Goal: Information Seeking & Learning: Check status

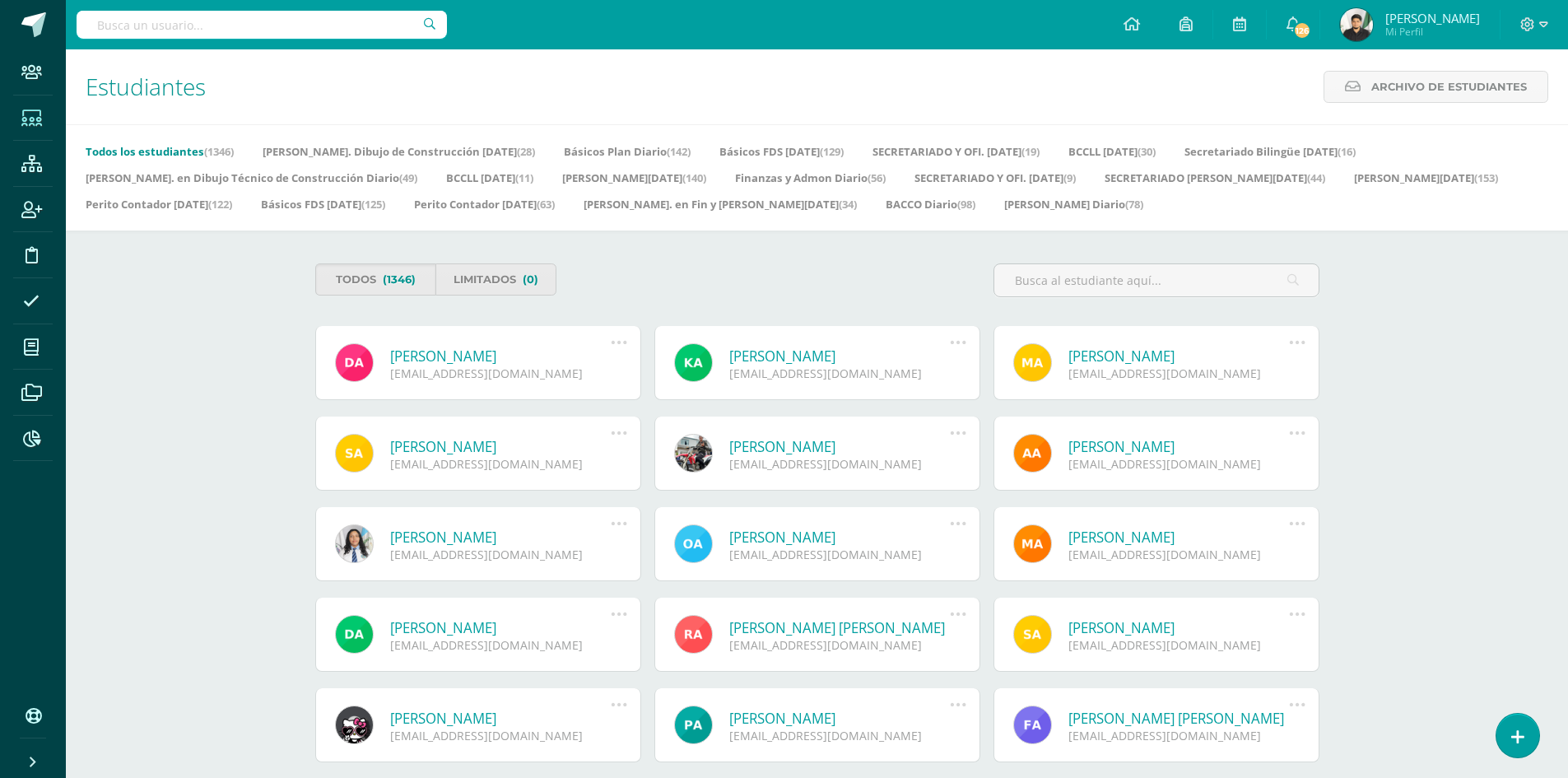
click at [119, 27] on input "text" at bounding box center [261, 25] width 370 height 28
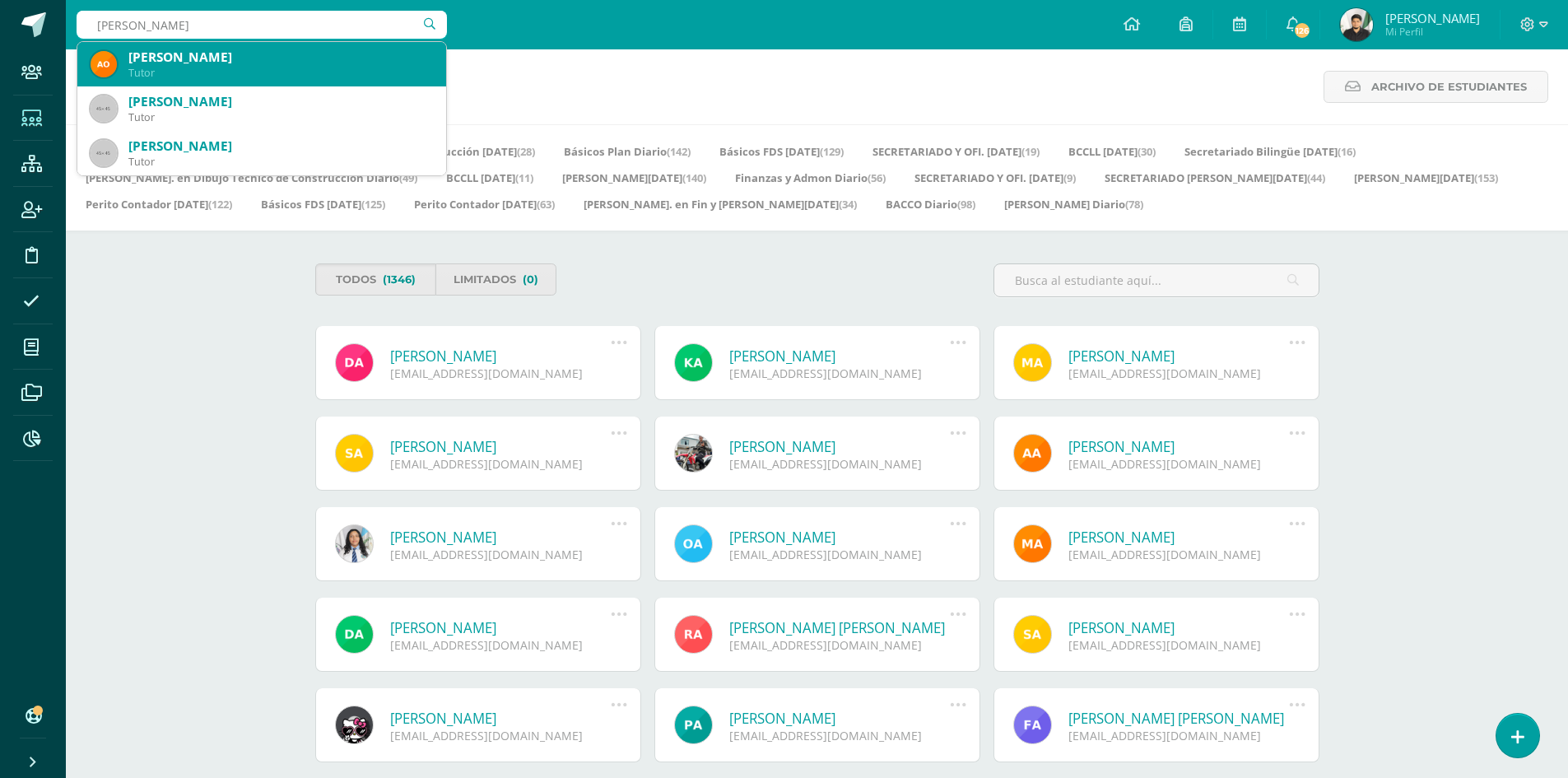
type input "laura marissa"
click at [343, 63] on div "Laura Marissa Hernández Martínez" at bounding box center [280, 57] width 305 height 17
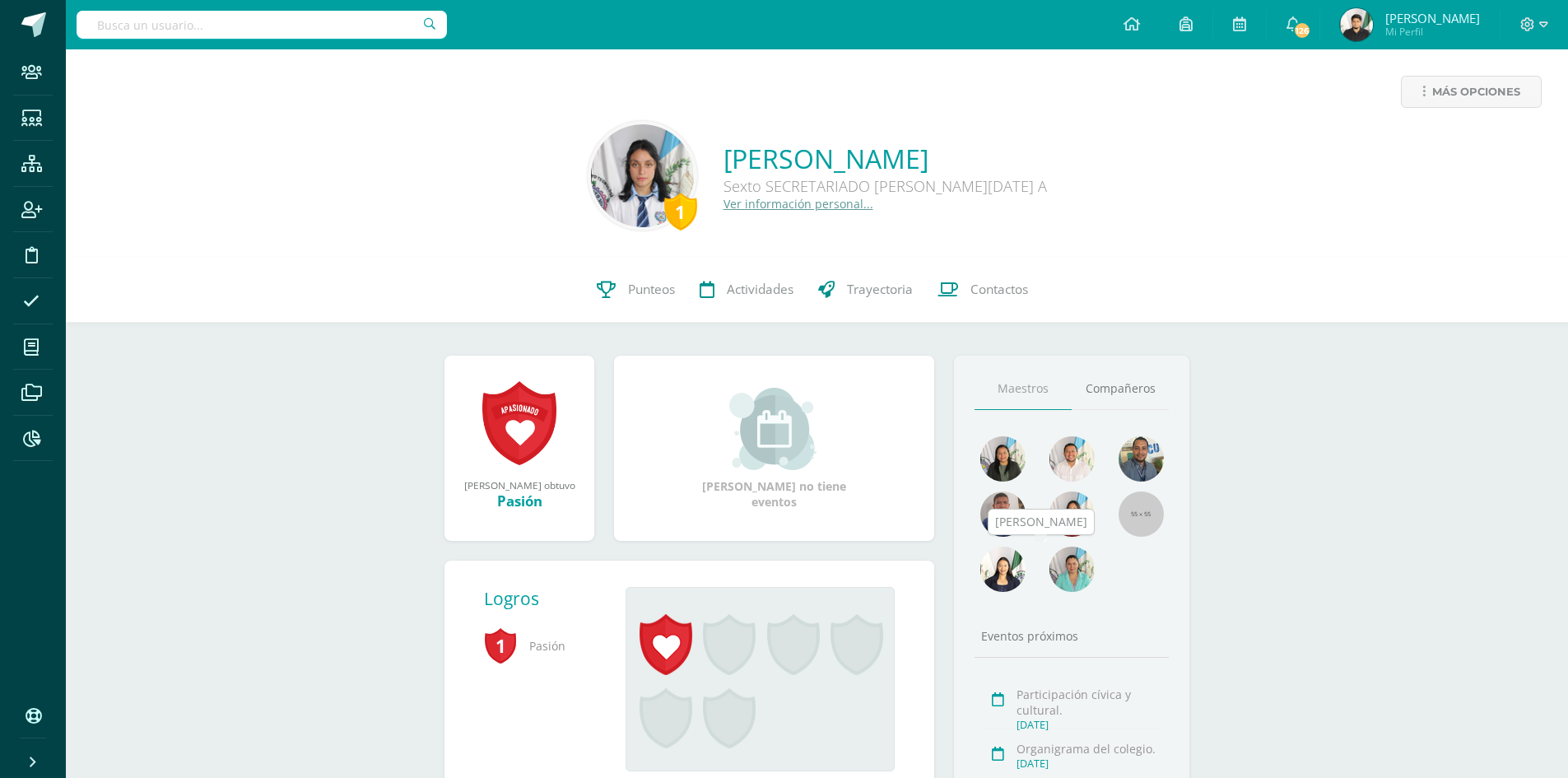
click at [1074, 558] on img at bounding box center [1072, 569] width 45 height 45
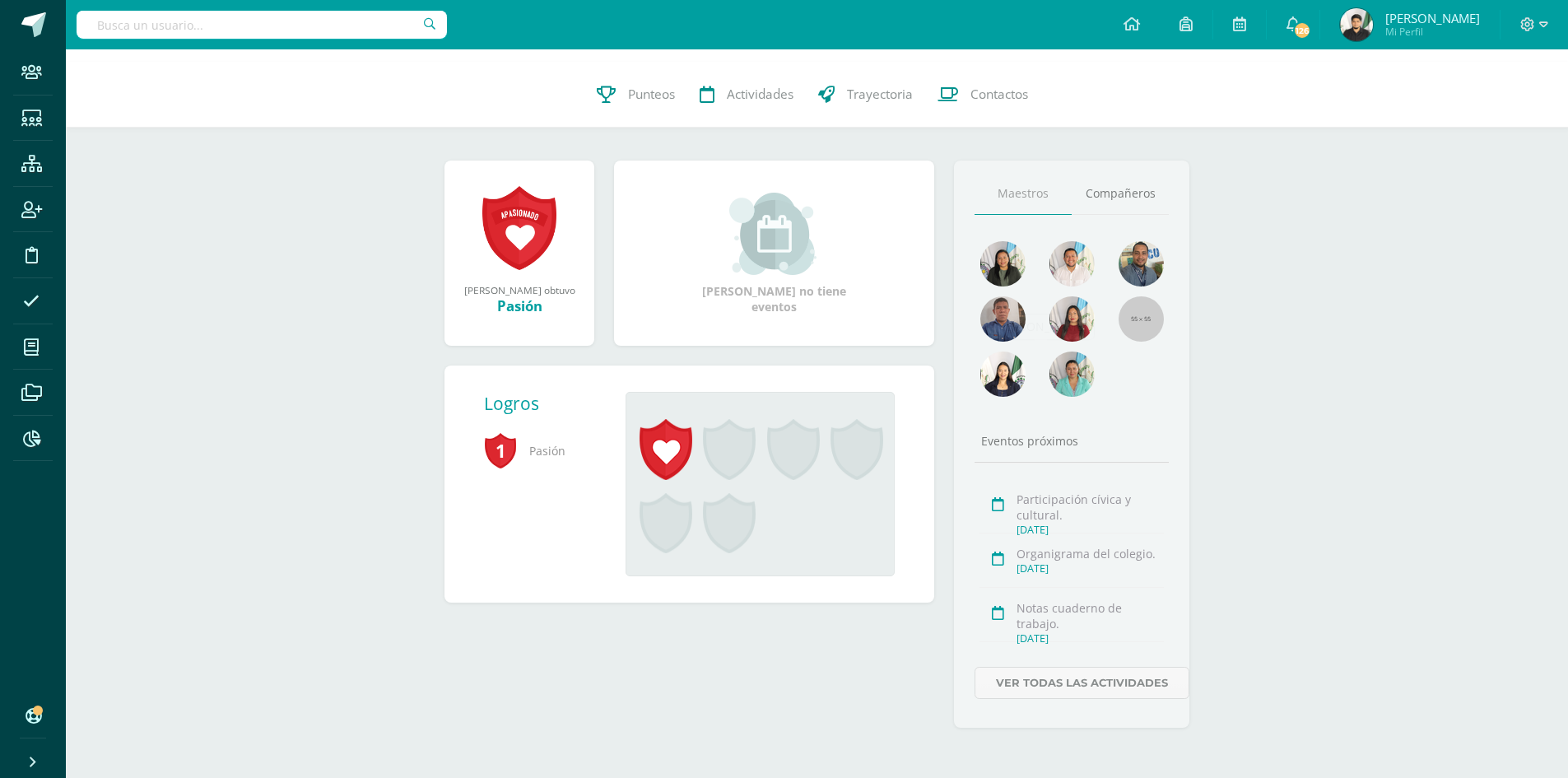
scroll to position [197, 0]
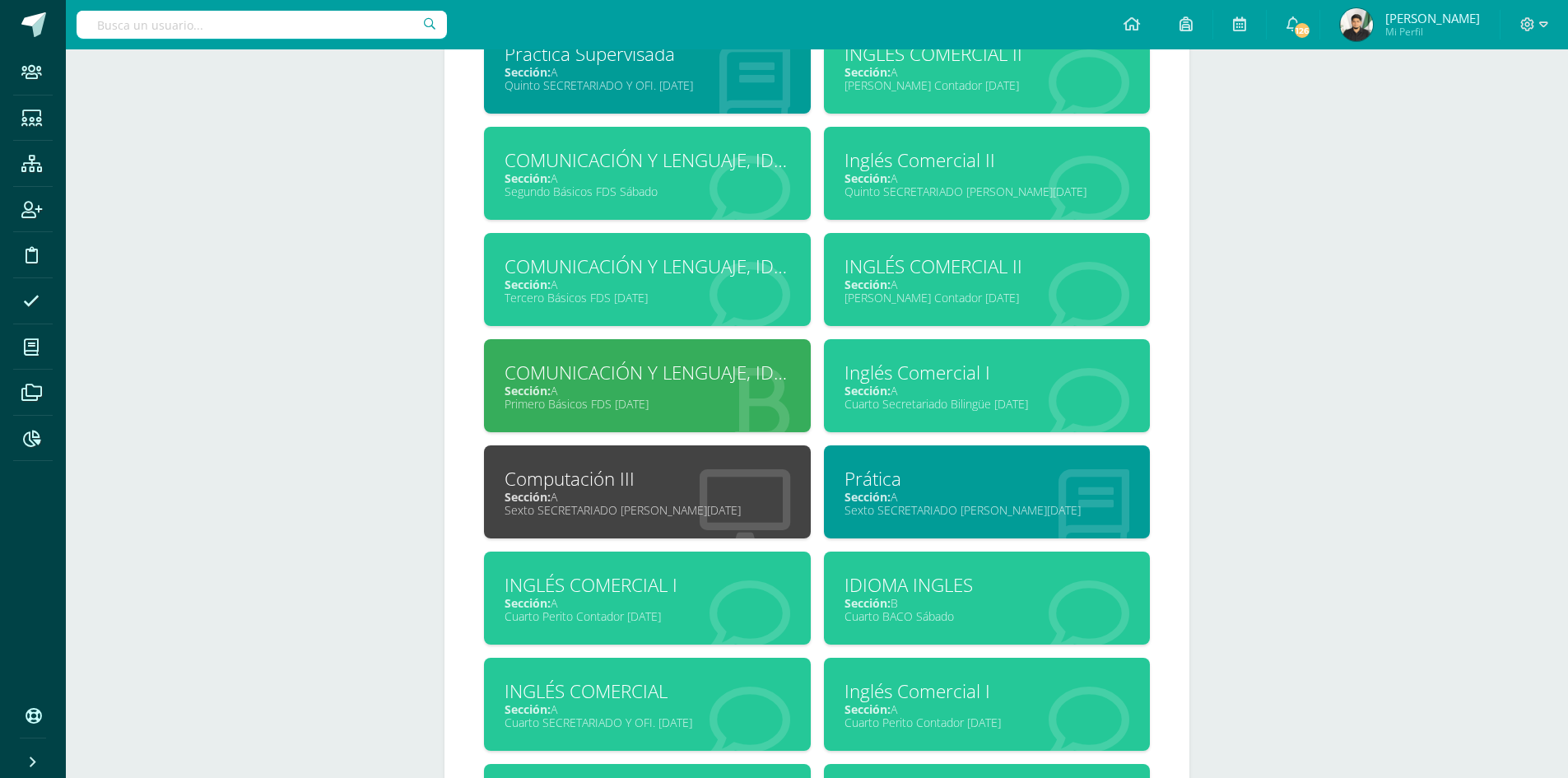
scroll to position [905, 0]
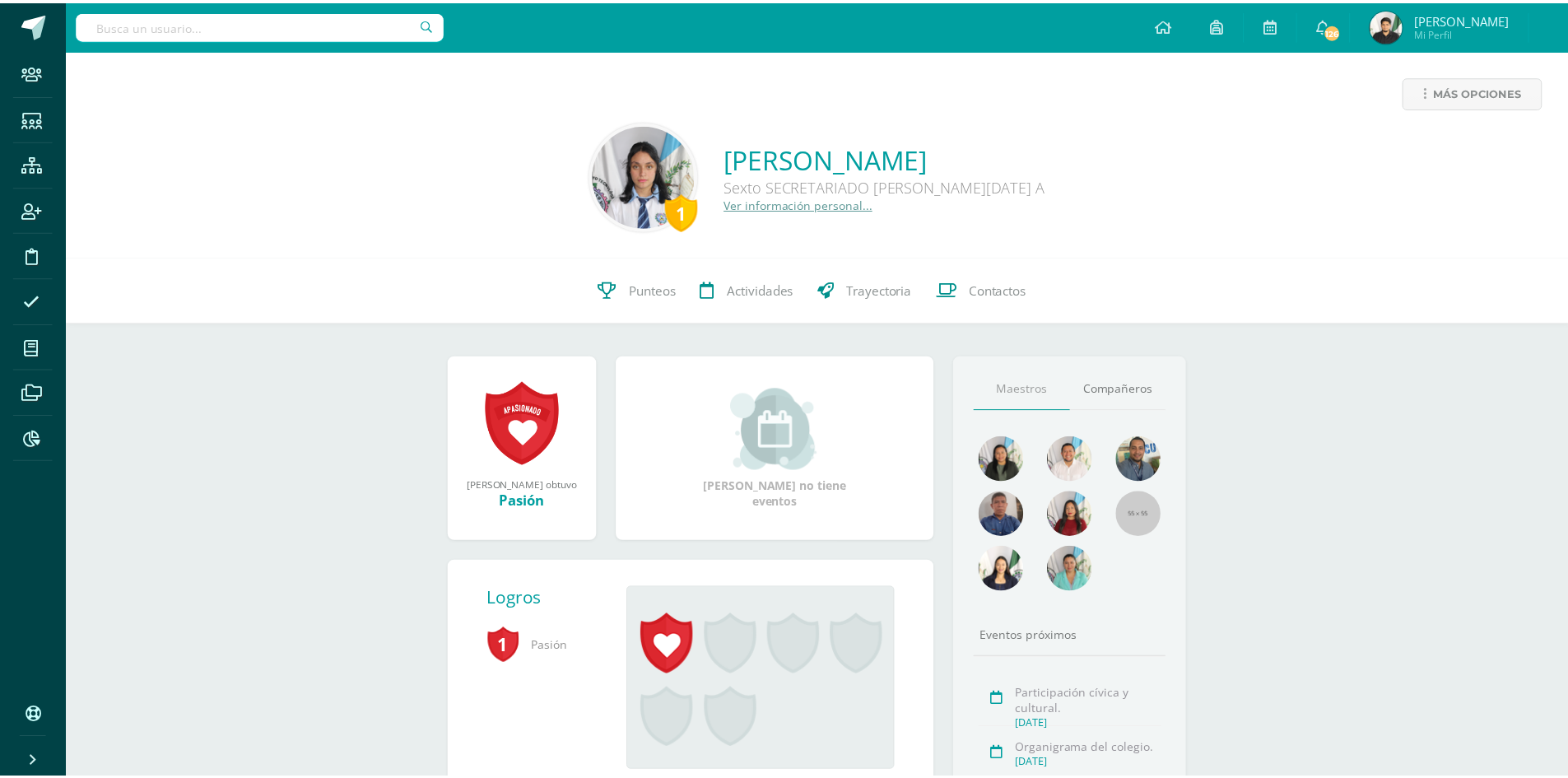
scroll to position [197, 0]
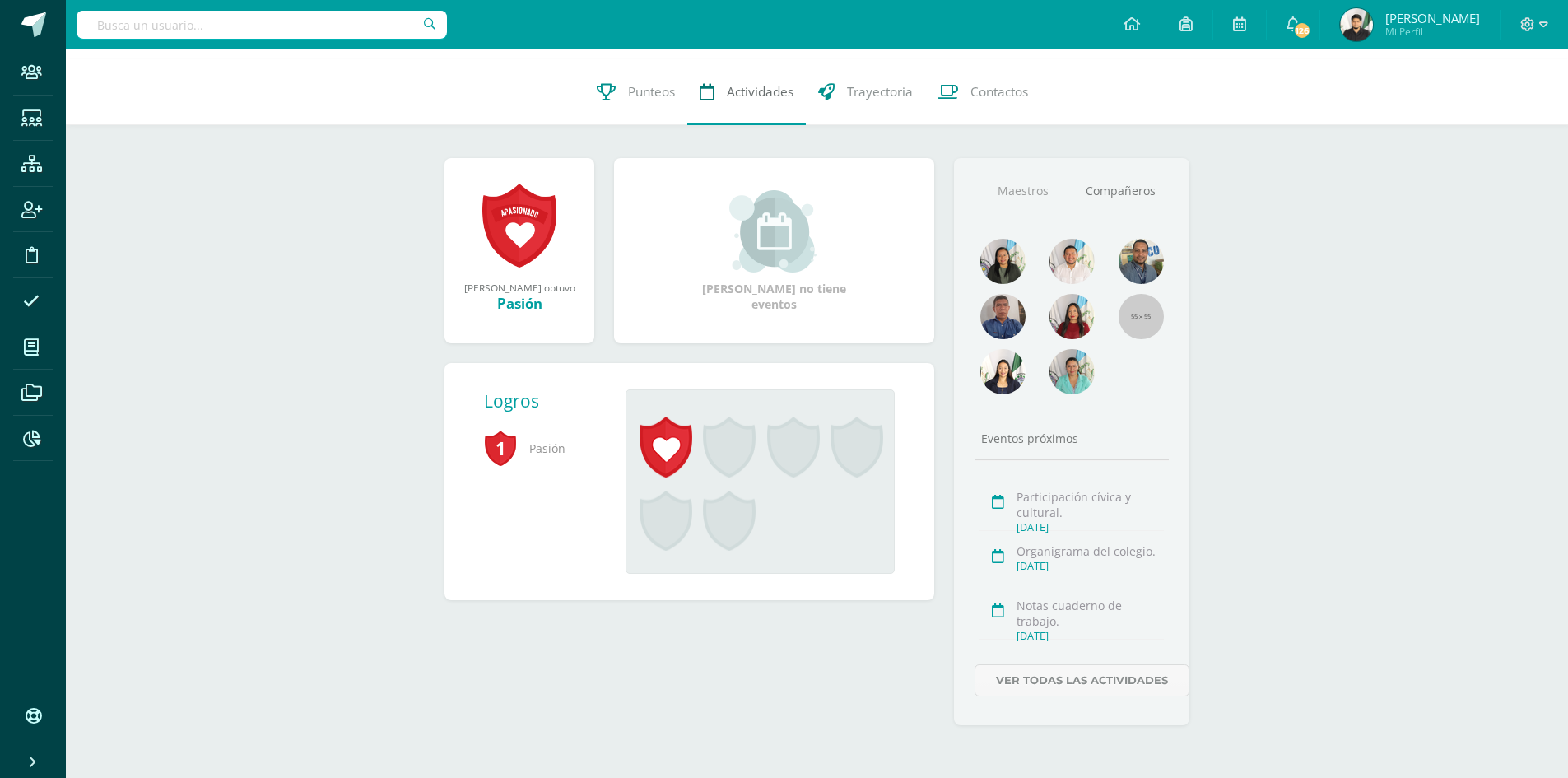
click at [707, 95] on icon at bounding box center [707, 92] width 15 height 17
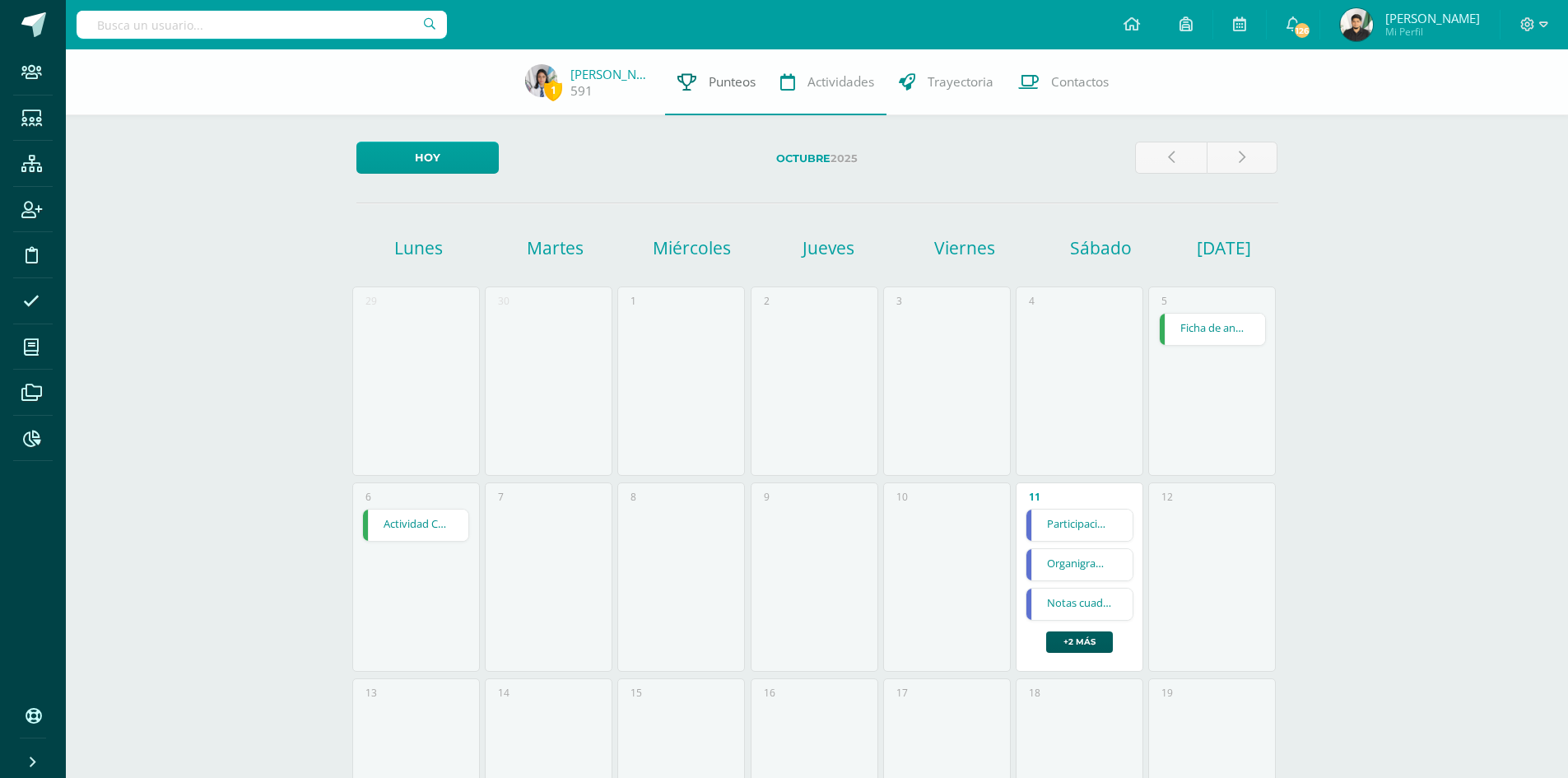
click at [748, 84] on span "Punteos" at bounding box center [732, 82] width 47 height 17
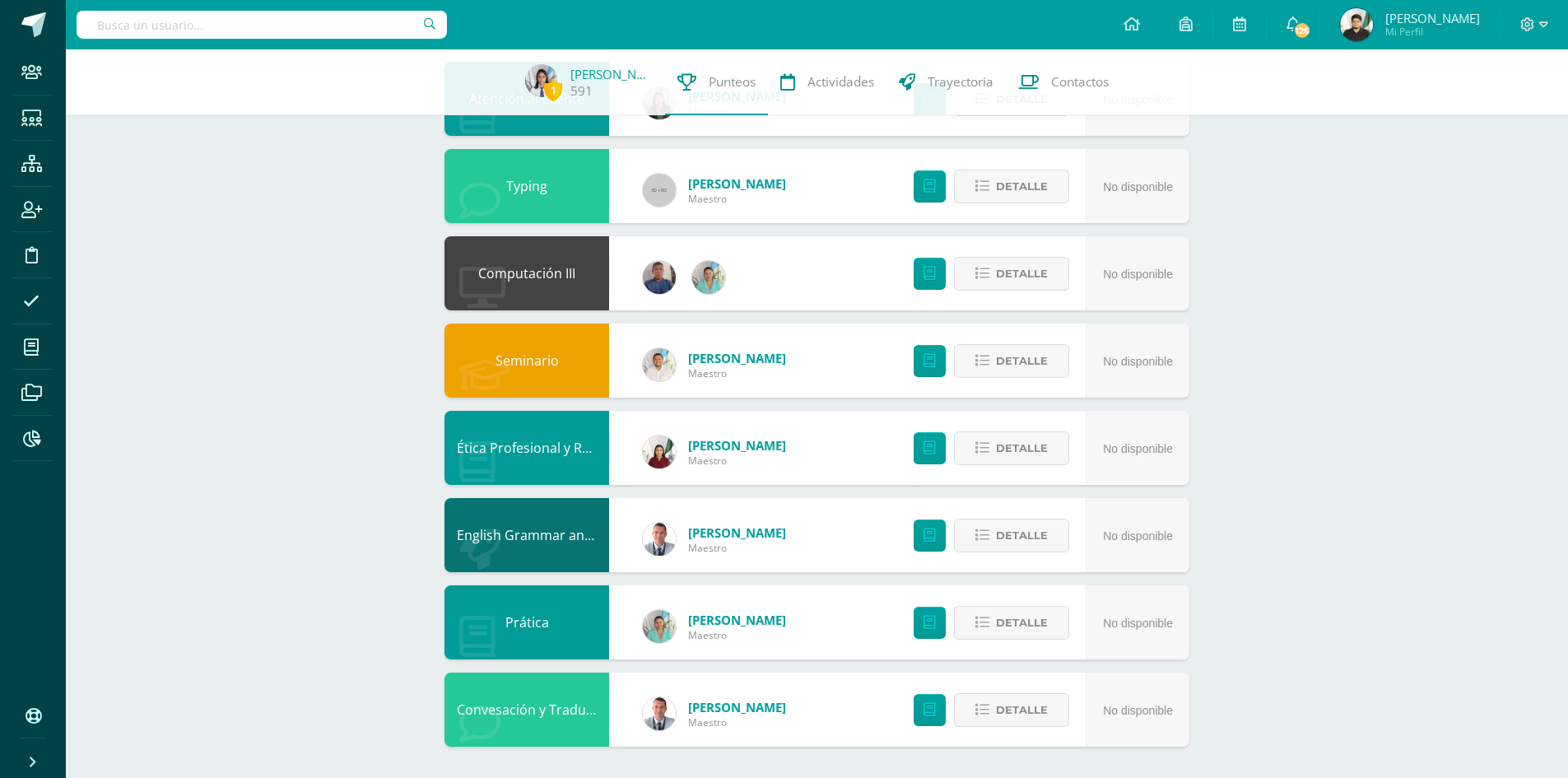
scroll to position [461, 0]
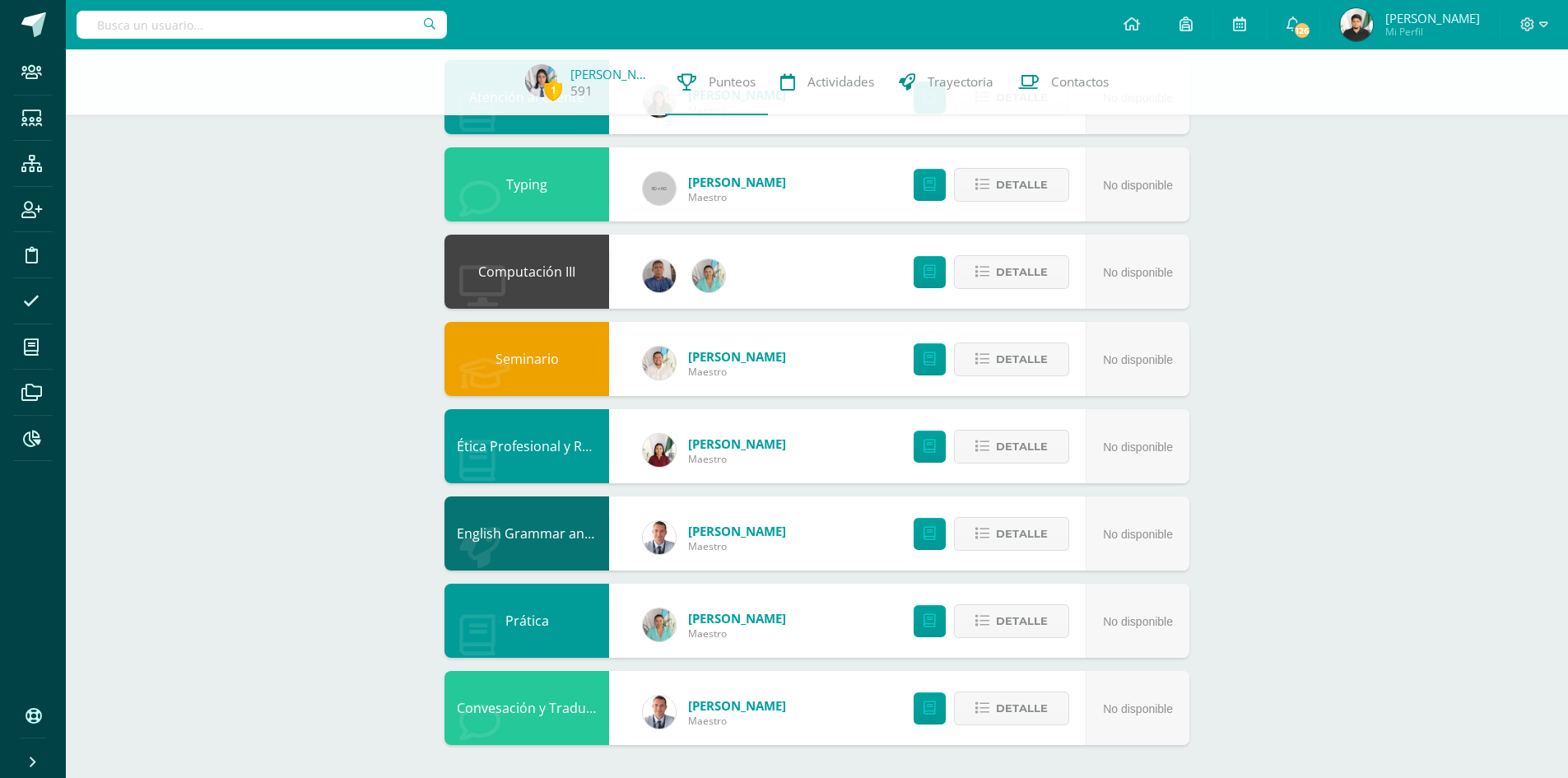
click at [573, 627] on div "Prática" at bounding box center [527, 620] width 165 height 74
click at [1001, 626] on span "Detalle" at bounding box center [1022, 621] width 52 height 31
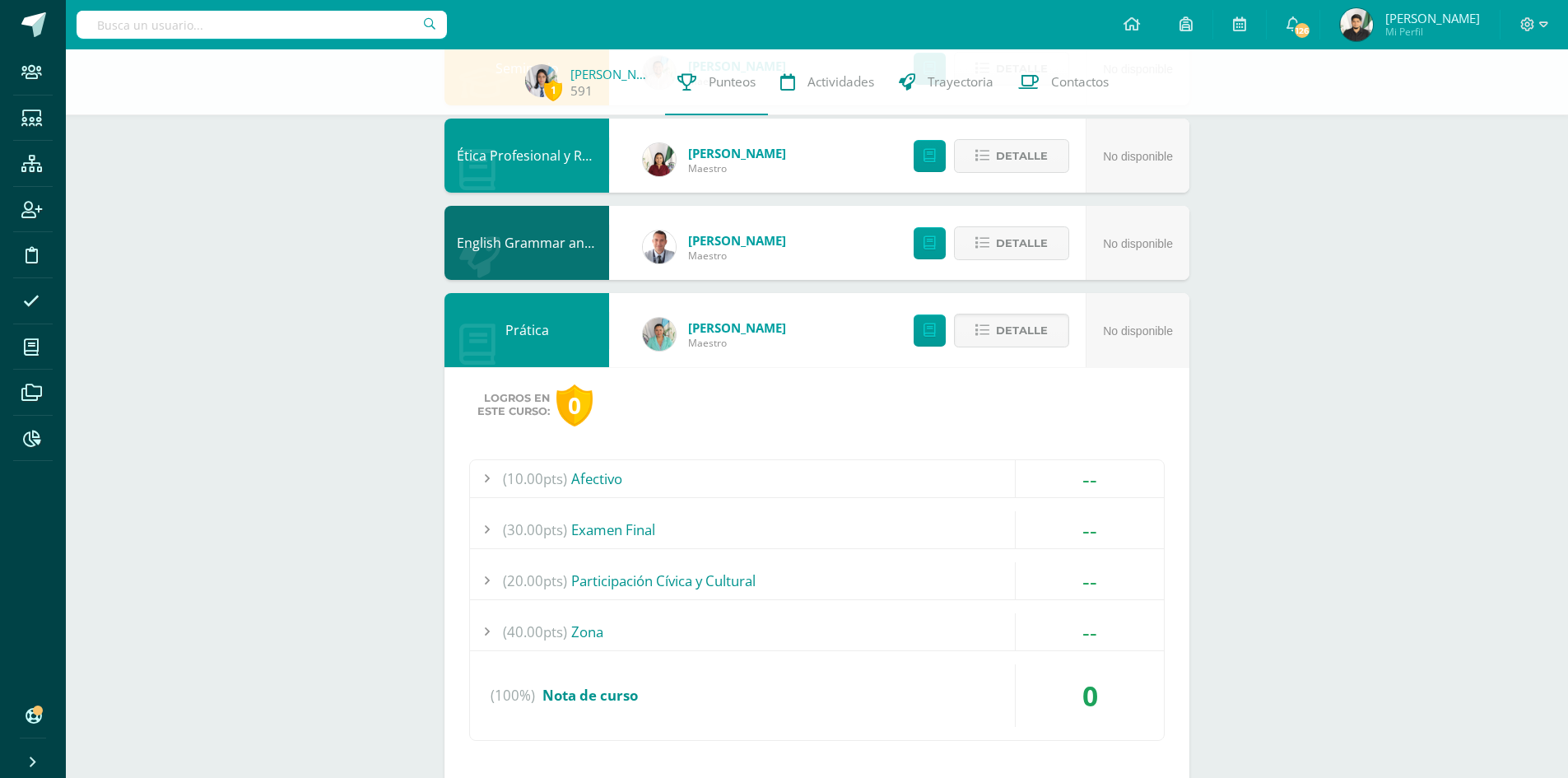
scroll to position [715, 0]
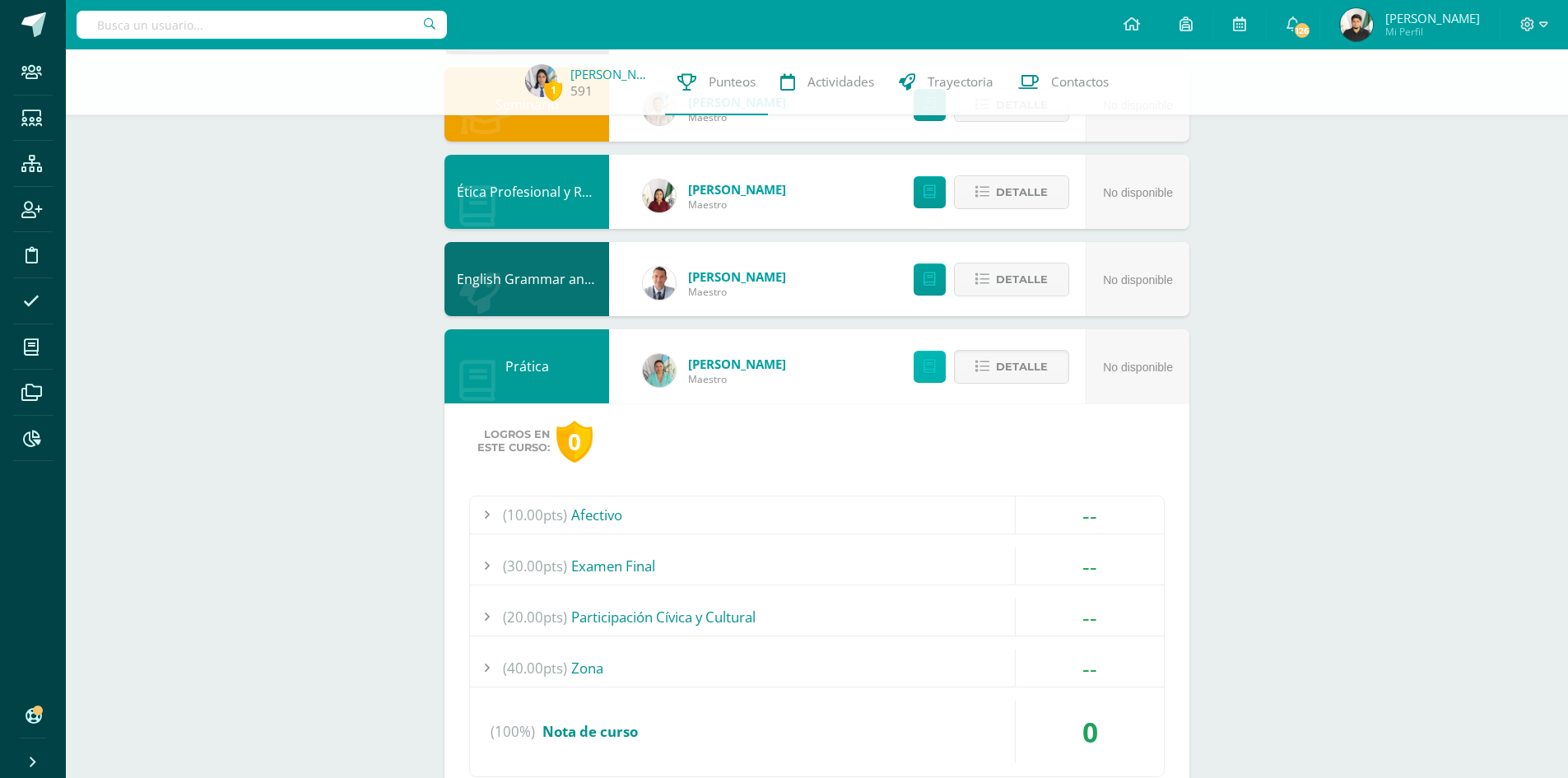
click at [932, 364] on icon at bounding box center [930, 366] width 12 height 14
click at [589, 364] on div "Prática" at bounding box center [527, 366] width 165 height 74
click at [990, 369] on icon at bounding box center [982, 366] width 14 height 14
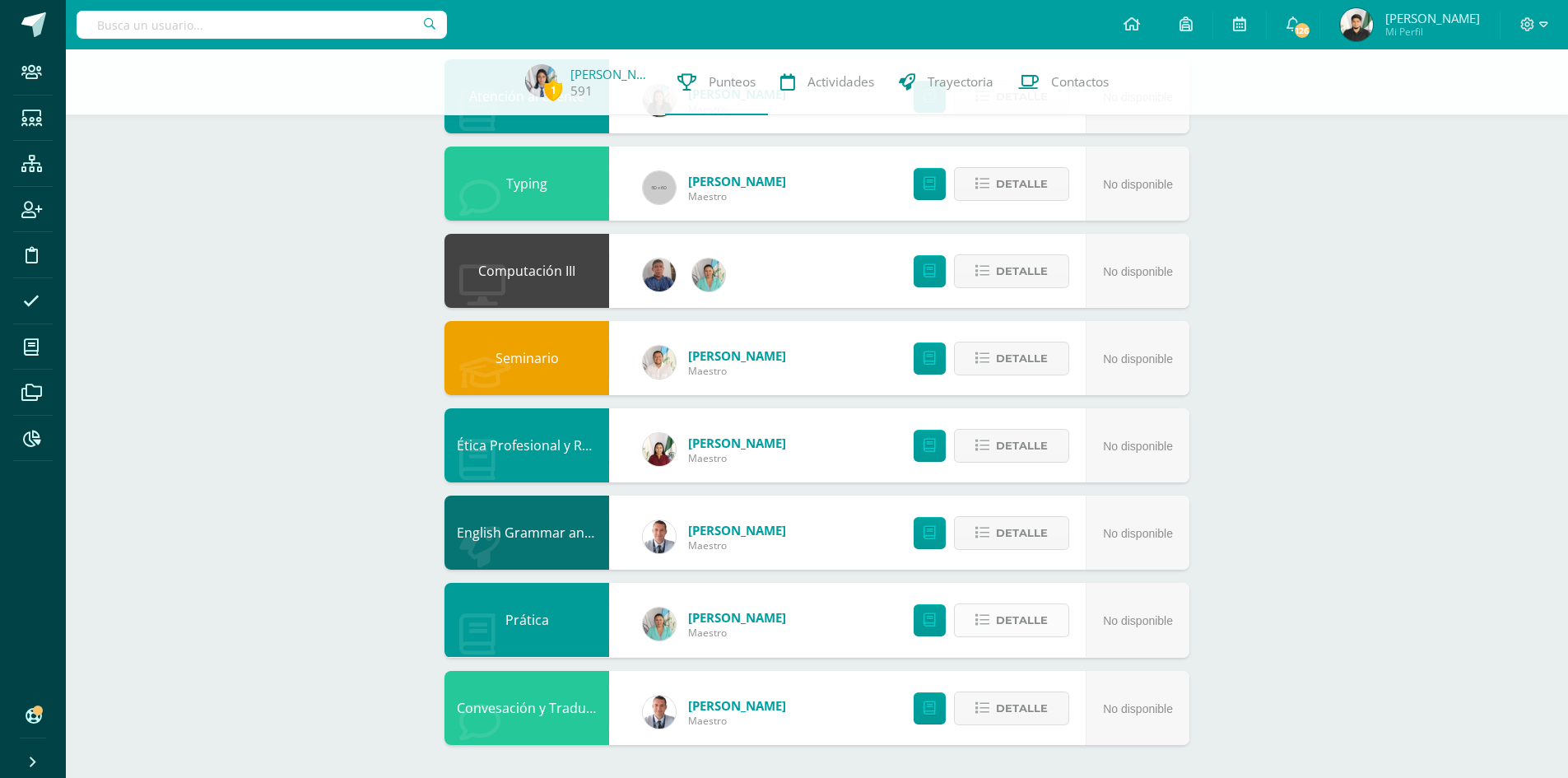
scroll to position [461, 0]
click at [985, 621] on icon at bounding box center [982, 621] width 14 height 14
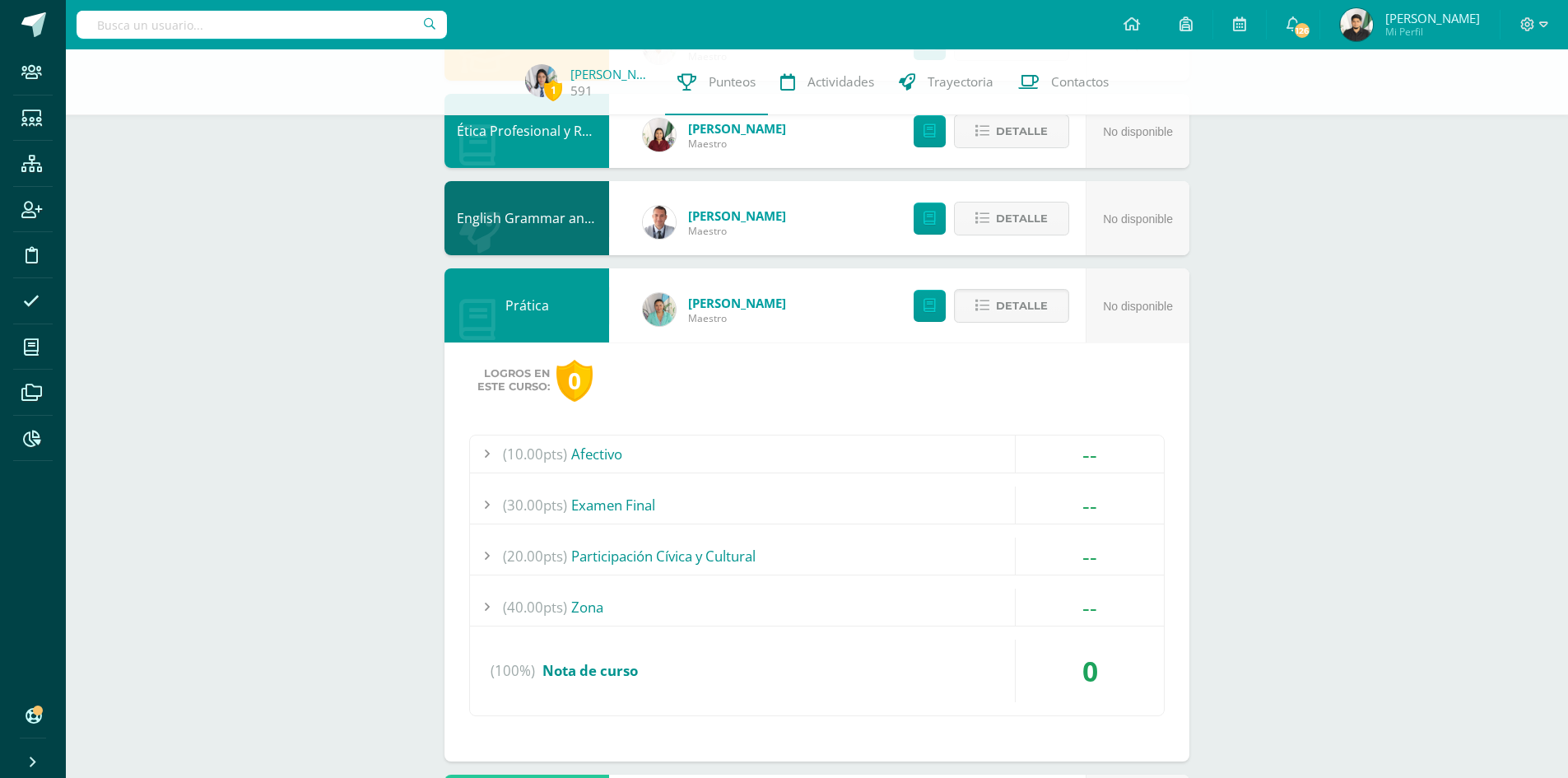
scroll to position [880, 0]
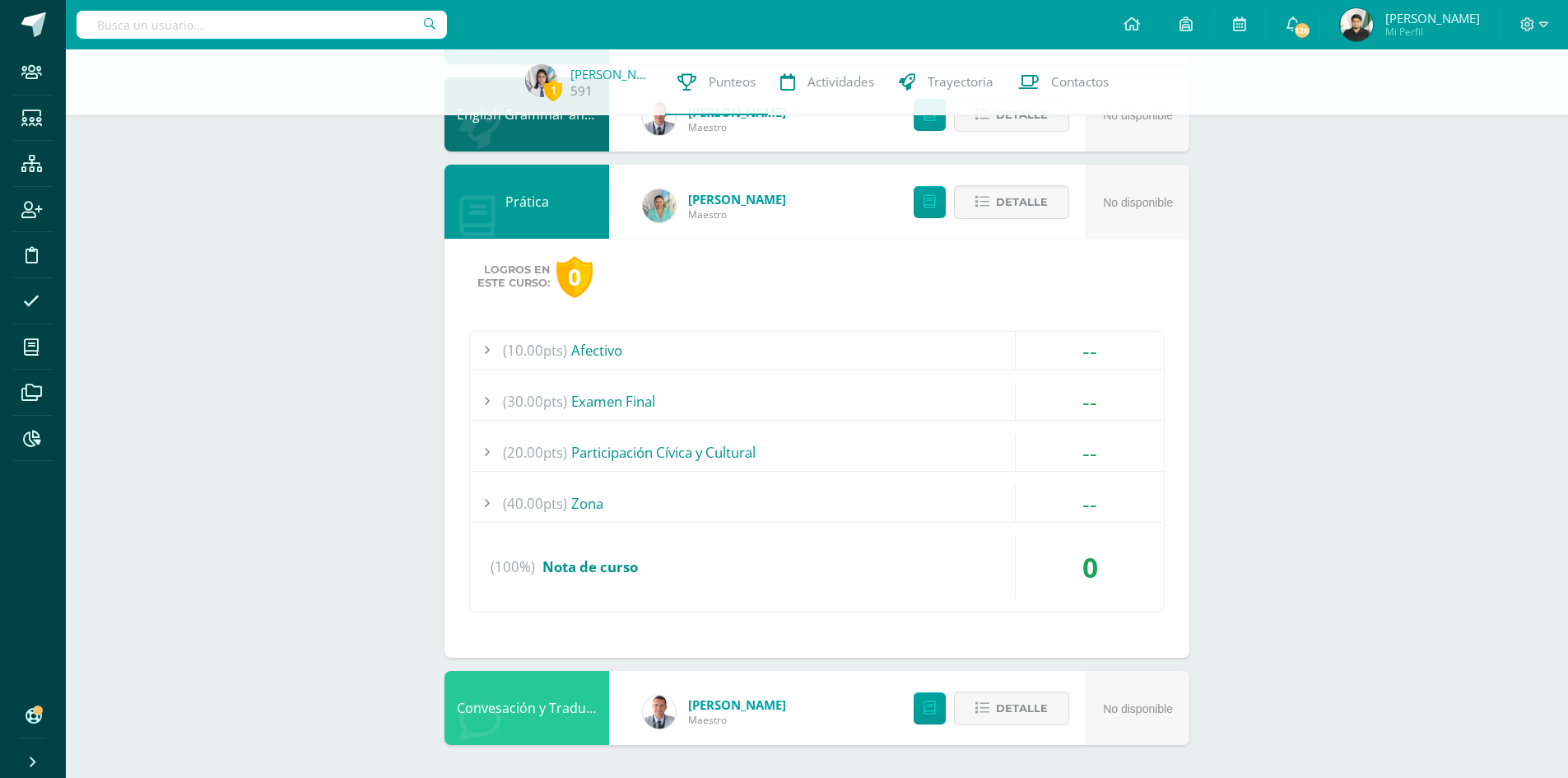
click at [721, 591] on div "(100%) Nota de curso" at bounding box center [817, 567] width 694 height 62
click at [1075, 518] on div "--" at bounding box center [1089, 503] width 148 height 37
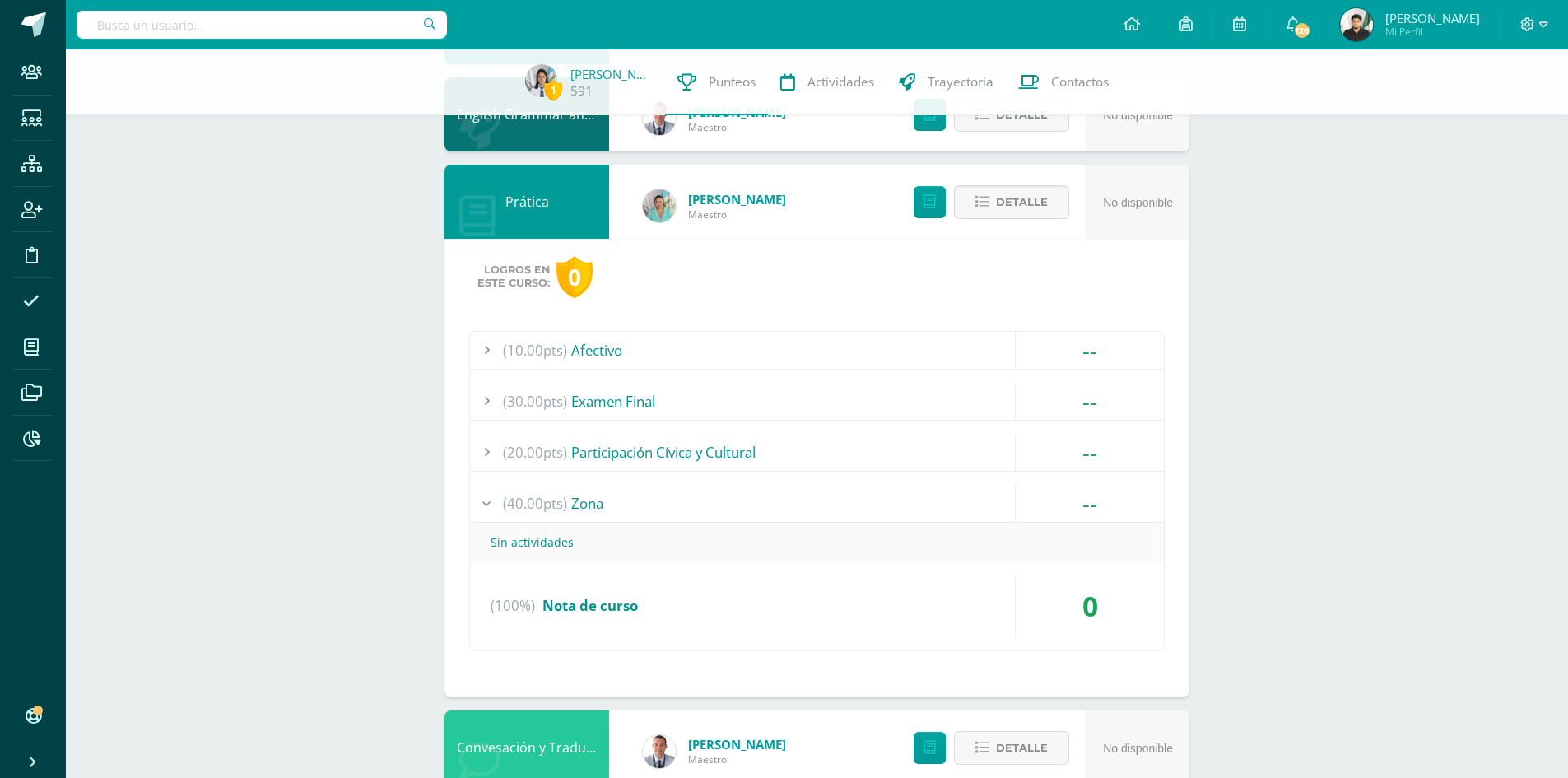
click at [1076, 508] on div "--" at bounding box center [1089, 503] width 148 height 37
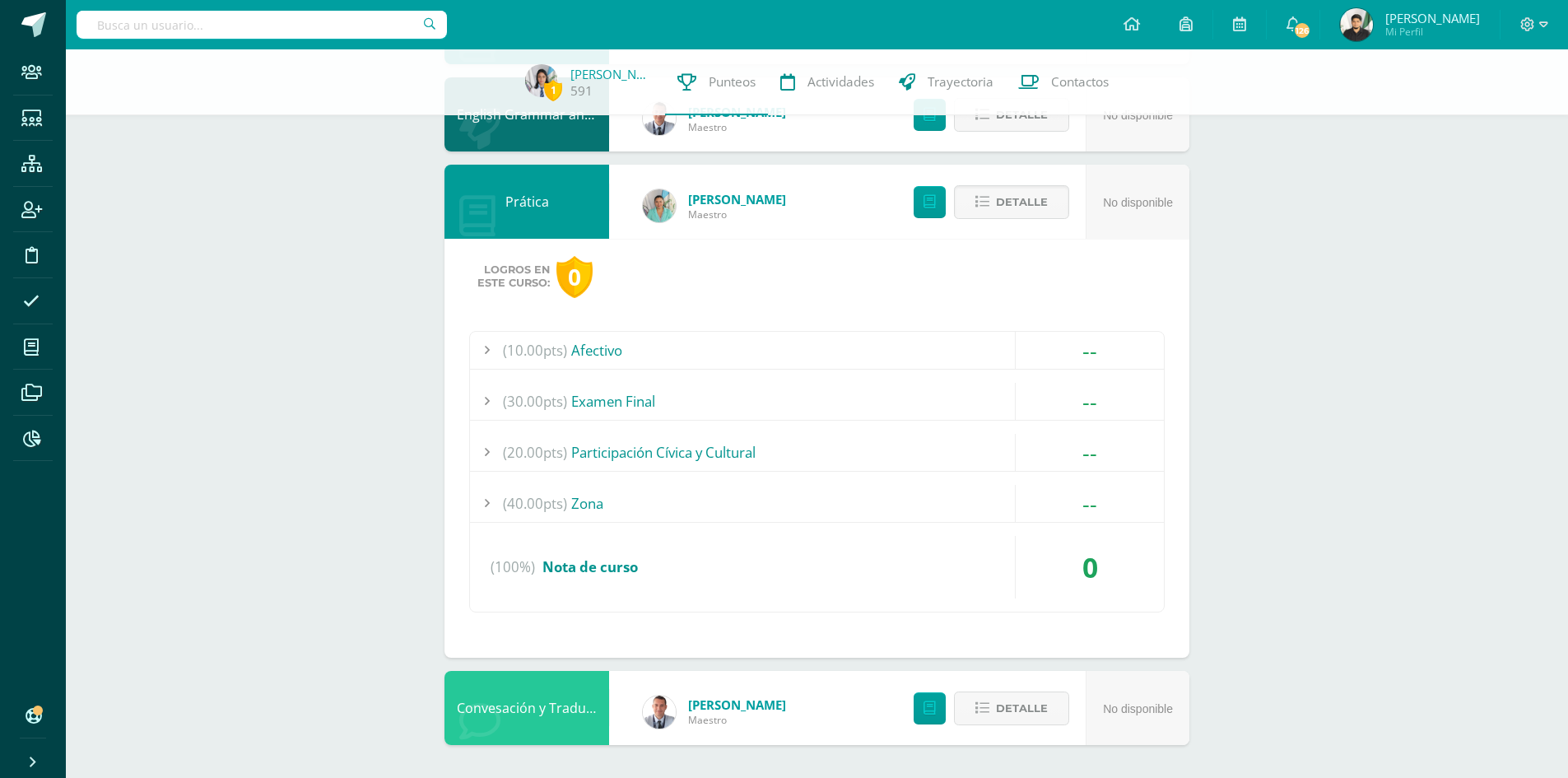
click at [1091, 444] on div "--" at bounding box center [1089, 452] width 148 height 37
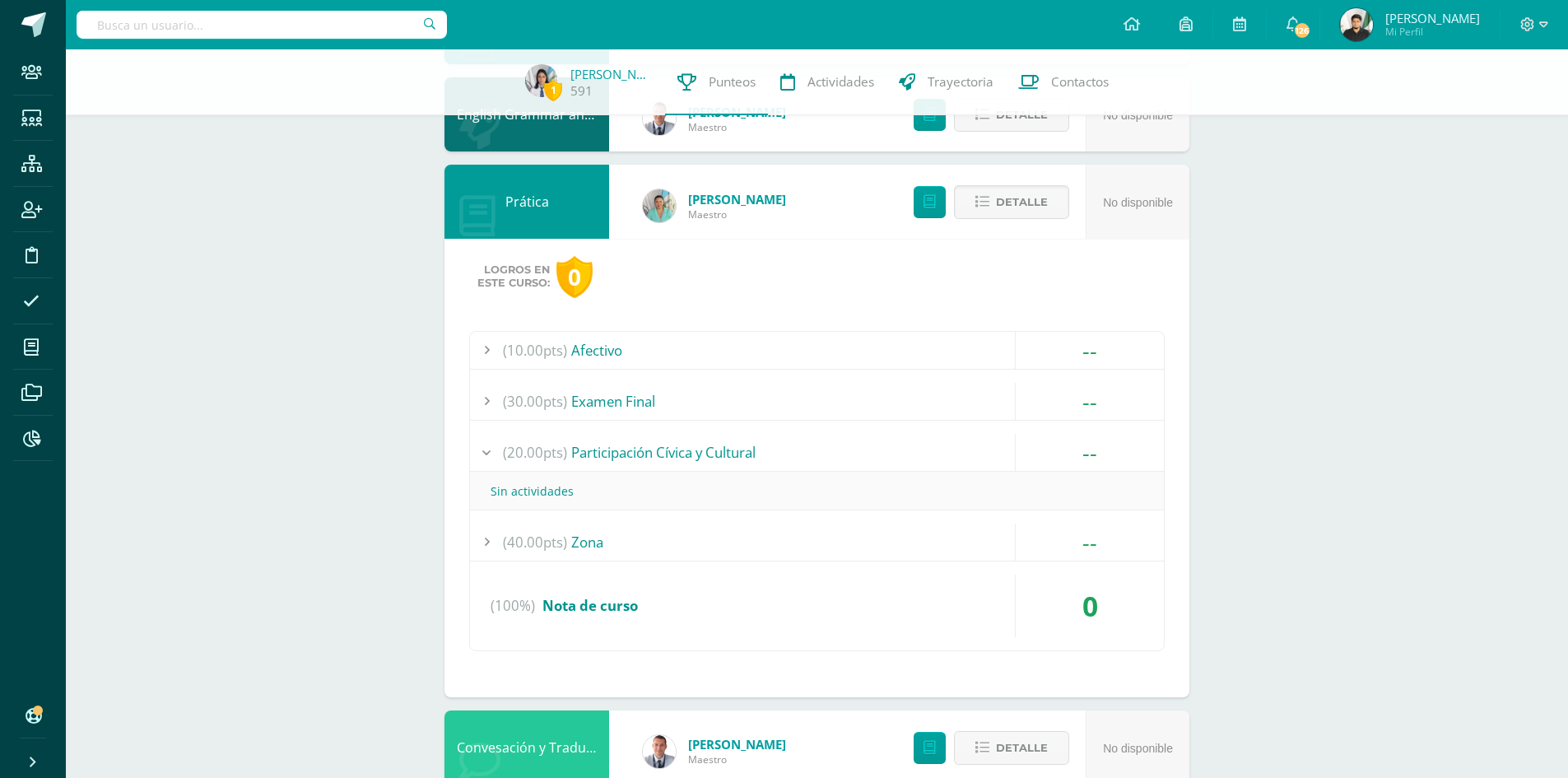
click at [840, 406] on div "(30.00pts) Examen Final" at bounding box center [817, 401] width 694 height 37
click at [599, 345] on div "(10.00pts) Afectivo" at bounding box center [817, 350] width 694 height 37
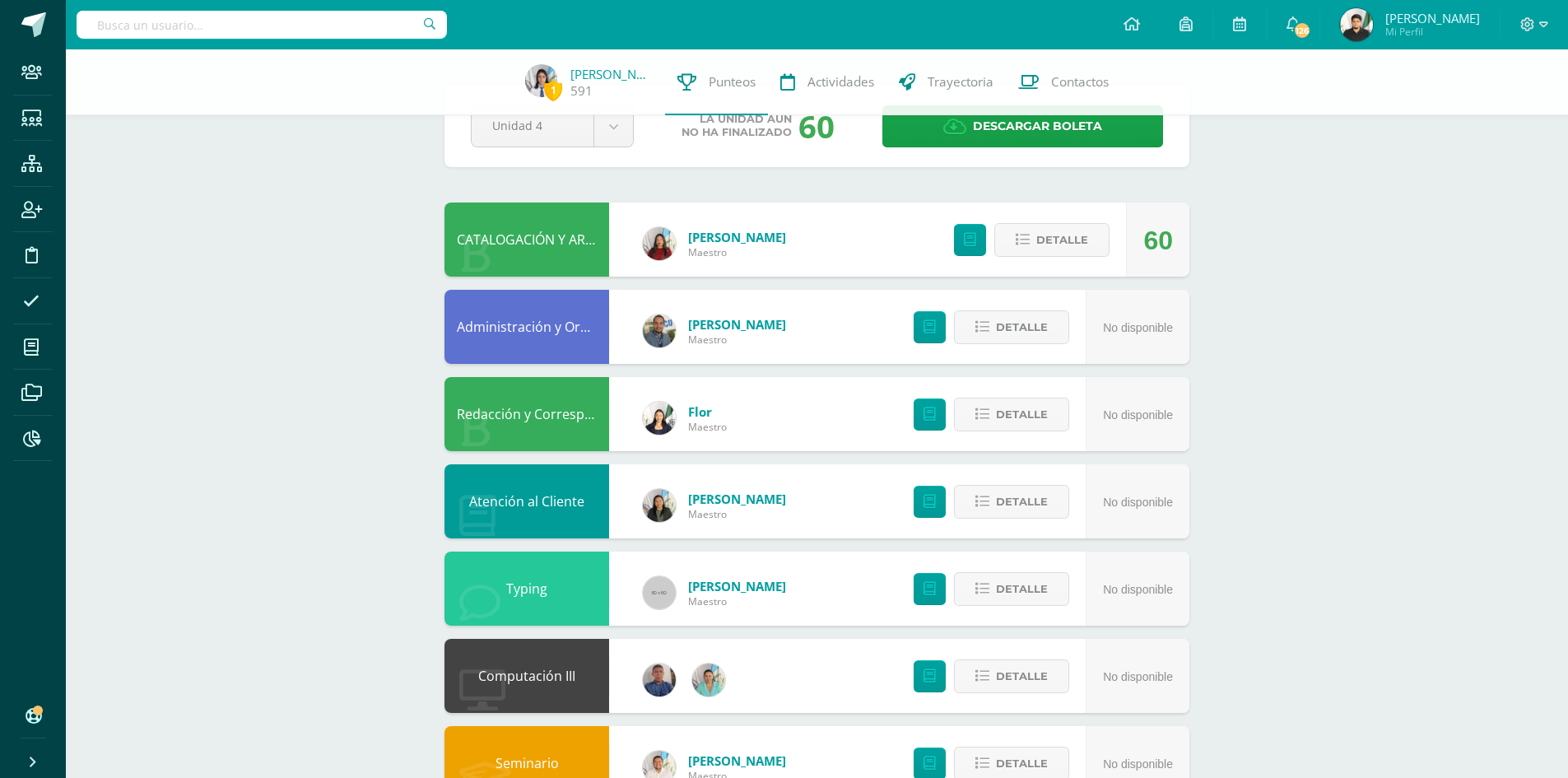
scroll to position [0, 0]
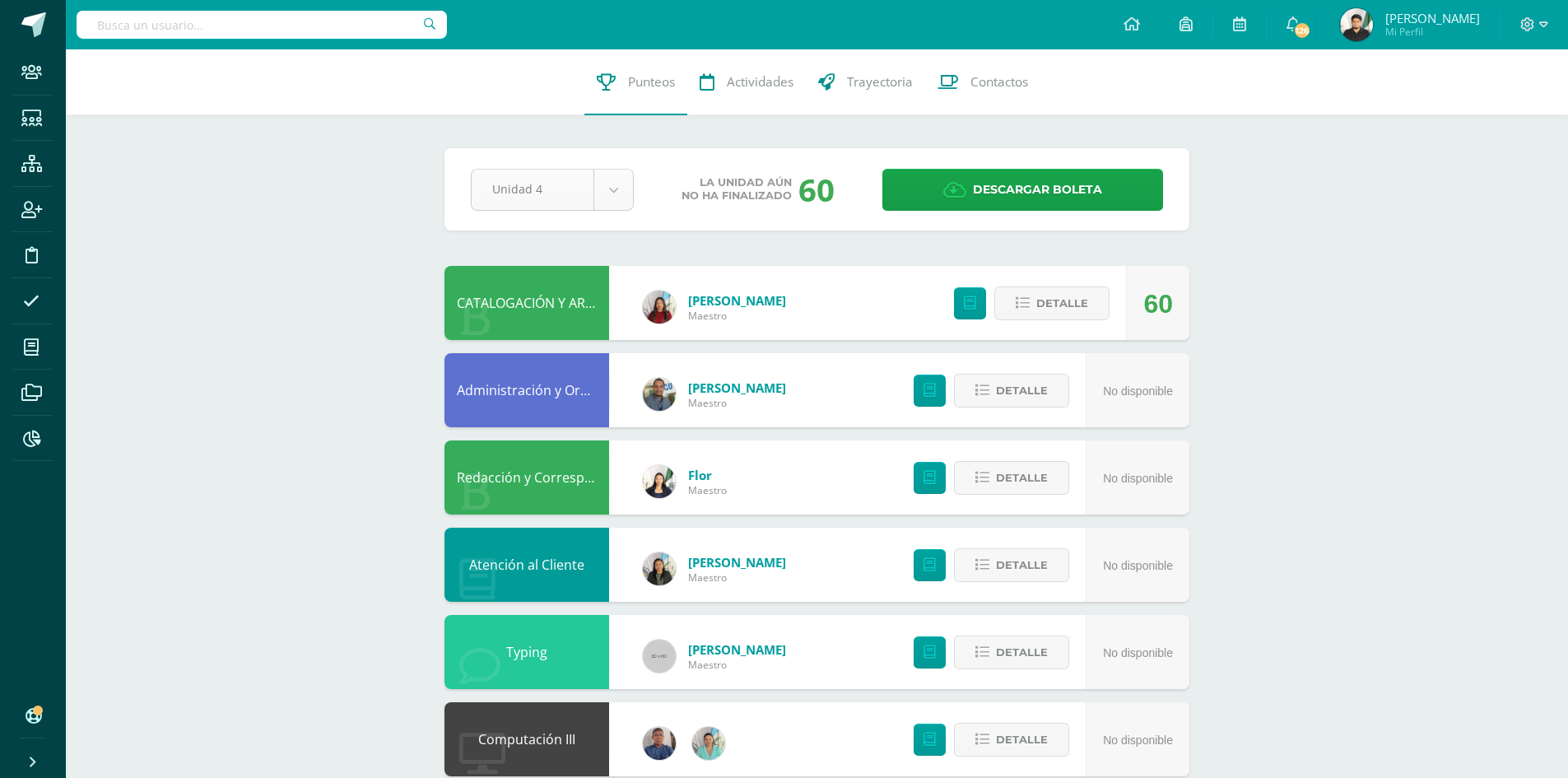
select select "Unidad 3"
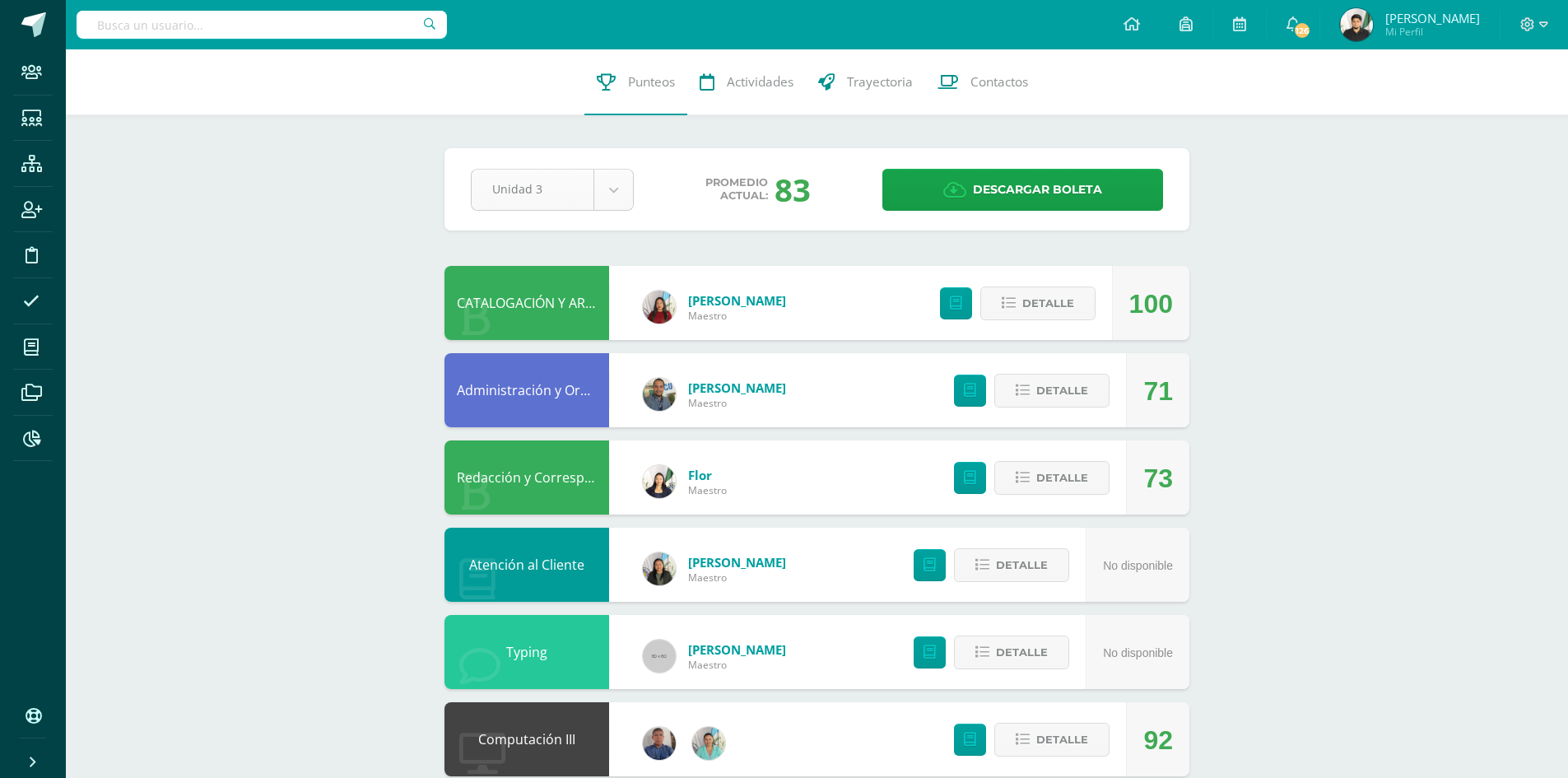
click at [601, 188] on body "Staff Estudiantes Estructura Inscripción Disciplina Asistencia Mis cursos Archi…" at bounding box center [784, 622] width 1568 height 1245
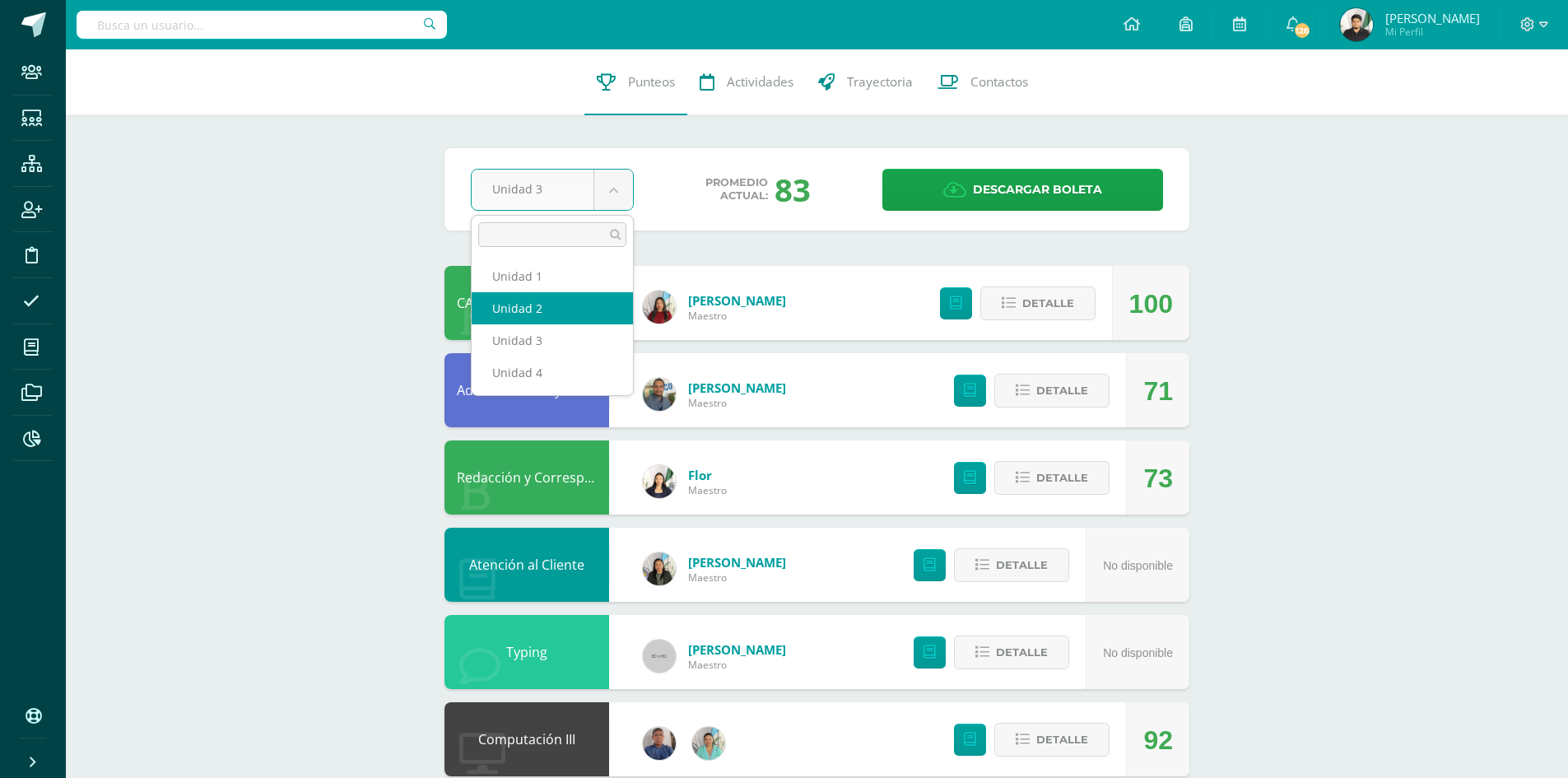
select select "Unidad 2"
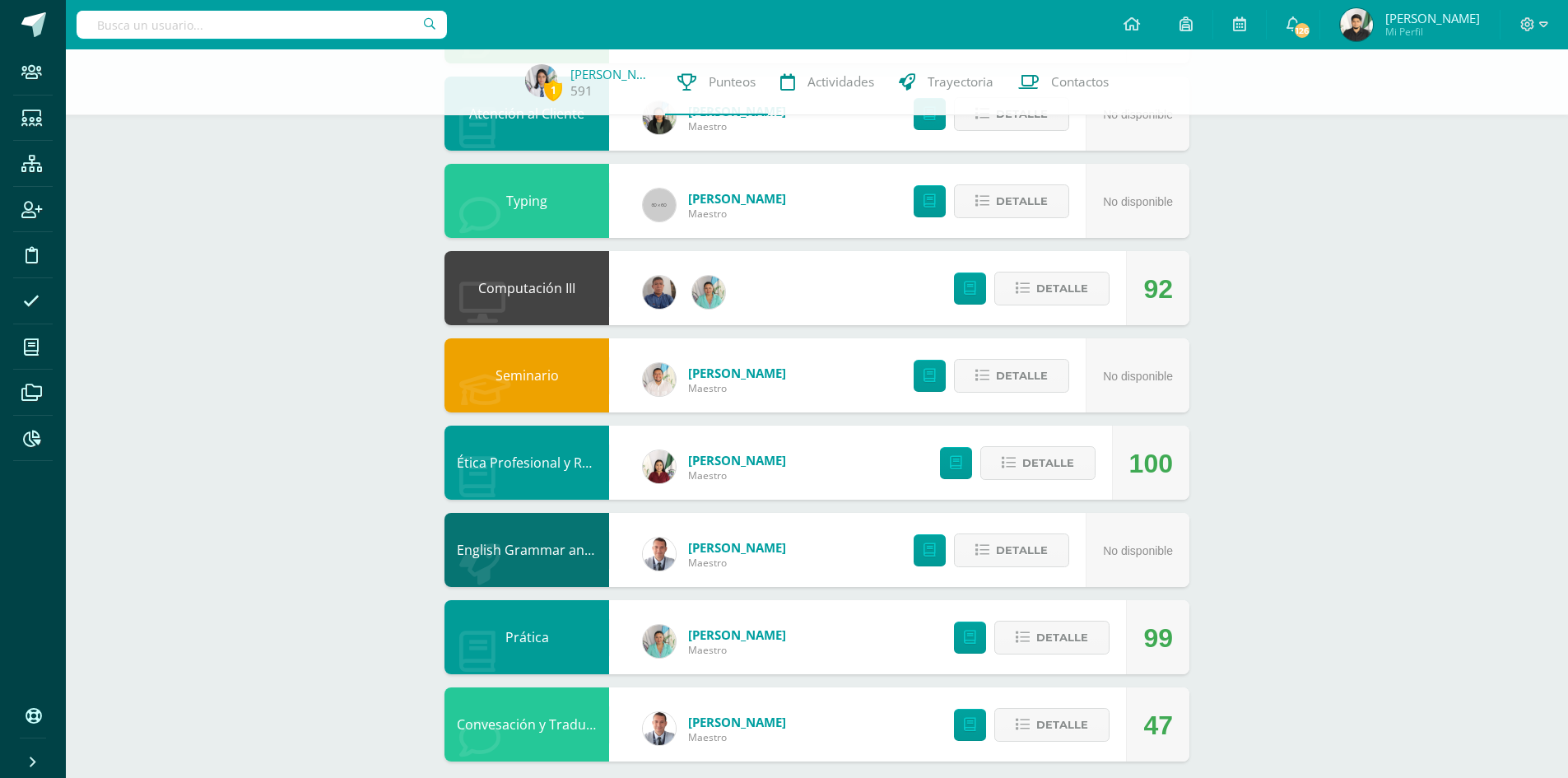
scroll to position [461, 0]
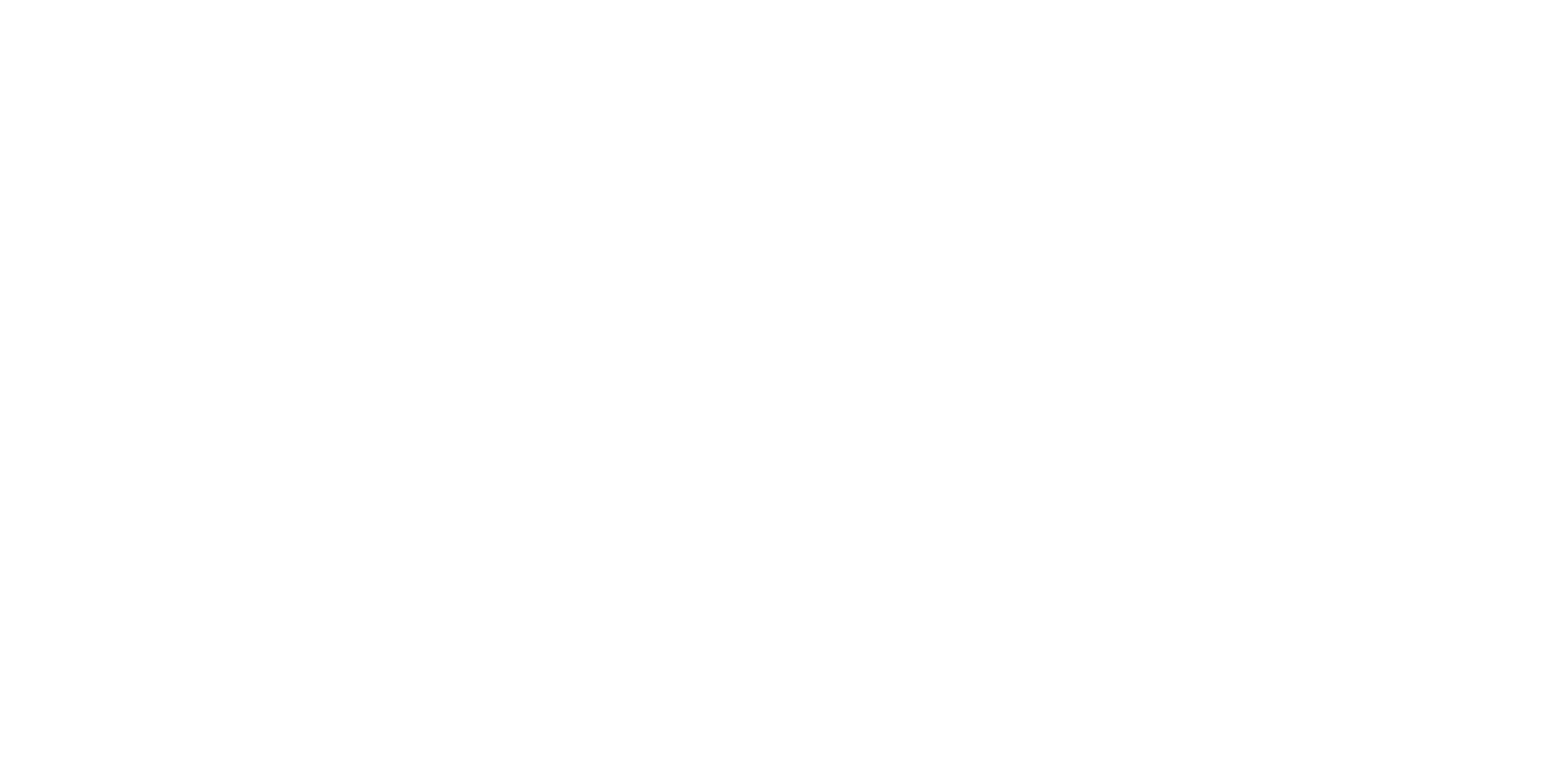
click at [0, 0] on html at bounding box center [0, 0] width 0 height 0
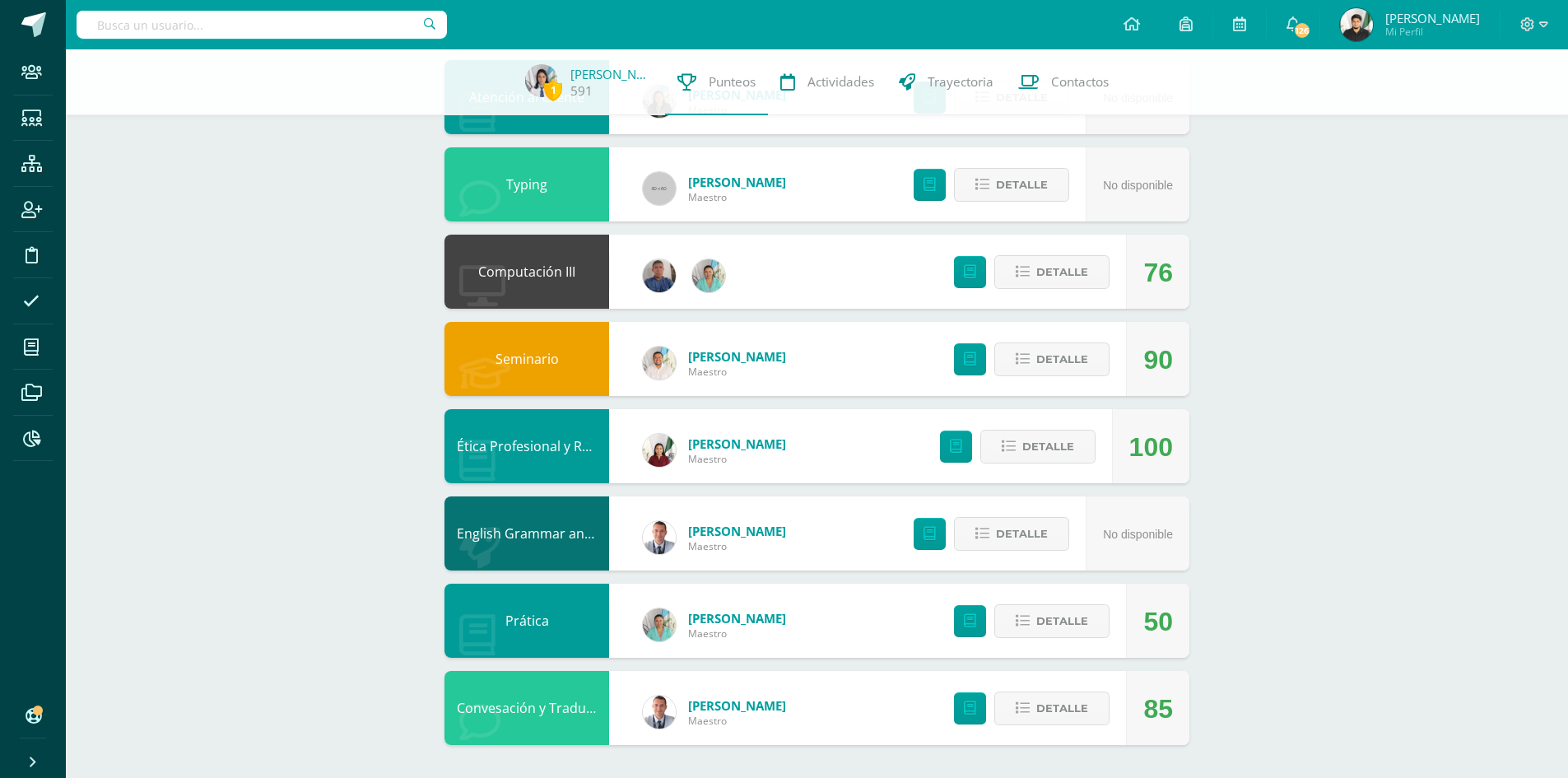
scroll to position [461, 0]
click at [1052, 631] on span "Detalle" at bounding box center [1062, 621] width 52 height 31
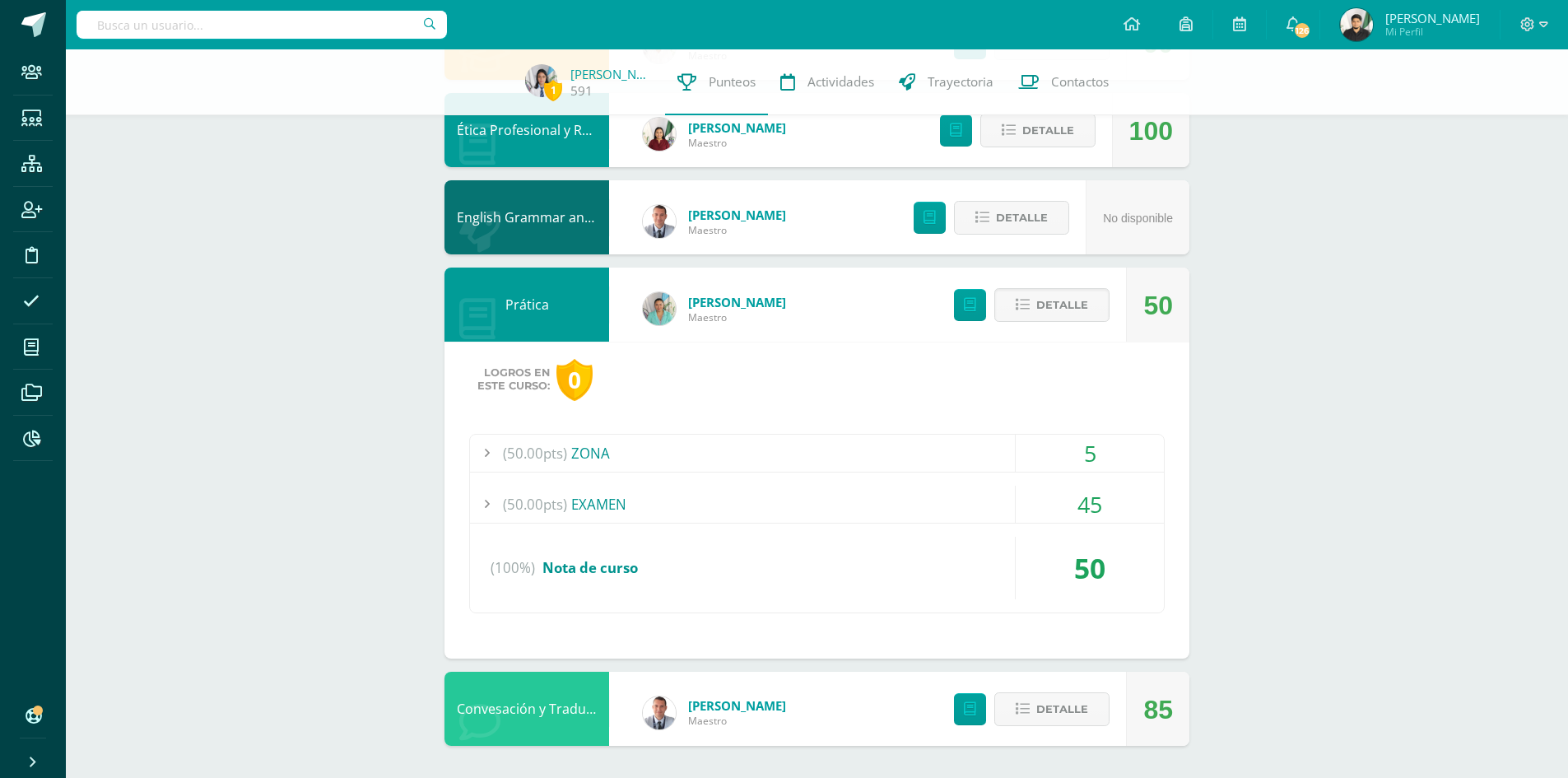
scroll to position [778, 0]
click at [1098, 450] on div "5" at bounding box center [1089, 452] width 148 height 37
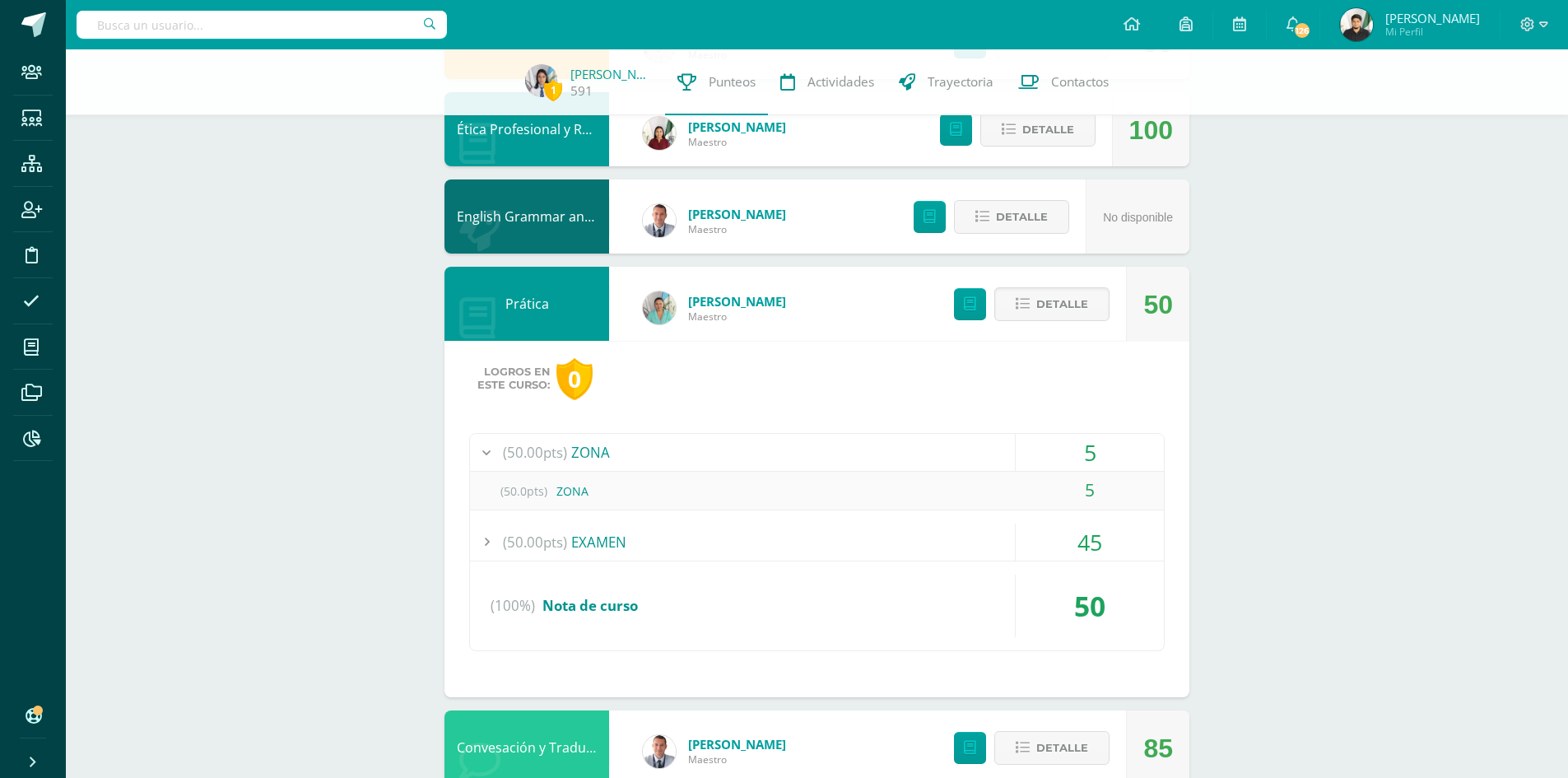
click at [1099, 453] on div "5" at bounding box center [1089, 452] width 148 height 37
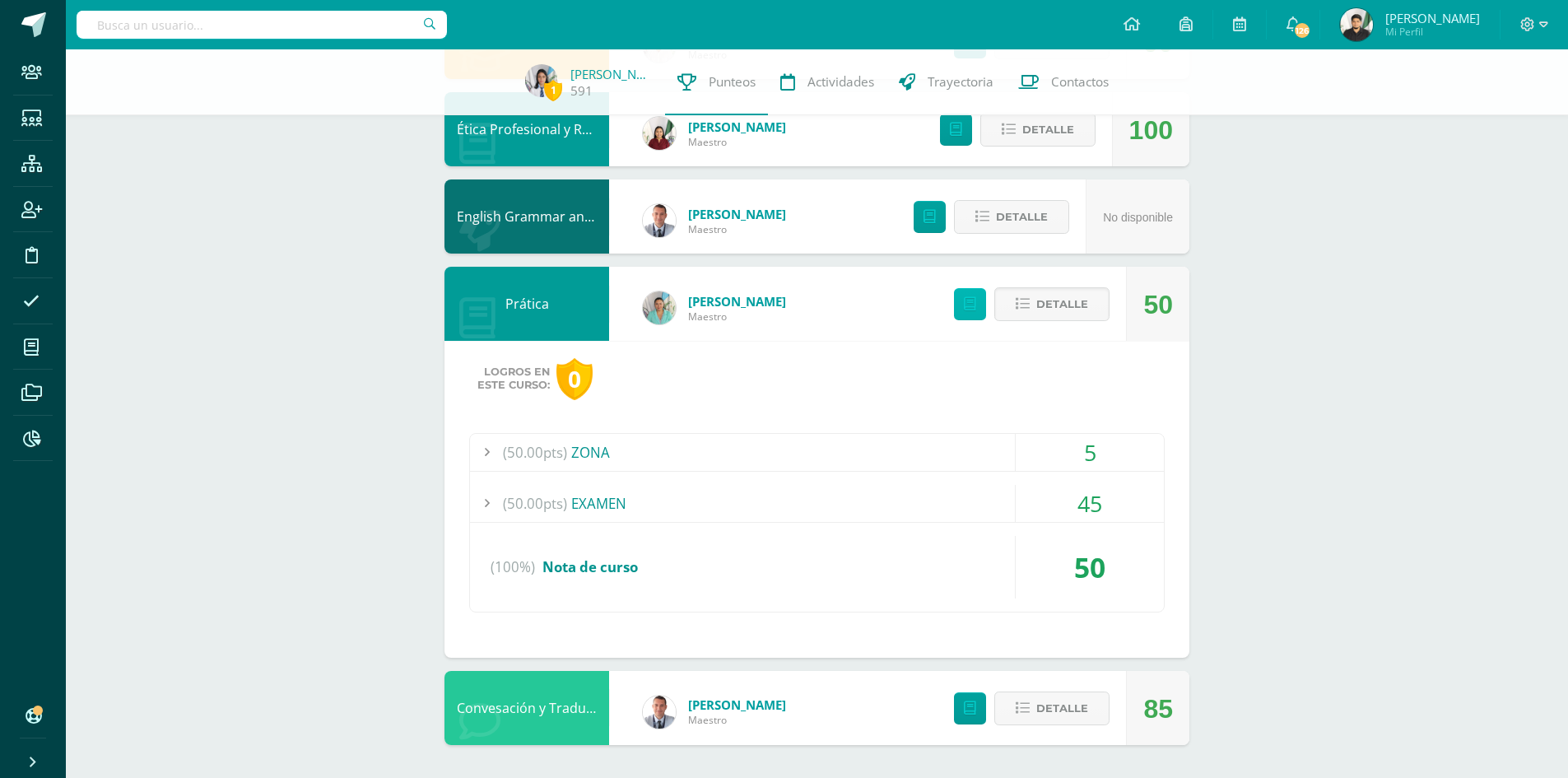
click at [974, 302] on icon at bounding box center [970, 304] width 12 height 14
click at [593, 451] on div "(50.00pts) ZONA" at bounding box center [817, 452] width 694 height 37
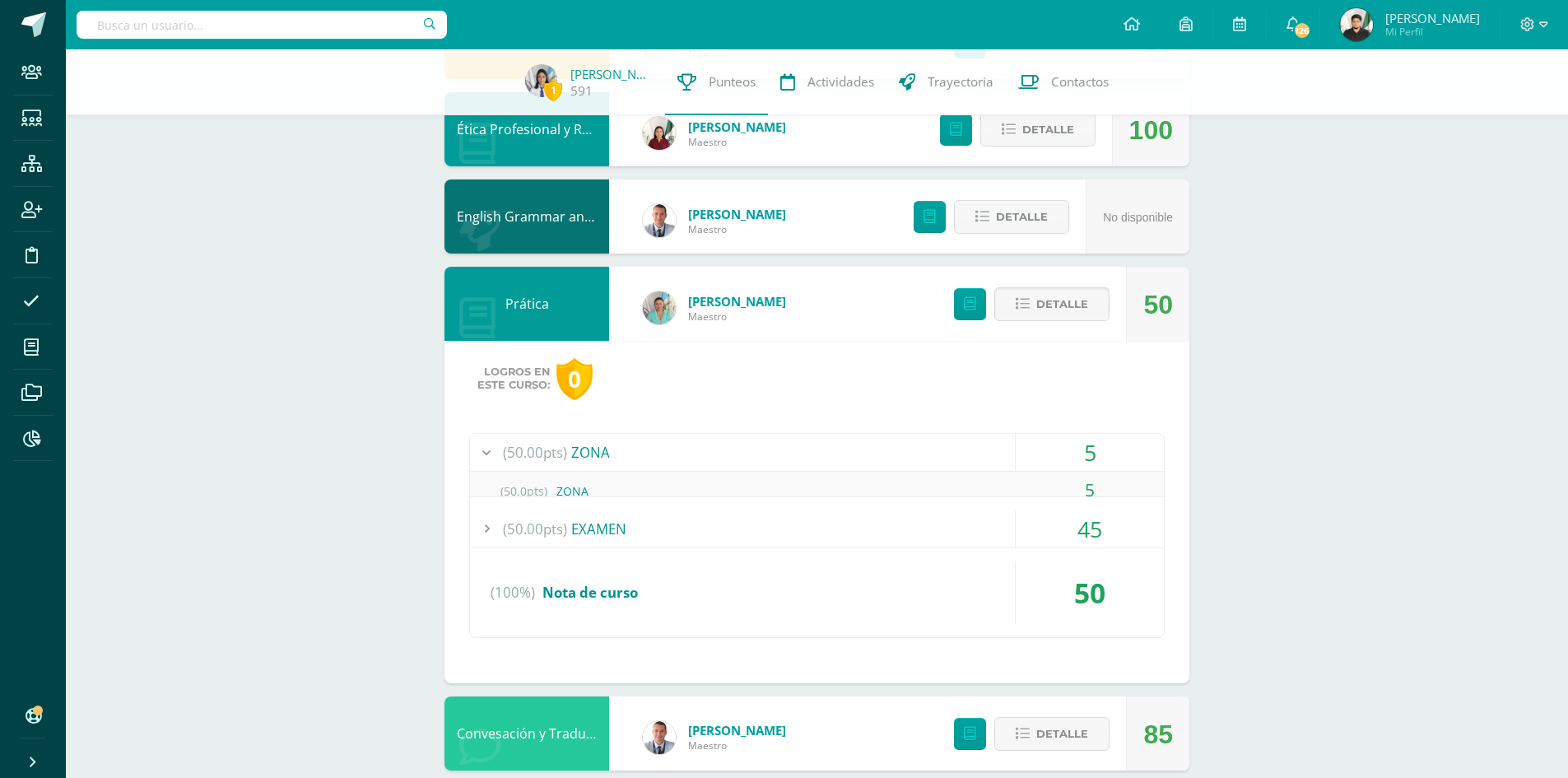
click at [593, 451] on div "(50.00pts) ZONA" at bounding box center [817, 452] width 694 height 37
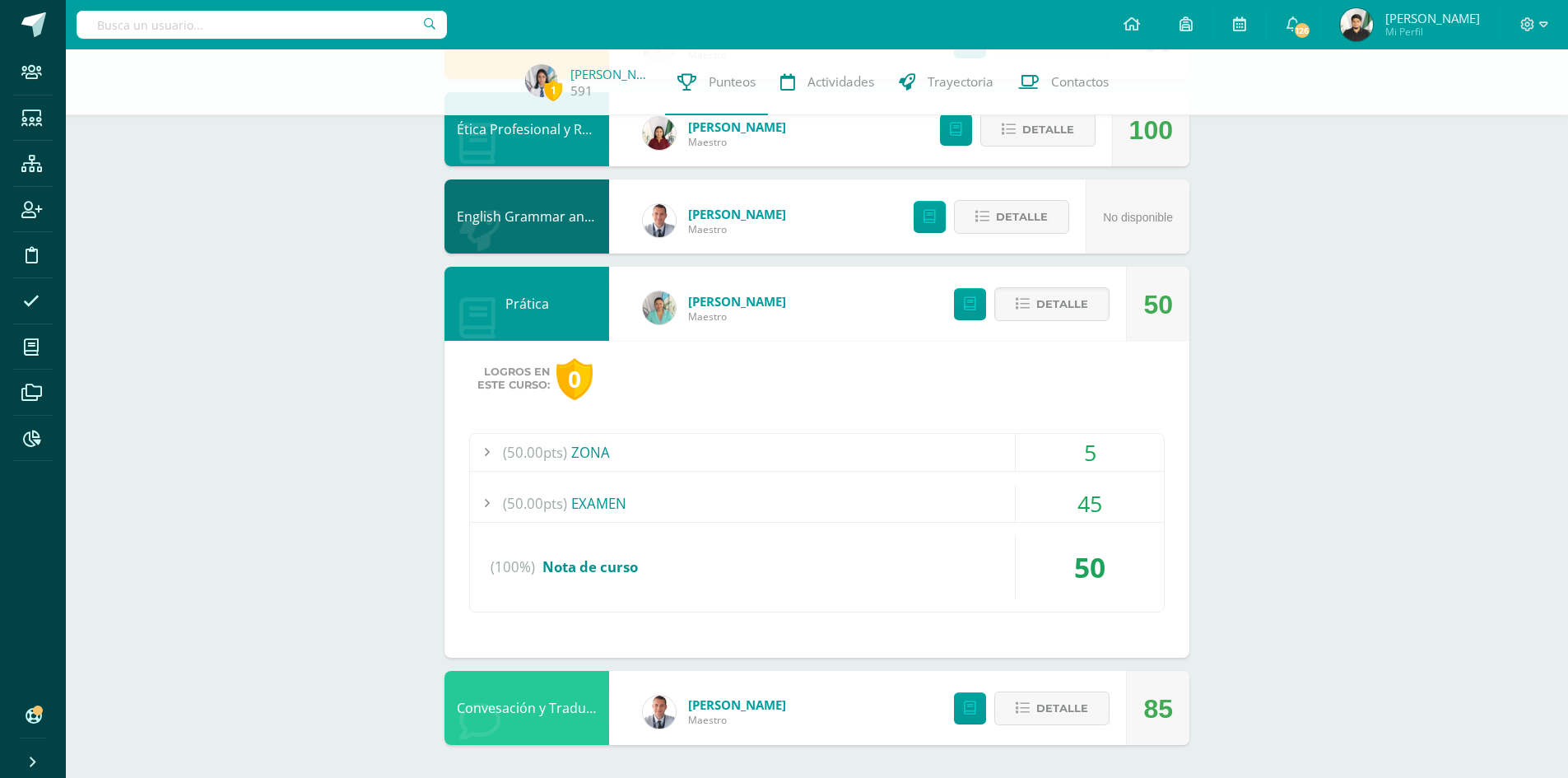
click at [593, 451] on div "(50.00pts) ZONA" at bounding box center [817, 452] width 694 height 37
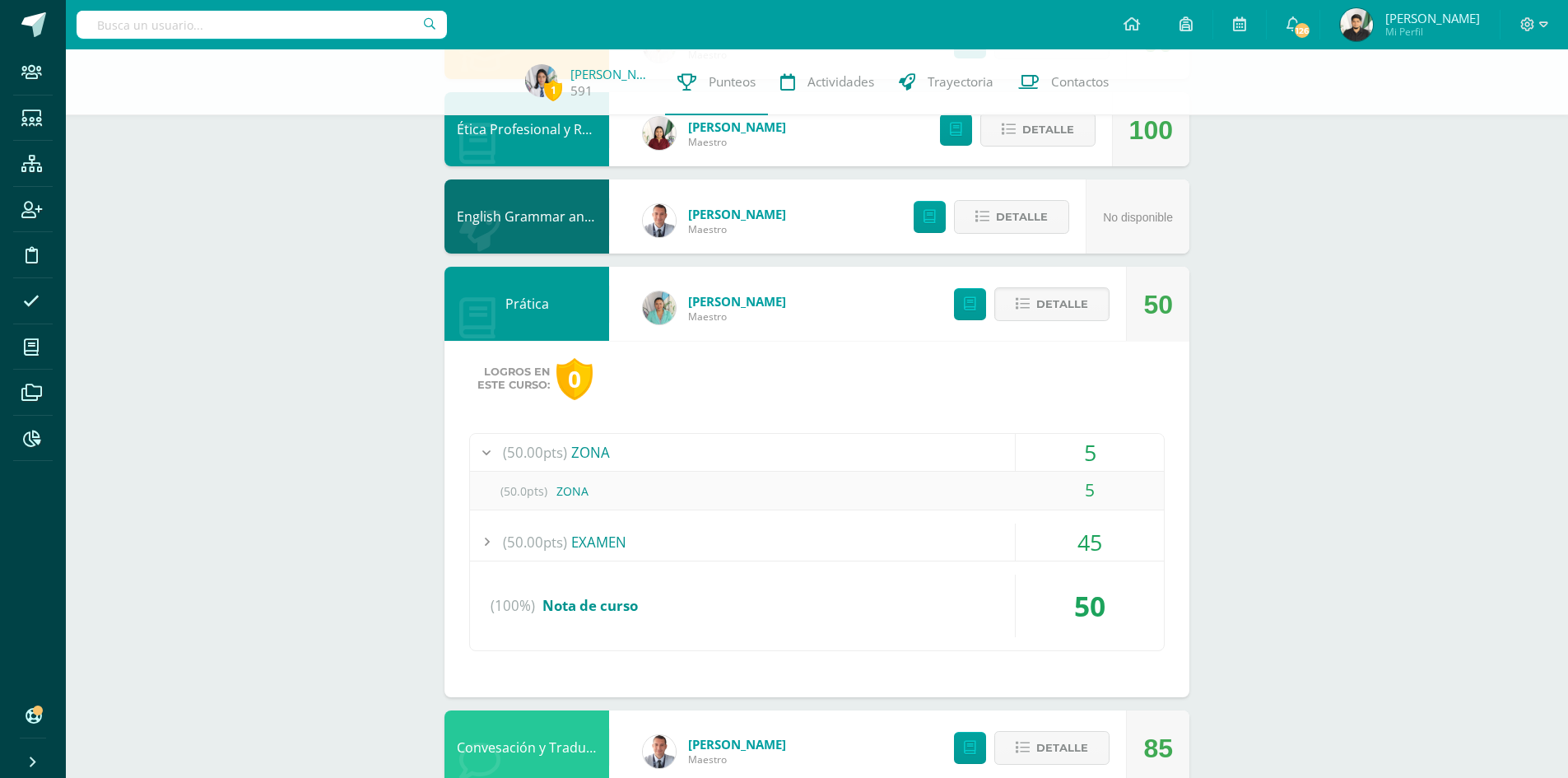
click at [585, 494] on div "(50.0pts) ZONA" at bounding box center [817, 491] width 694 height 37
drag, startPoint x: 623, startPoint y: 494, endPoint x: 586, endPoint y: 489, distance: 37.3
click at [588, 489] on div "(50.0pts) ZONA" at bounding box center [817, 491] width 694 height 37
click at [1103, 442] on div "5" at bounding box center [1089, 452] width 148 height 37
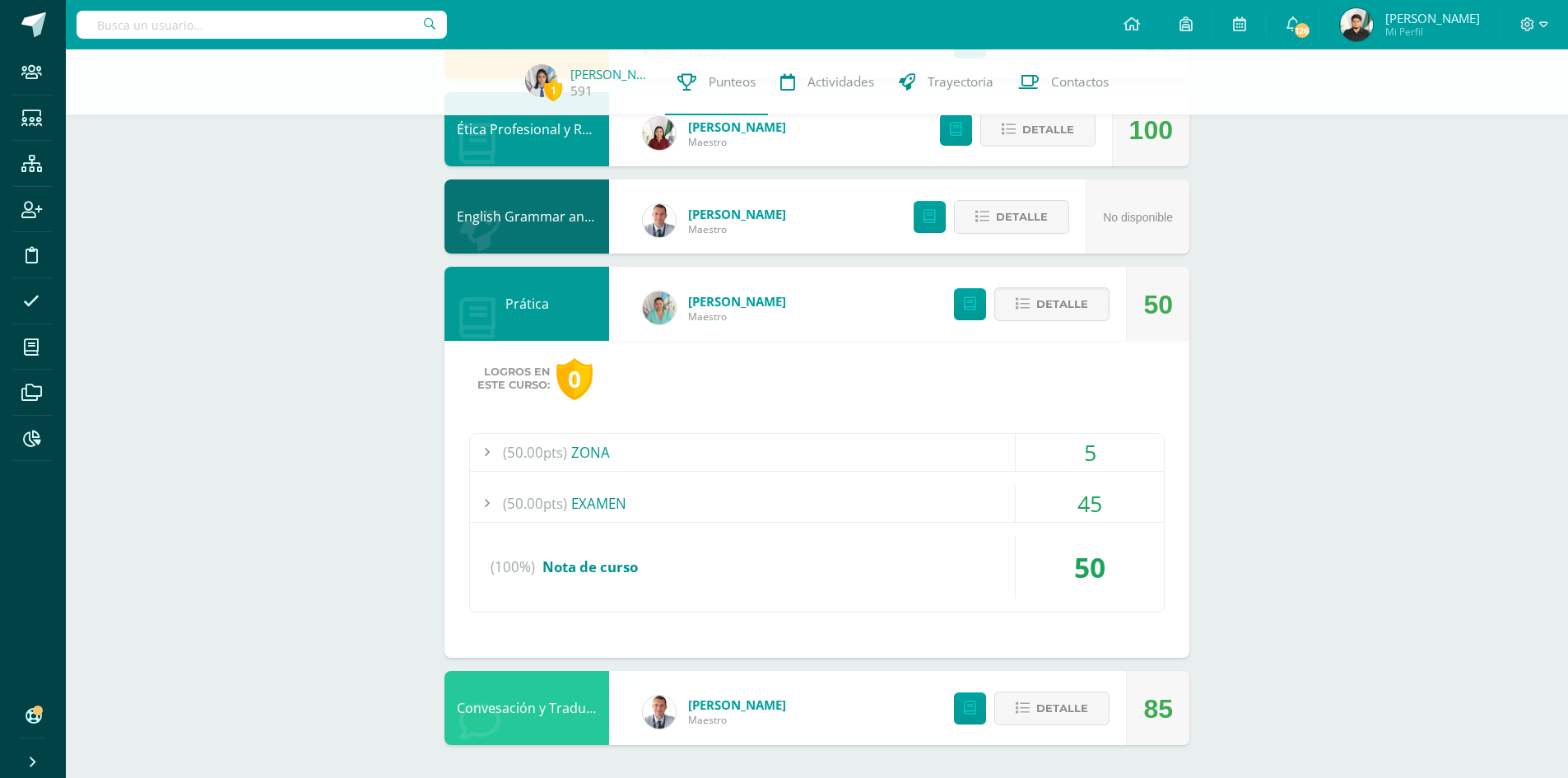
drag, startPoint x: 1094, startPoint y: 449, endPoint x: 1065, endPoint y: 449, distance: 29.0
click at [1065, 449] on div "5" at bounding box center [1089, 452] width 148 height 37
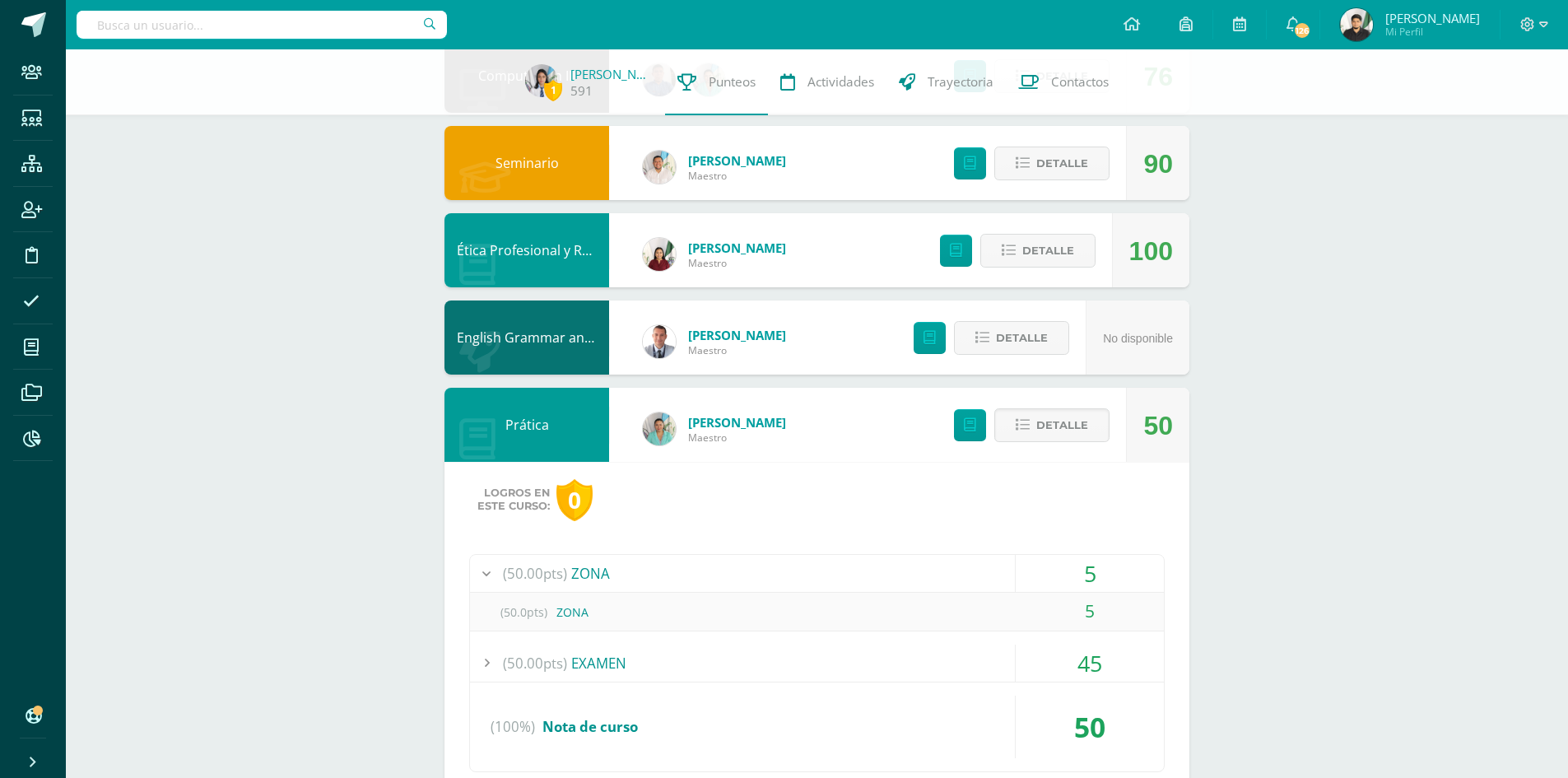
scroll to position [652, 0]
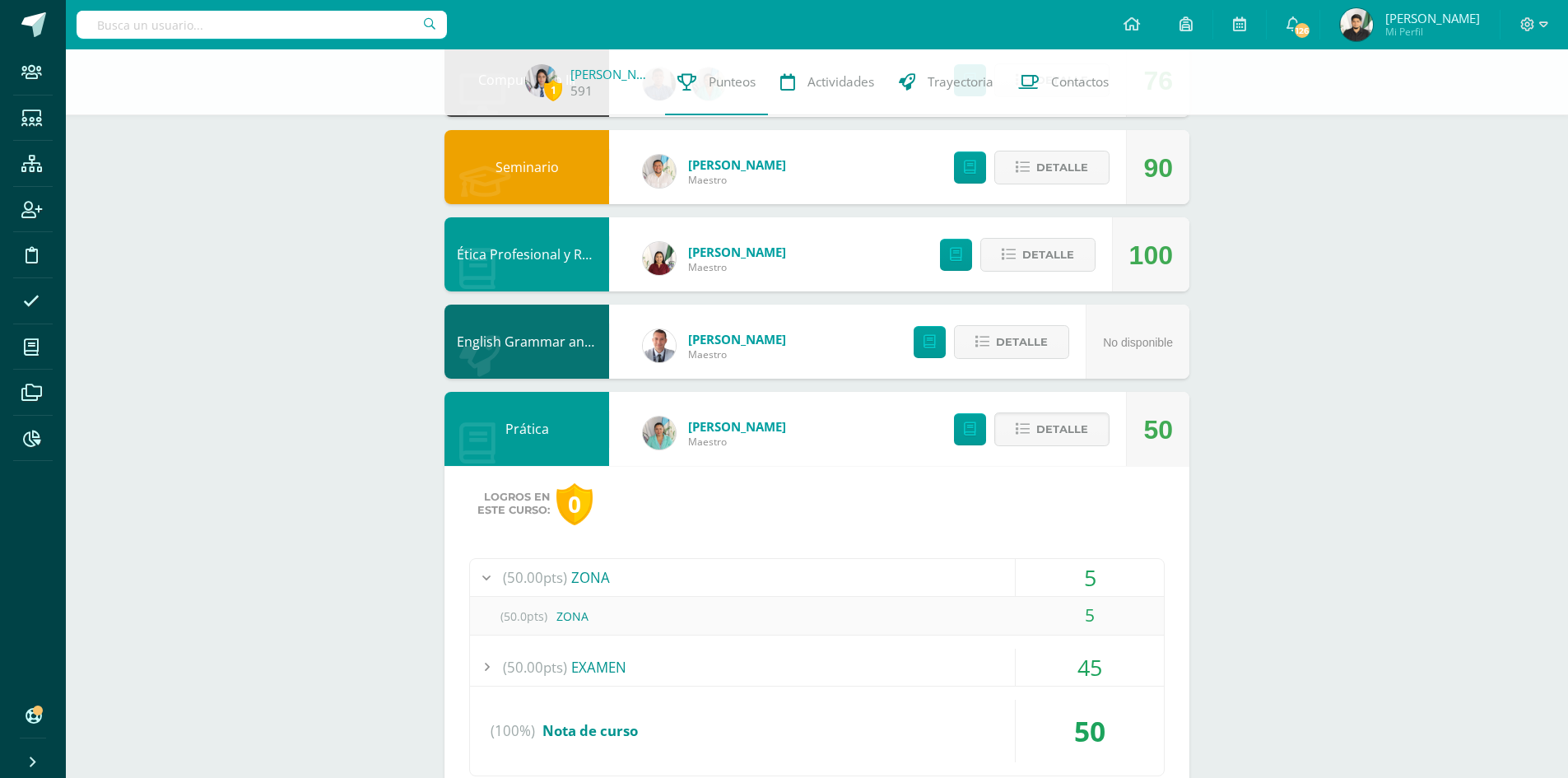
click at [573, 499] on div "0" at bounding box center [574, 503] width 37 height 42
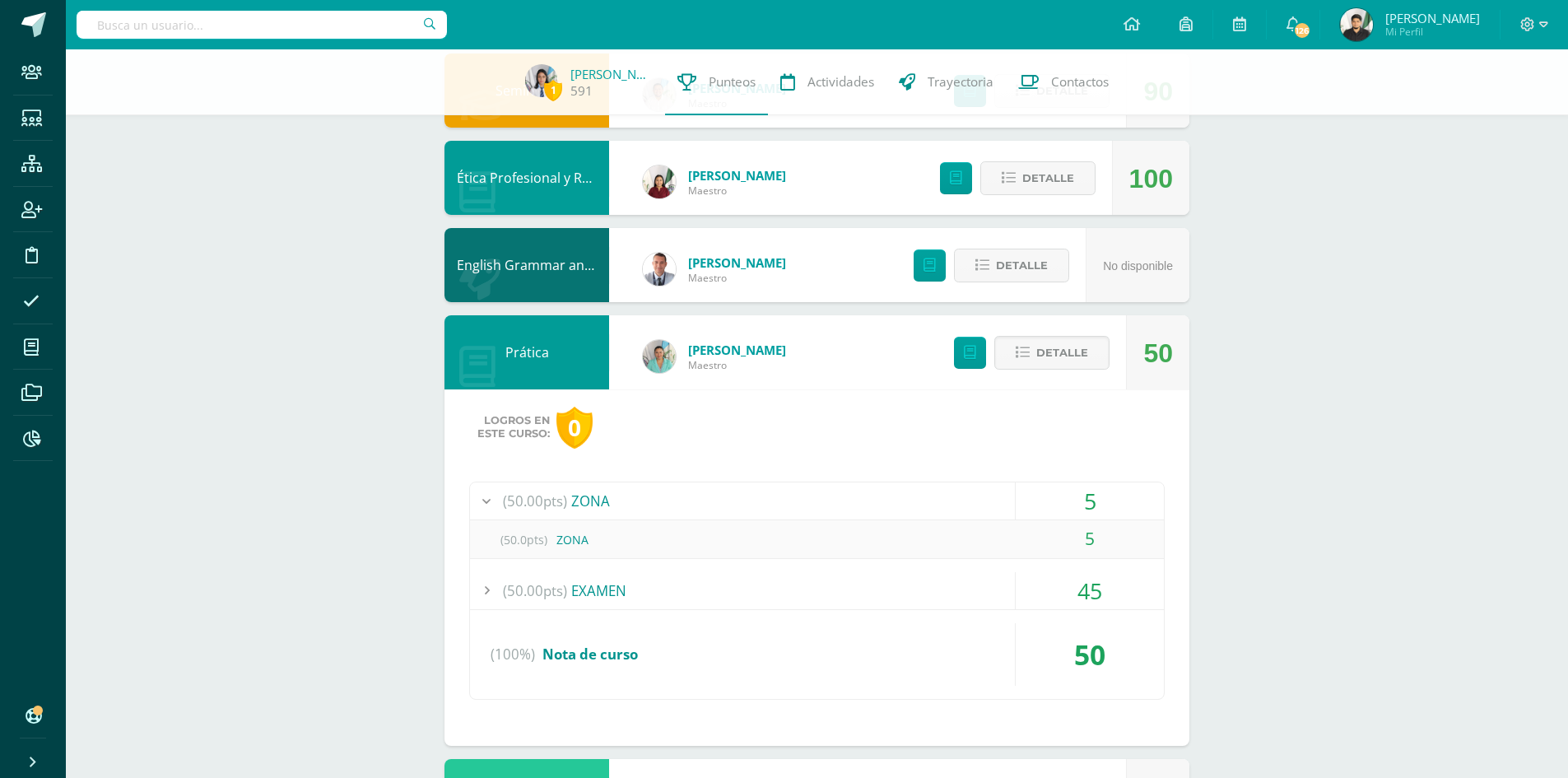
scroll to position [817, 0]
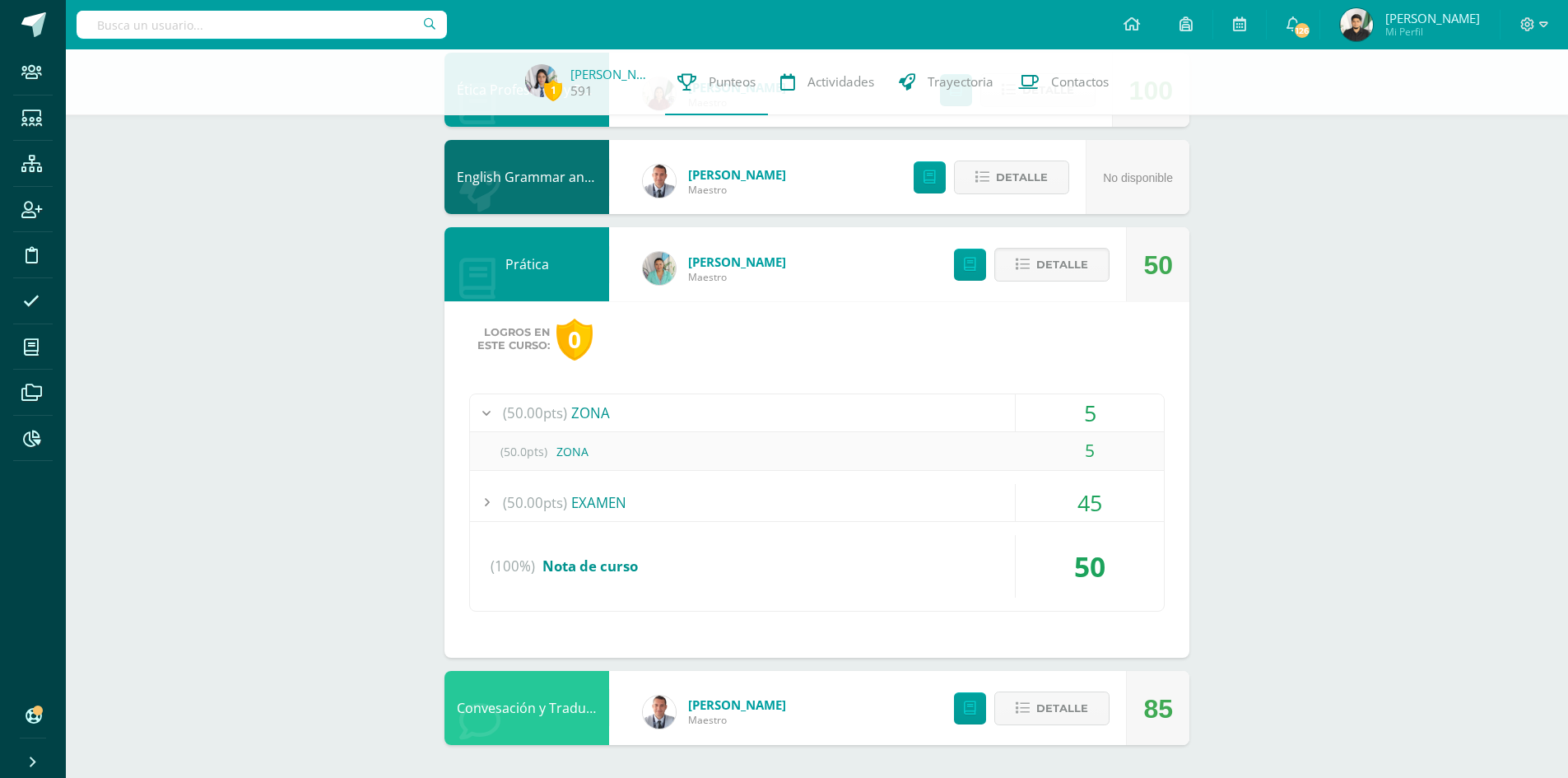
click at [1106, 553] on div "50" at bounding box center [1089, 566] width 148 height 62
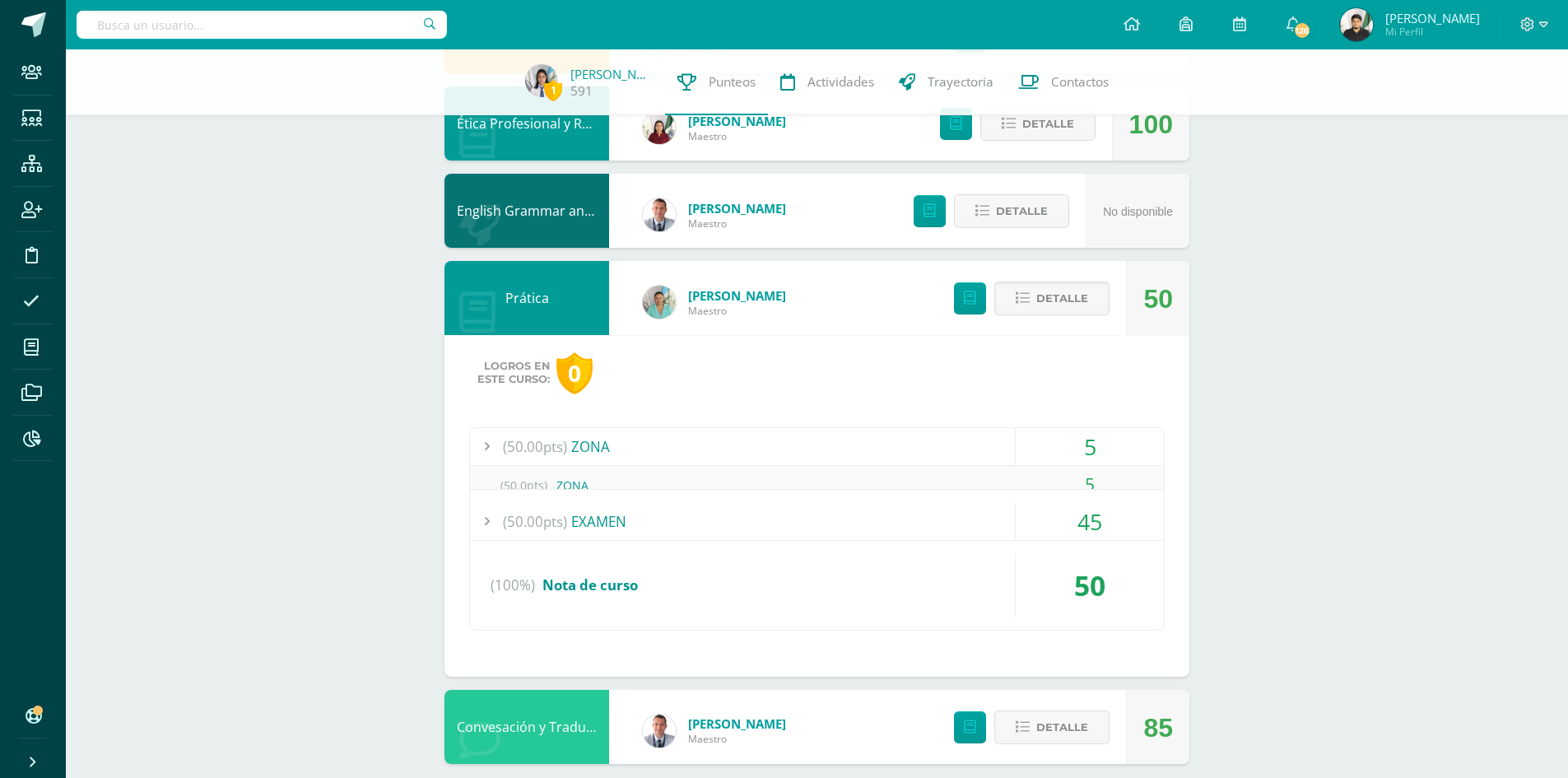
click at [1106, 554] on div "50" at bounding box center [1089, 585] width 148 height 62
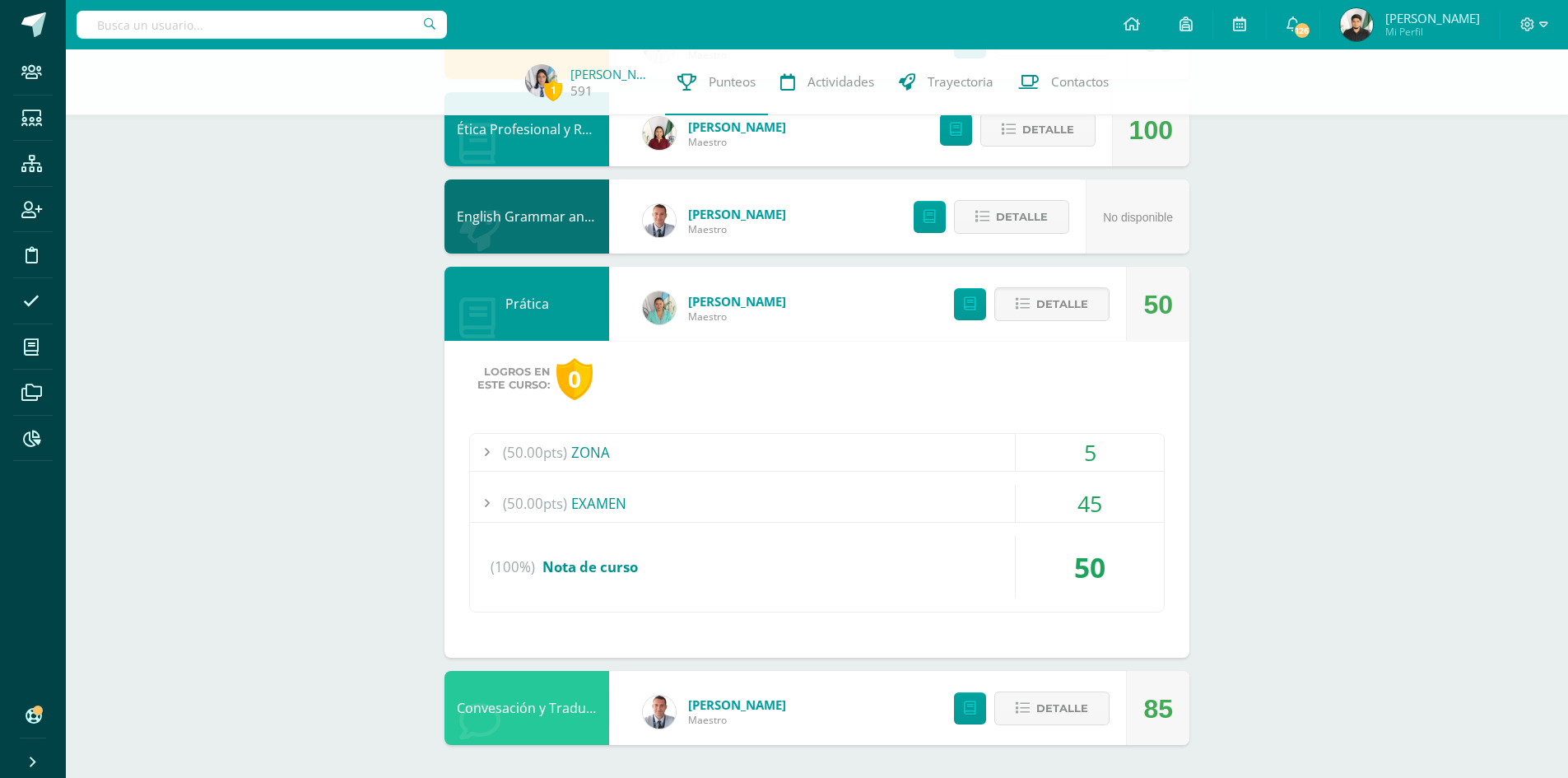
scroll to position [778, 0]
drag, startPoint x: 1078, startPoint y: 303, endPoint x: 612, endPoint y: 291, distance: 466.2
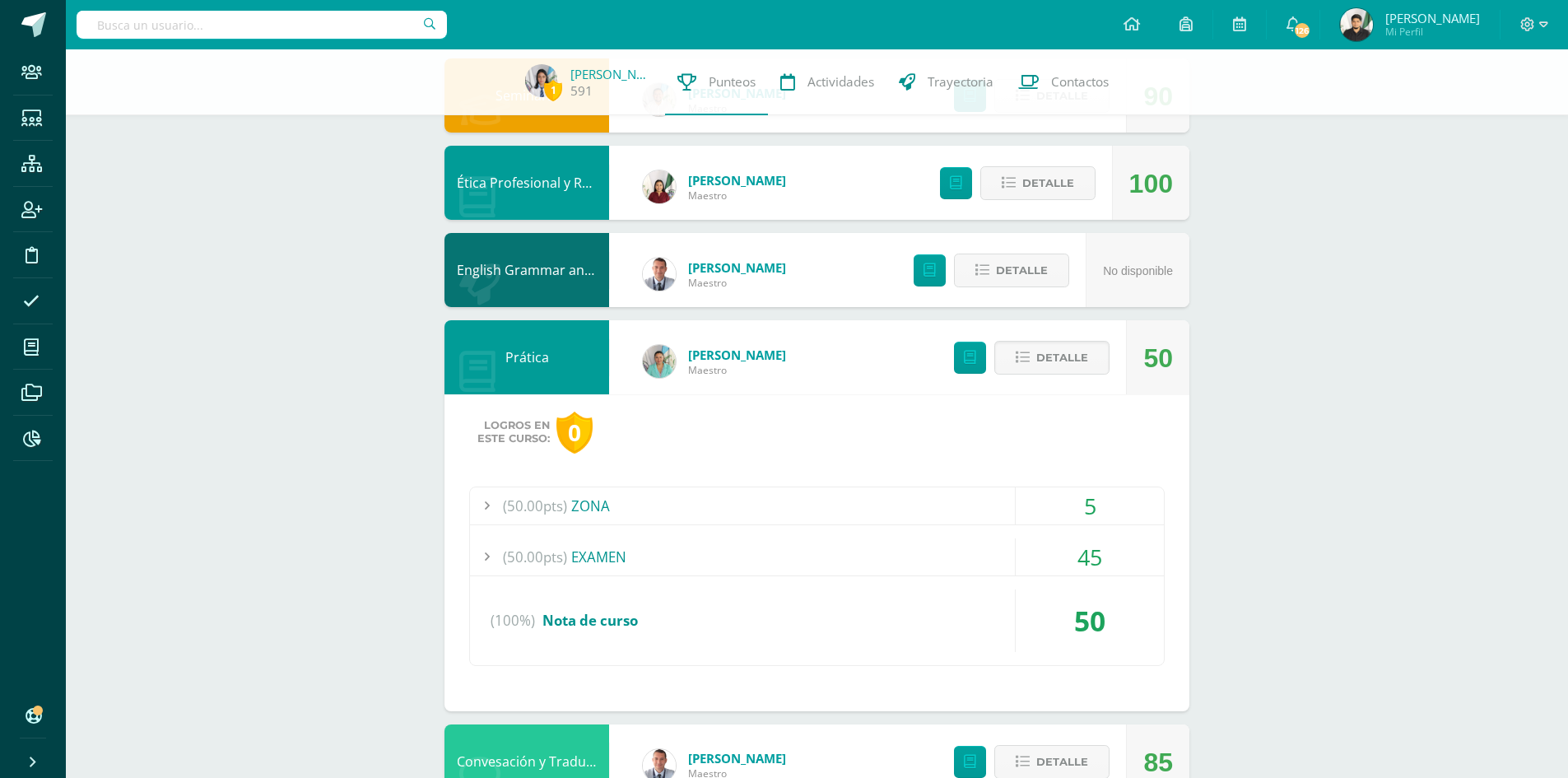
scroll to position [696, 0]
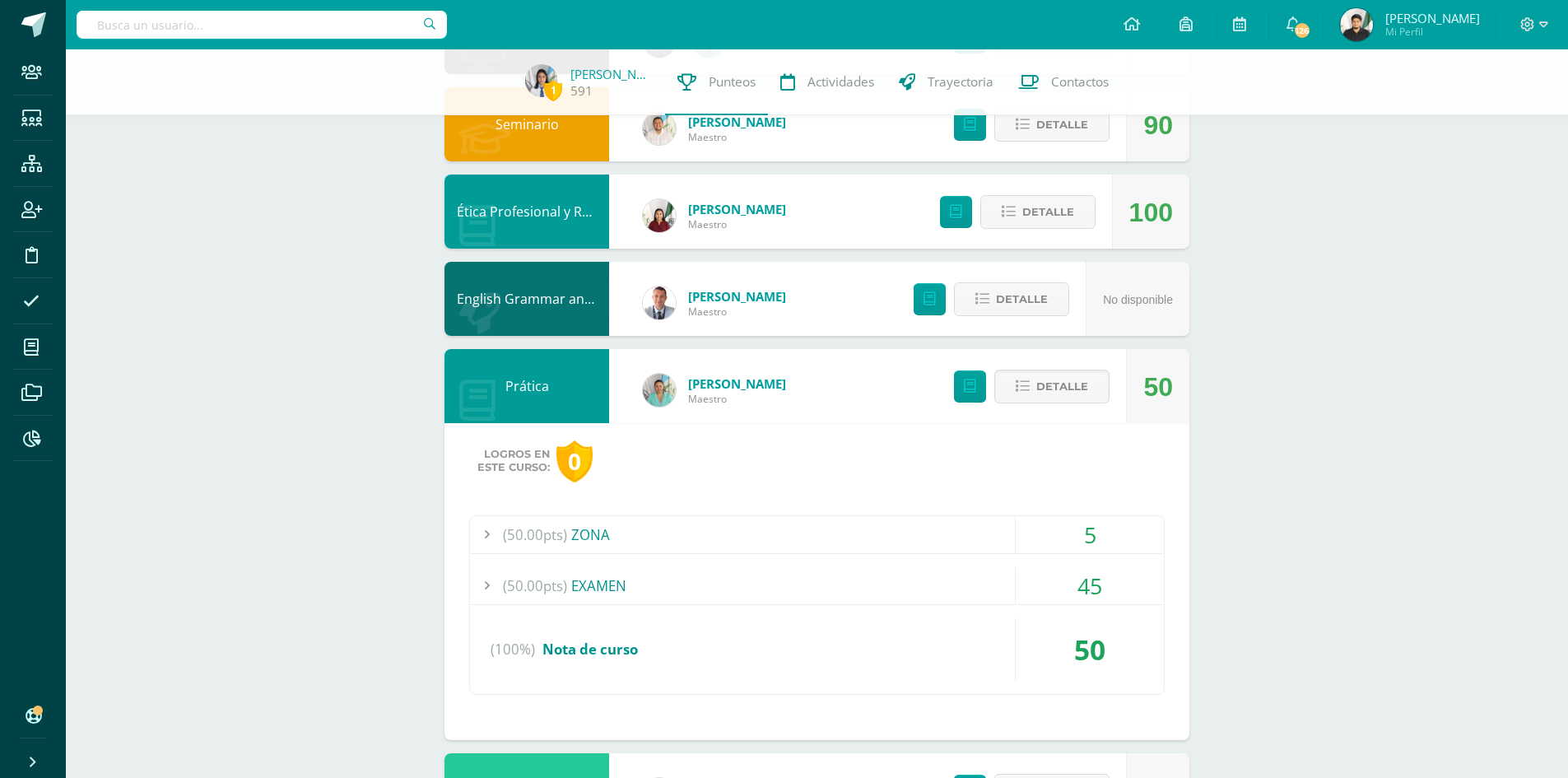
click at [1424, 310] on div "1 Laura Hernández 591 Punteos Actividades Trayectoria Contactos Pendiente Unida…" at bounding box center [816, 107] width 1502 height 1506
click at [1544, 28] on icon at bounding box center [1543, 25] width 9 height 15
click at [1299, 22] on icon at bounding box center [1293, 24] width 13 height 15
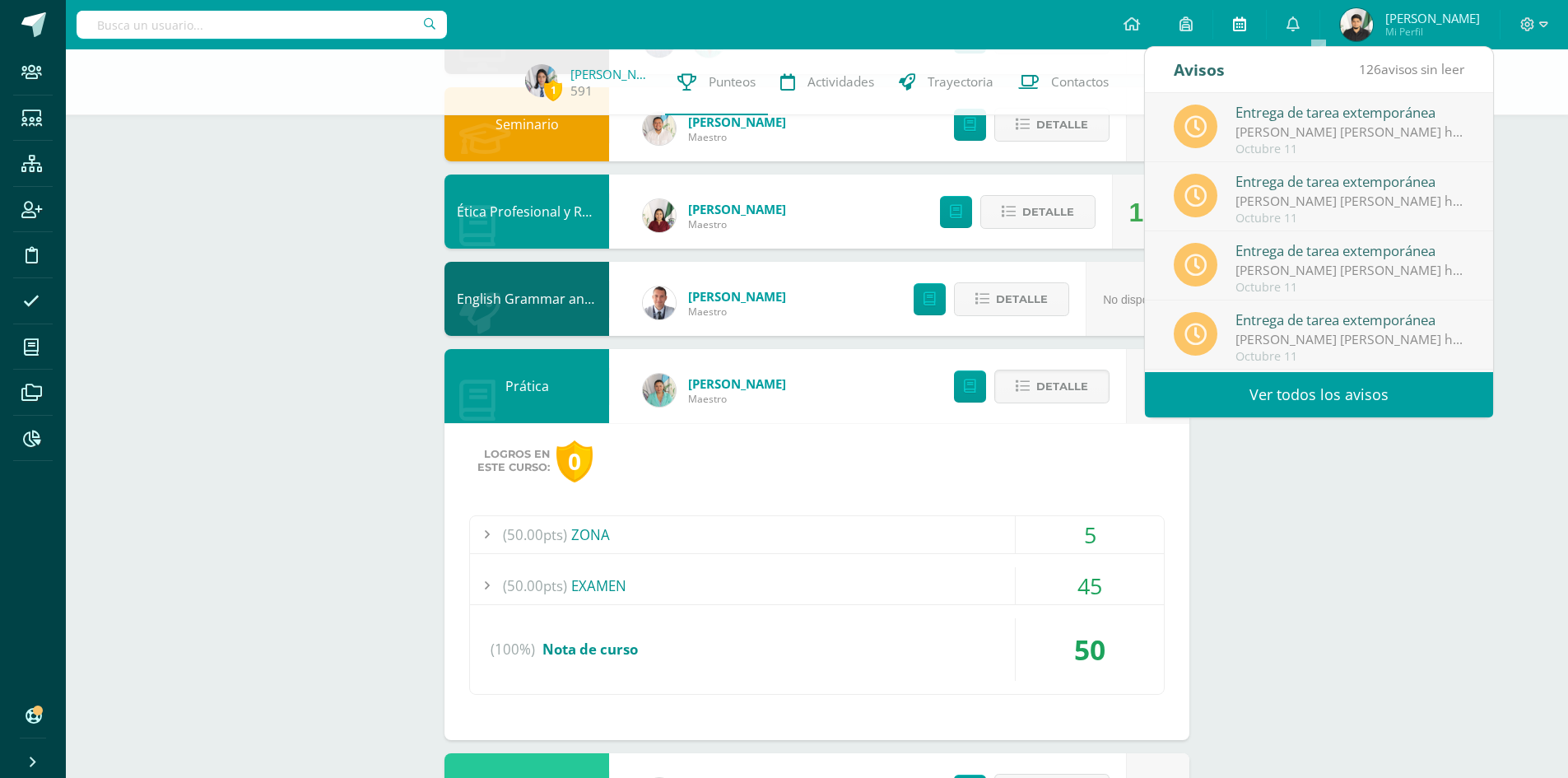
click at [1264, 12] on link at bounding box center [1239, 24] width 52 height 49
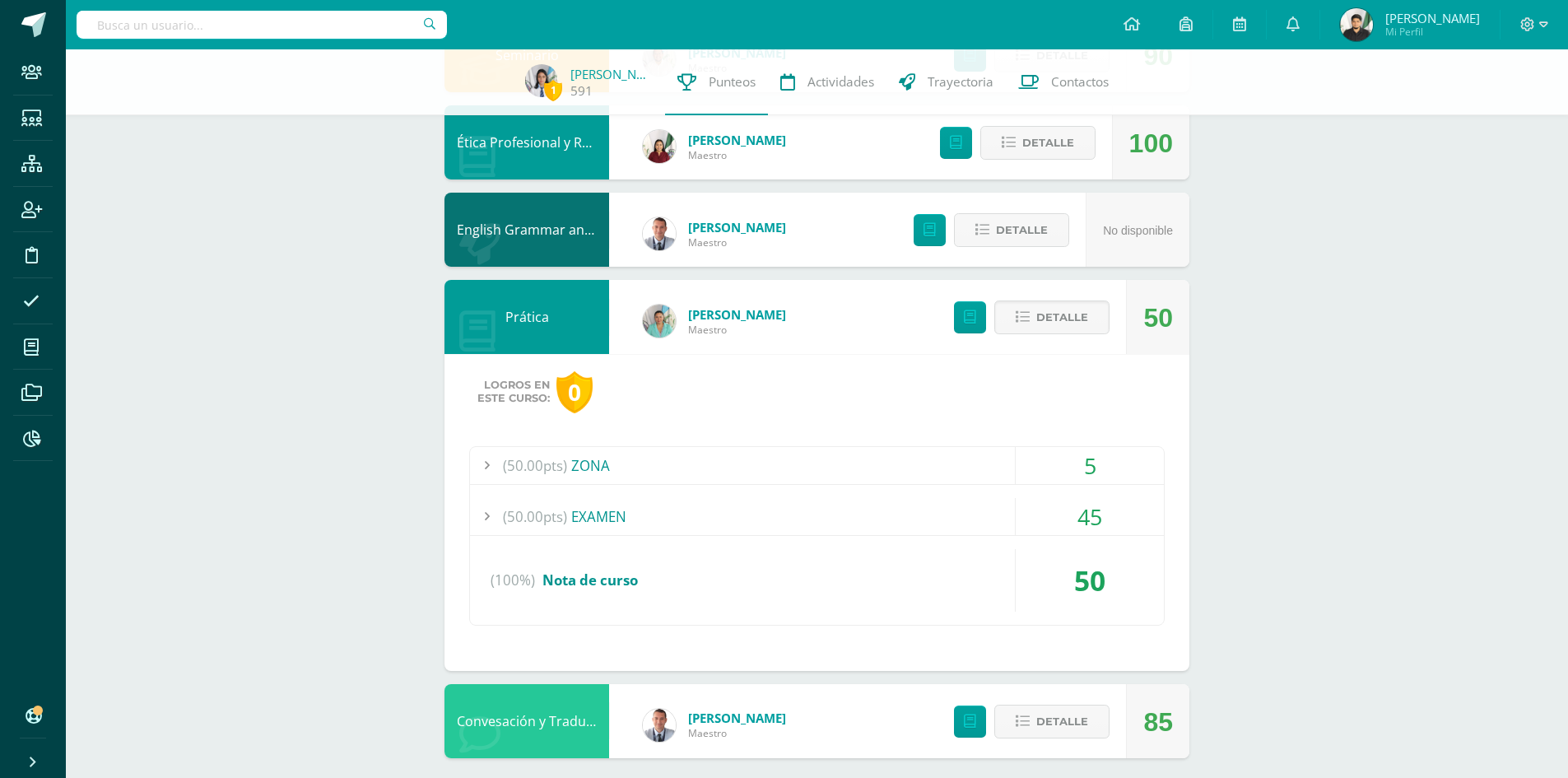
scroll to position [778, 0]
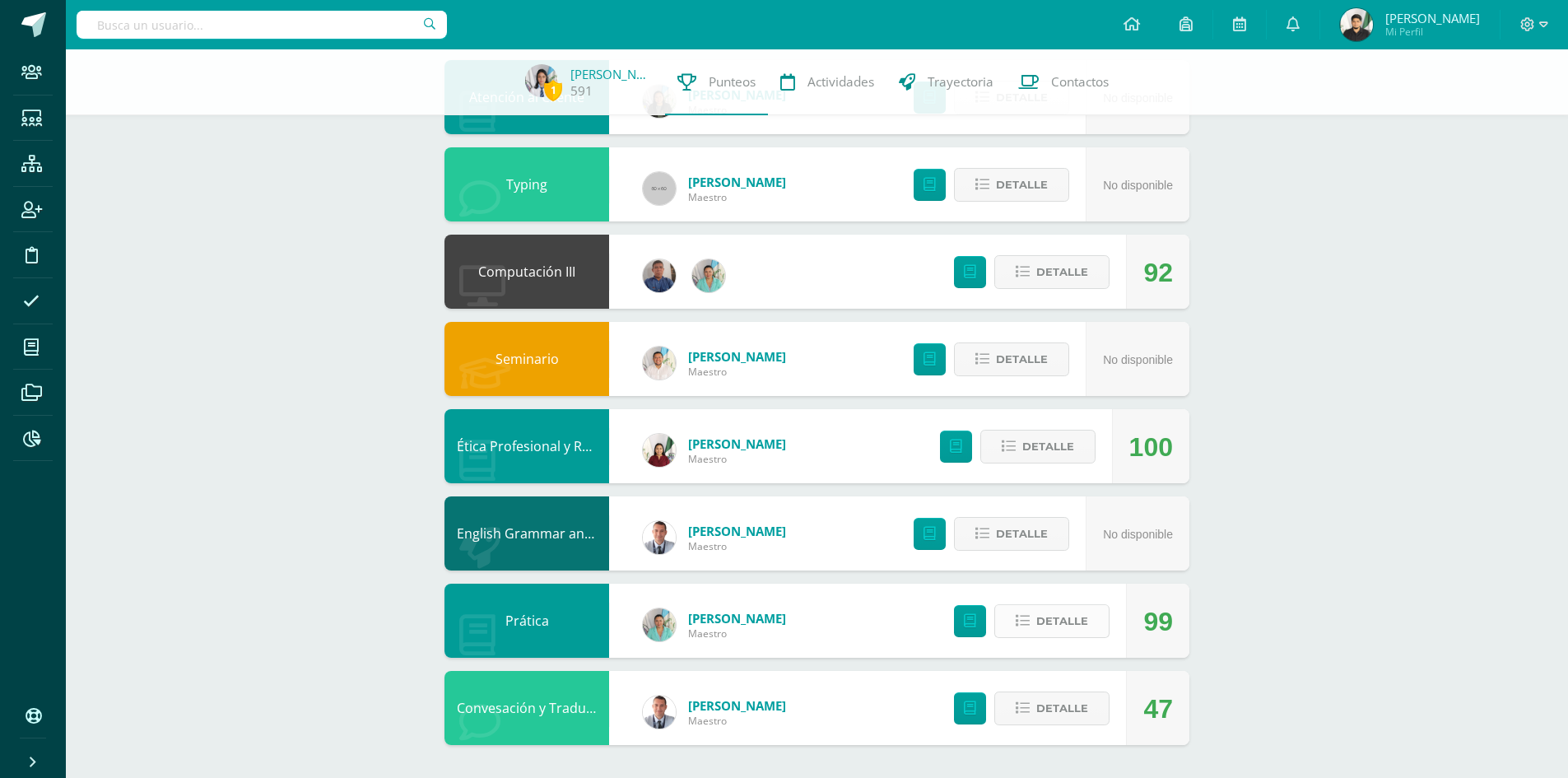
click at [1023, 618] on icon at bounding box center [1022, 621] width 14 height 14
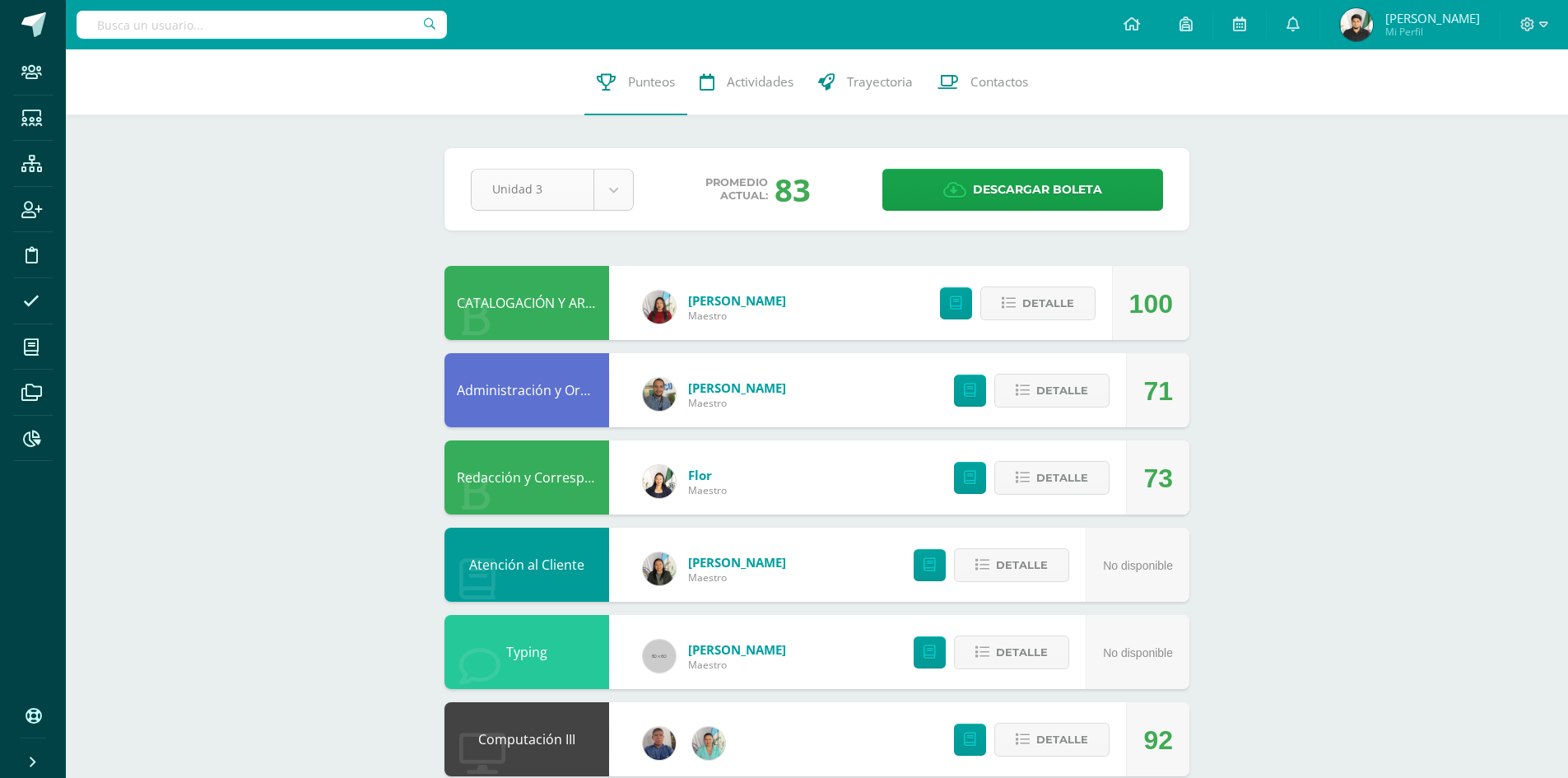
click at [615, 188] on body "Staff Estudiantes Estructura Inscripción Disciplina Asistencia Mis cursos Archi…" at bounding box center [784, 622] width 1568 height 1245
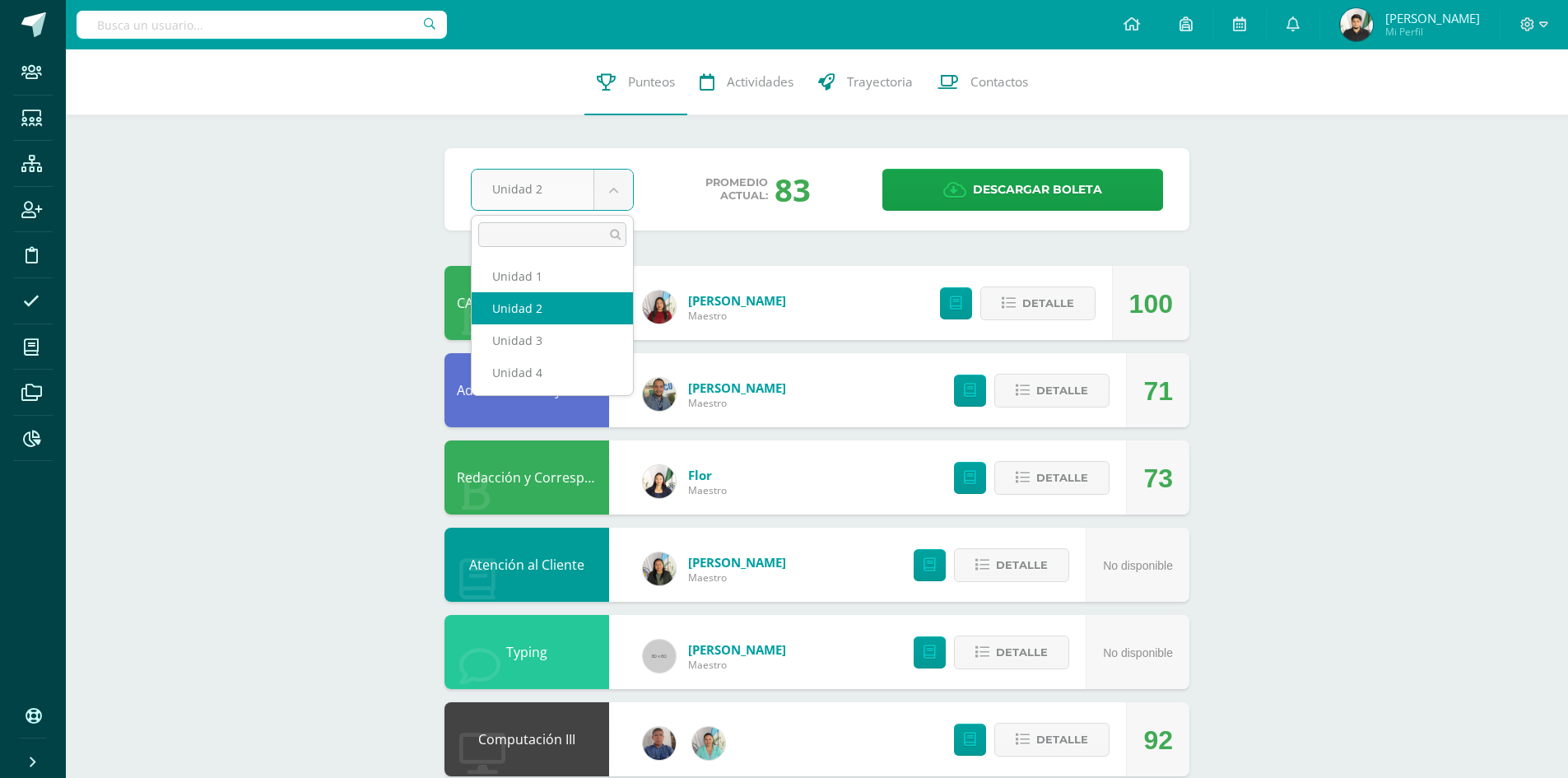
click at [615, 191] on body "Staff Estudiantes Estructura Inscripción Disciplina Asistencia Mis cursos Archi…" at bounding box center [784, 780] width 1568 height 1562
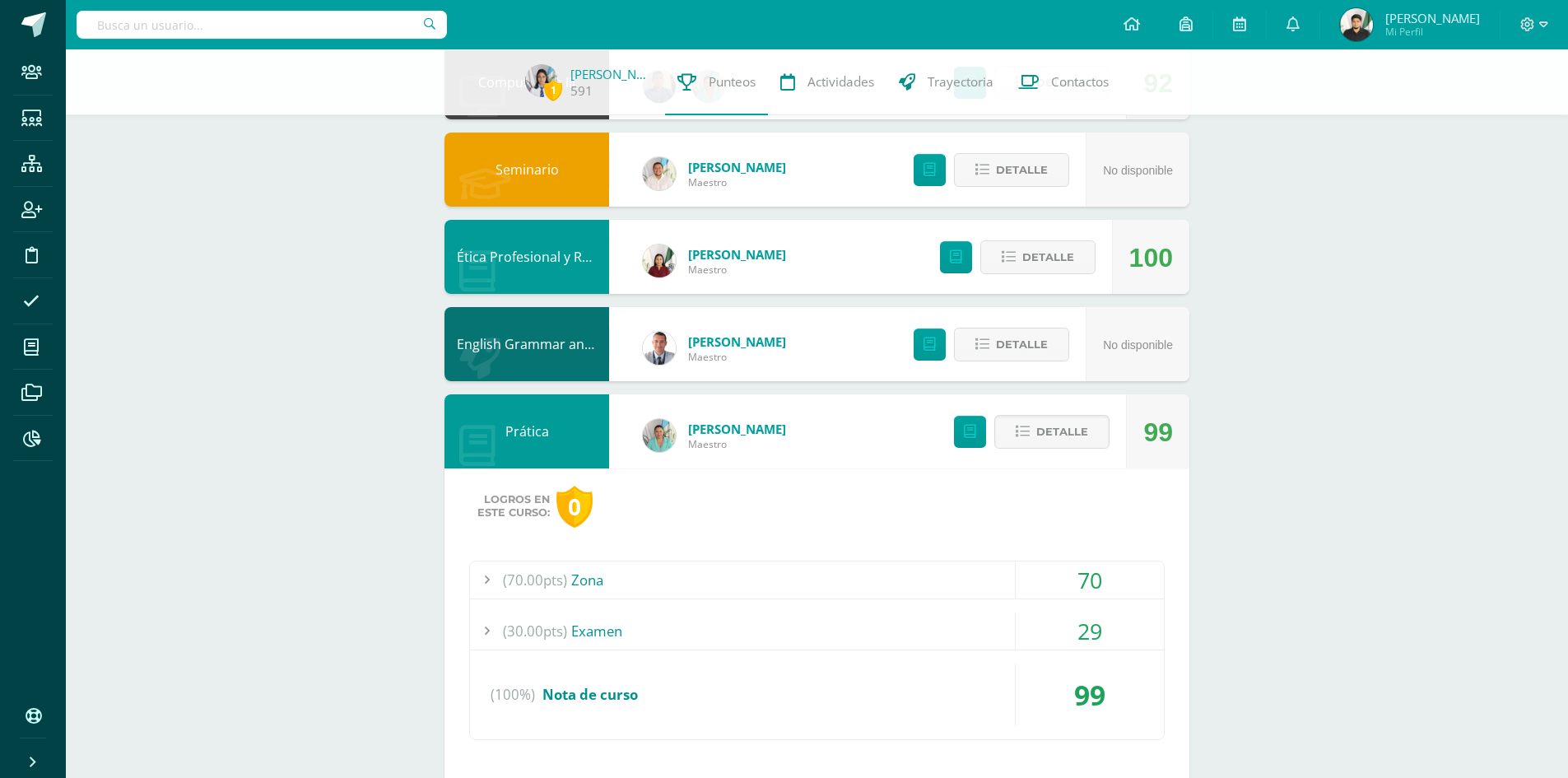
scroll to position [778, 0]
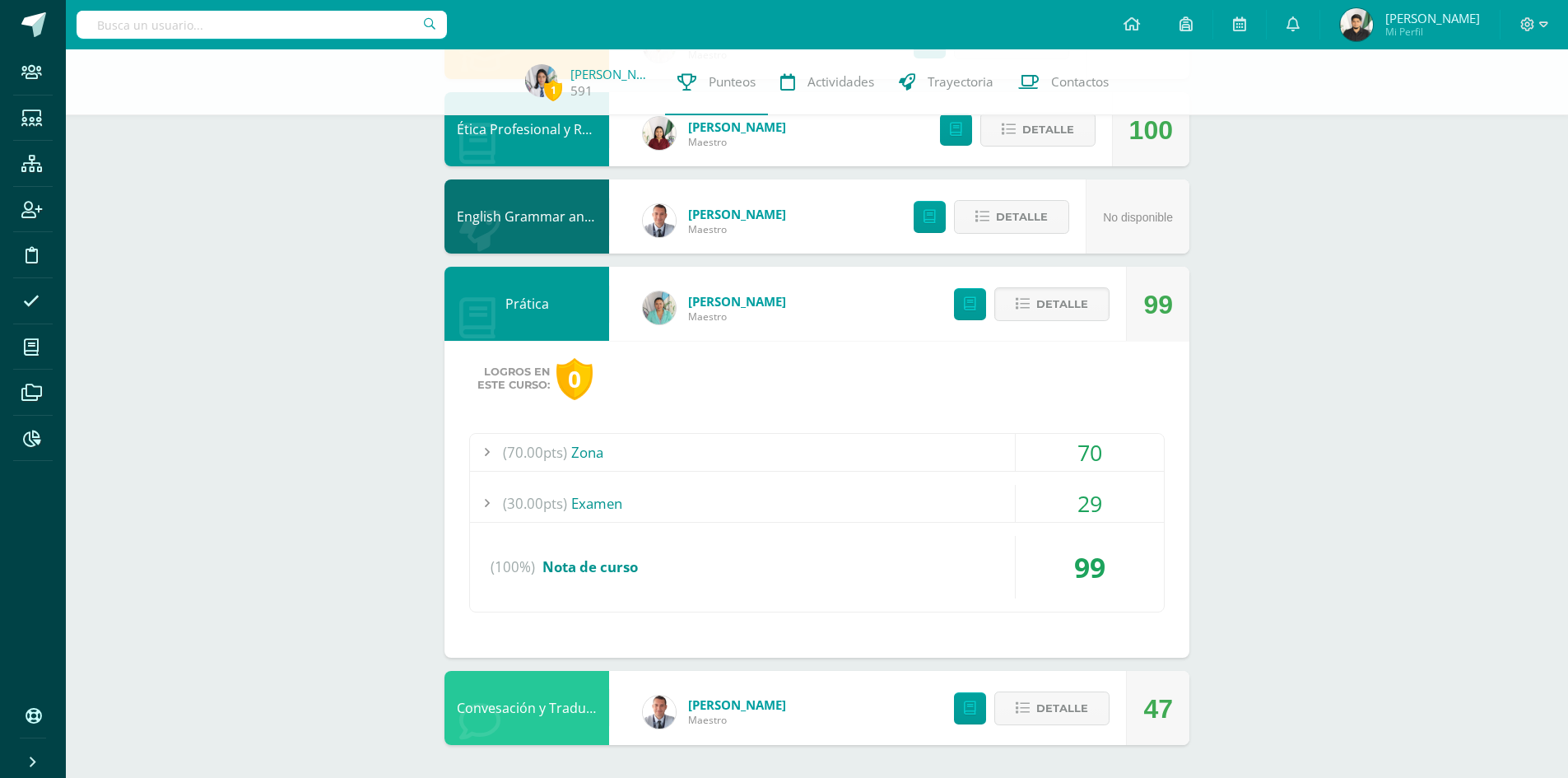
click at [482, 498] on div at bounding box center [487, 503] width 33 height 37
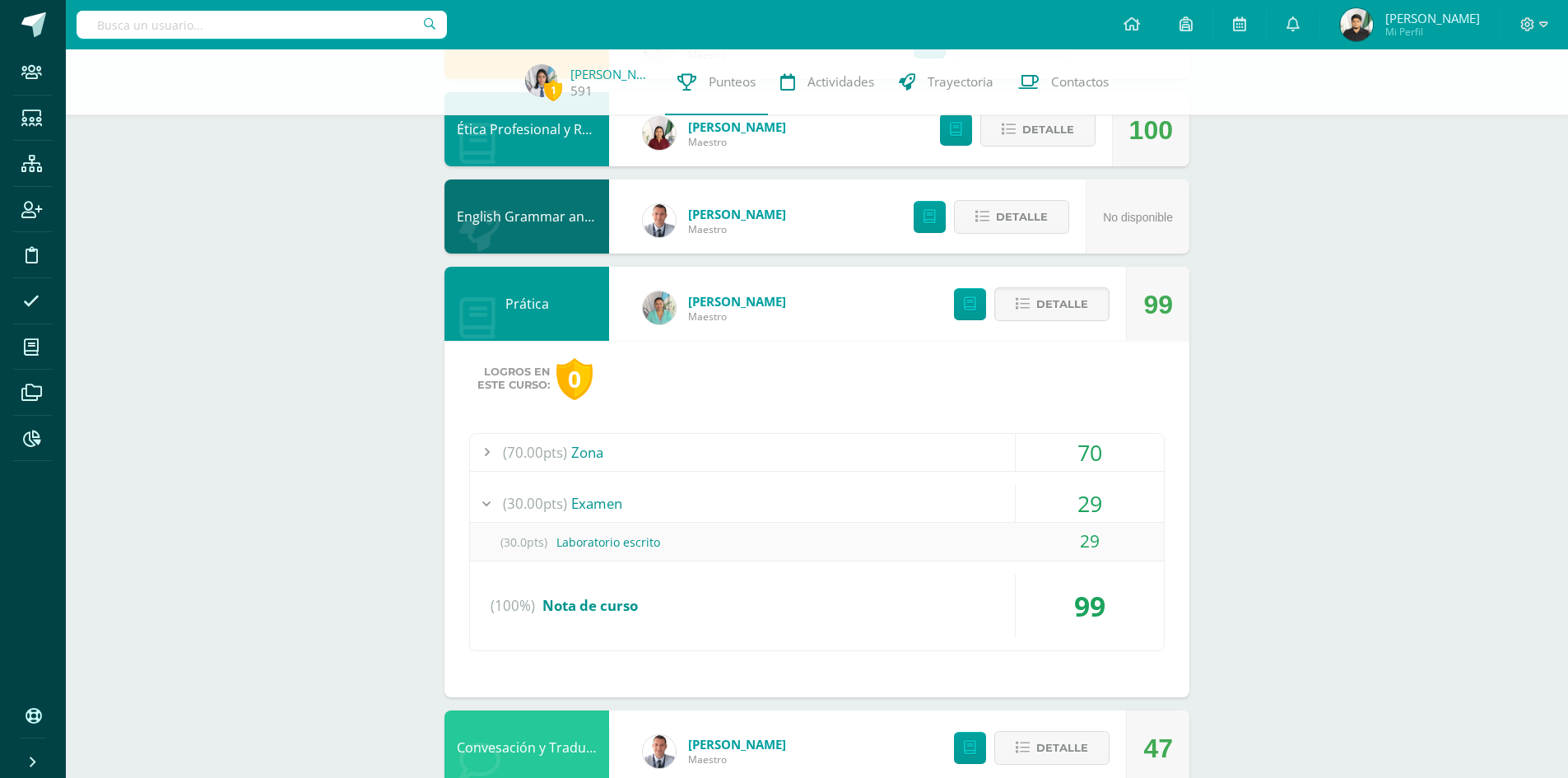
click at [494, 444] on div at bounding box center [487, 452] width 33 height 37
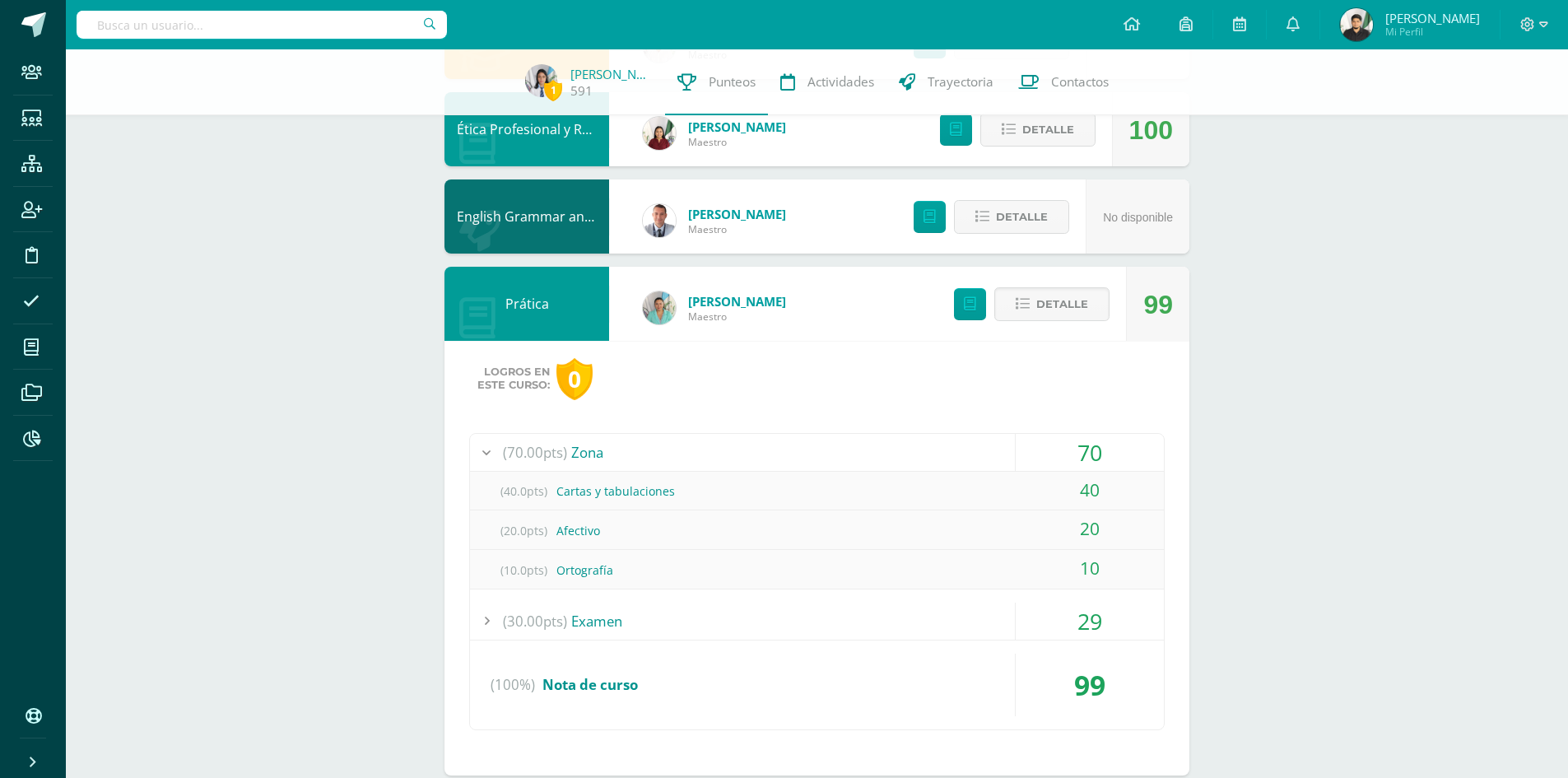
click at [589, 533] on div "(20.0pts) Afectivo" at bounding box center [817, 530] width 694 height 37
click at [576, 533] on div "(20.0pts) Afectivo" at bounding box center [817, 530] width 694 height 37
click at [610, 565] on div "(10.0pts) Ortografía" at bounding box center [817, 570] width 694 height 37
drag, startPoint x: 601, startPoint y: 577, endPoint x: 505, endPoint y: 583, distance: 96.2
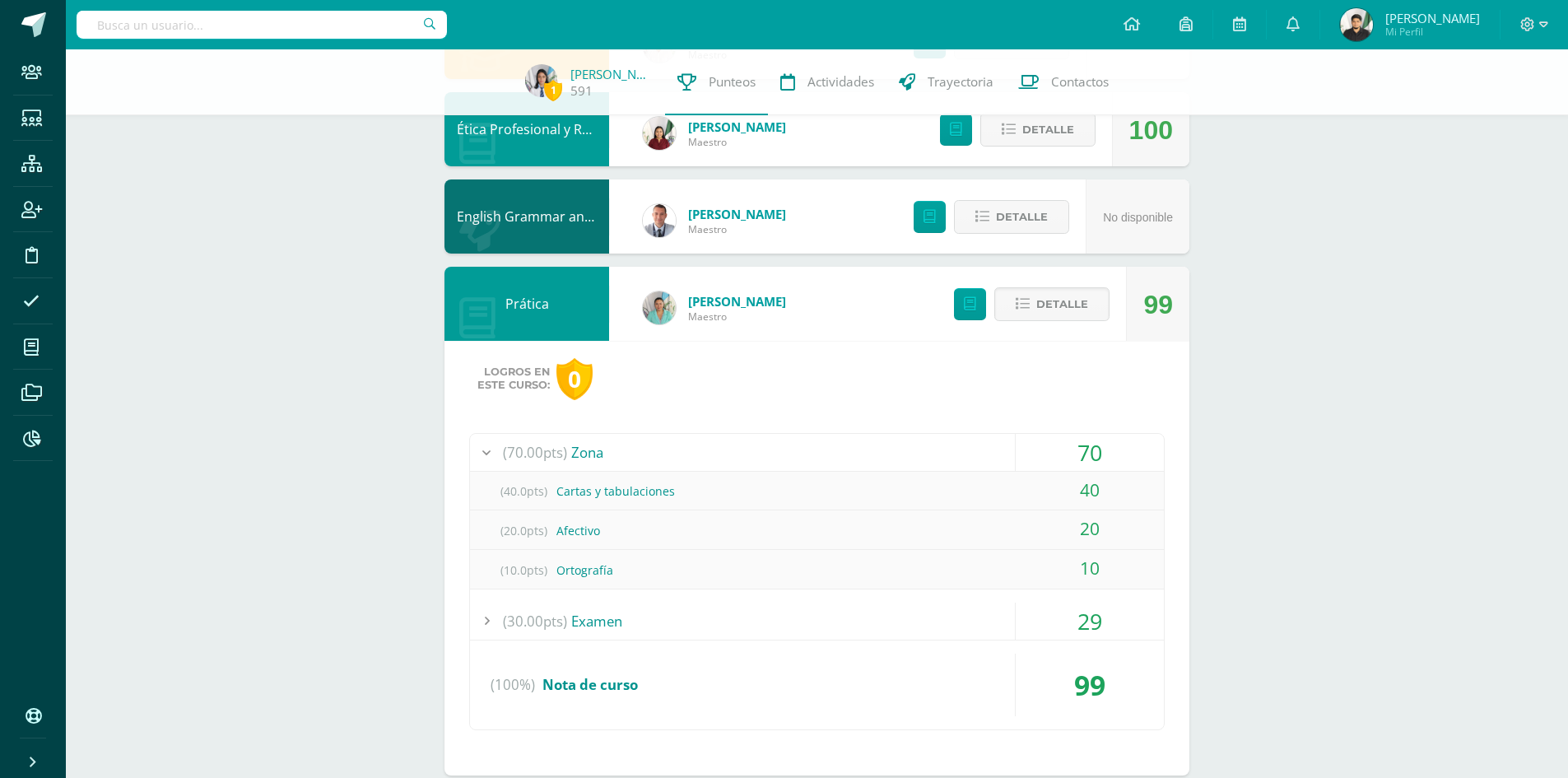
click at [600, 577] on div "(10.0pts) Ortografía" at bounding box center [817, 570] width 694 height 37
click at [552, 567] on span "(10.0pts)" at bounding box center [523, 570] width 66 height 37
click at [553, 567] on span "(10.0pts)" at bounding box center [523, 570] width 66 height 37
click at [597, 453] on div "(70.00pts) Zona" at bounding box center [817, 452] width 694 height 37
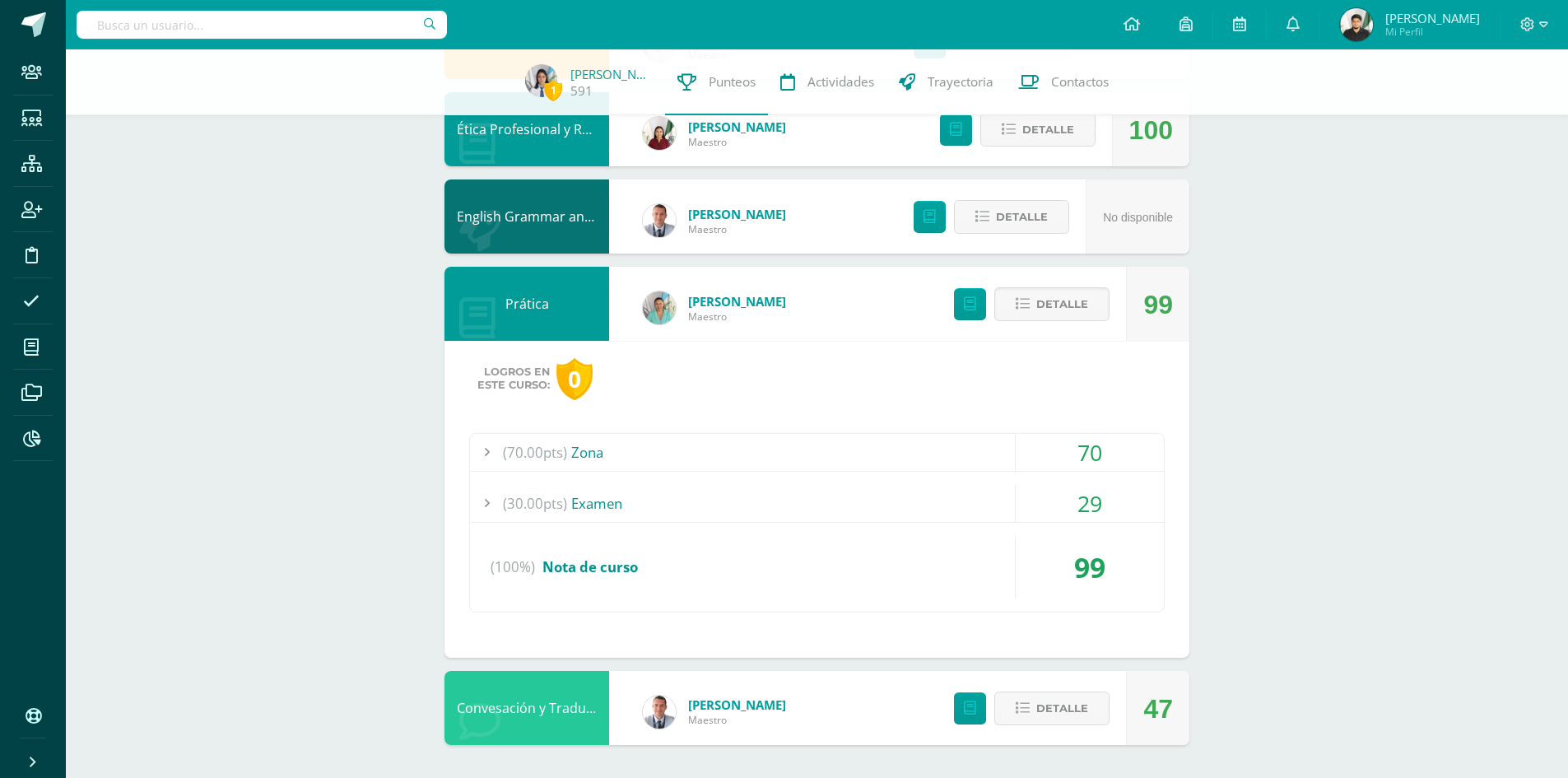
click at [597, 453] on div "(70.00pts) Zona" at bounding box center [817, 452] width 694 height 37
click at [598, 454] on div "(70.00pts) Zona" at bounding box center [817, 452] width 694 height 37
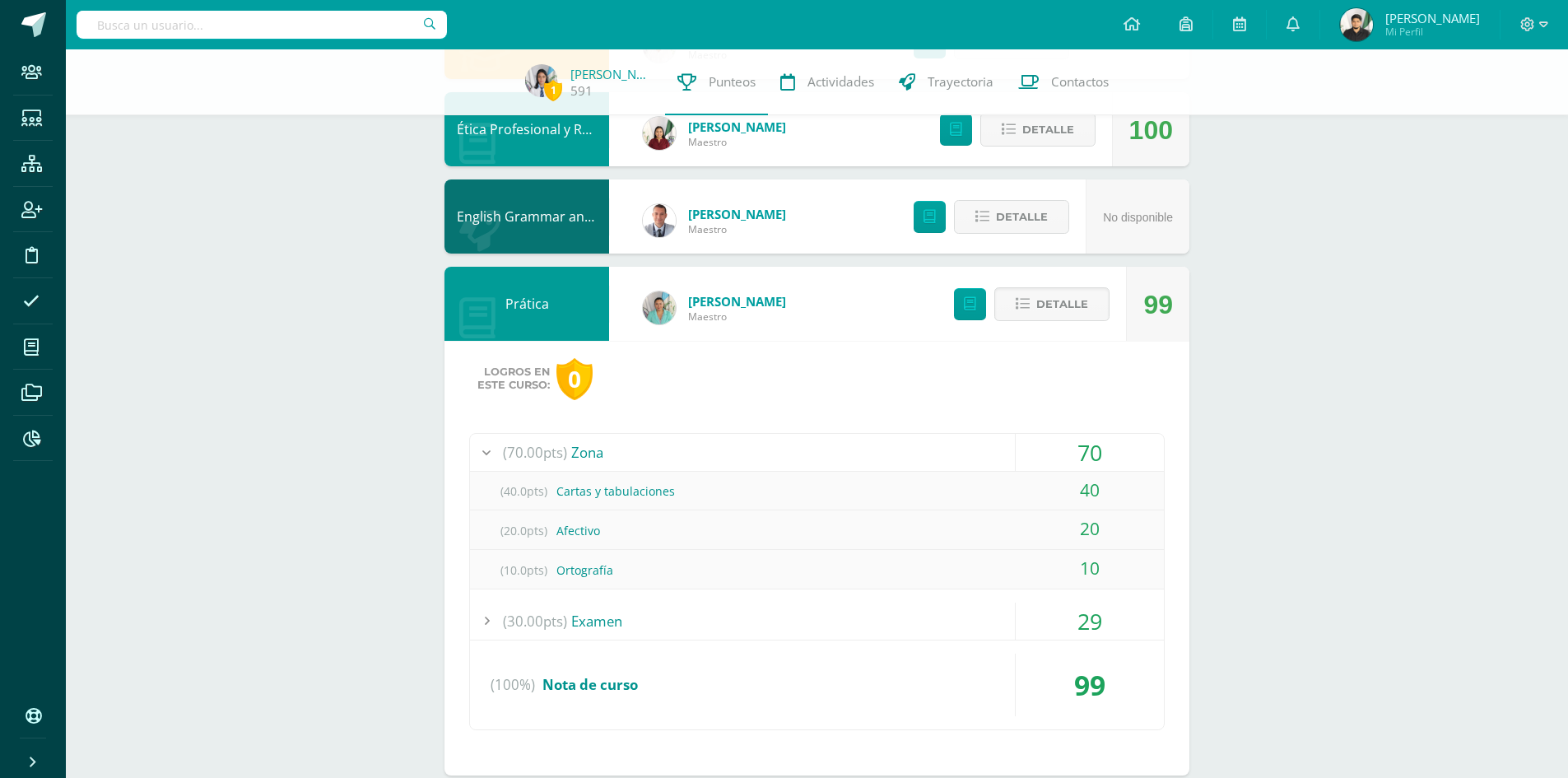
click at [551, 494] on span "(40.0pts)" at bounding box center [523, 491] width 66 height 37
click at [536, 494] on span "(40.0pts)" at bounding box center [523, 491] width 66 height 37
click at [565, 538] on div "(20.0pts) Afectivo" at bounding box center [817, 530] width 694 height 37
click at [563, 538] on div "(20.0pts) Afectivo" at bounding box center [817, 530] width 694 height 37
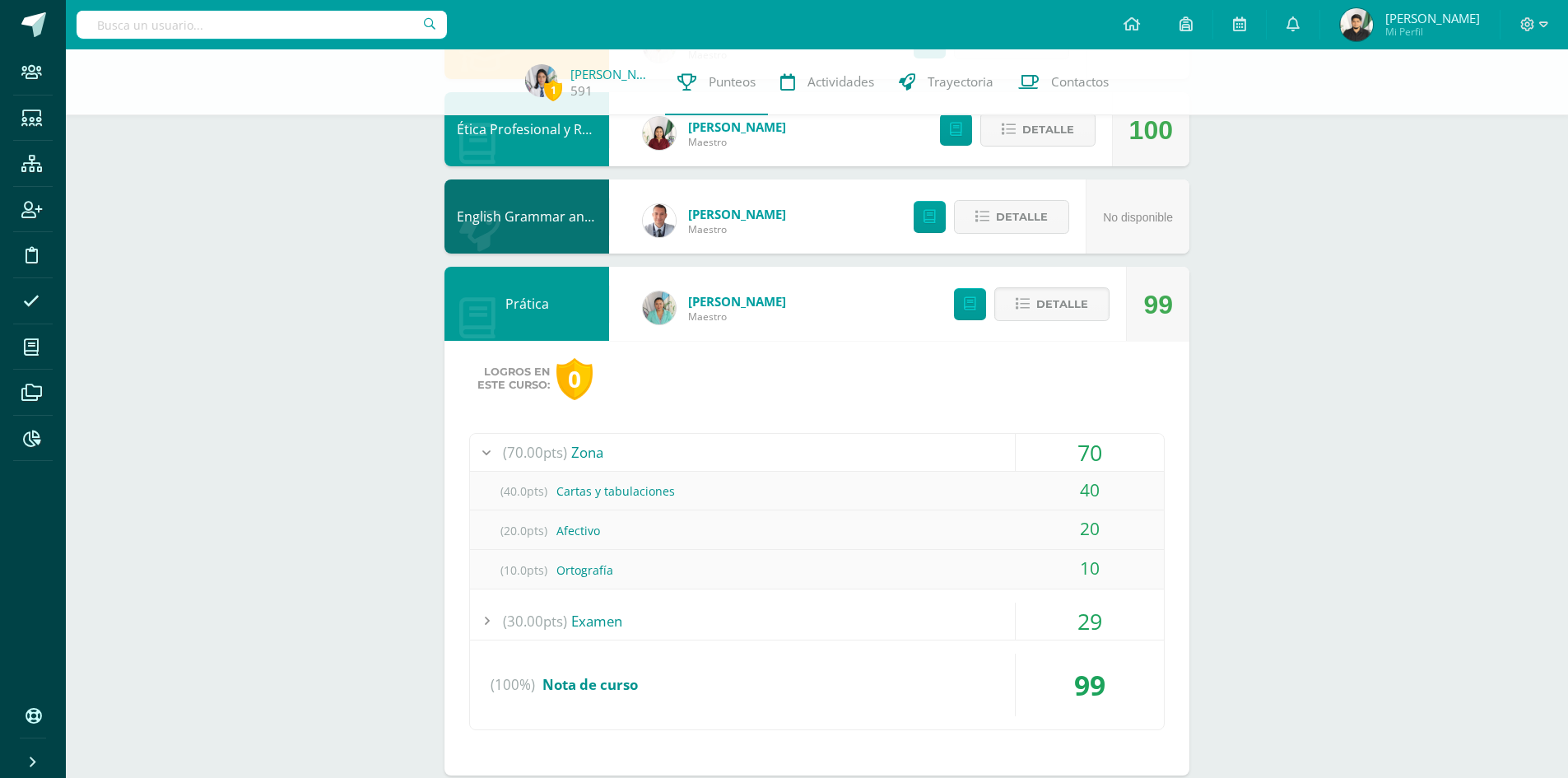
click at [512, 544] on span "(20.0pts)" at bounding box center [523, 530] width 66 height 37
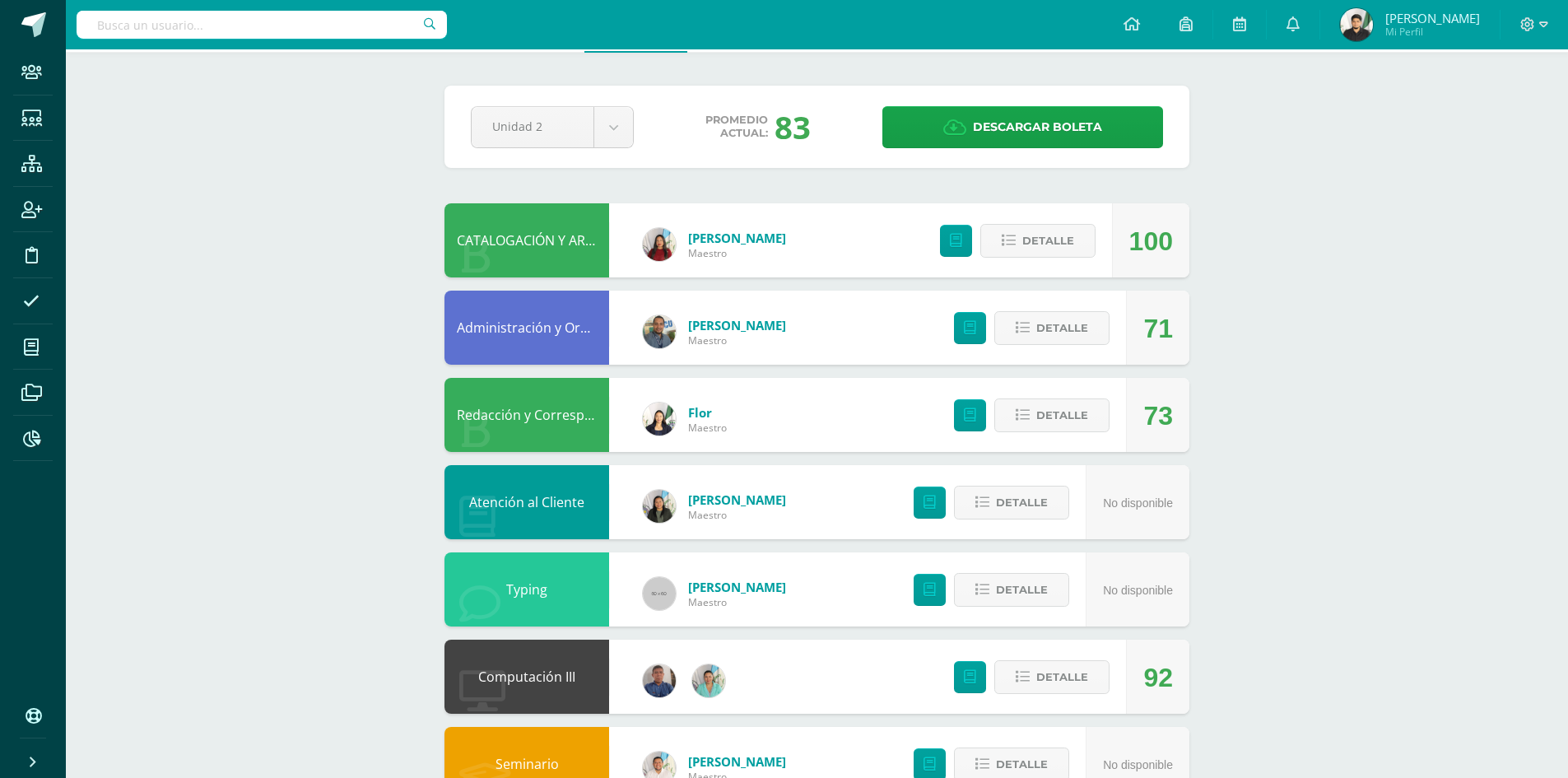
scroll to position [0, 0]
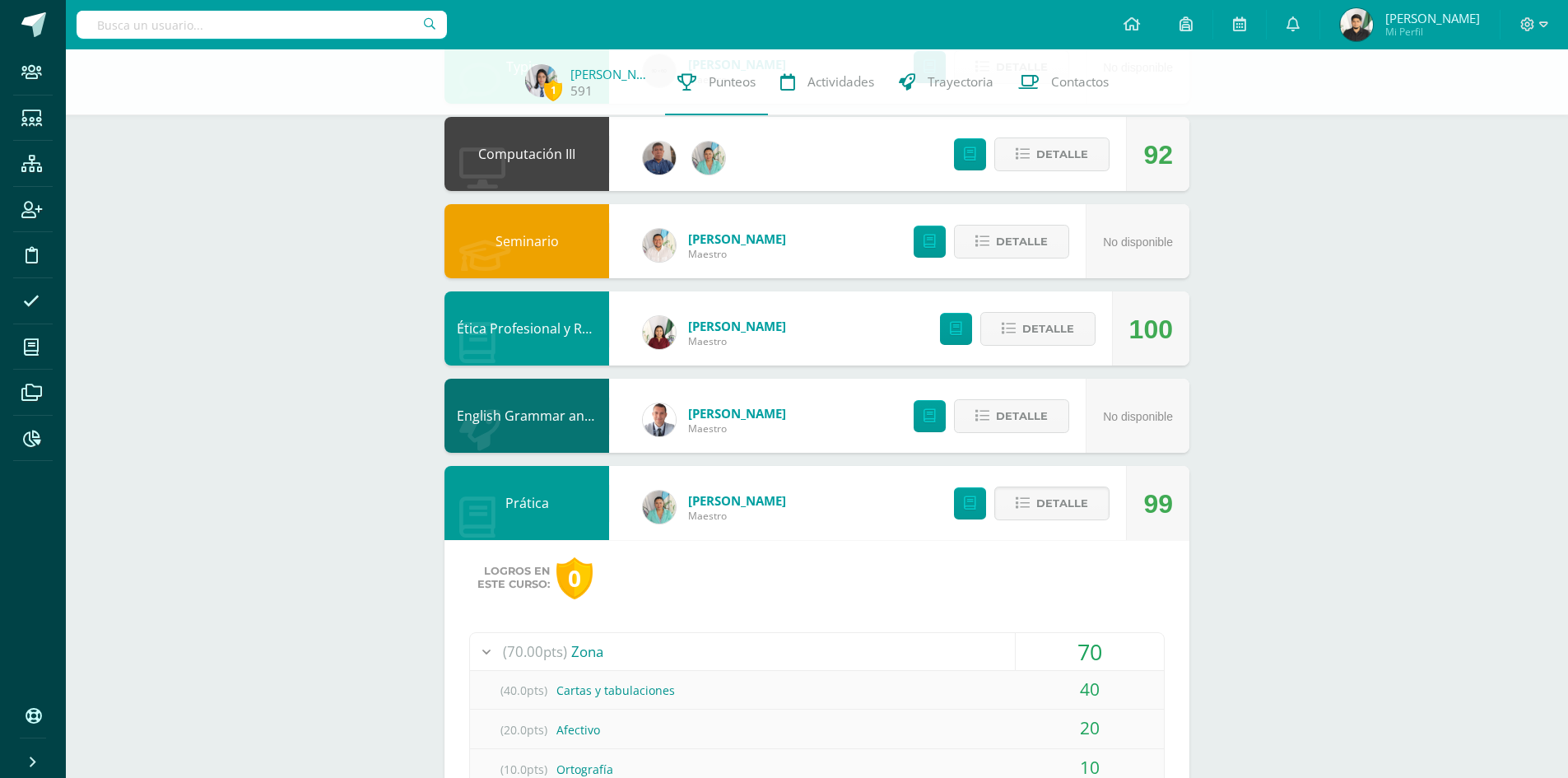
scroll to position [823, 0]
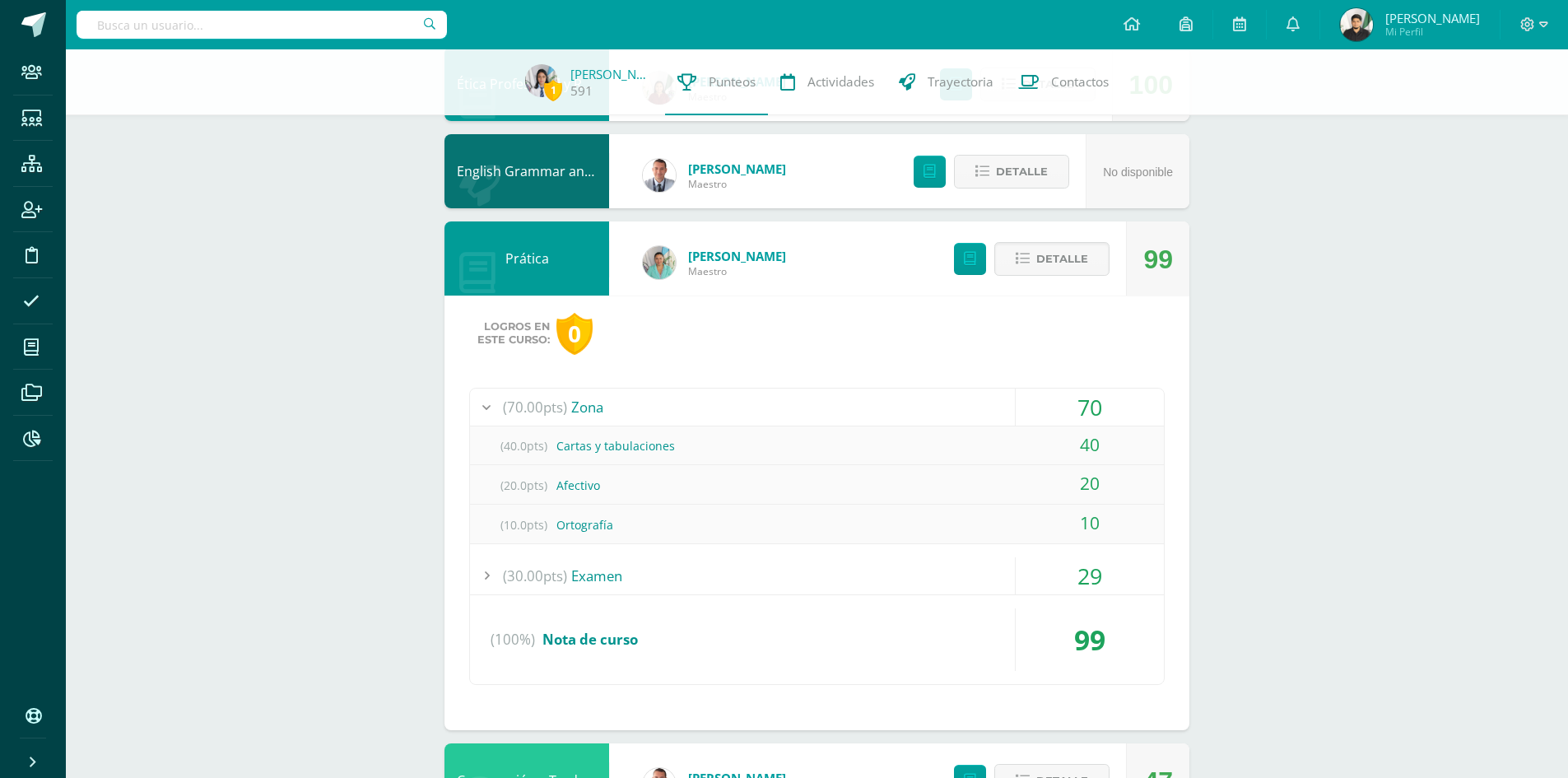
click at [1075, 349] on div "Logros en este curso: 0" at bounding box center [817, 334] width 696 height 42
click at [580, 263] on div "Prática" at bounding box center [527, 258] width 165 height 74
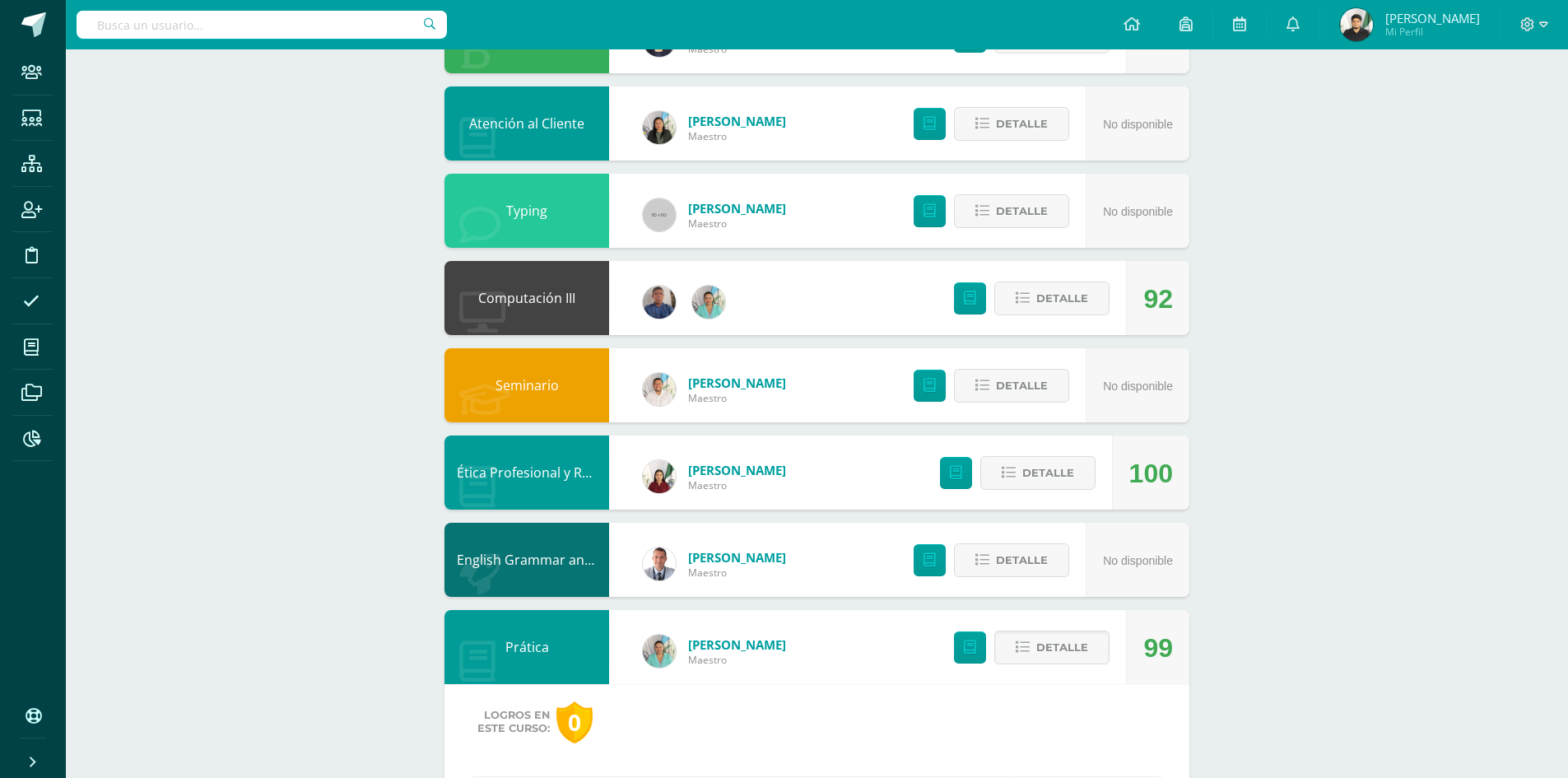
scroll to position [0, 0]
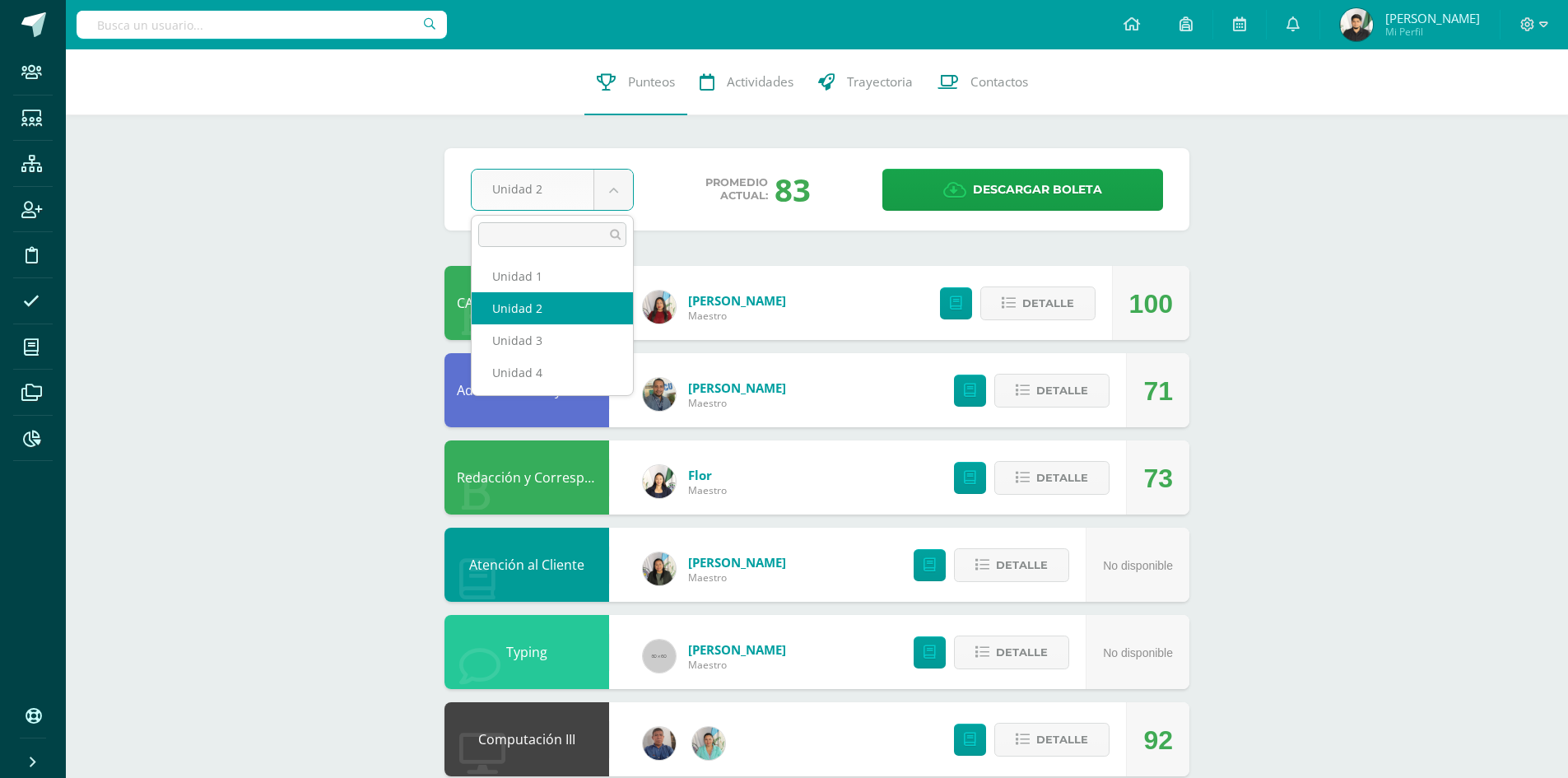
select select "Unidad 2"
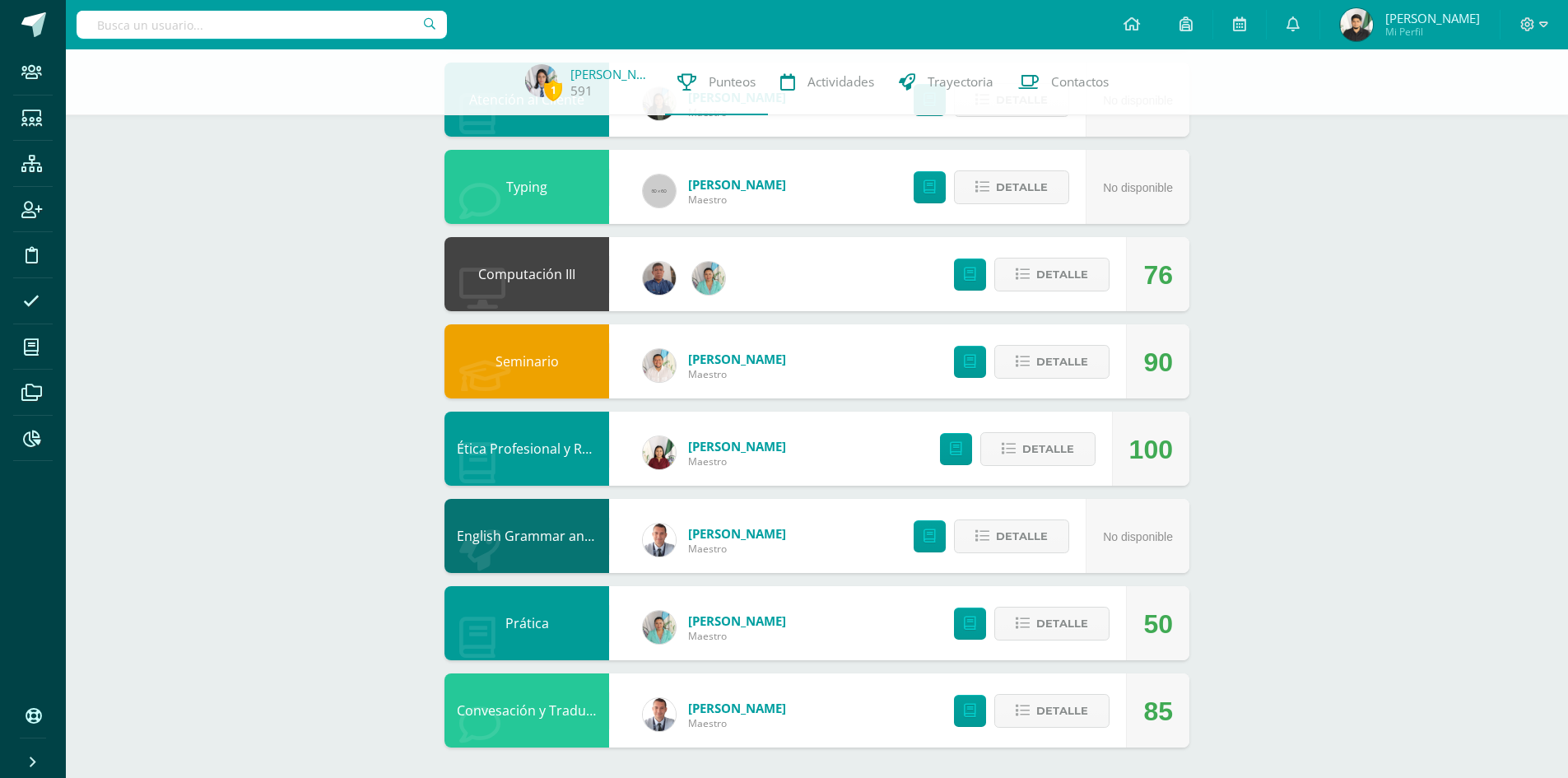
scroll to position [461, 0]
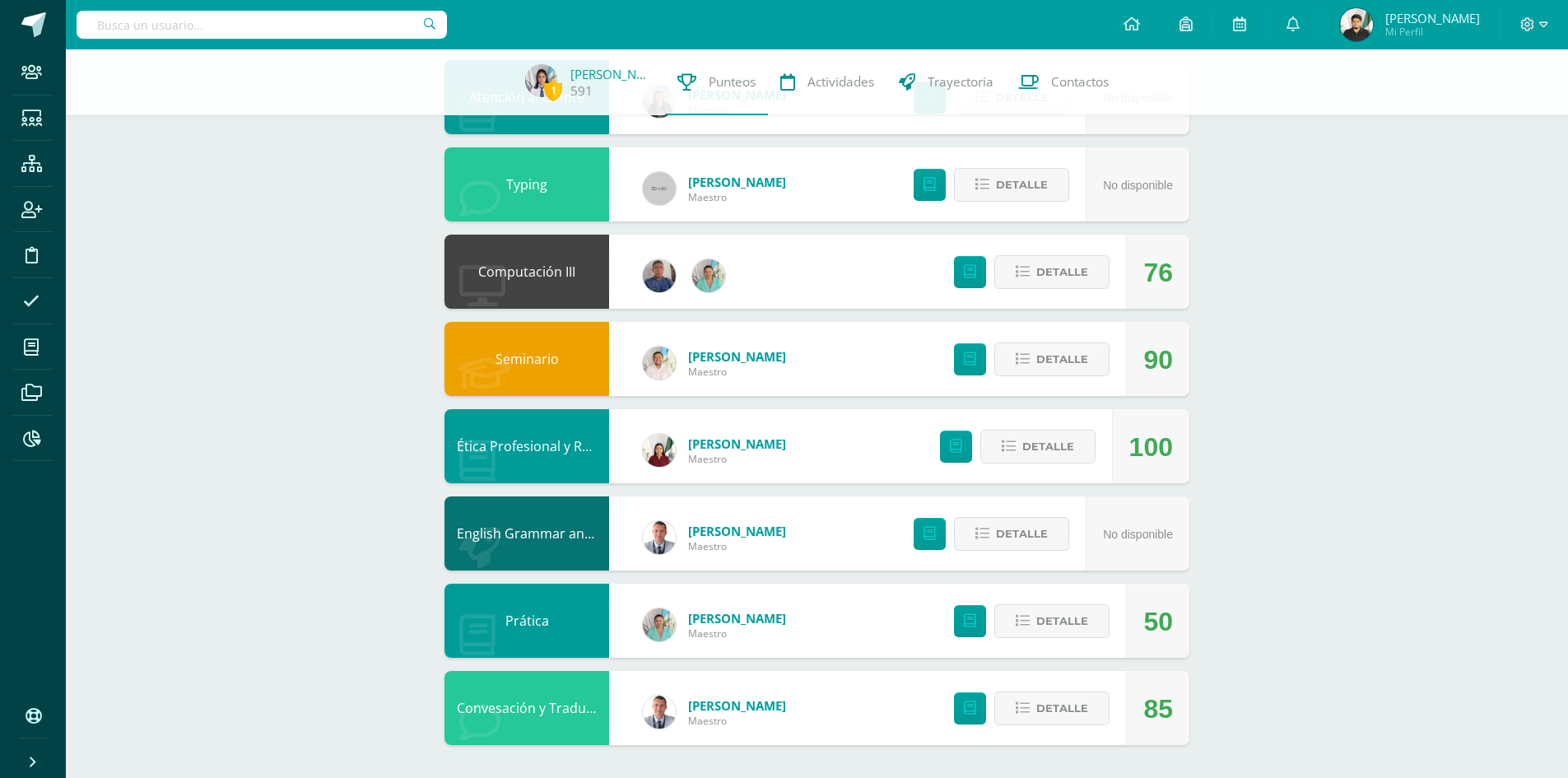
click at [549, 621] on link "Prática" at bounding box center [527, 621] width 43 height 18
click at [694, 619] on link "[PERSON_NAME]" at bounding box center [737, 618] width 98 height 17
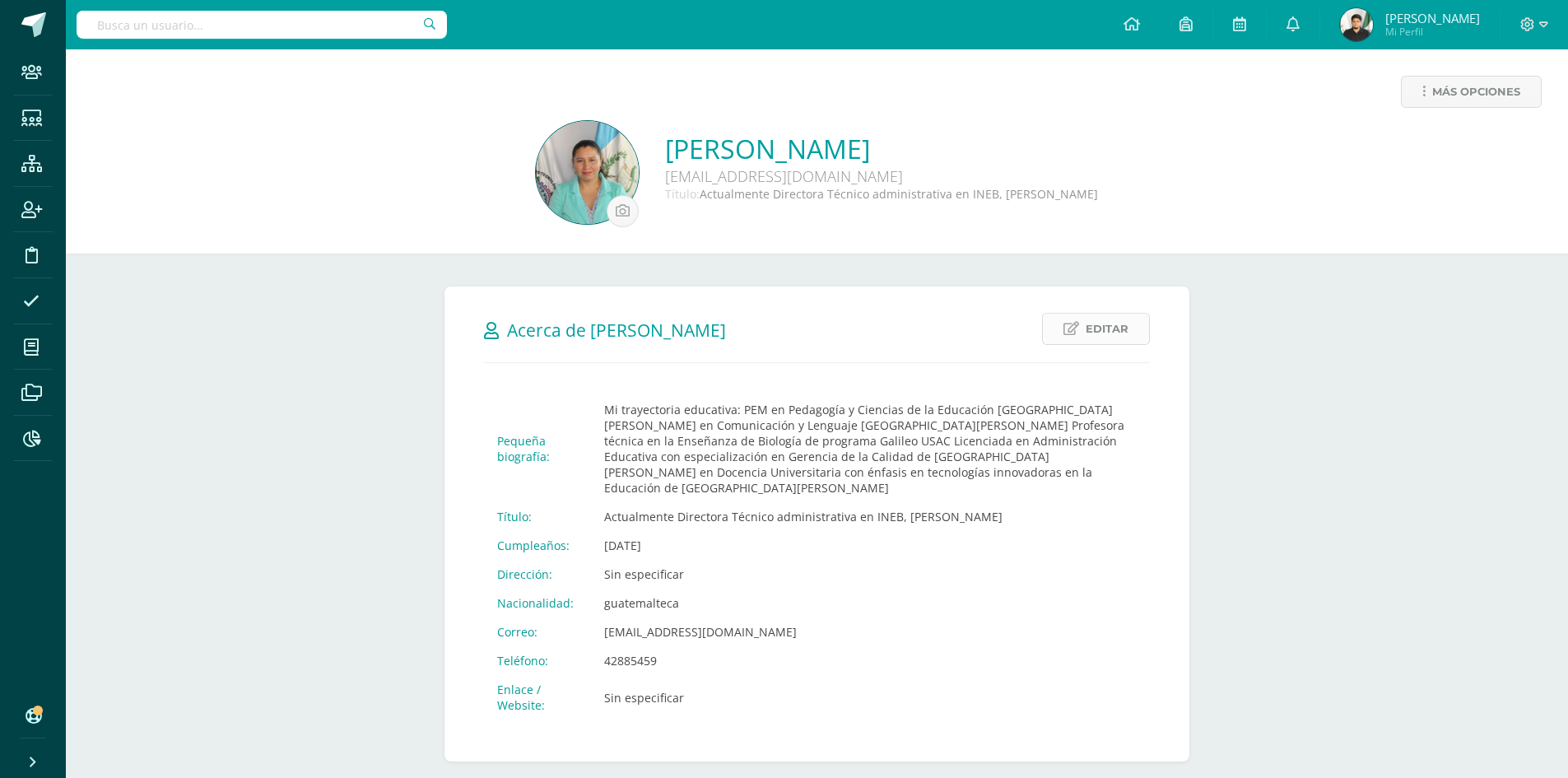
click at [1116, 332] on span "Editar" at bounding box center [1106, 329] width 42 height 31
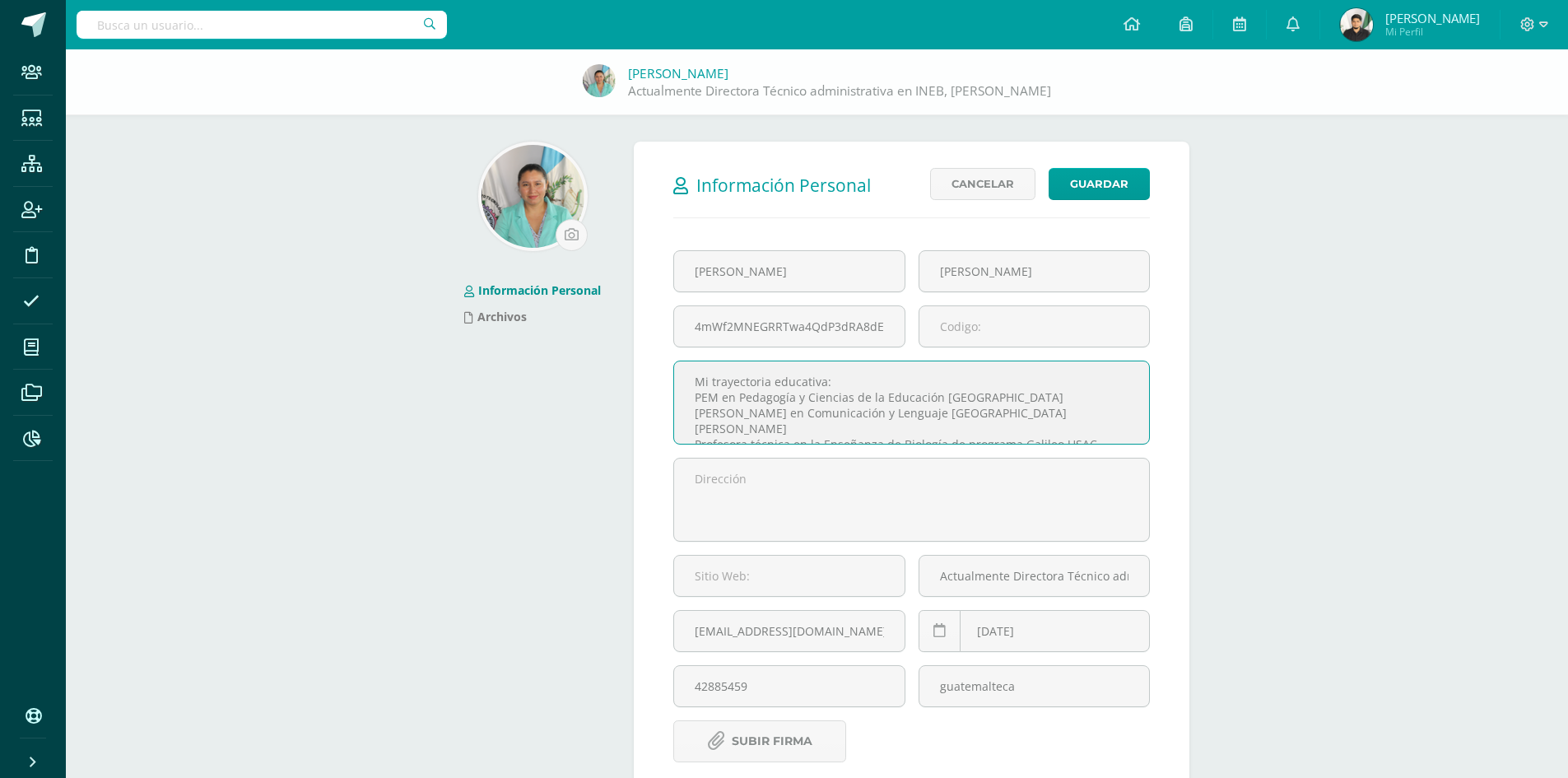
click at [1310, 247] on div "Wendy Anabella Meda Seijas Actualmente Directora Técnico administrativa en INEB…" at bounding box center [816, 520] width 1502 height 942
click at [974, 175] on link "Cancelar" at bounding box center [982, 184] width 106 height 32
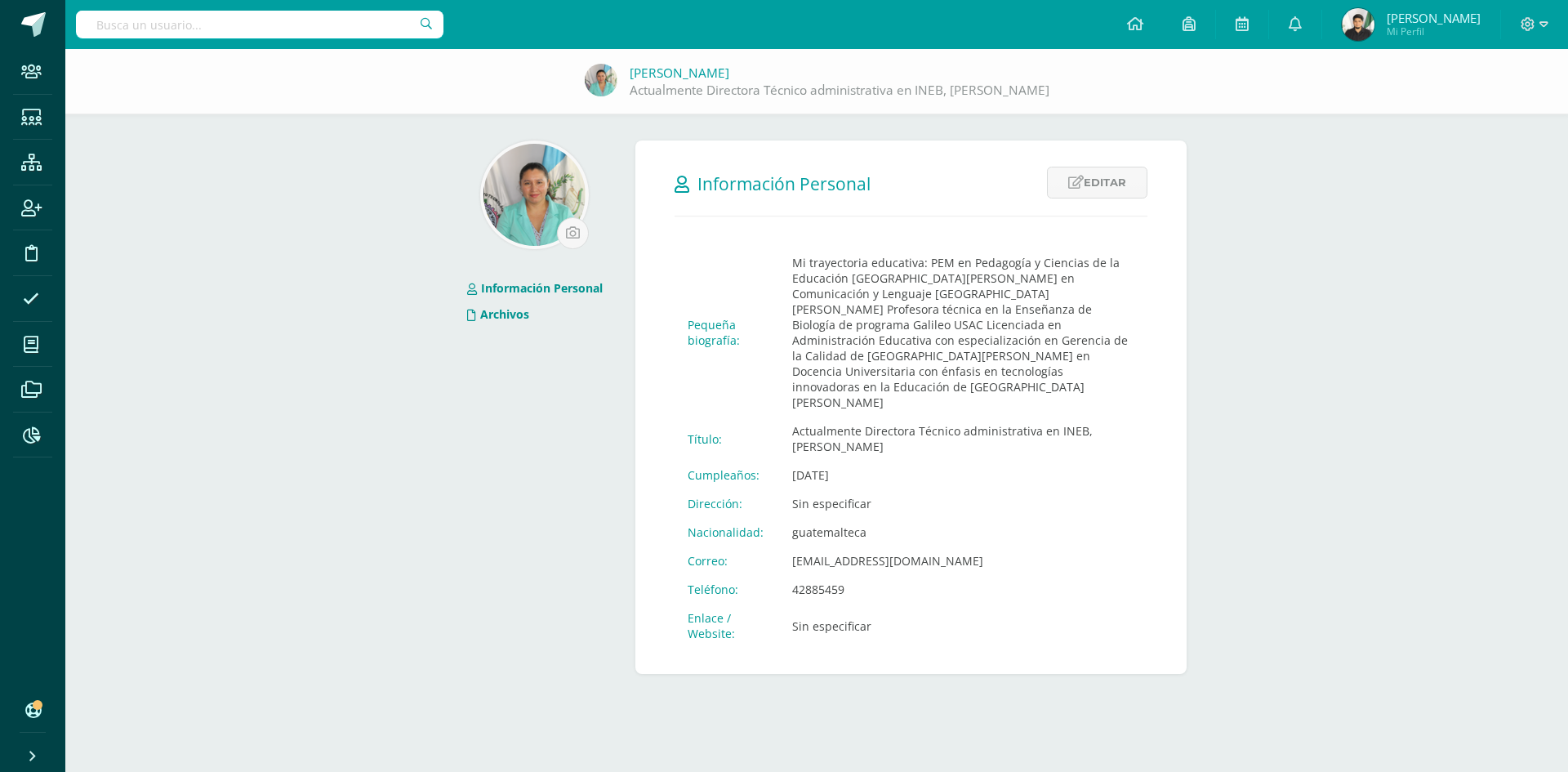
click at [505, 302] on li "Archivos" at bounding box center [535, 315] width 135 height 26
click at [510, 316] on link "Archivos" at bounding box center [498, 314] width 62 height 16
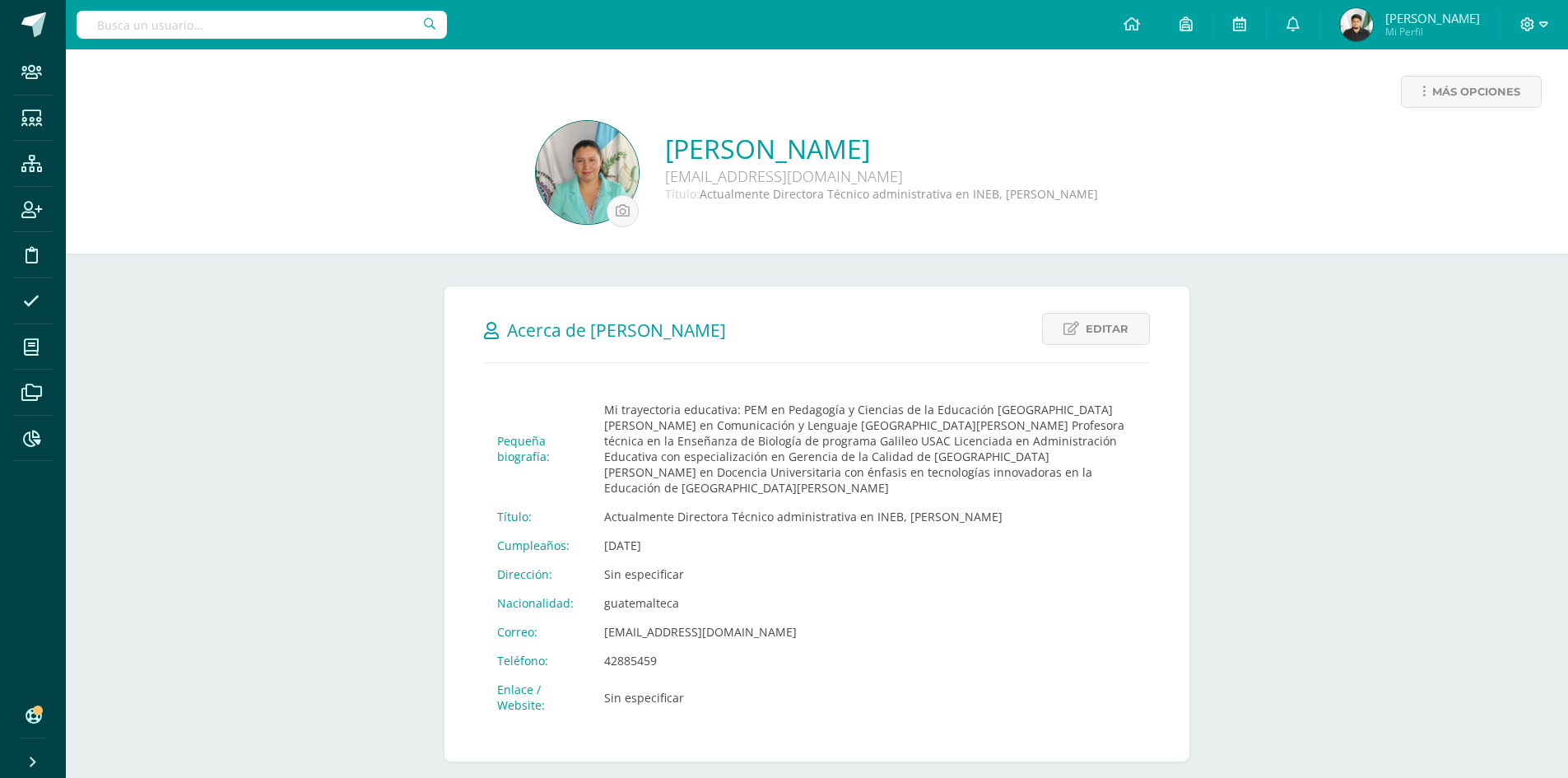
click at [1541, 22] on icon at bounding box center [1543, 25] width 9 height 15
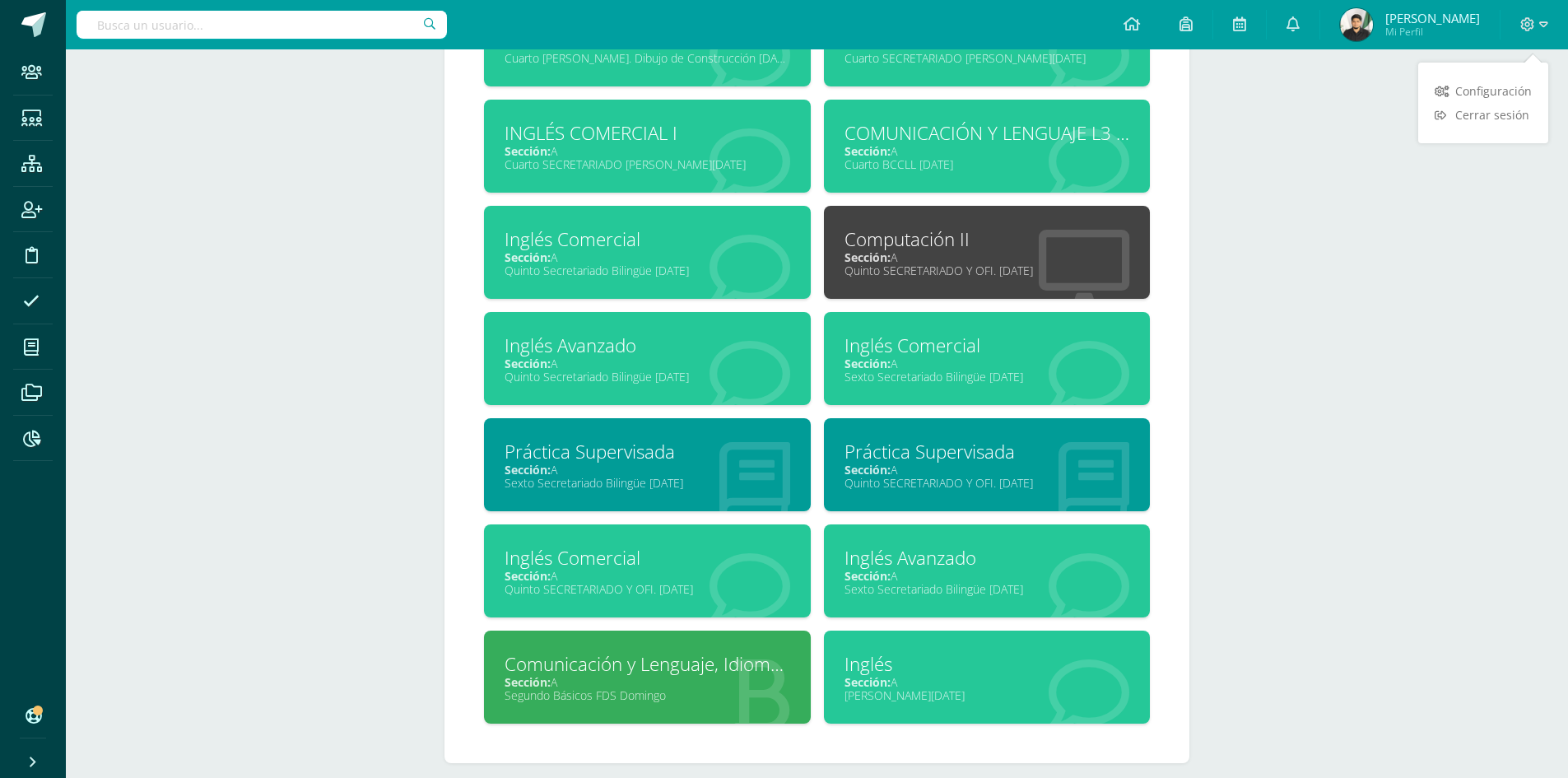
scroll to position [1702, 0]
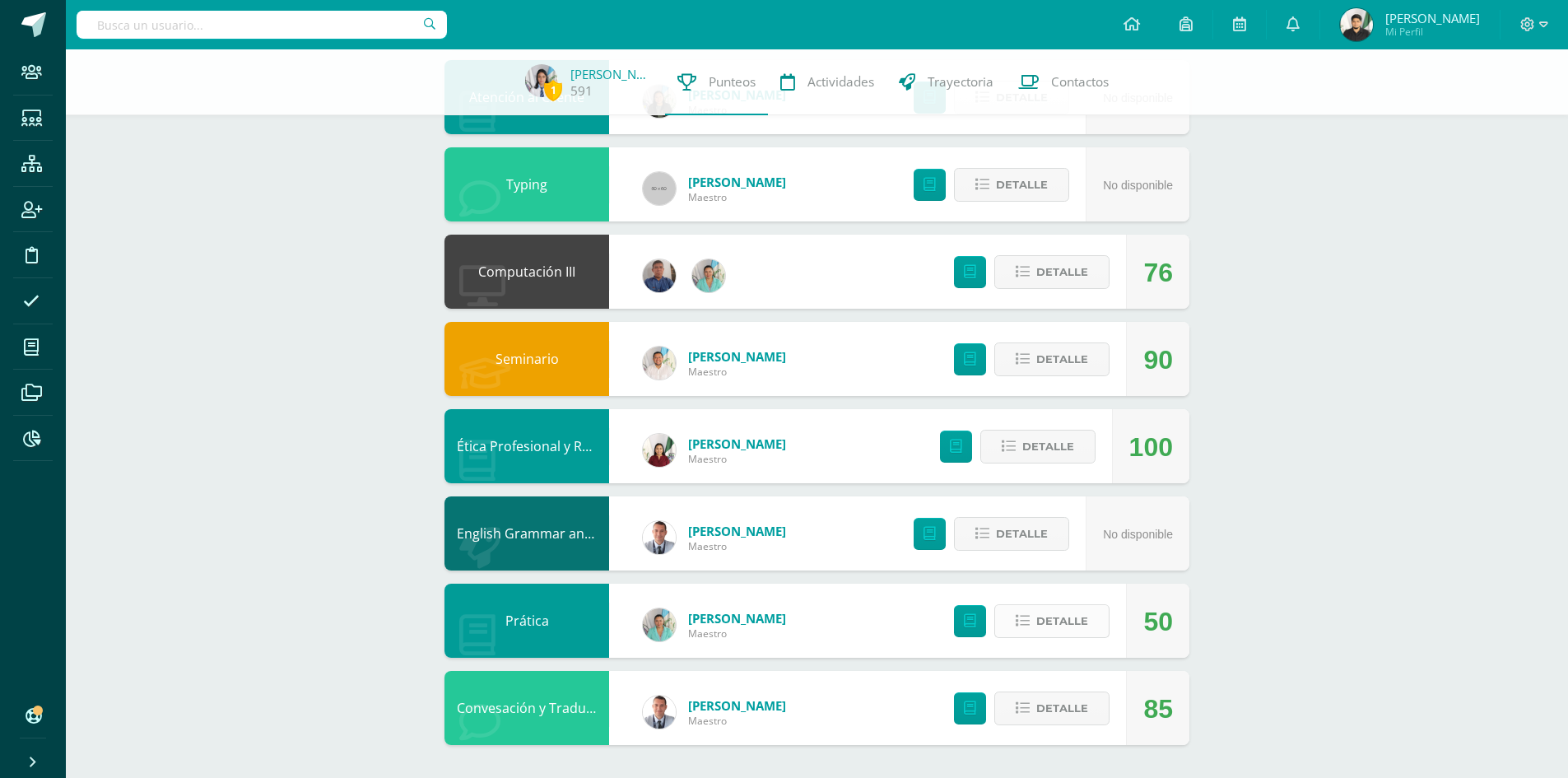
click at [1080, 625] on span "Detalle" at bounding box center [1062, 621] width 52 height 31
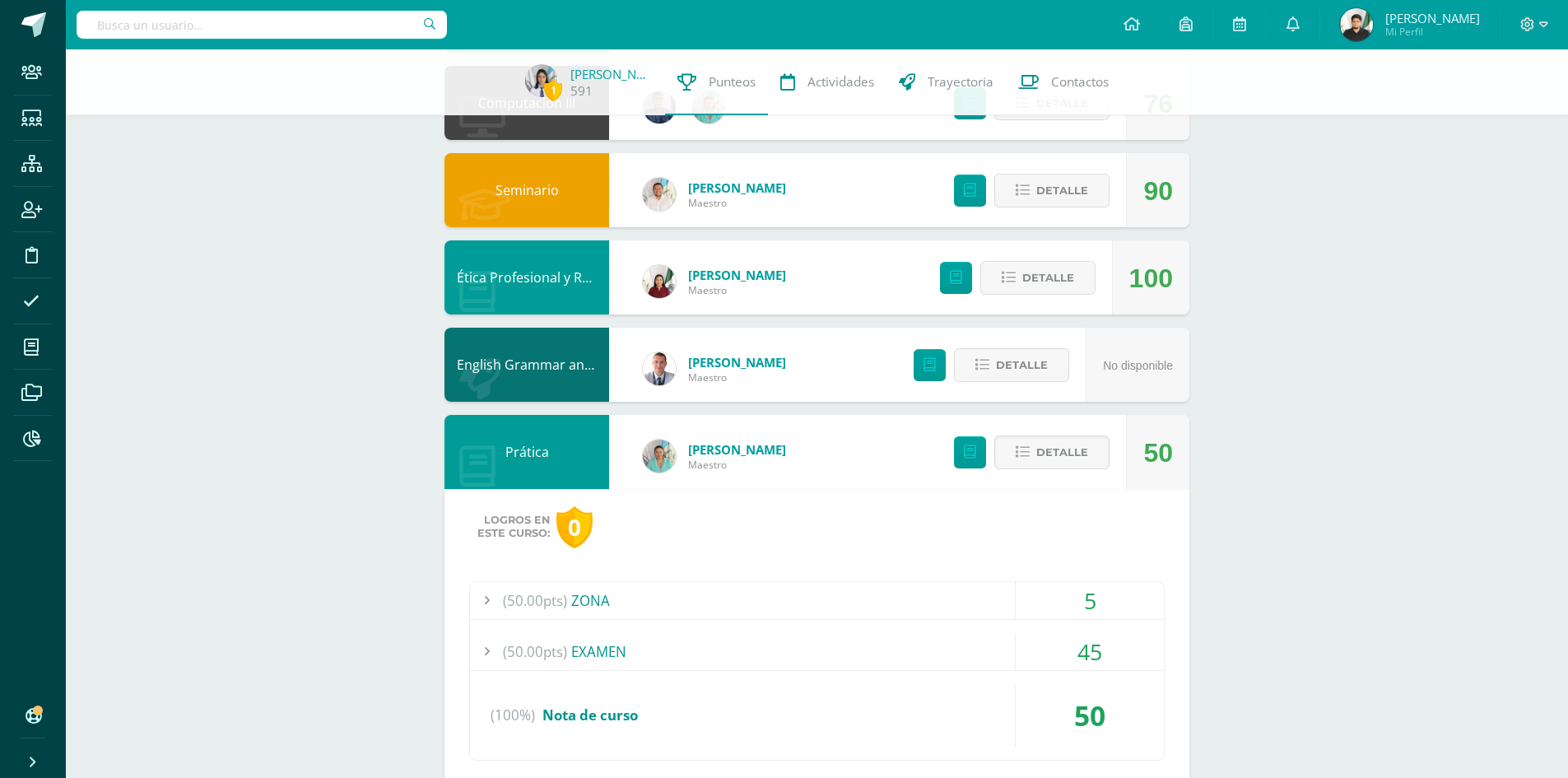
scroll to position [707, 0]
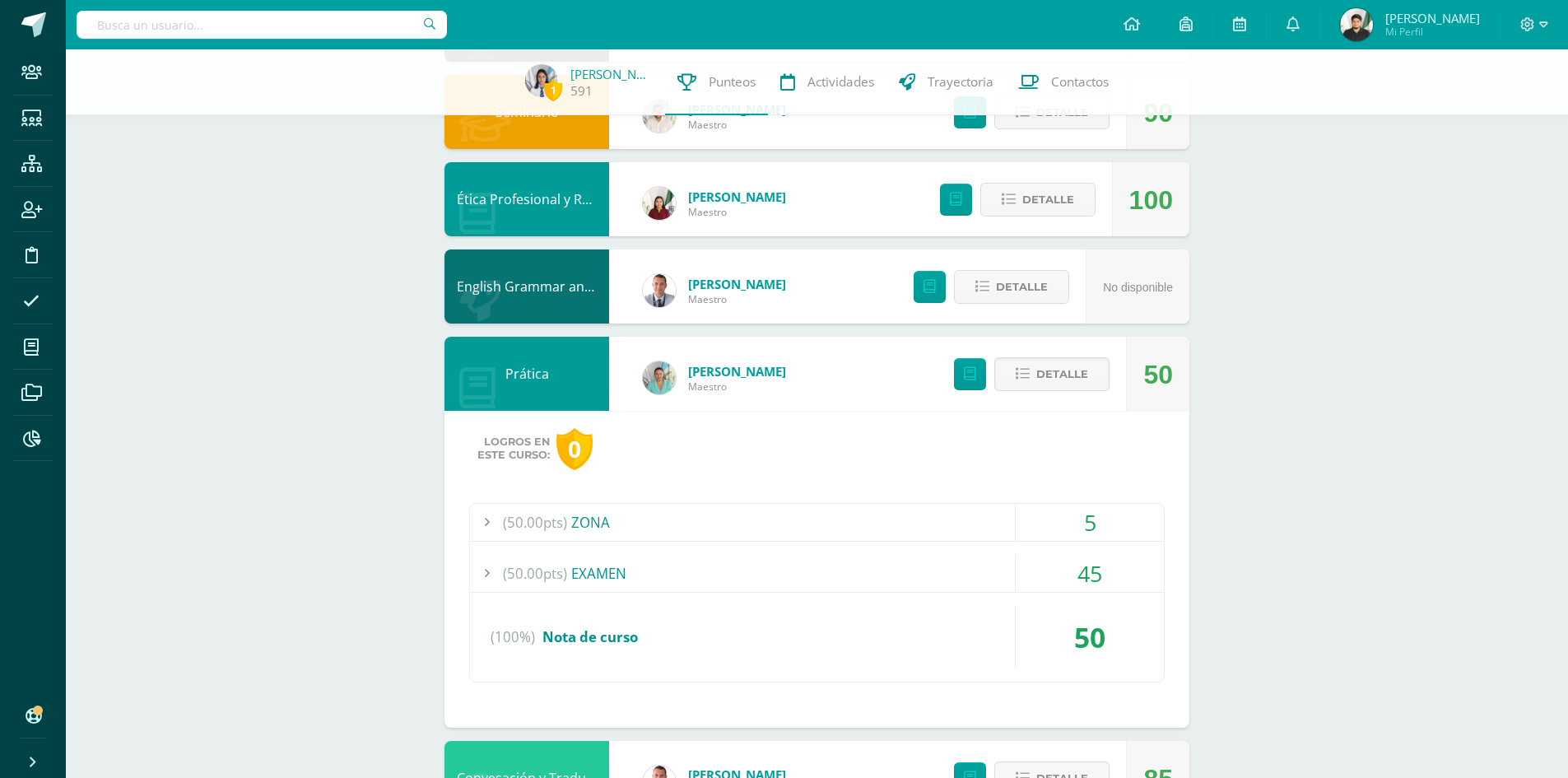
click at [527, 444] on span "Logros en este curso:" at bounding box center [514, 448] width 72 height 27
click at [618, 534] on div "(50.00pts) ZONA" at bounding box center [817, 522] width 694 height 37
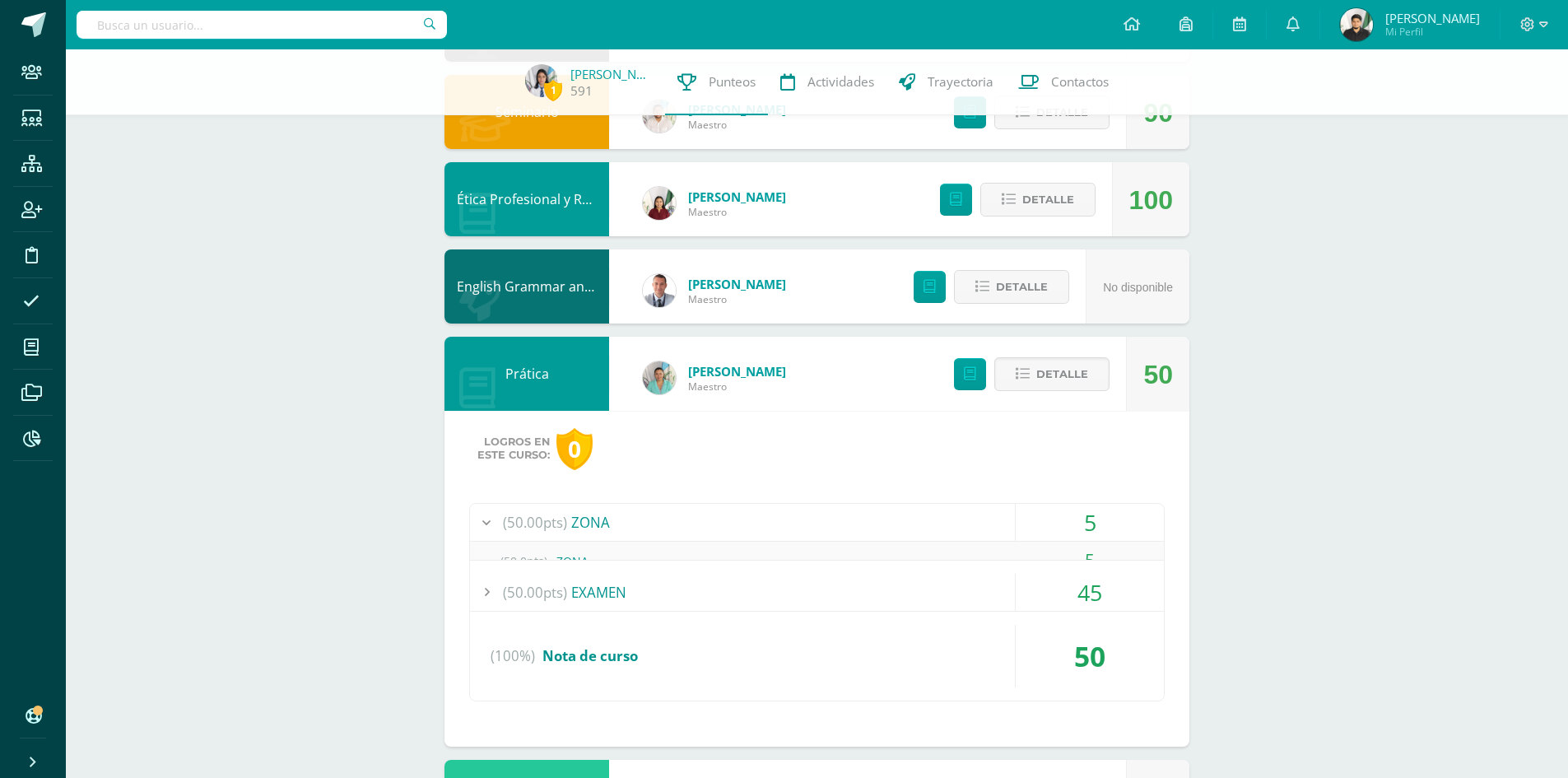
click at [618, 534] on div "(50.00pts) ZONA" at bounding box center [817, 522] width 694 height 37
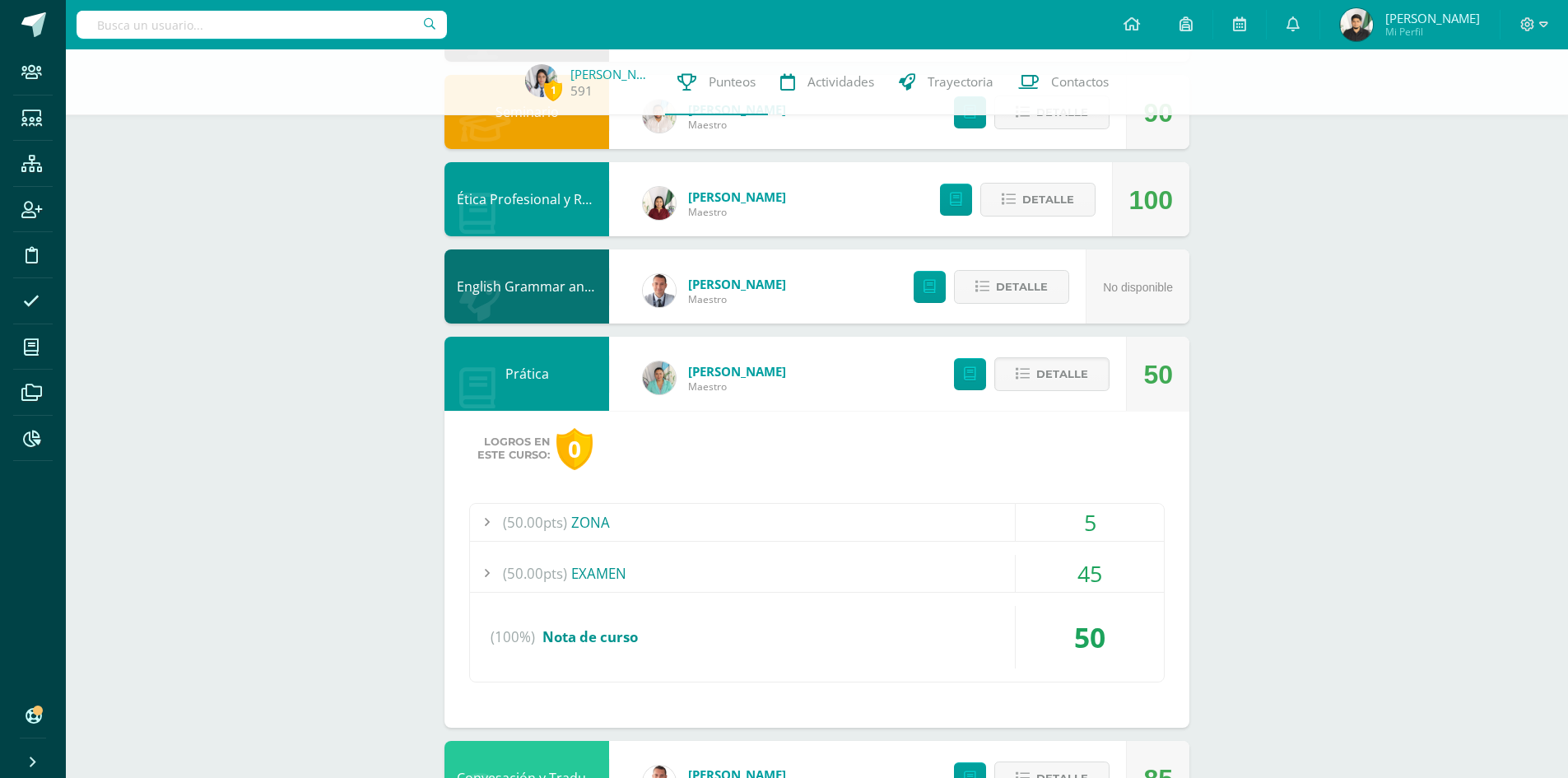
click at [599, 514] on div "(50.00pts) ZONA" at bounding box center [817, 522] width 694 height 37
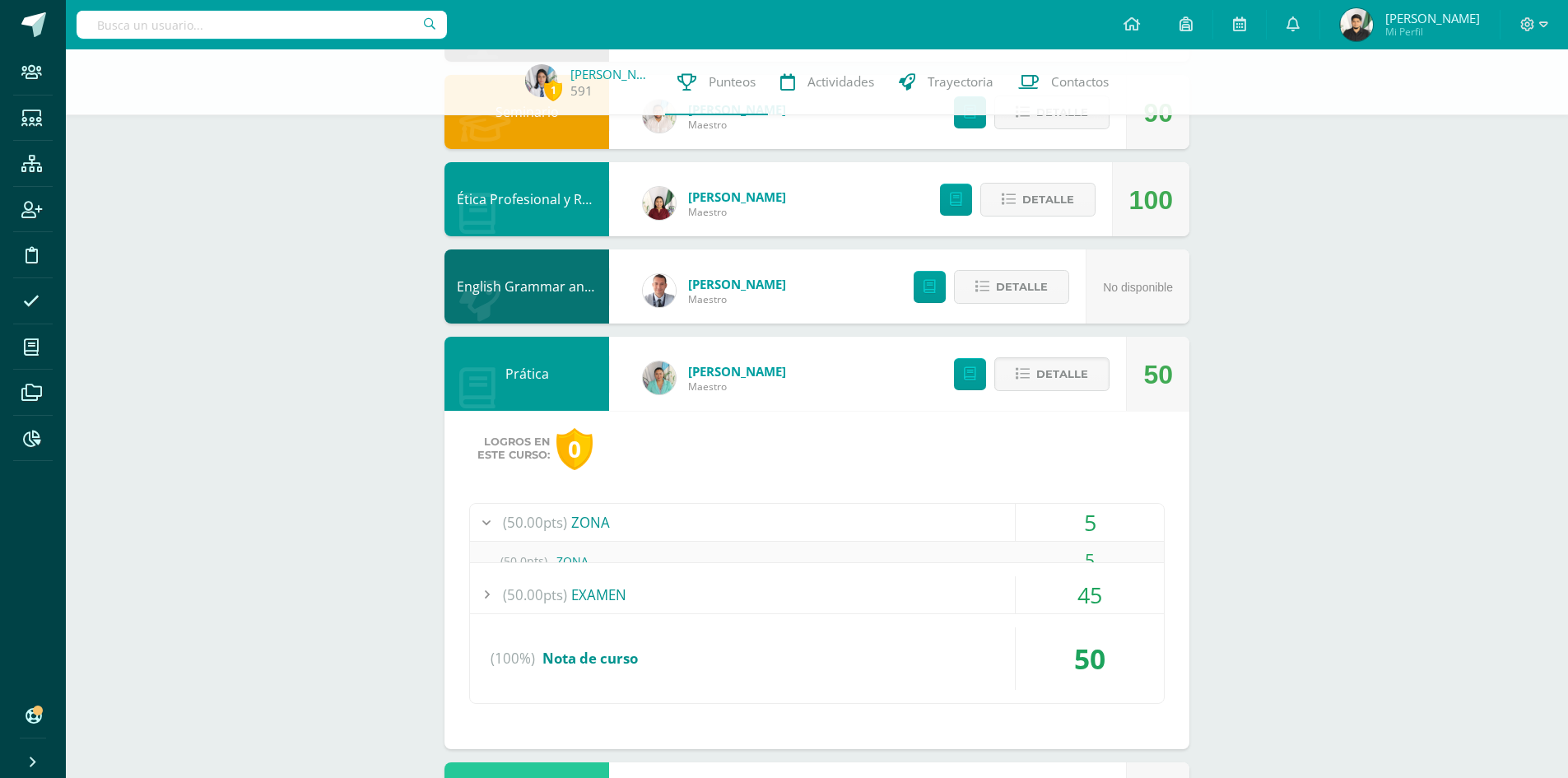
click at [599, 514] on div "(50.00pts) ZONA" at bounding box center [817, 522] width 694 height 37
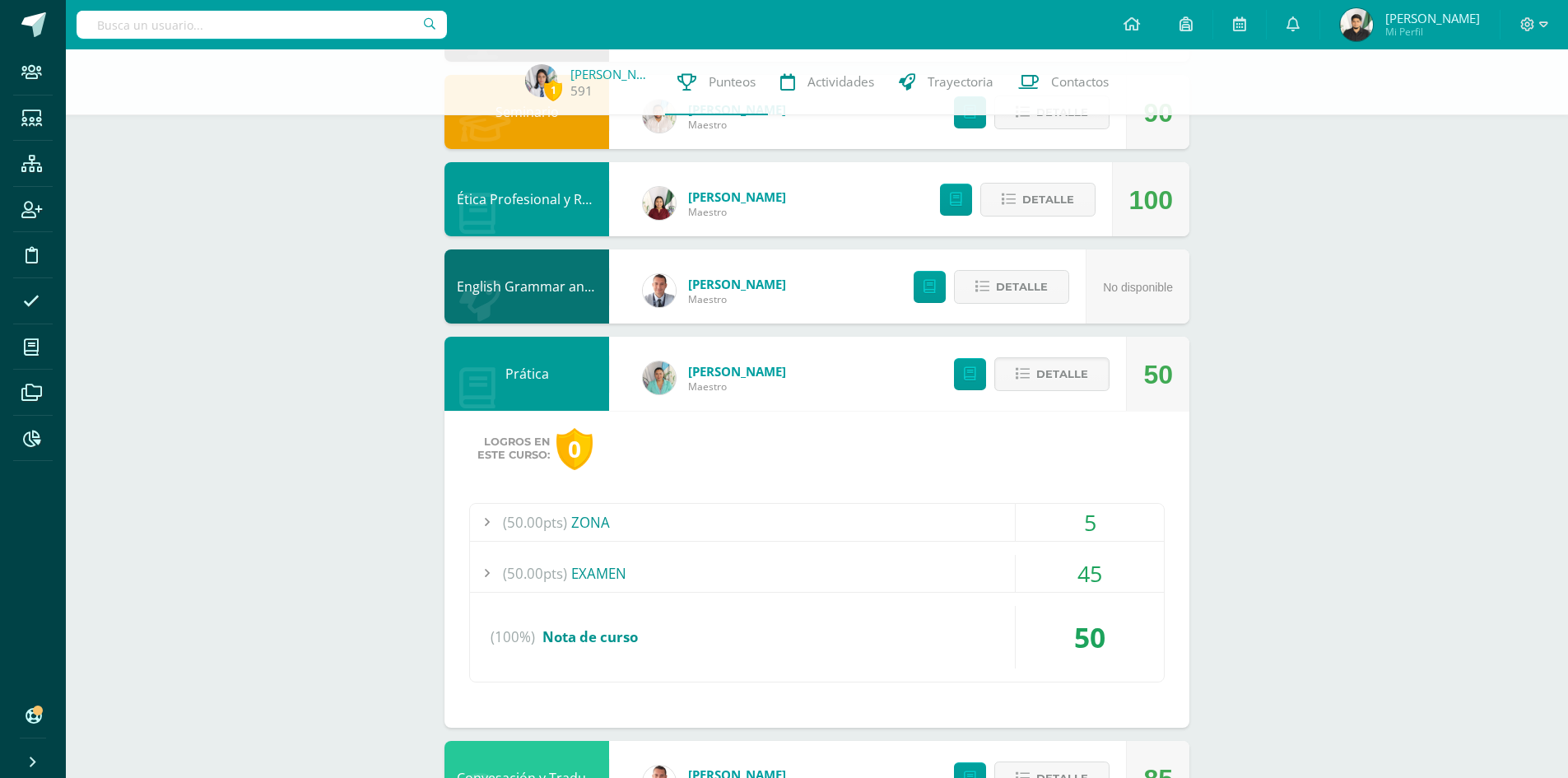
click at [598, 518] on div "(50.00pts) ZONA" at bounding box center [817, 522] width 694 height 37
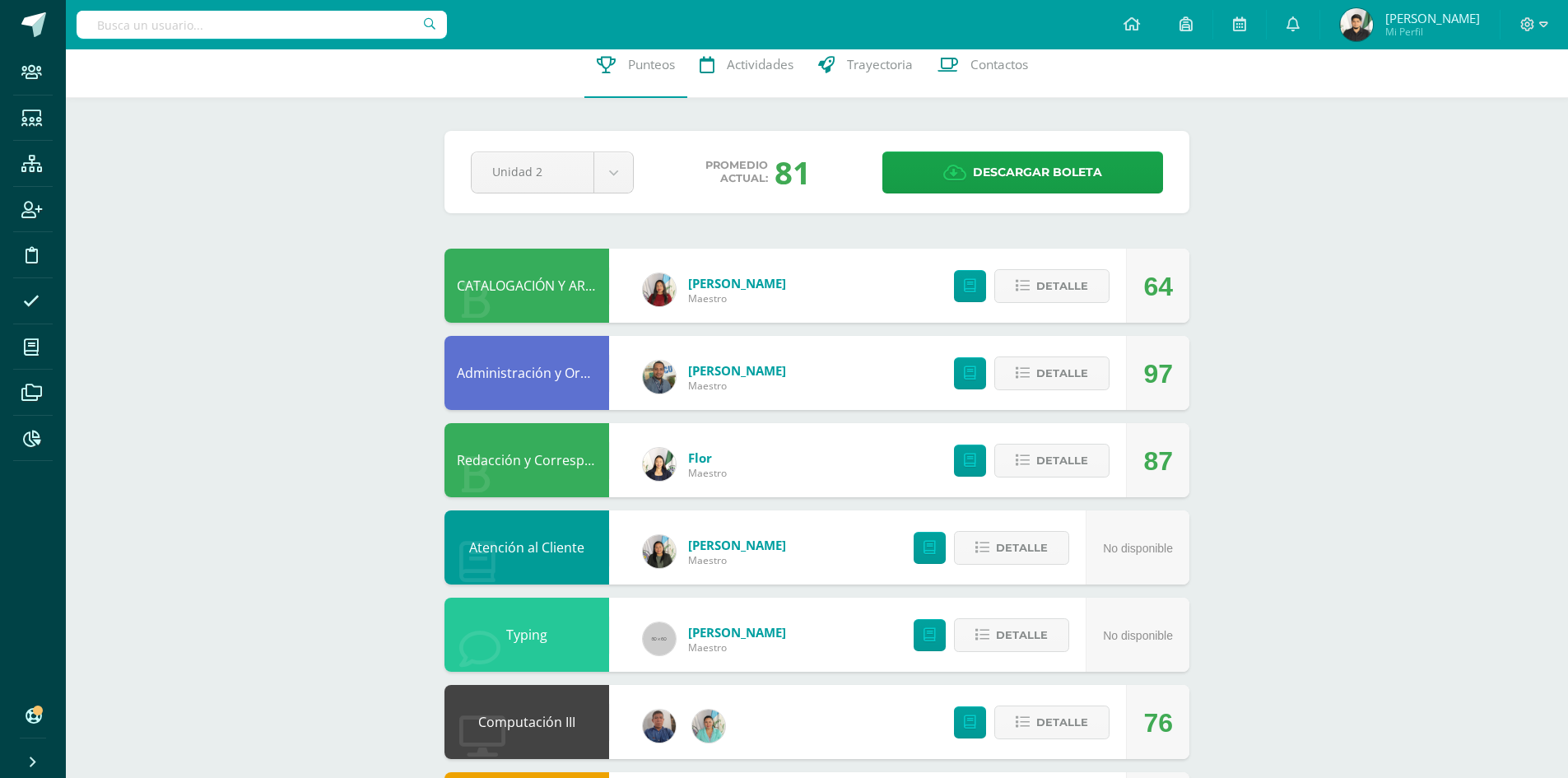
scroll to position [0, 0]
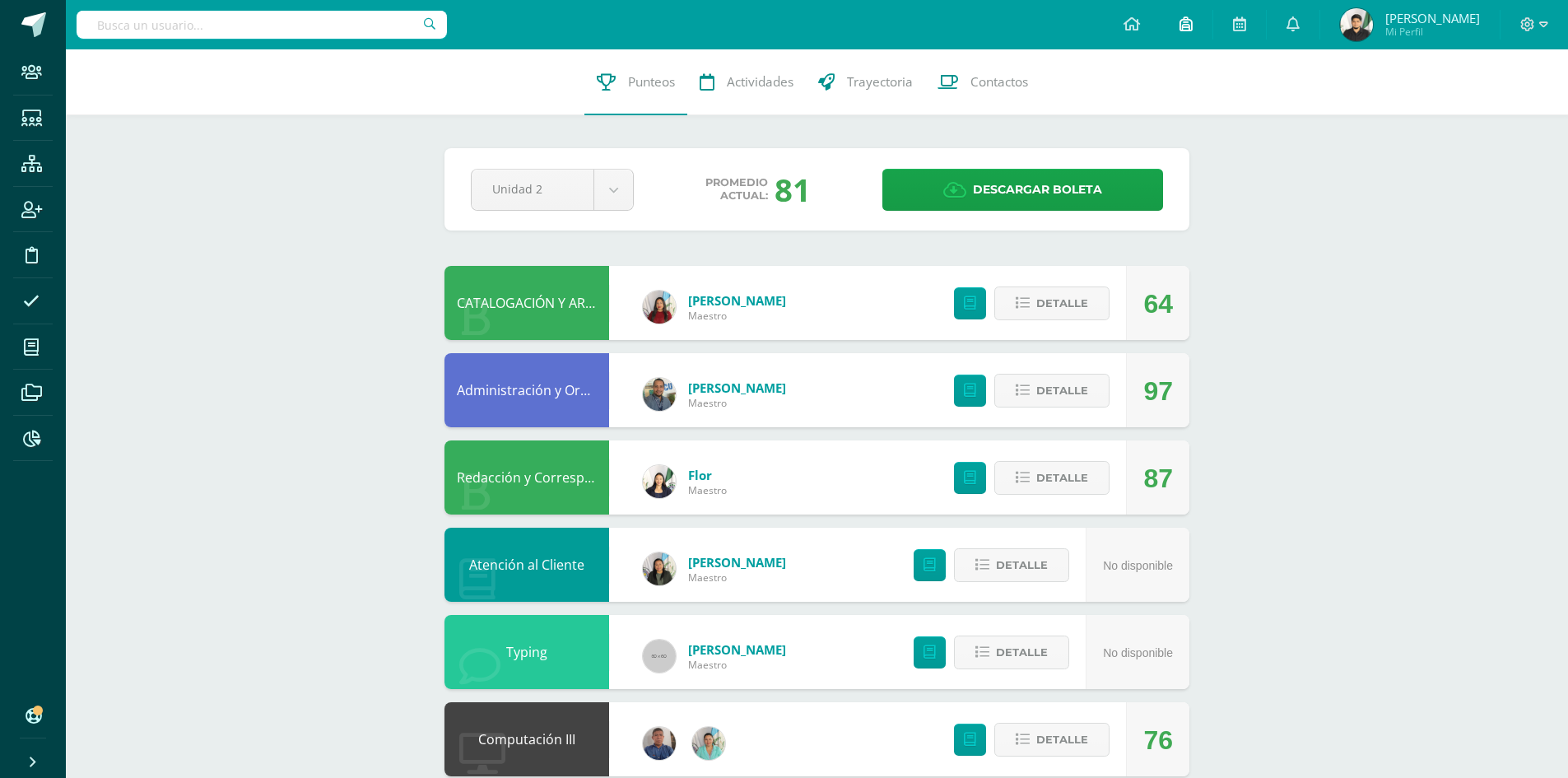
click at [1193, 27] on icon at bounding box center [1186, 24] width 13 height 15
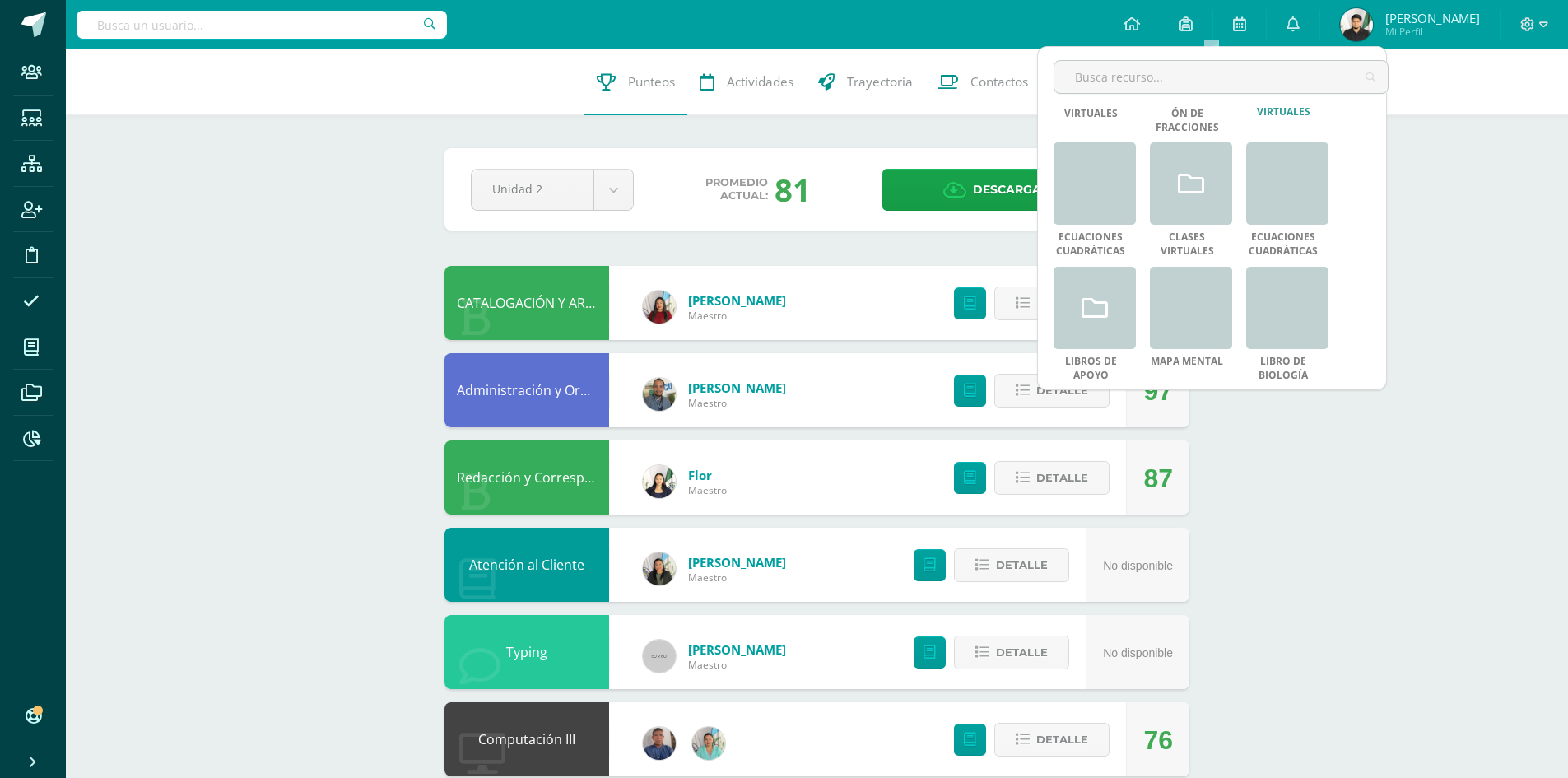
scroll to position [411, 0]
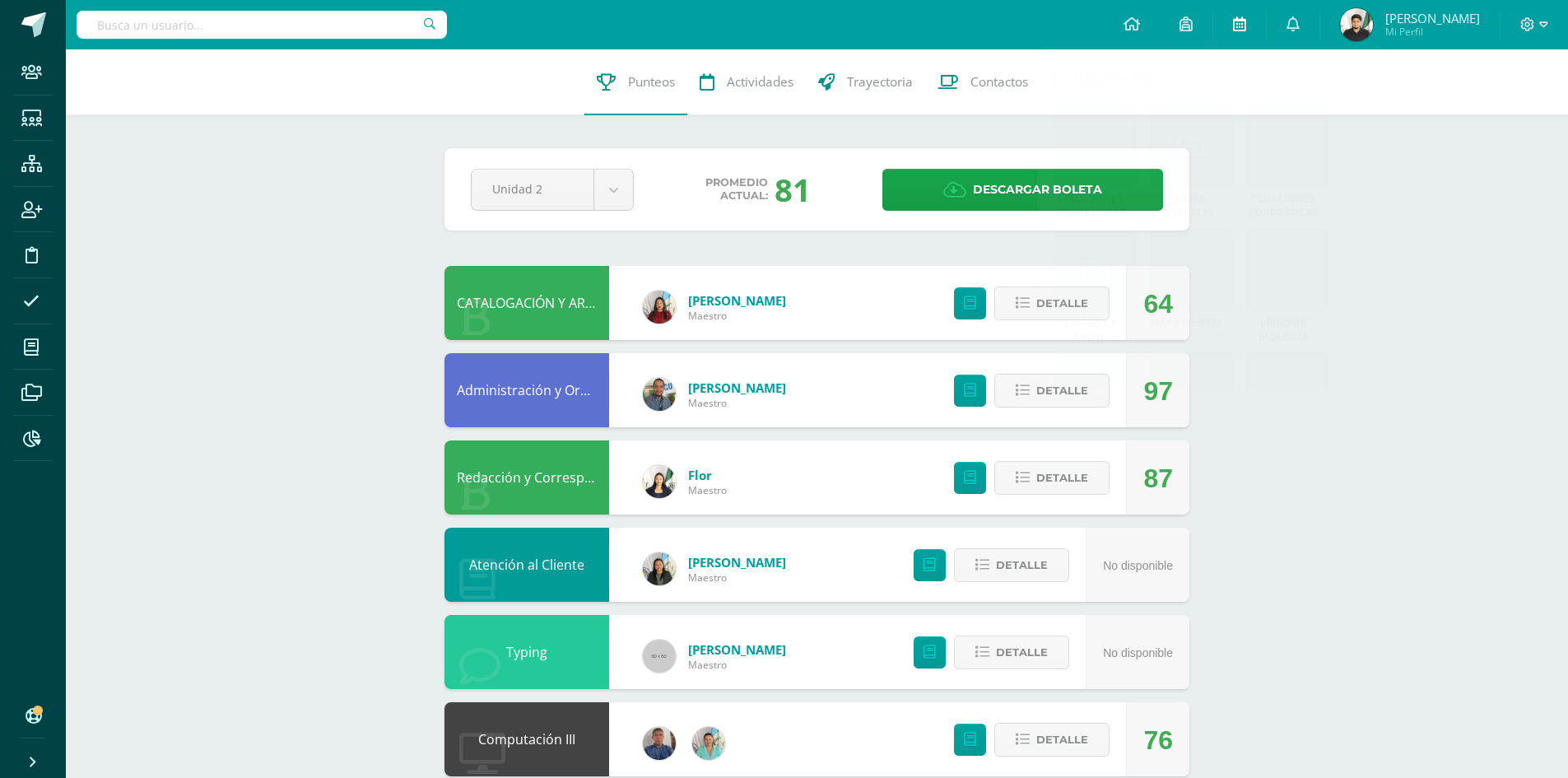
click at [1246, 23] on icon at bounding box center [1239, 24] width 13 height 15
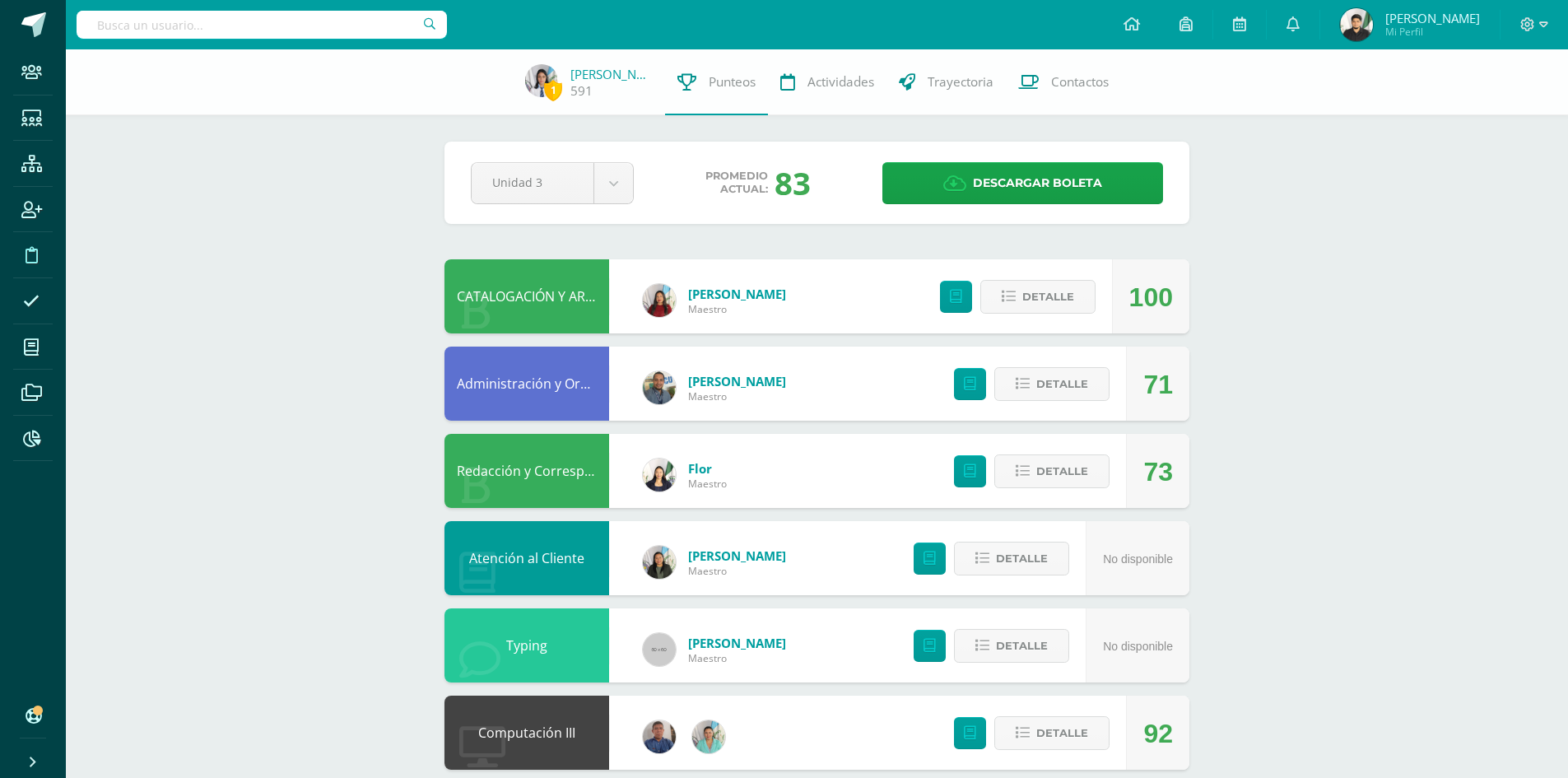
click at [22, 251] on span at bounding box center [32, 255] width 37 height 37
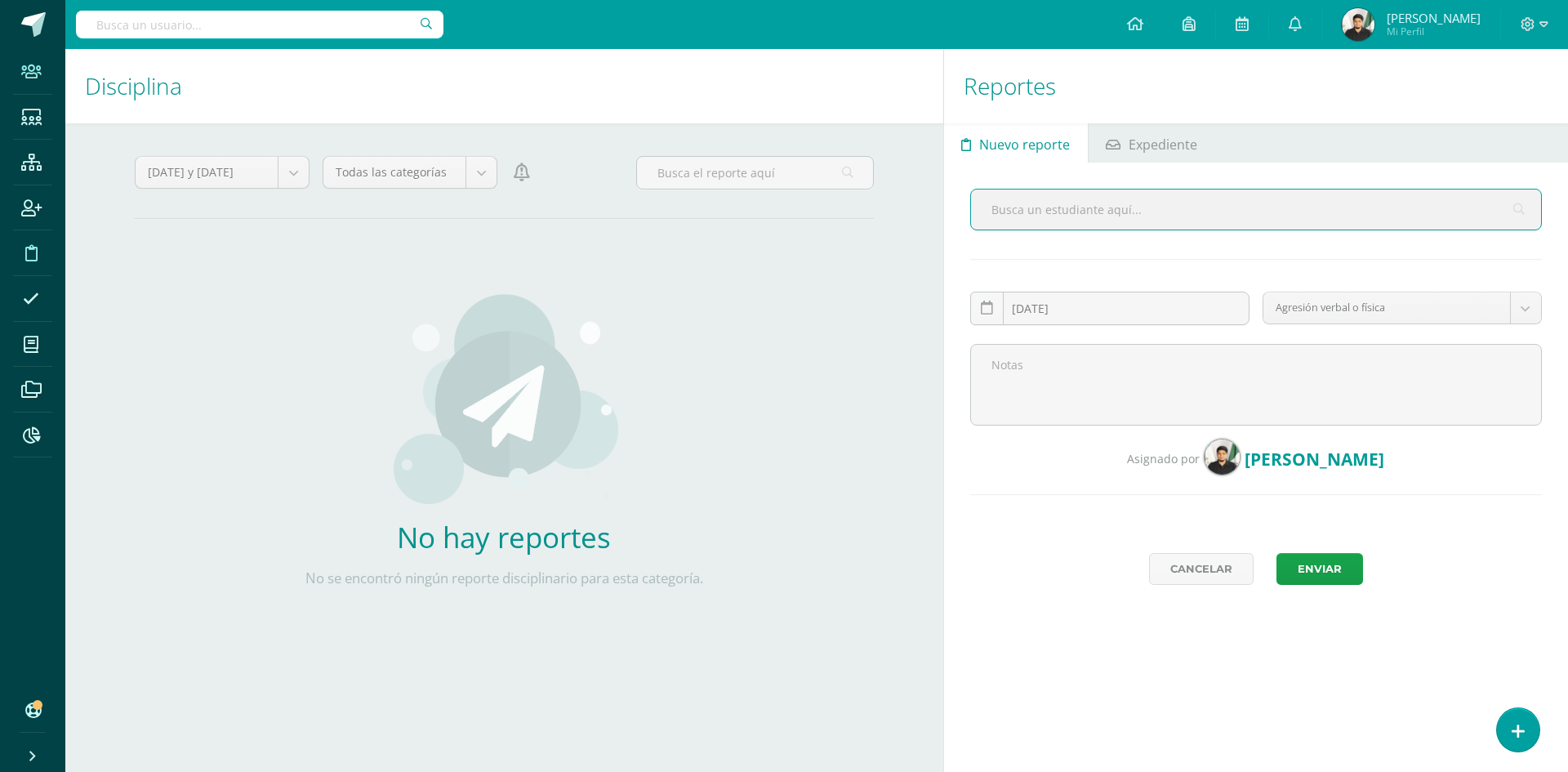
click at [36, 63] on span at bounding box center [31, 71] width 37 height 37
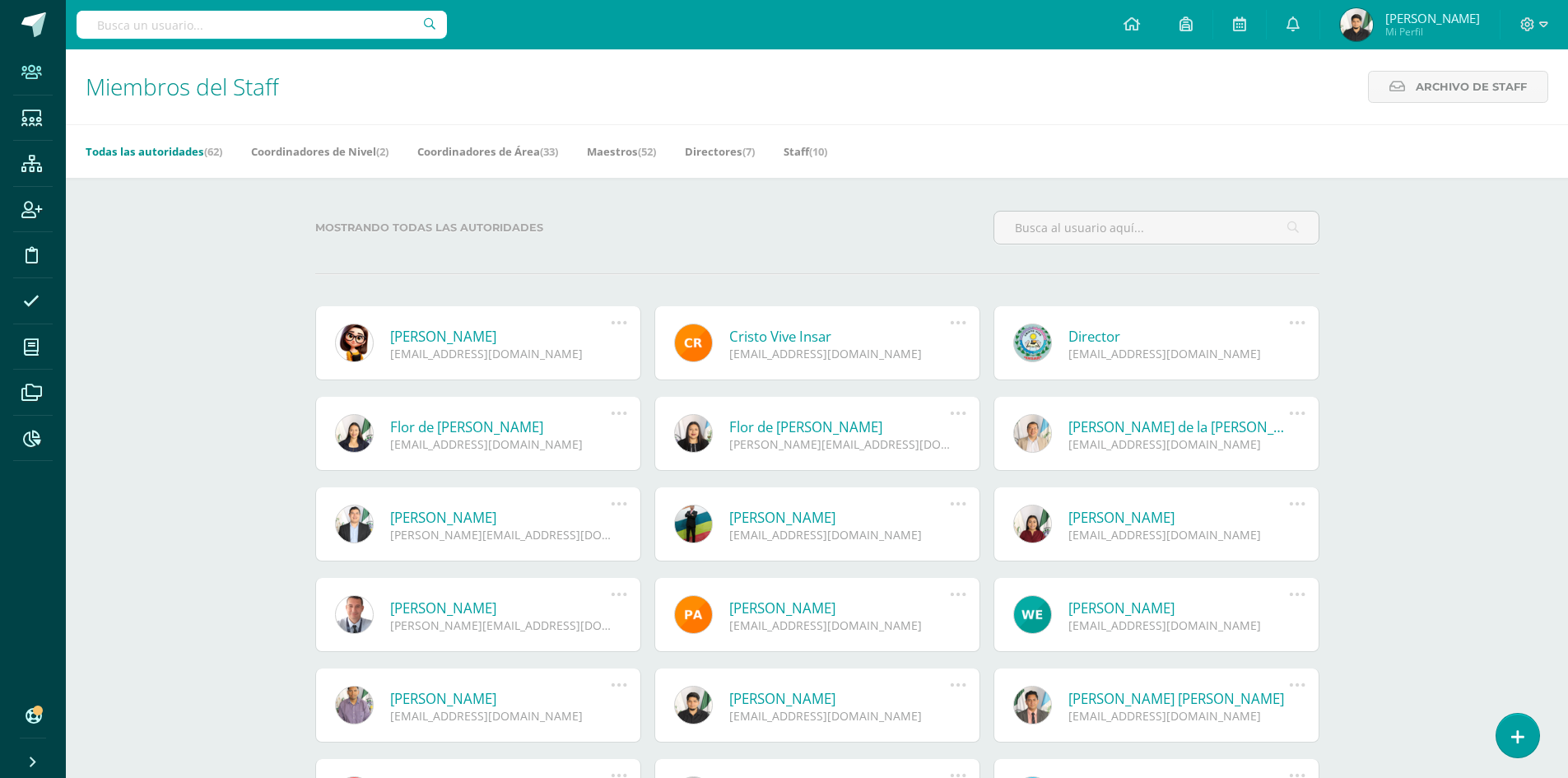
click at [32, 711] on icon at bounding box center [32, 716] width 13 height 17
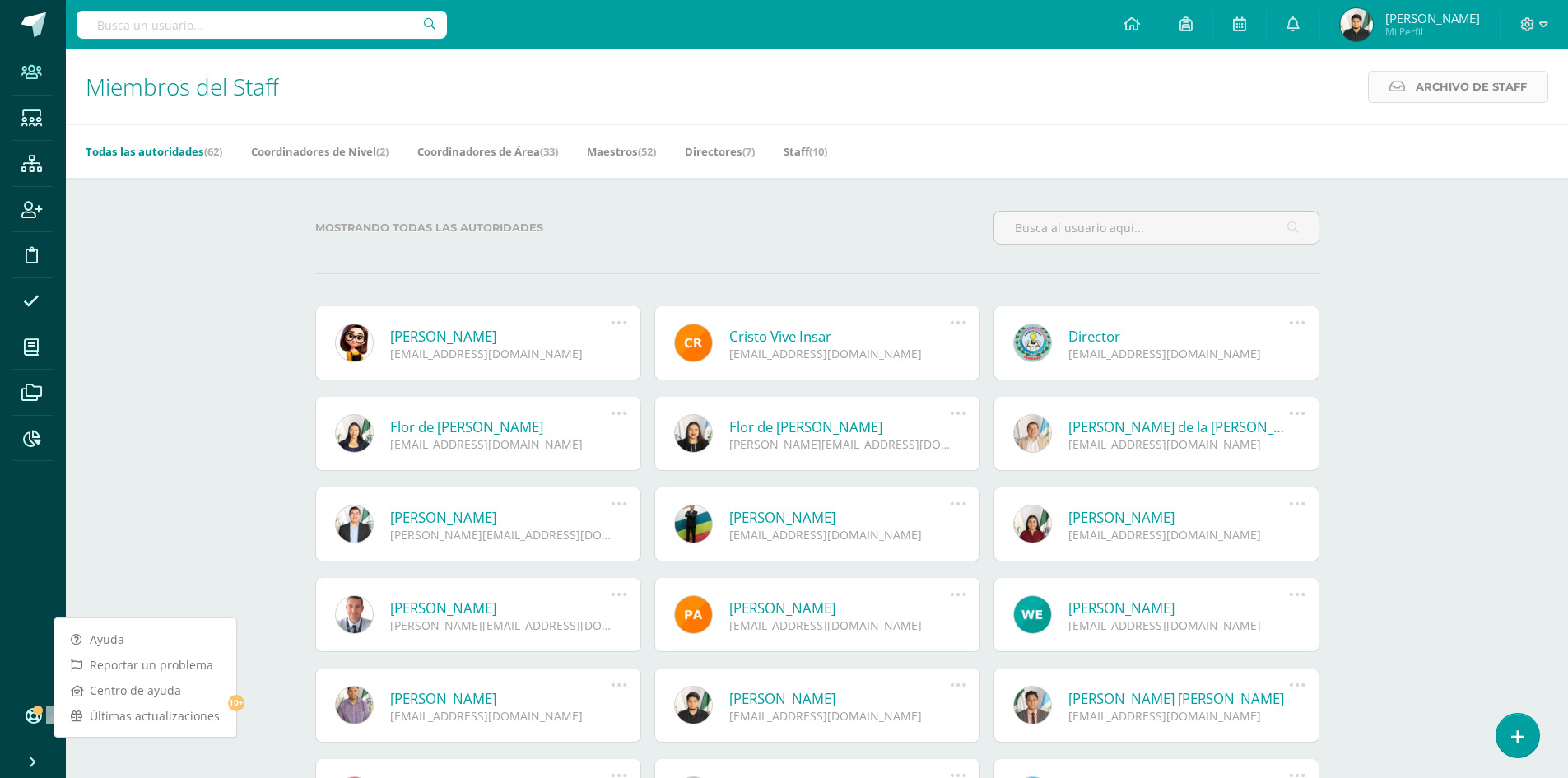
click at [1444, 82] on span "Archivo de Staff" at bounding box center [1471, 87] width 112 height 31
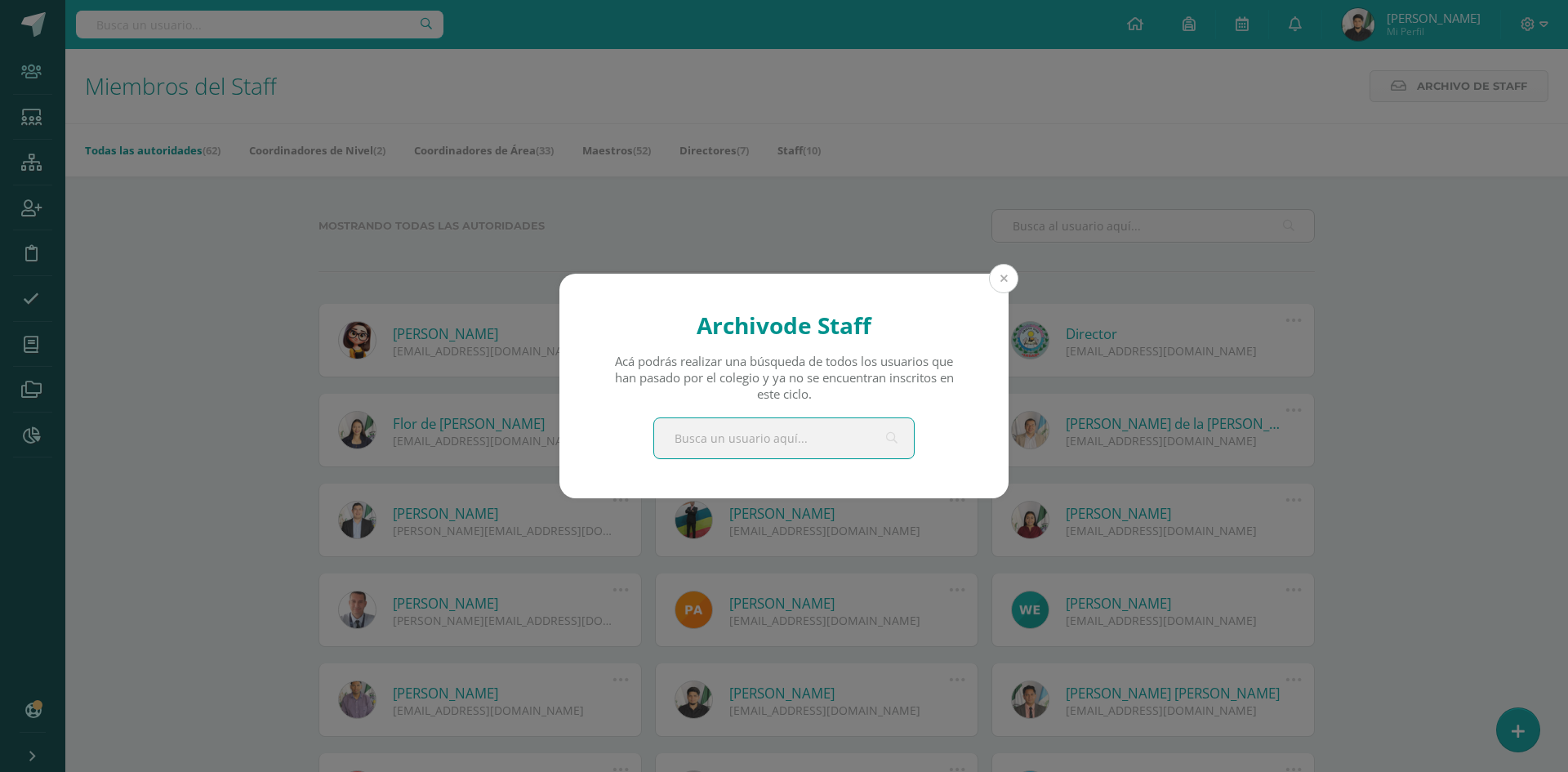
click at [1002, 279] on button at bounding box center [1004, 278] width 30 height 30
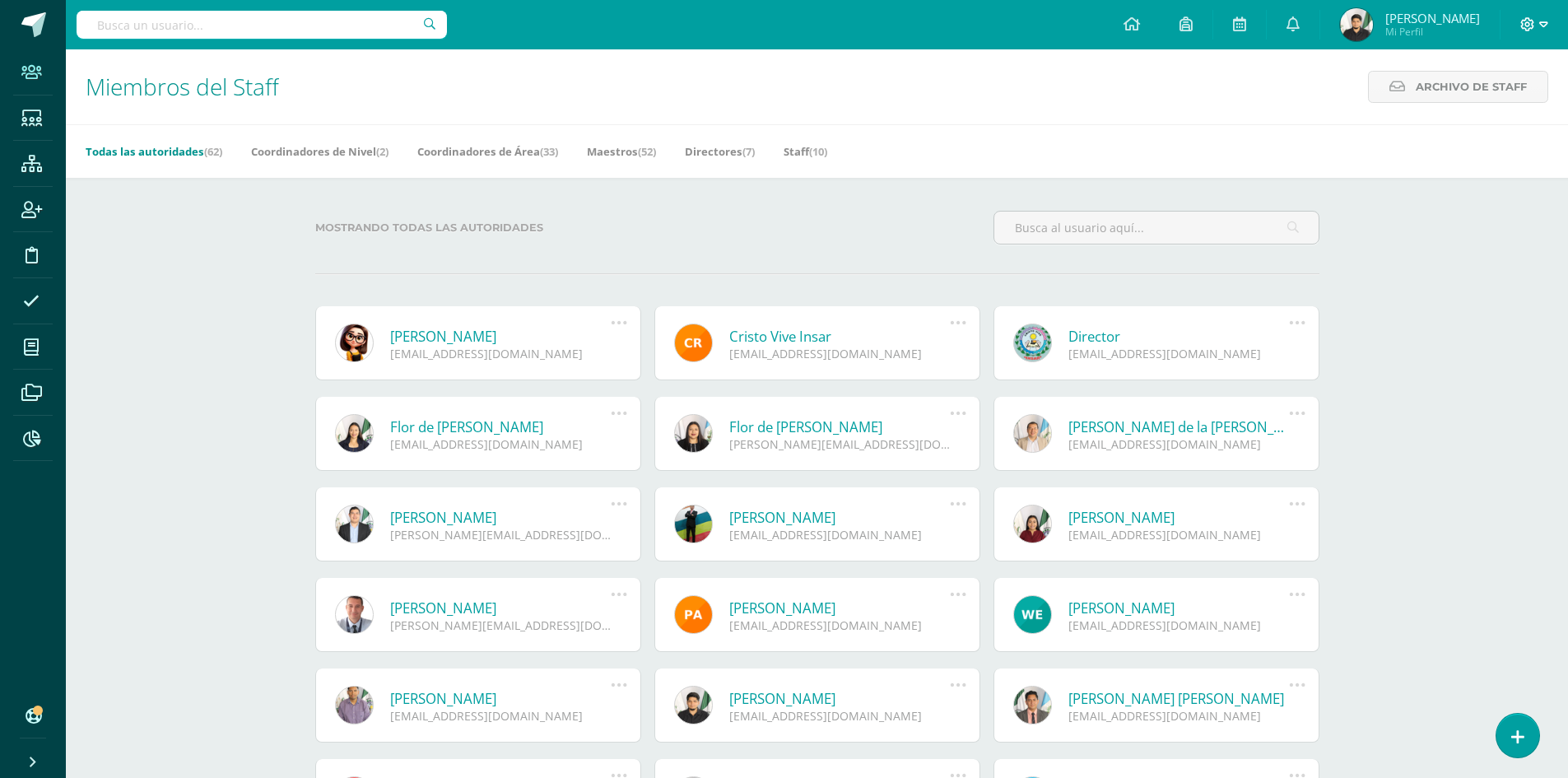
click at [1527, 29] on icon at bounding box center [1527, 25] width 15 height 15
click at [1193, 24] on icon at bounding box center [1186, 24] width 13 height 15
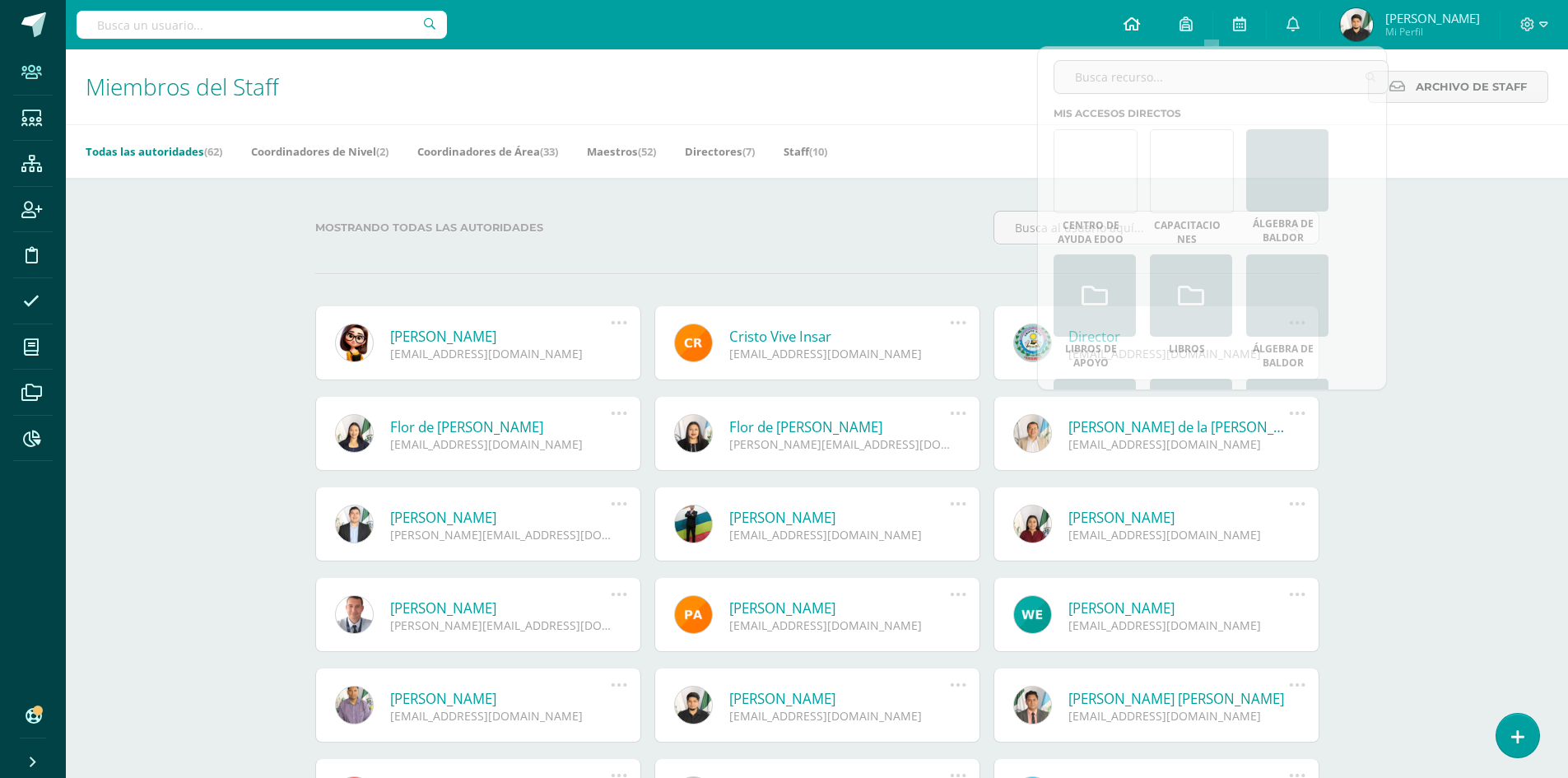
click at [1140, 22] on icon at bounding box center [1132, 24] width 17 height 15
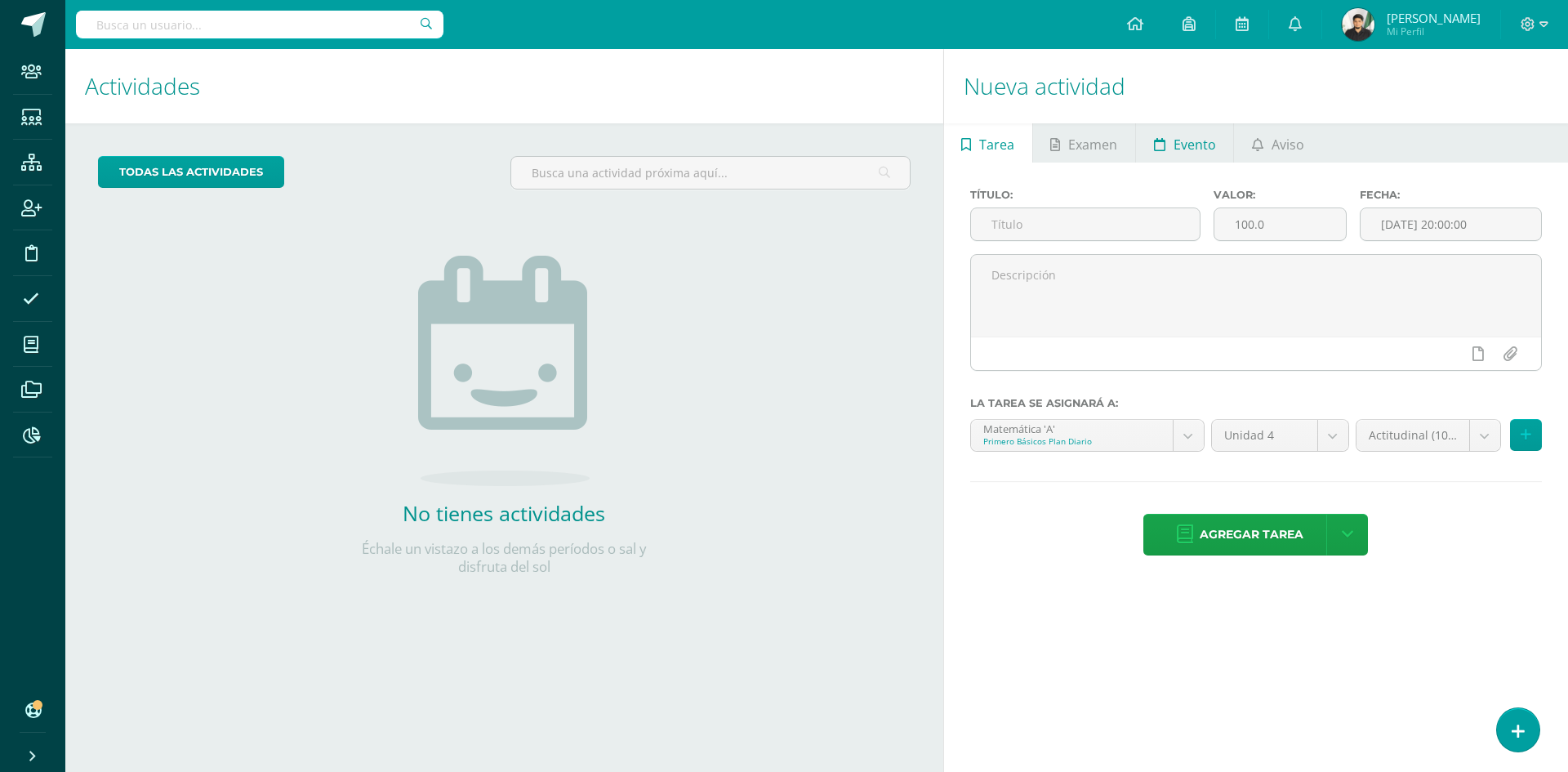
click at [1177, 149] on span "Evento" at bounding box center [1194, 144] width 42 height 39
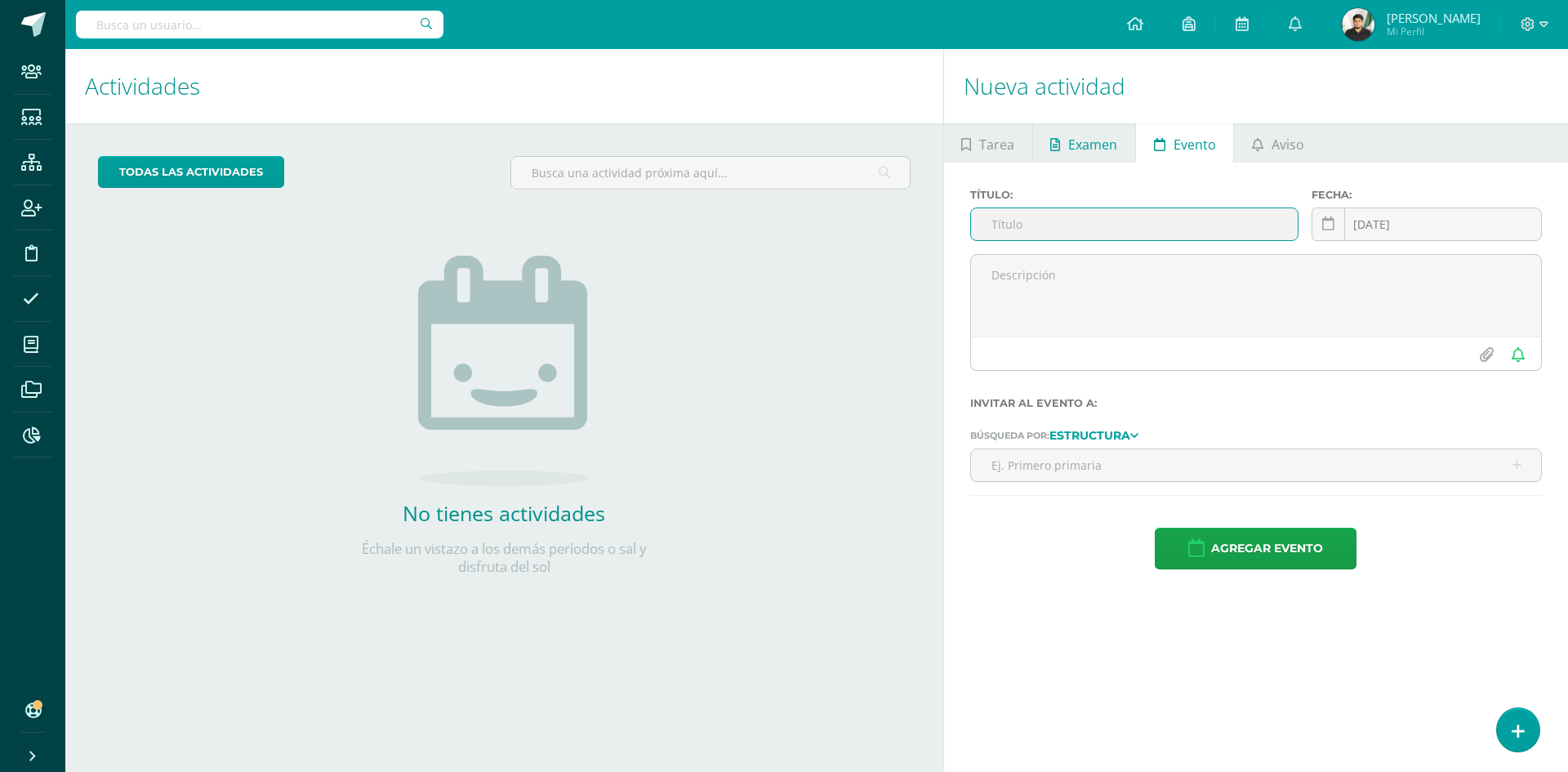
click at [1112, 128] on span "Examen" at bounding box center [1092, 144] width 49 height 39
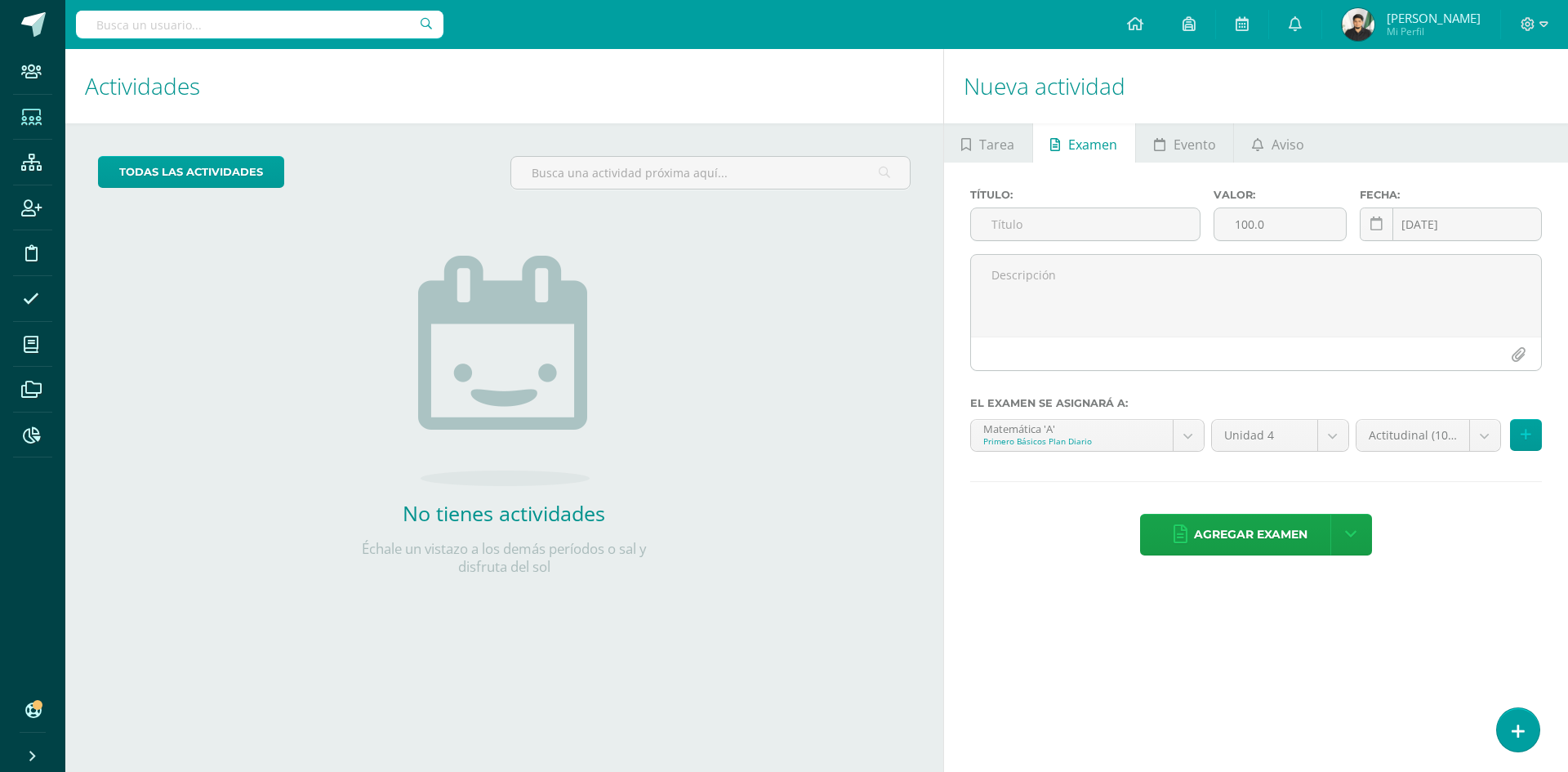
click at [22, 119] on icon at bounding box center [31, 118] width 21 height 17
click at [36, 116] on icon at bounding box center [31, 118] width 21 height 17
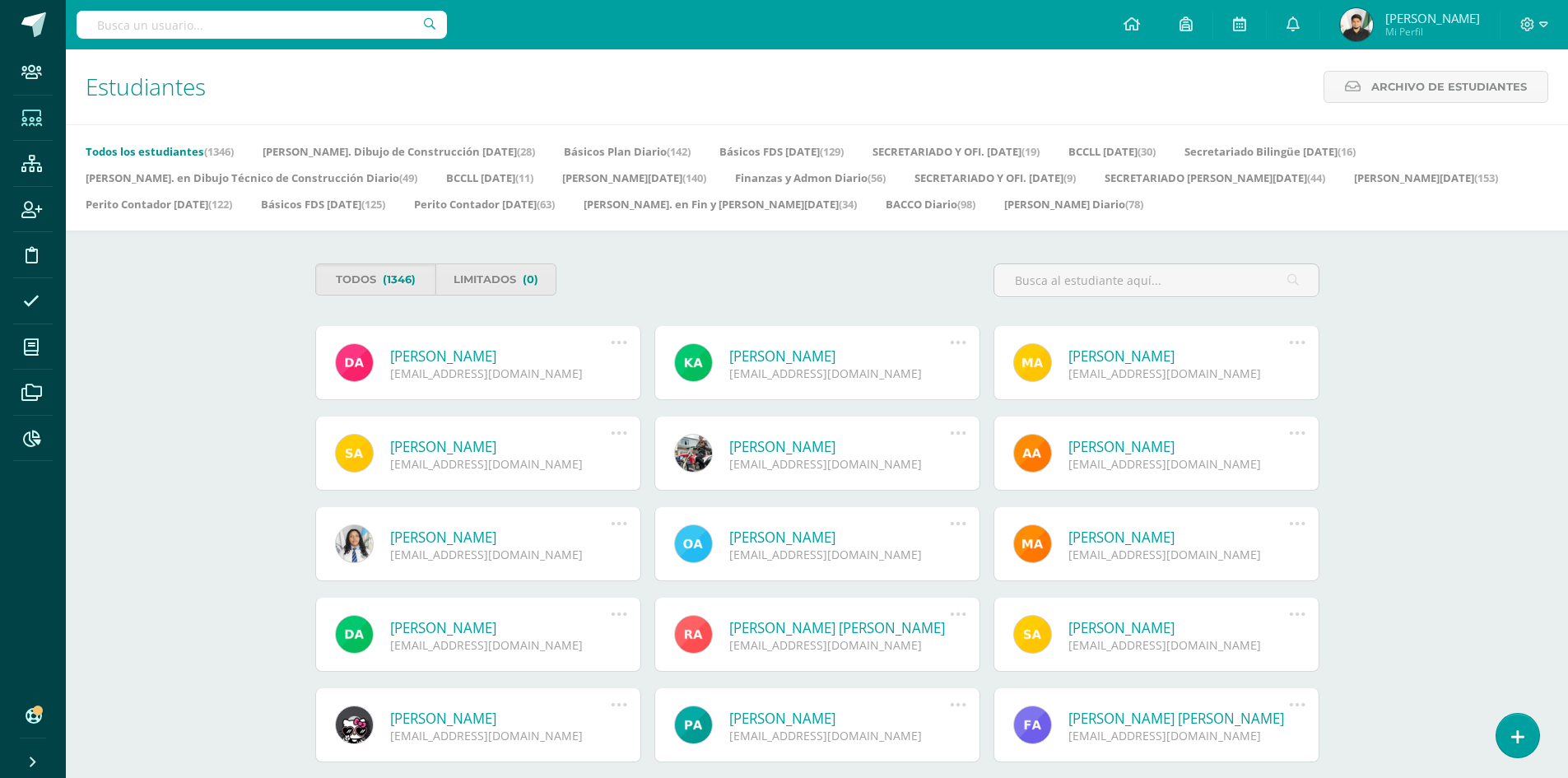
click at [308, 22] on input "text" at bounding box center [261, 25] width 370 height 28
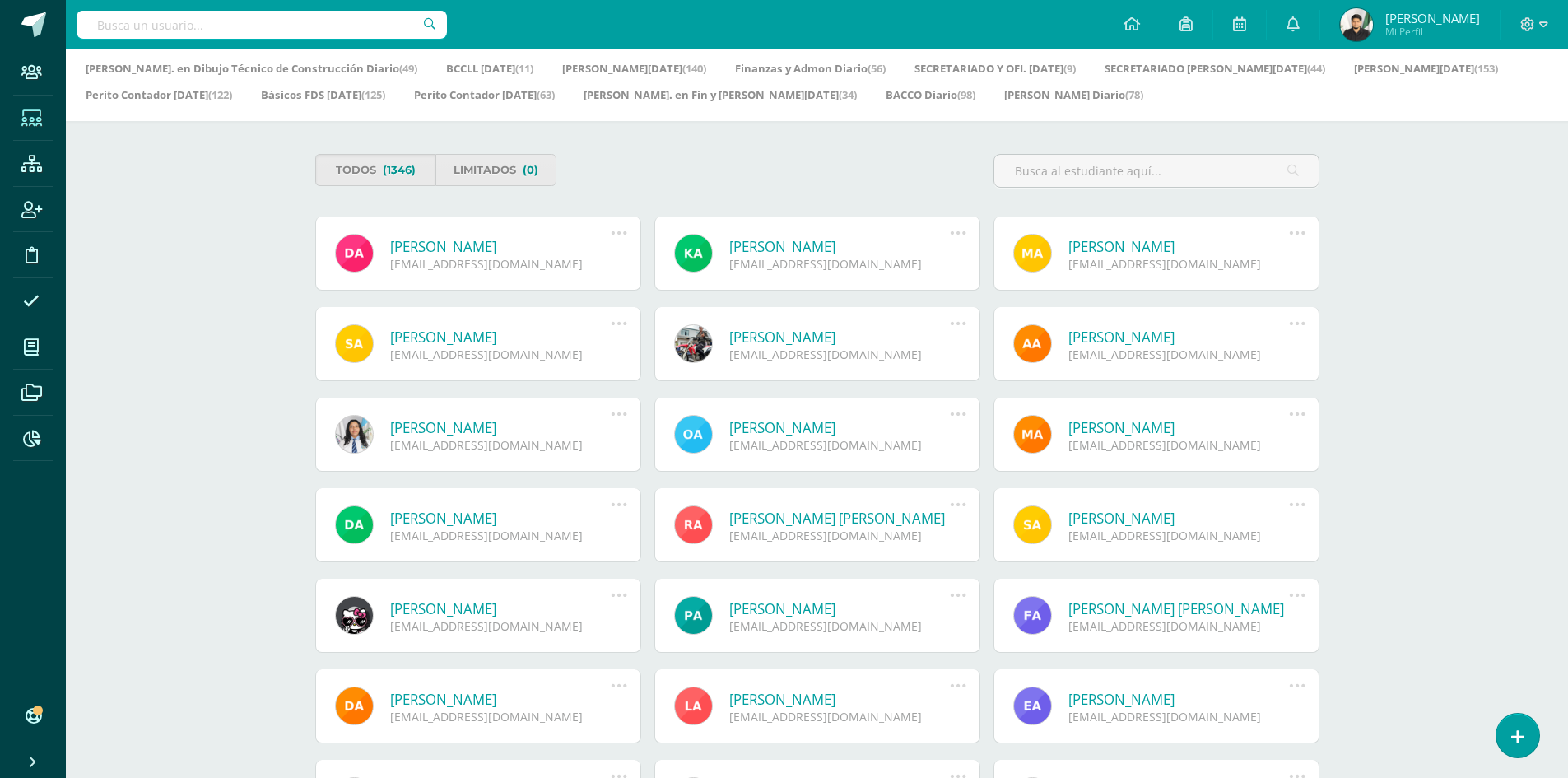
scroll to position [60, 0]
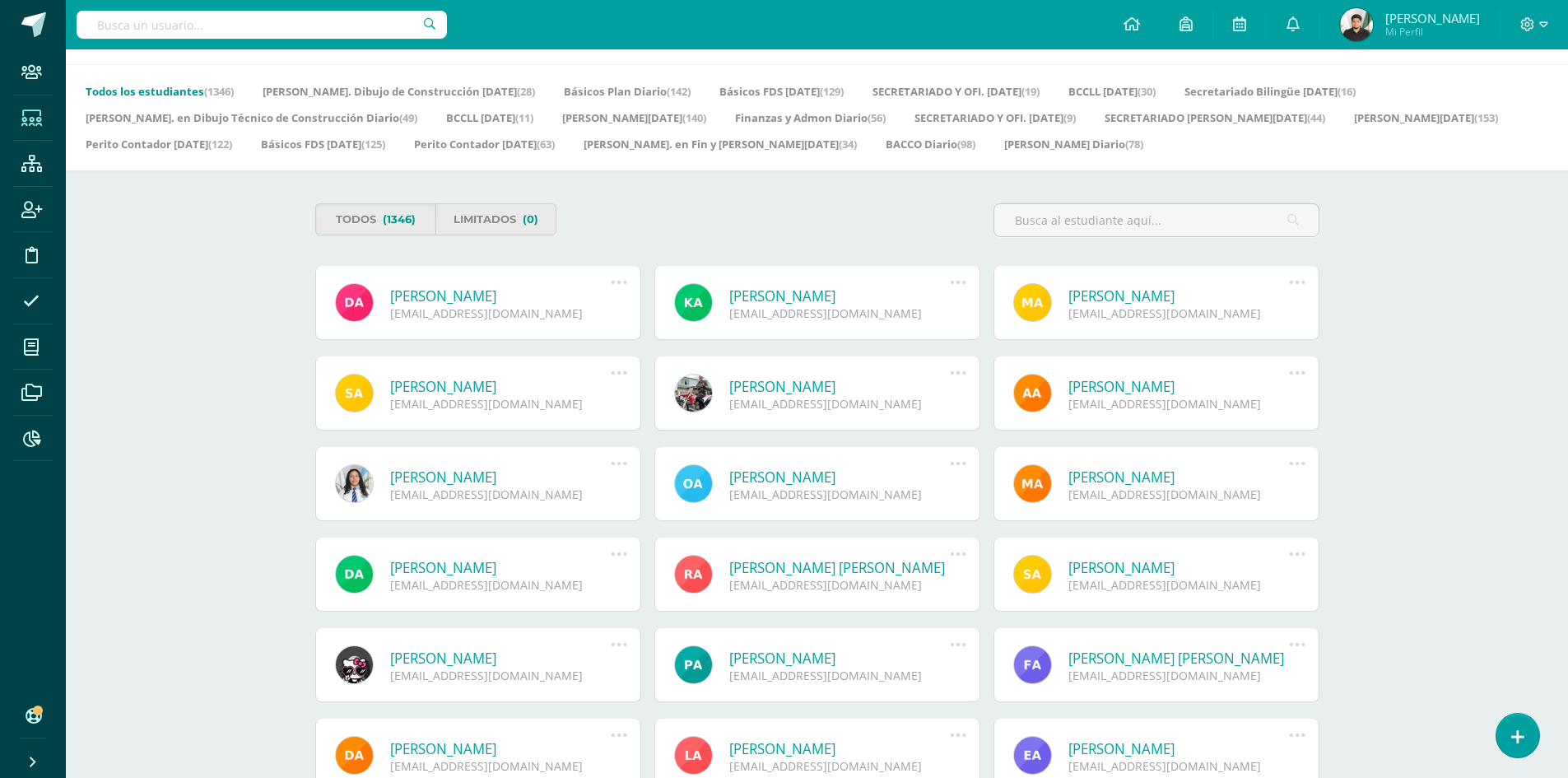
click at [227, 15] on input "text" at bounding box center [261, 25] width 370 height 28
type input "Laura Marissa Hernandez"
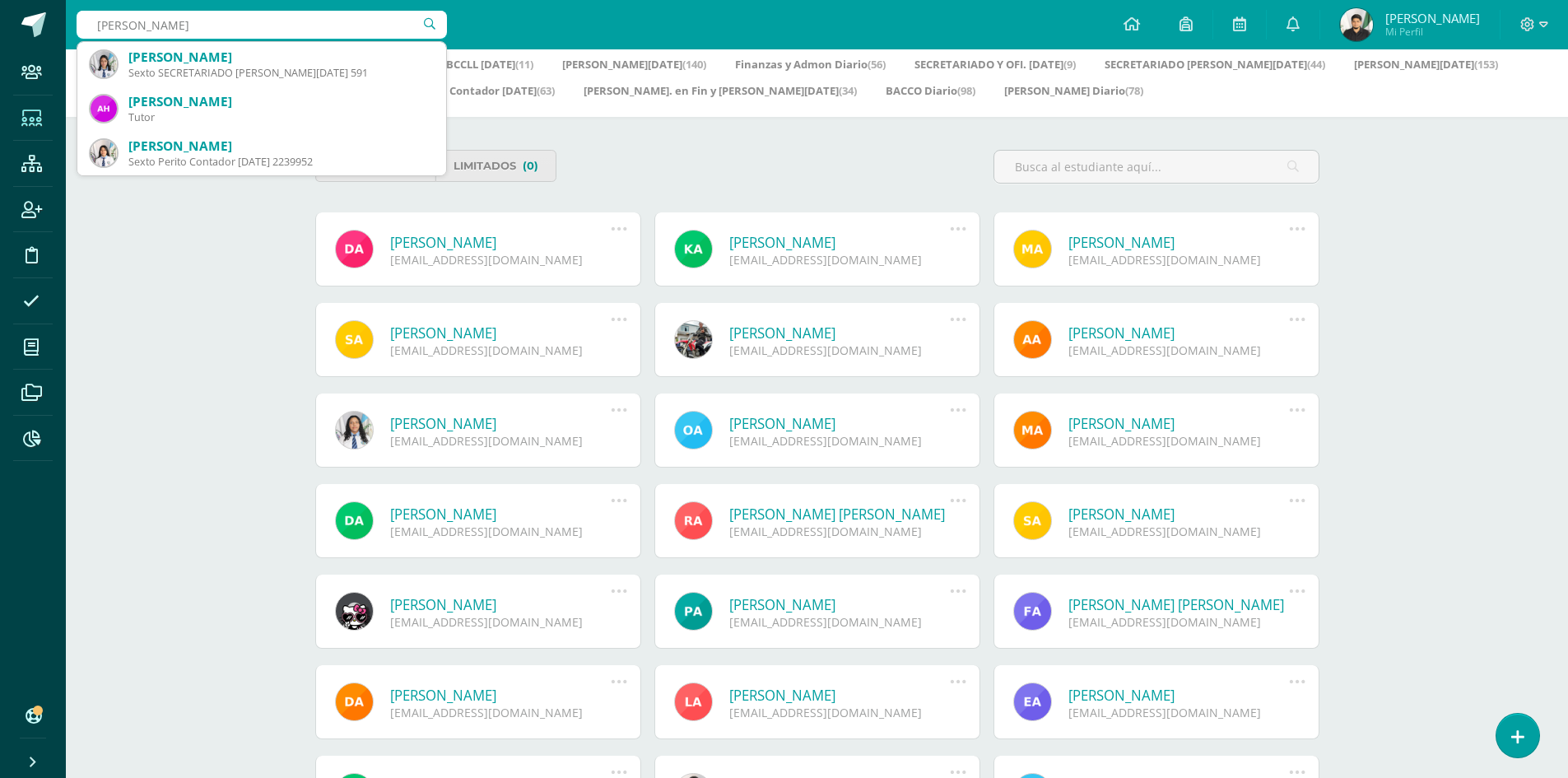
scroll to position [142, 0]
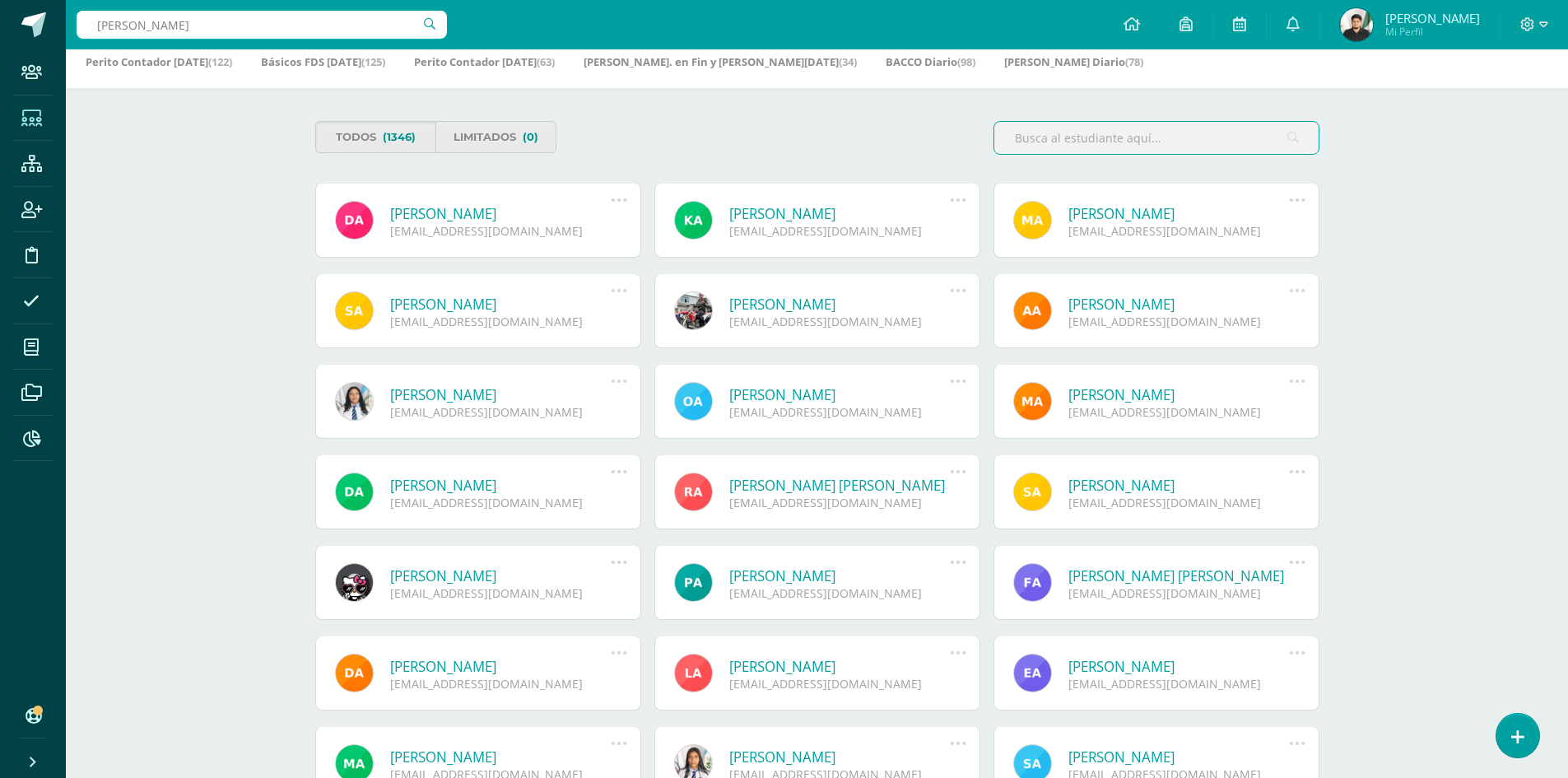
click at [1165, 136] on input "text" at bounding box center [1157, 137] width 325 height 32
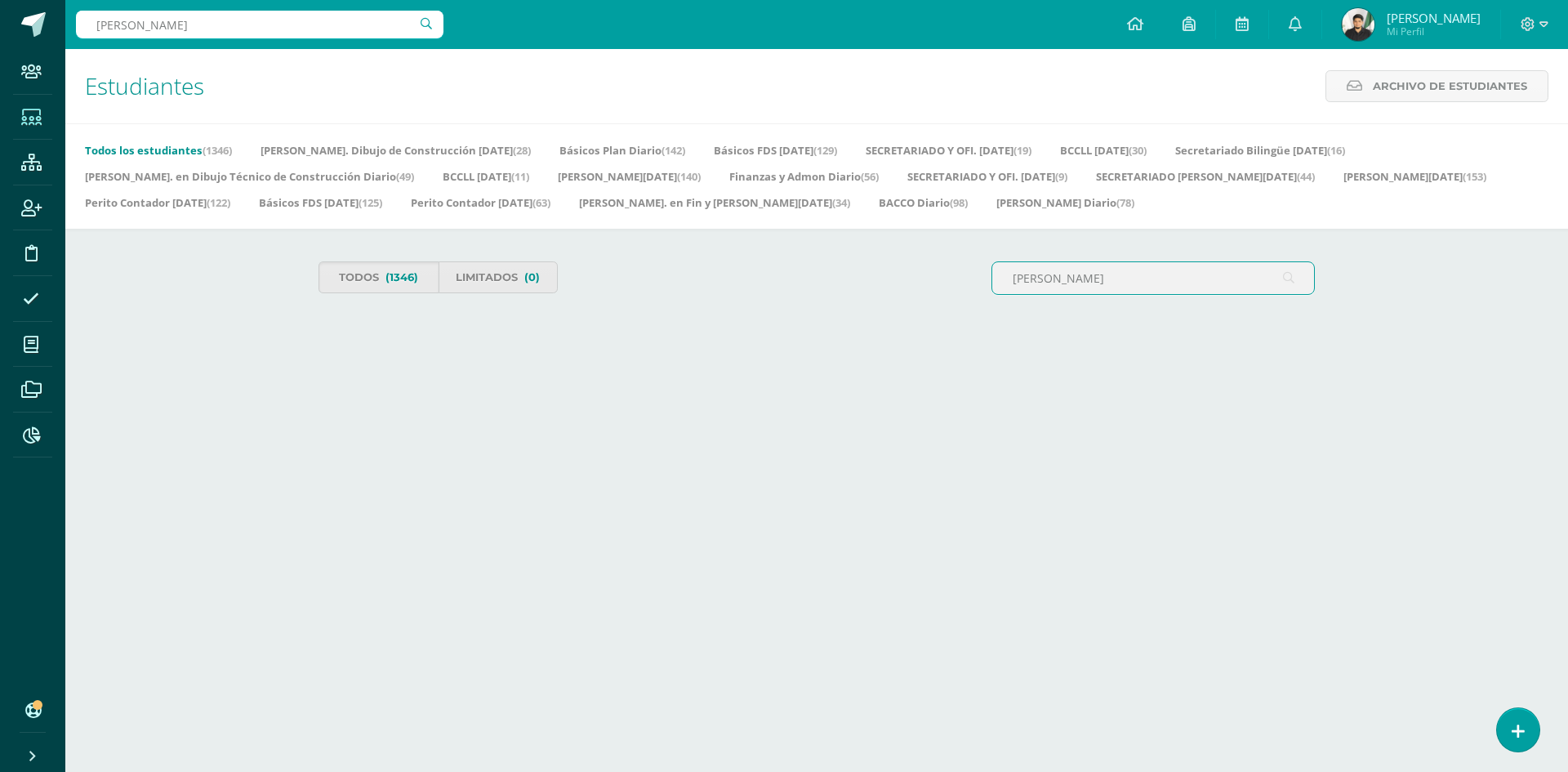
type input "laura Marissa"
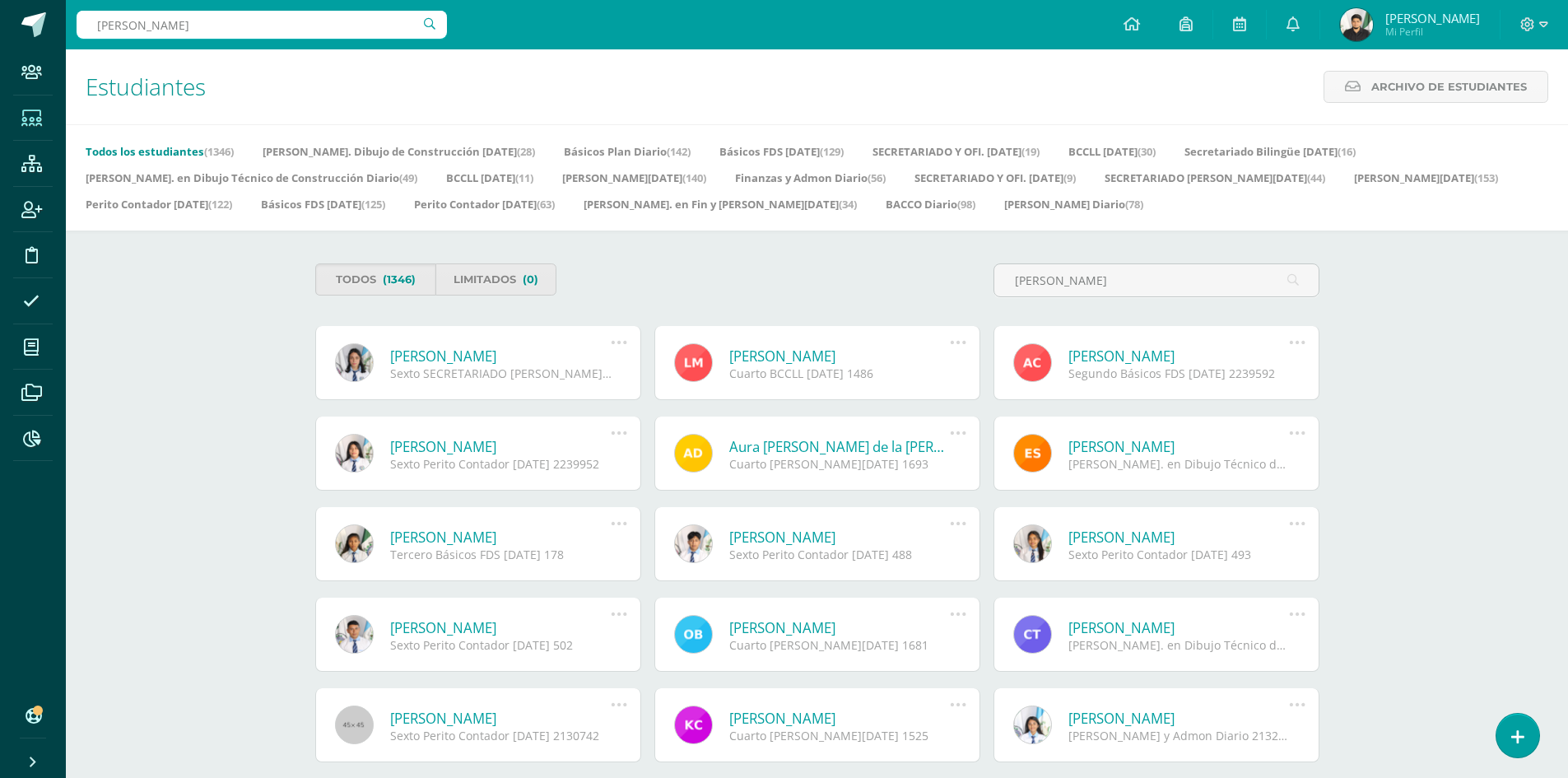
click at [492, 357] on link "Laura Marissa Hernández Martínez" at bounding box center [501, 355] width 221 height 19
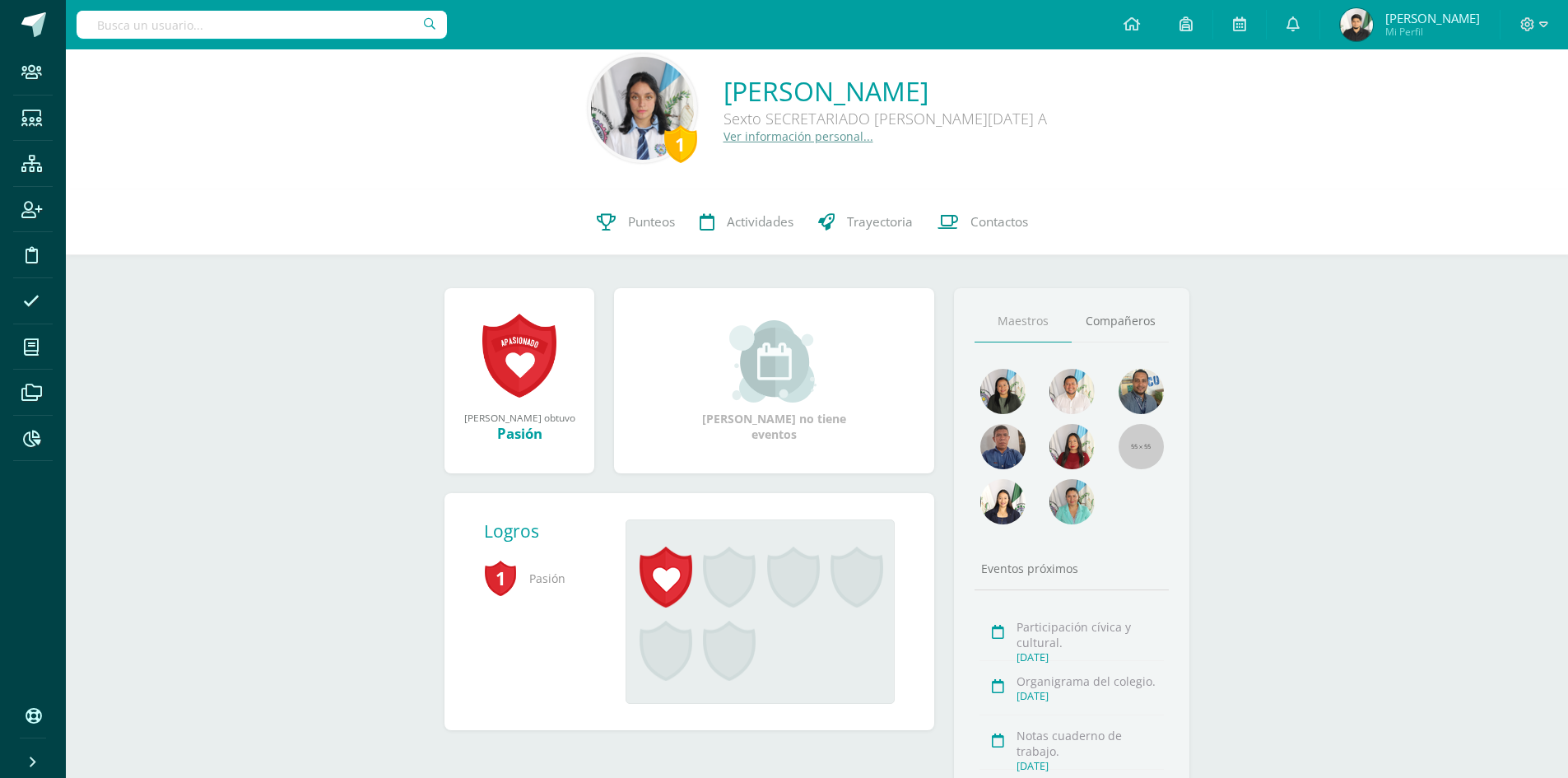
scroll to position [33, 0]
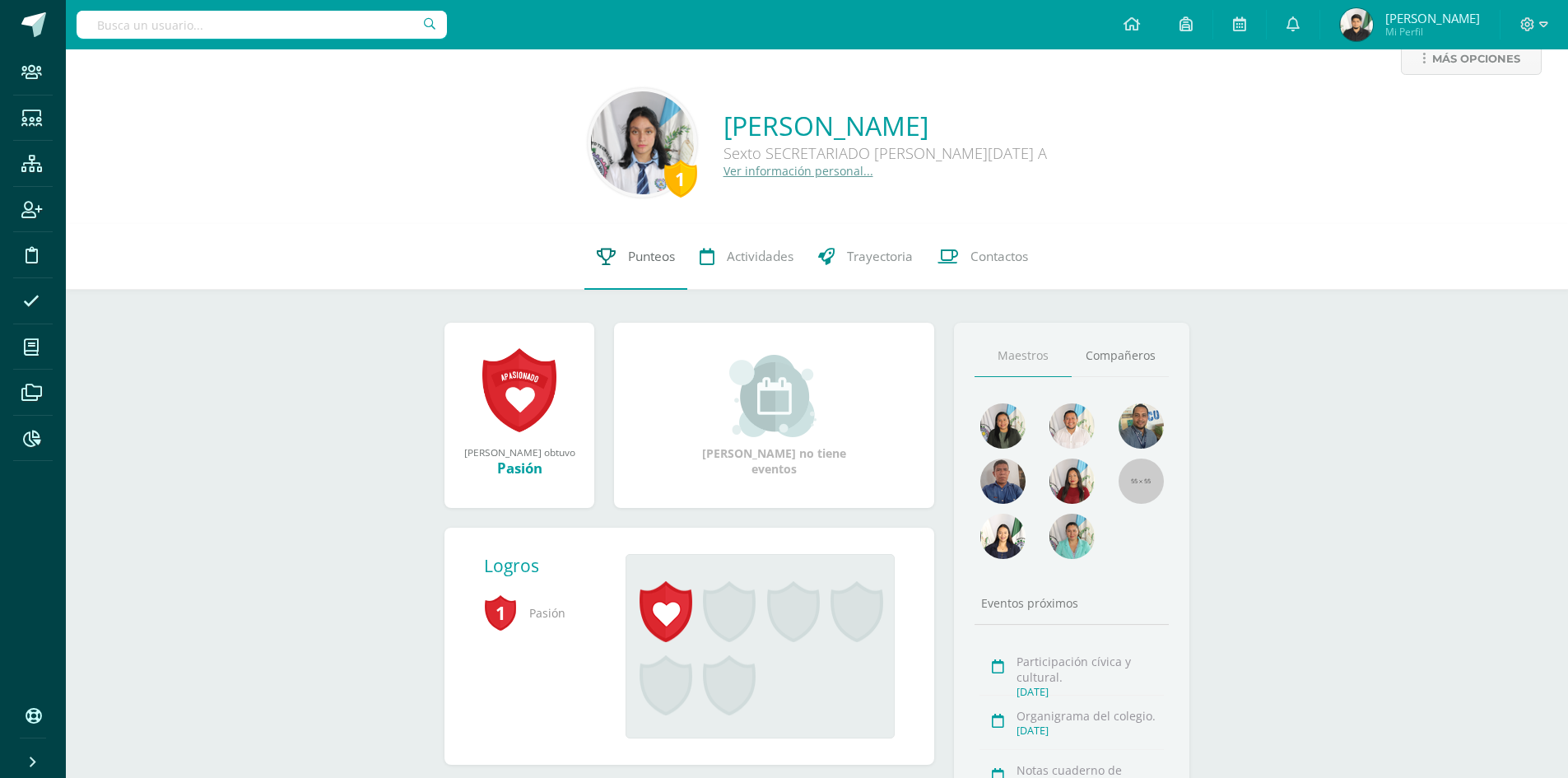
click at [638, 260] on span "Punteos" at bounding box center [652, 256] width 47 height 17
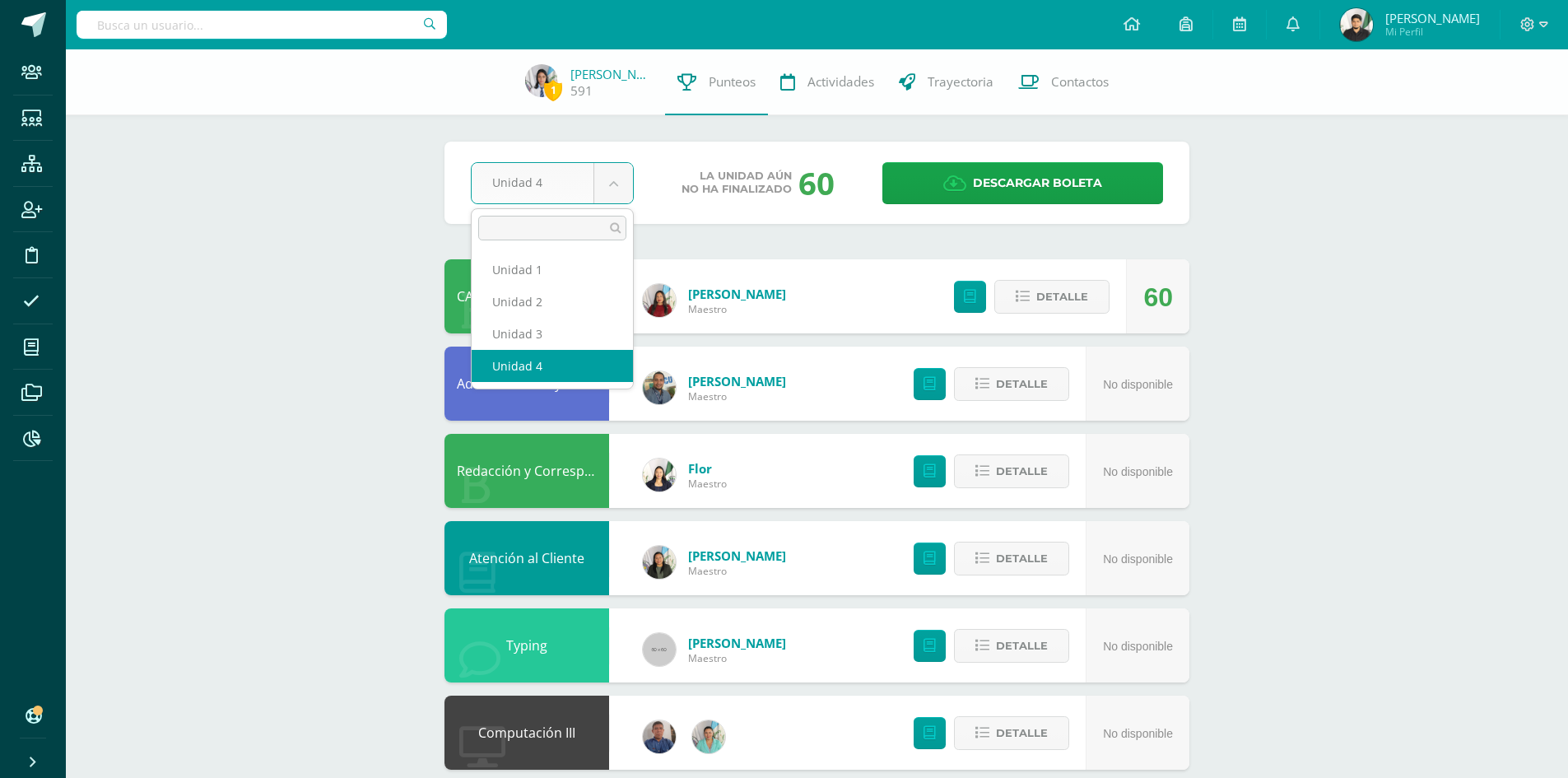
click at [602, 169] on body "Staff Estudiantes Estructura Inscripción Disciplina Asistencia Mis cursos Archi…" at bounding box center [784, 619] width 1568 height 1238
select select "Unidad 2"
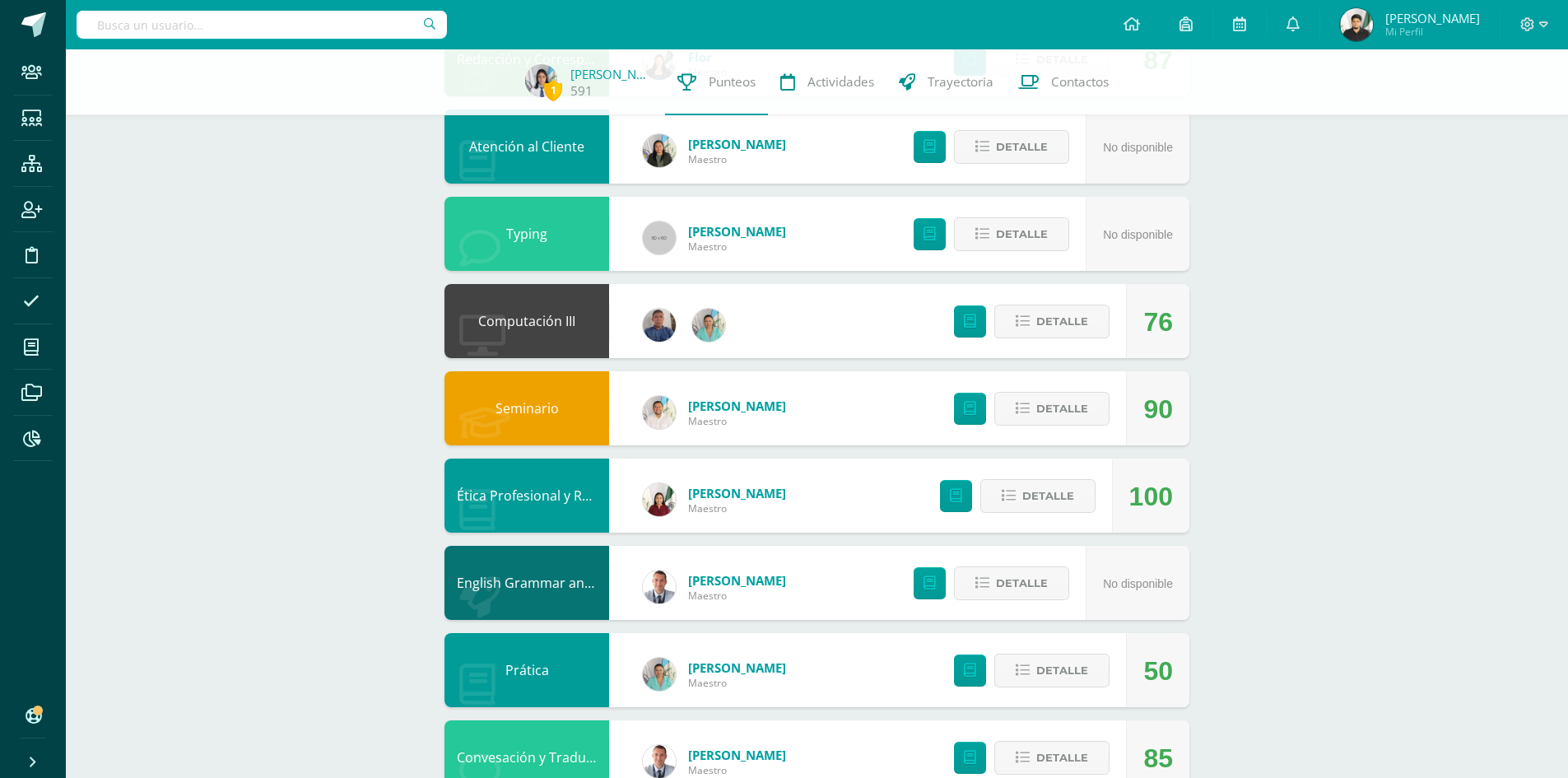
scroll to position [461, 0]
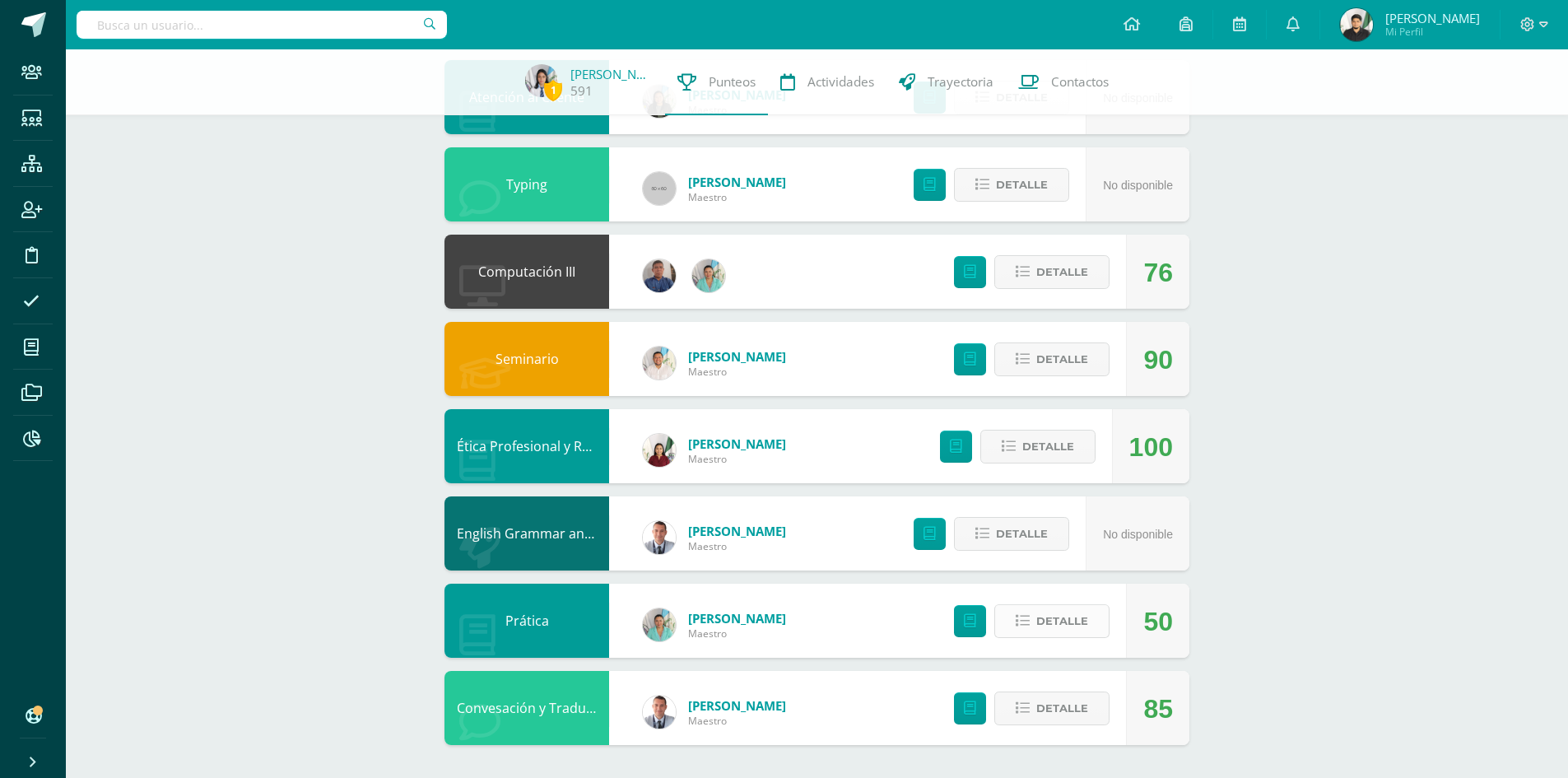
click at [1098, 614] on button "Detalle" at bounding box center [1052, 621] width 115 height 34
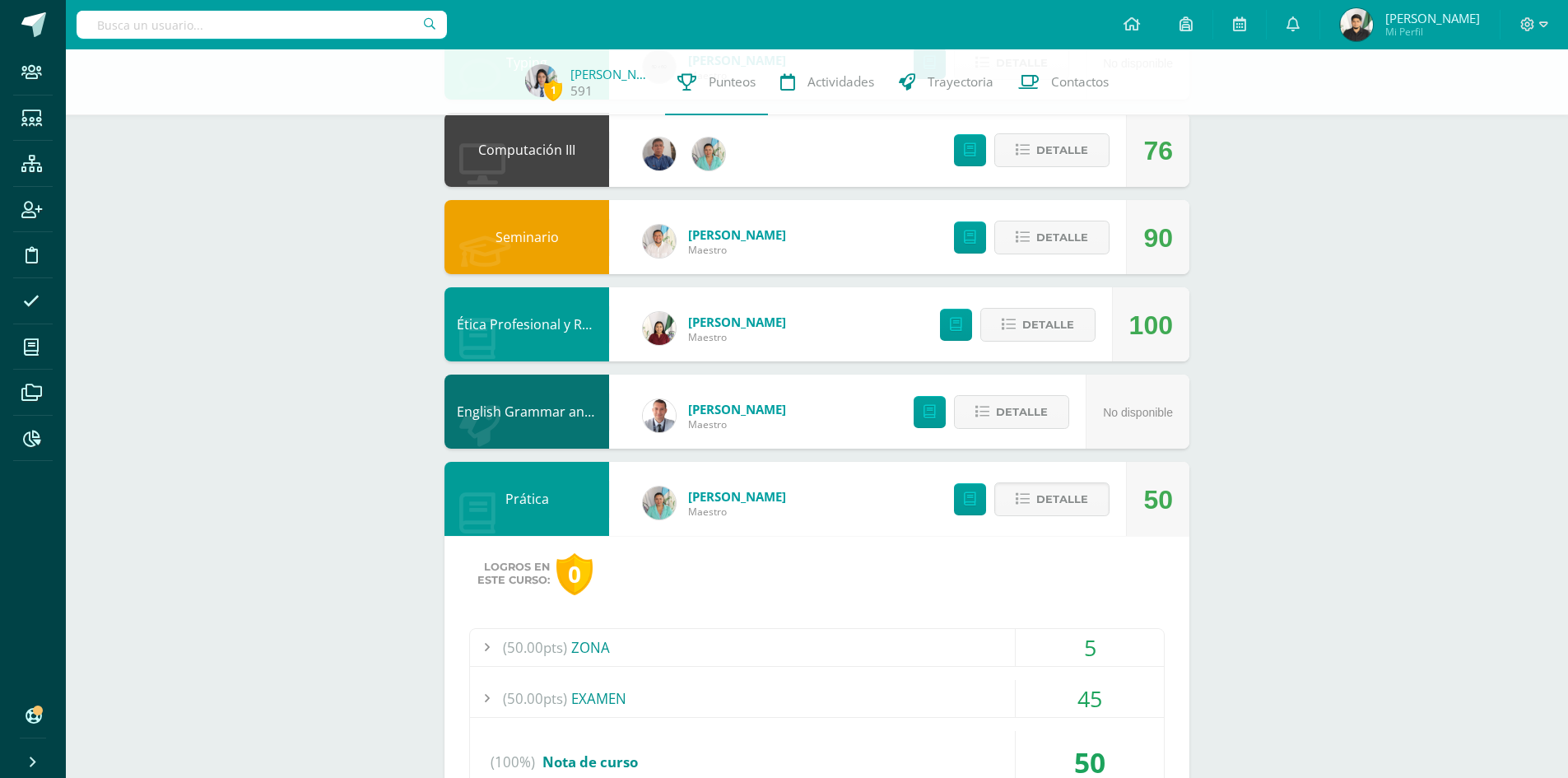
scroll to position [778, 0]
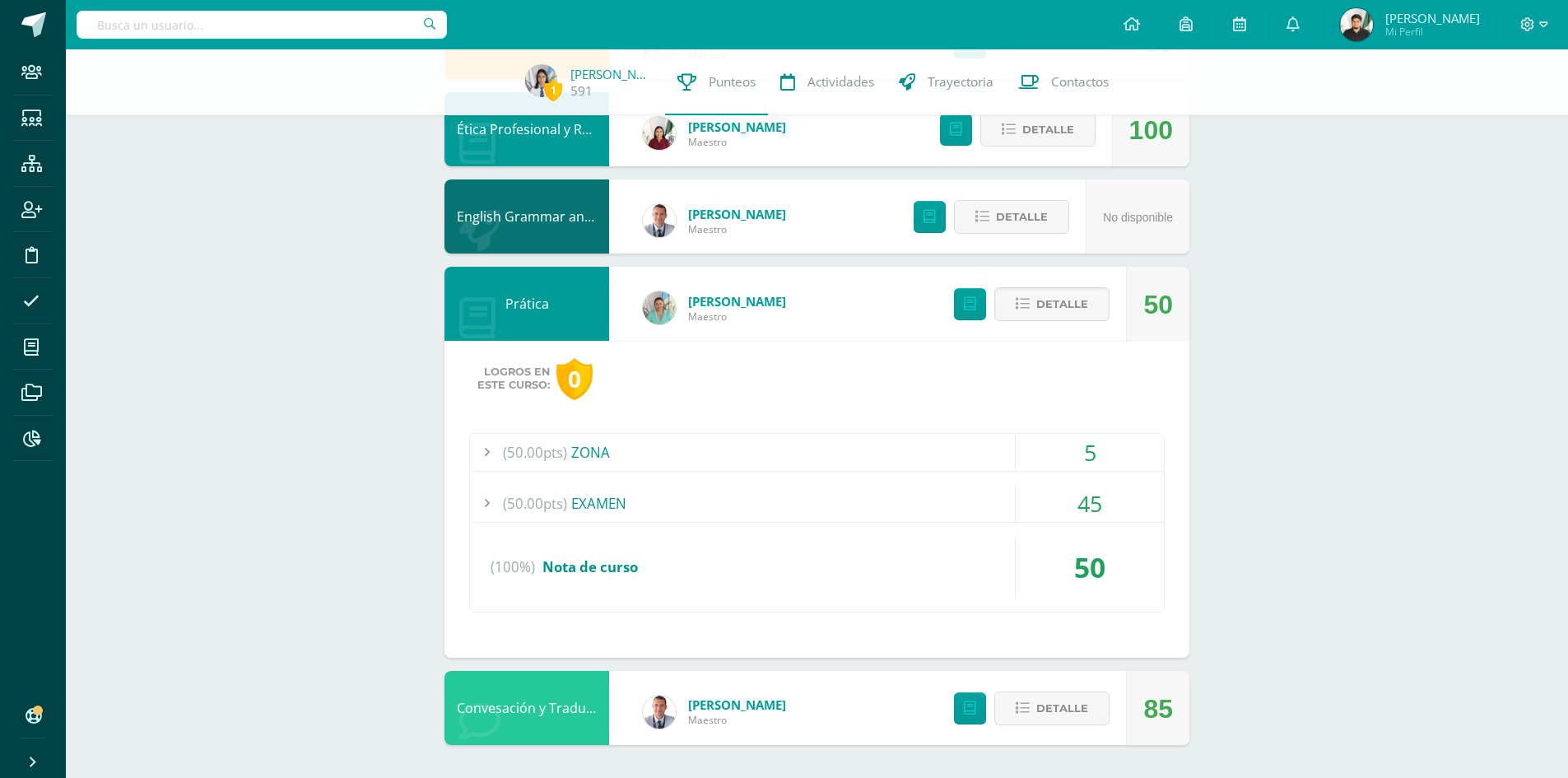
click at [574, 566] on span "Nota de curso" at bounding box center [590, 566] width 96 height 19
click at [580, 563] on span "Nota de curso" at bounding box center [590, 566] width 96 height 19
click at [1093, 560] on div "50" at bounding box center [1089, 567] width 148 height 62
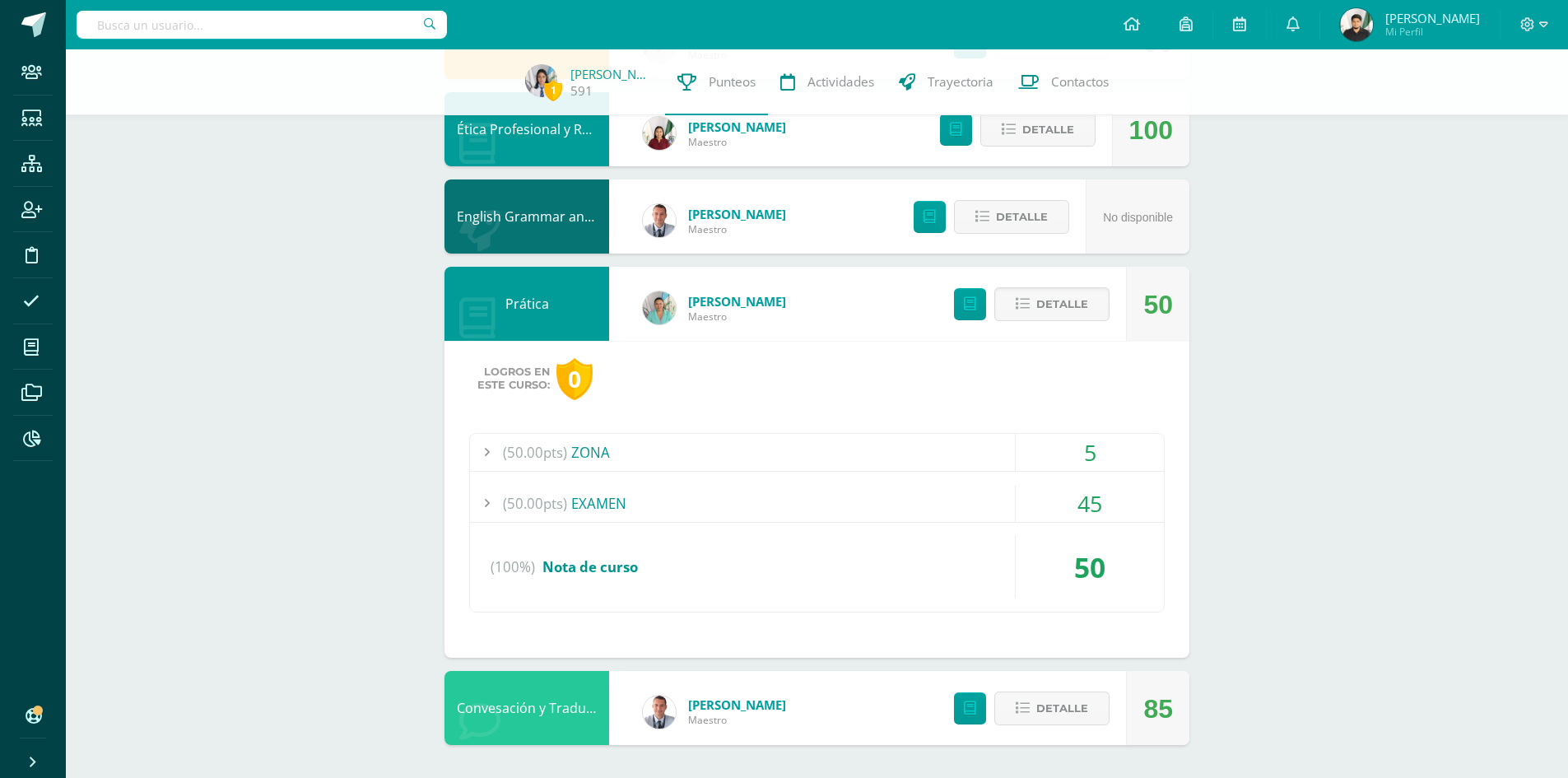
drag, startPoint x: 963, startPoint y: 306, endPoint x: 1422, endPoint y: 314, distance: 459.1
click at [1422, 314] on div "1 [PERSON_NAME] 591 Punteos Actividades Trayectoria Contactos Pendiente Unidad …" at bounding box center [816, 25] width 1502 height 1506
click at [841, 78] on span "Actividades" at bounding box center [841, 82] width 67 height 17
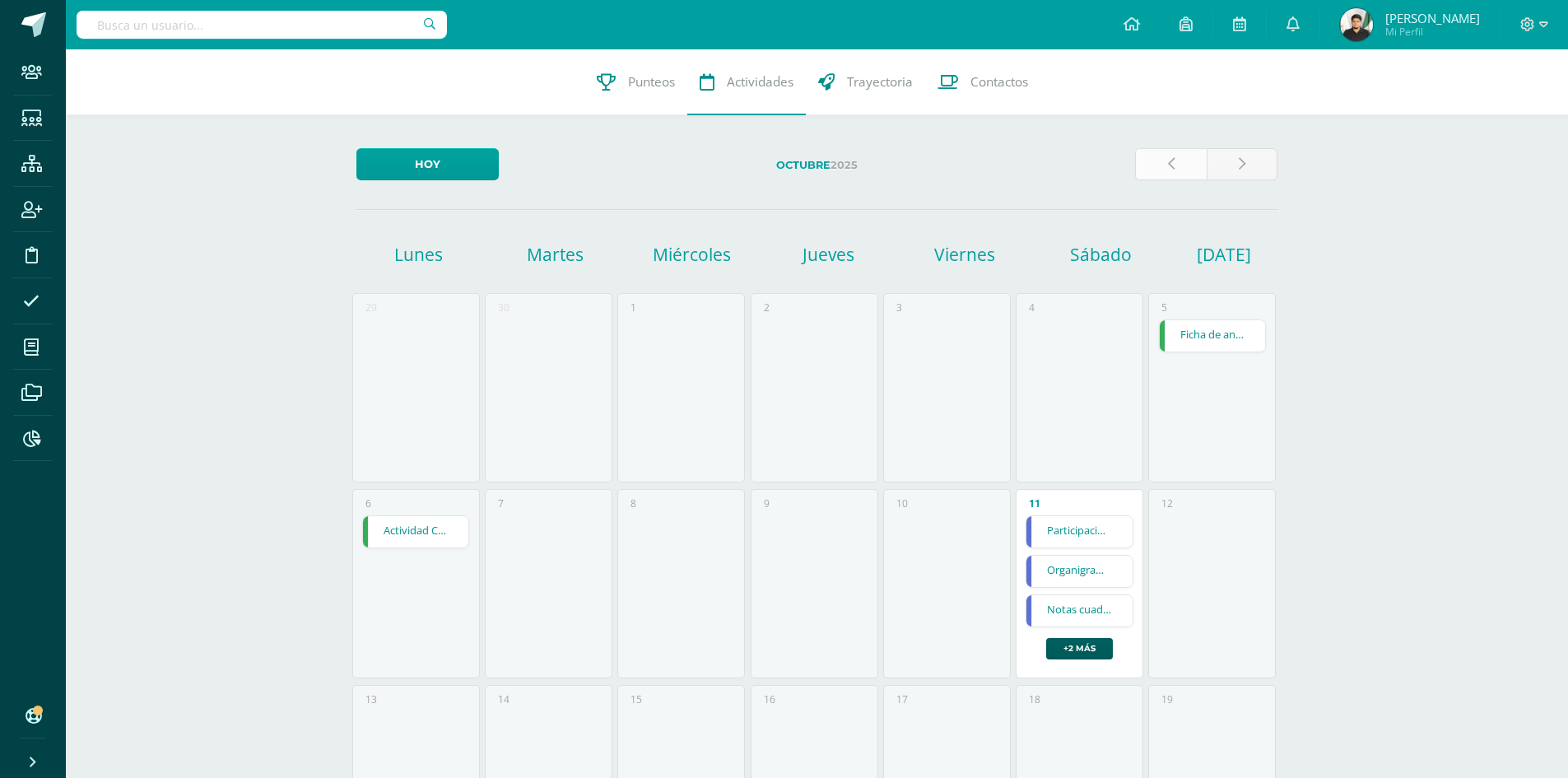
click at [1177, 157] on link at bounding box center [1171, 164] width 72 height 32
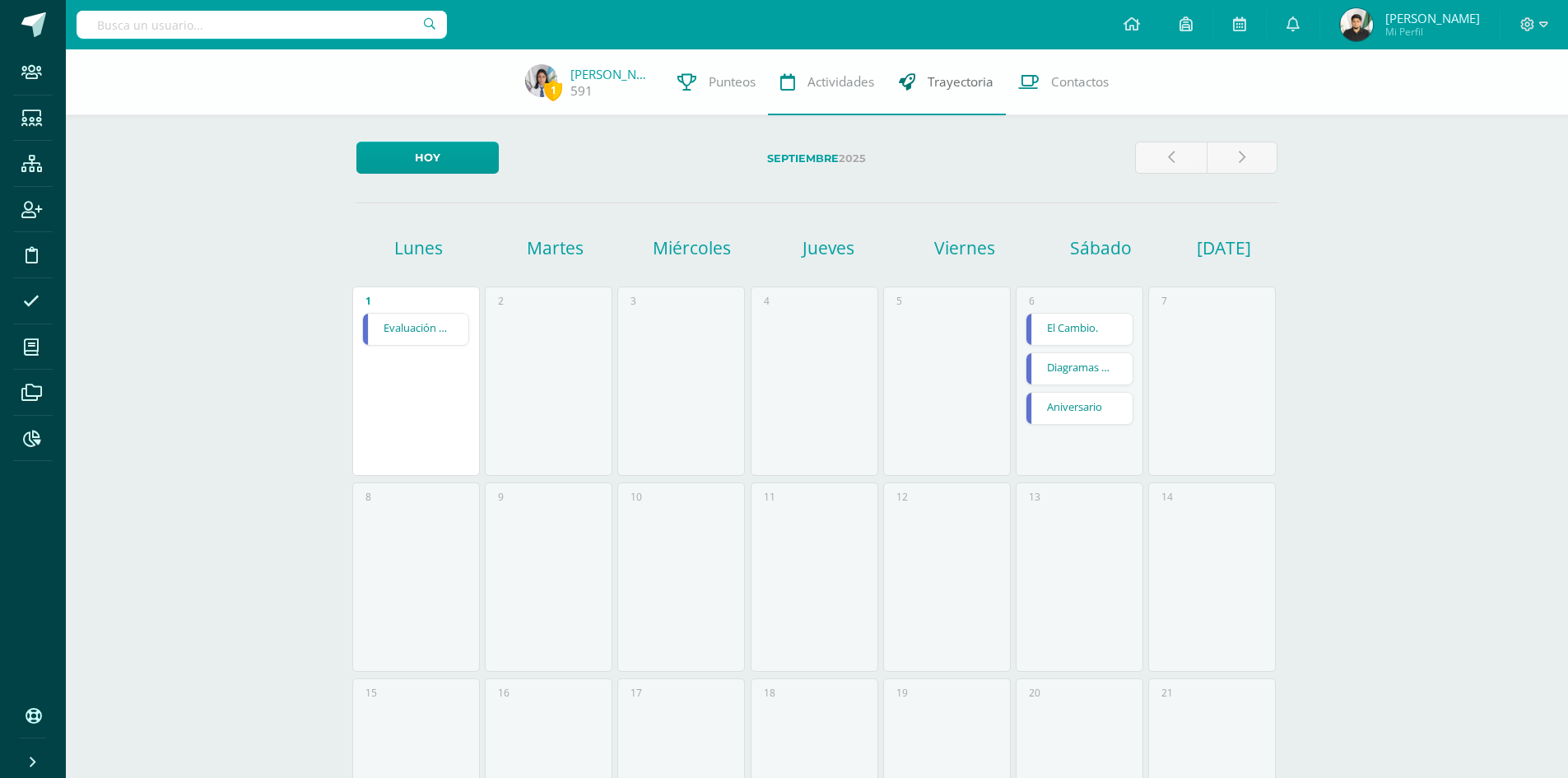
click at [953, 76] on span "Trayectoria" at bounding box center [960, 82] width 66 height 17
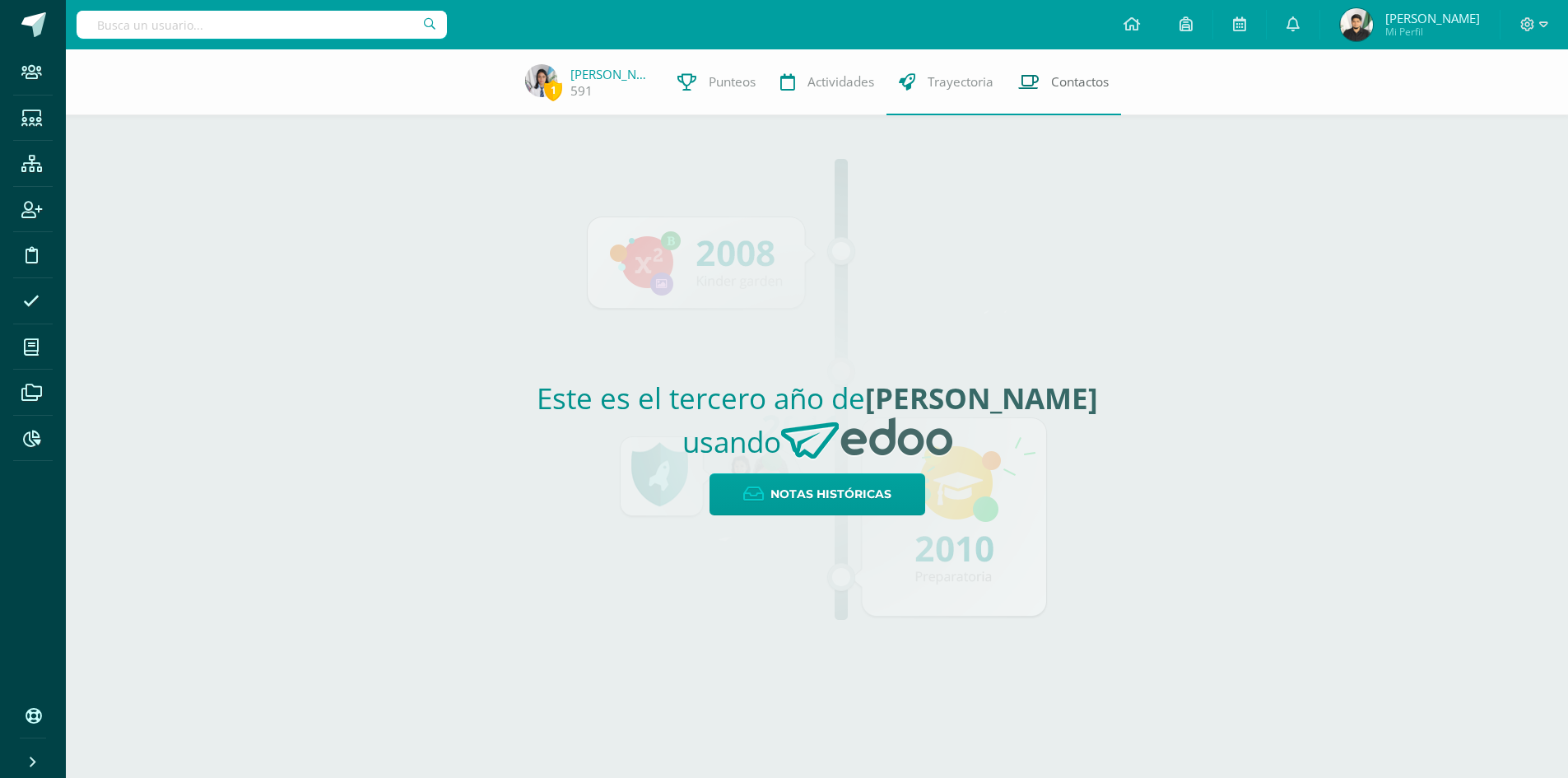
click at [1078, 69] on link "Contactos" at bounding box center [1063, 82] width 115 height 66
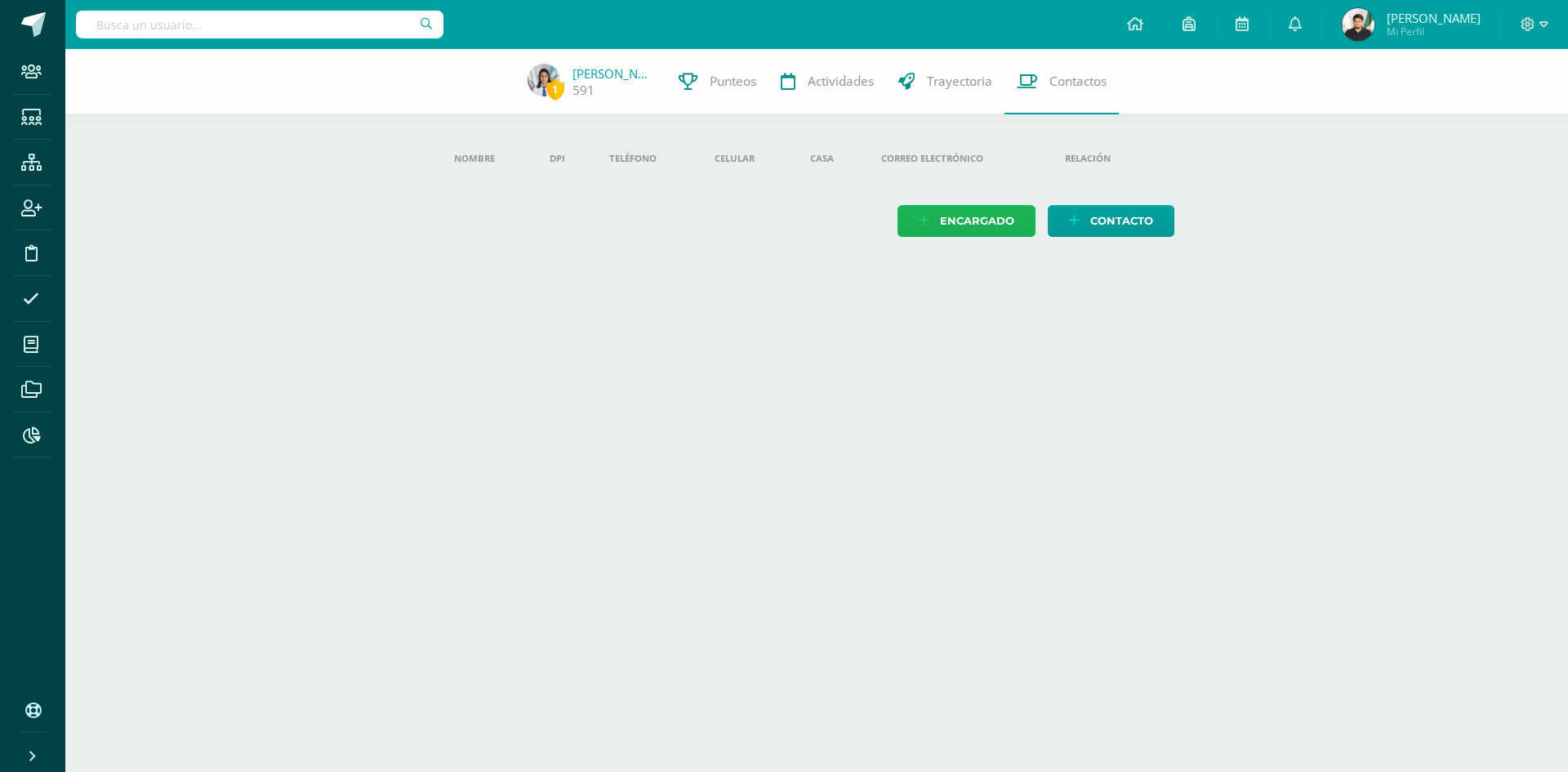
click at [955, 218] on span "Encargado" at bounding box center [977, 220] width 74 height 31
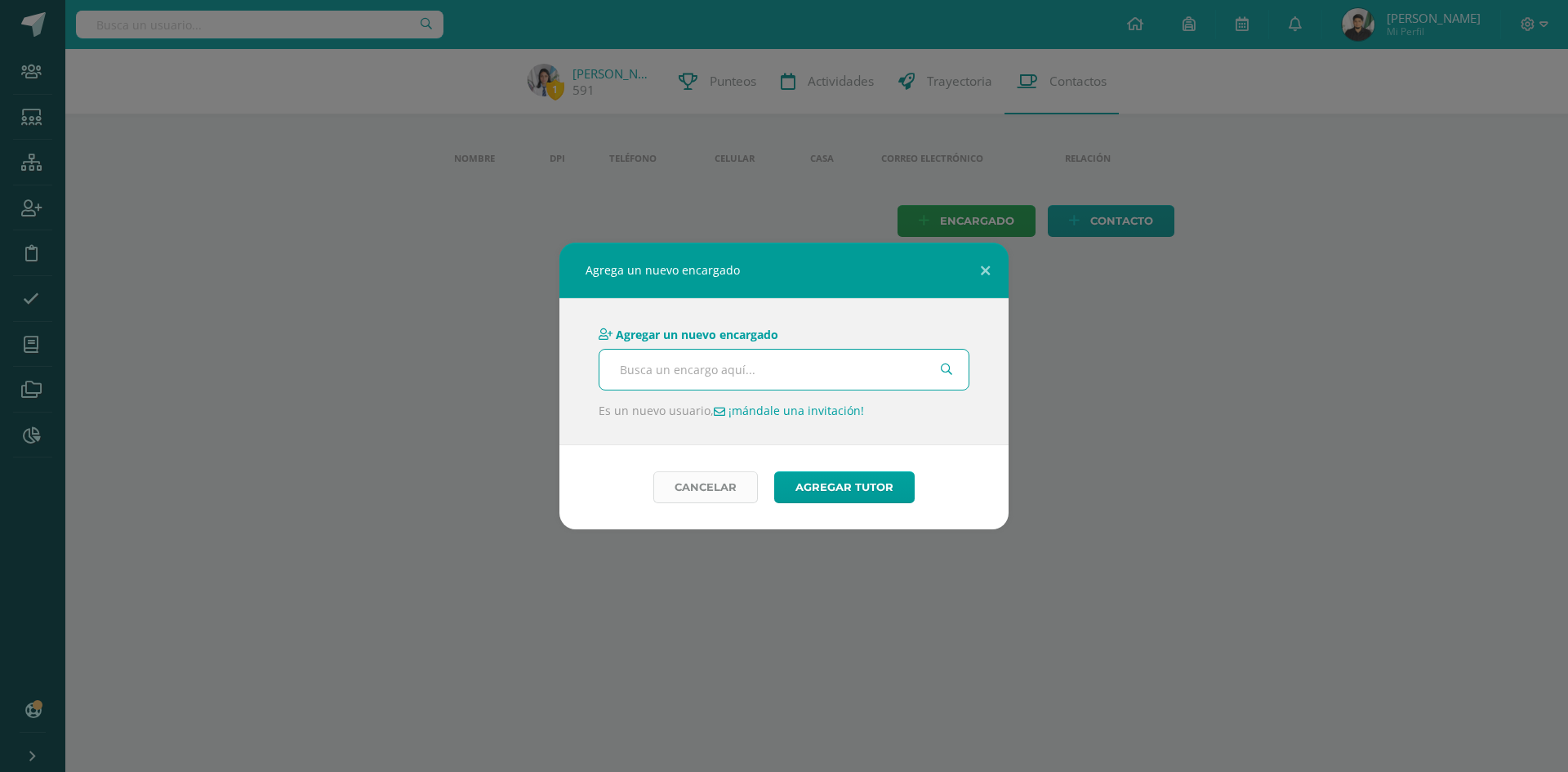
click at [723, 491] on link "Cancelar" at bounding box center [705, 487] width 105 height 32
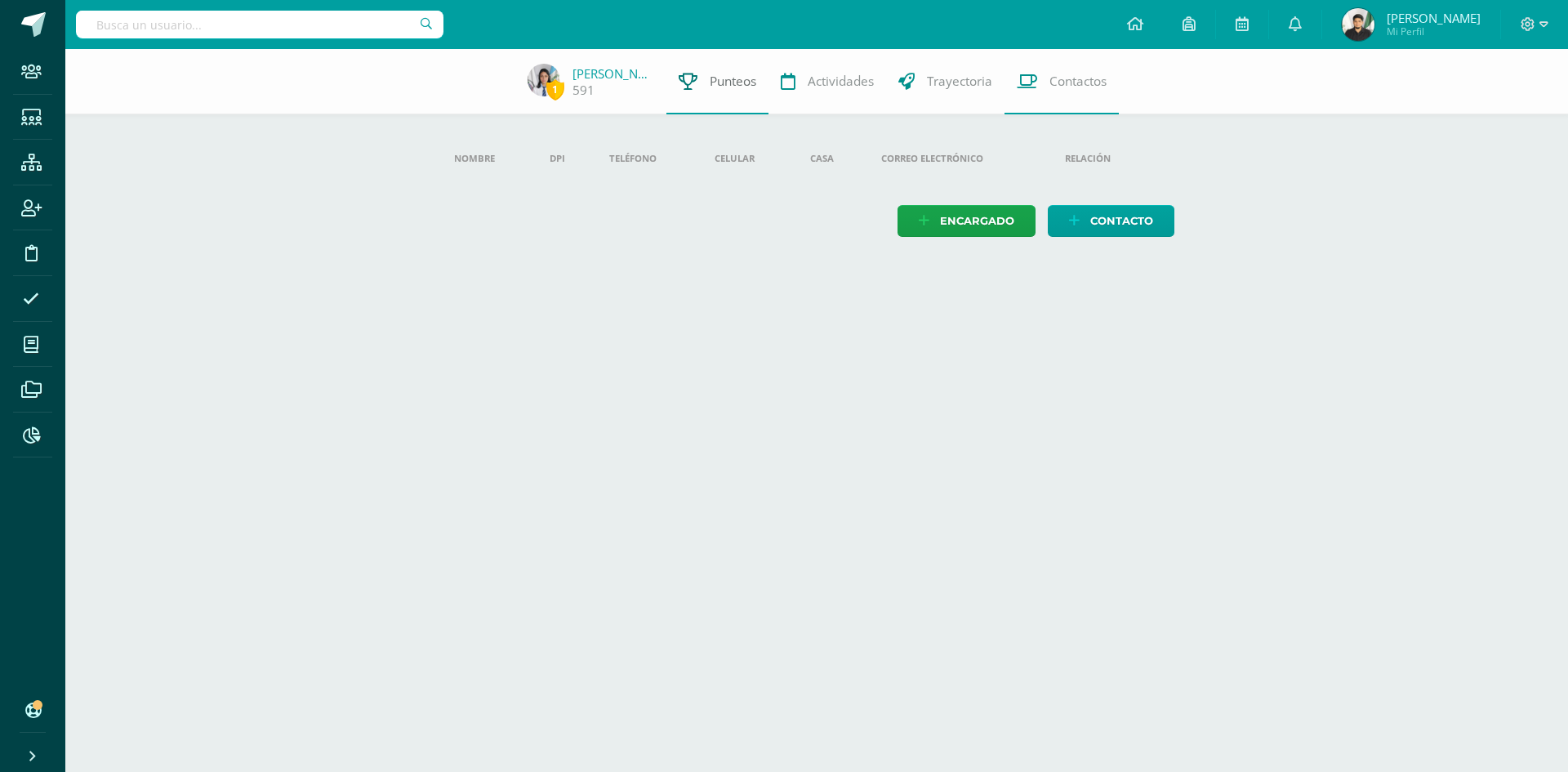
click at [726, 77] on span "Punteos" at bounding box center [732, 81] width 46 height 17
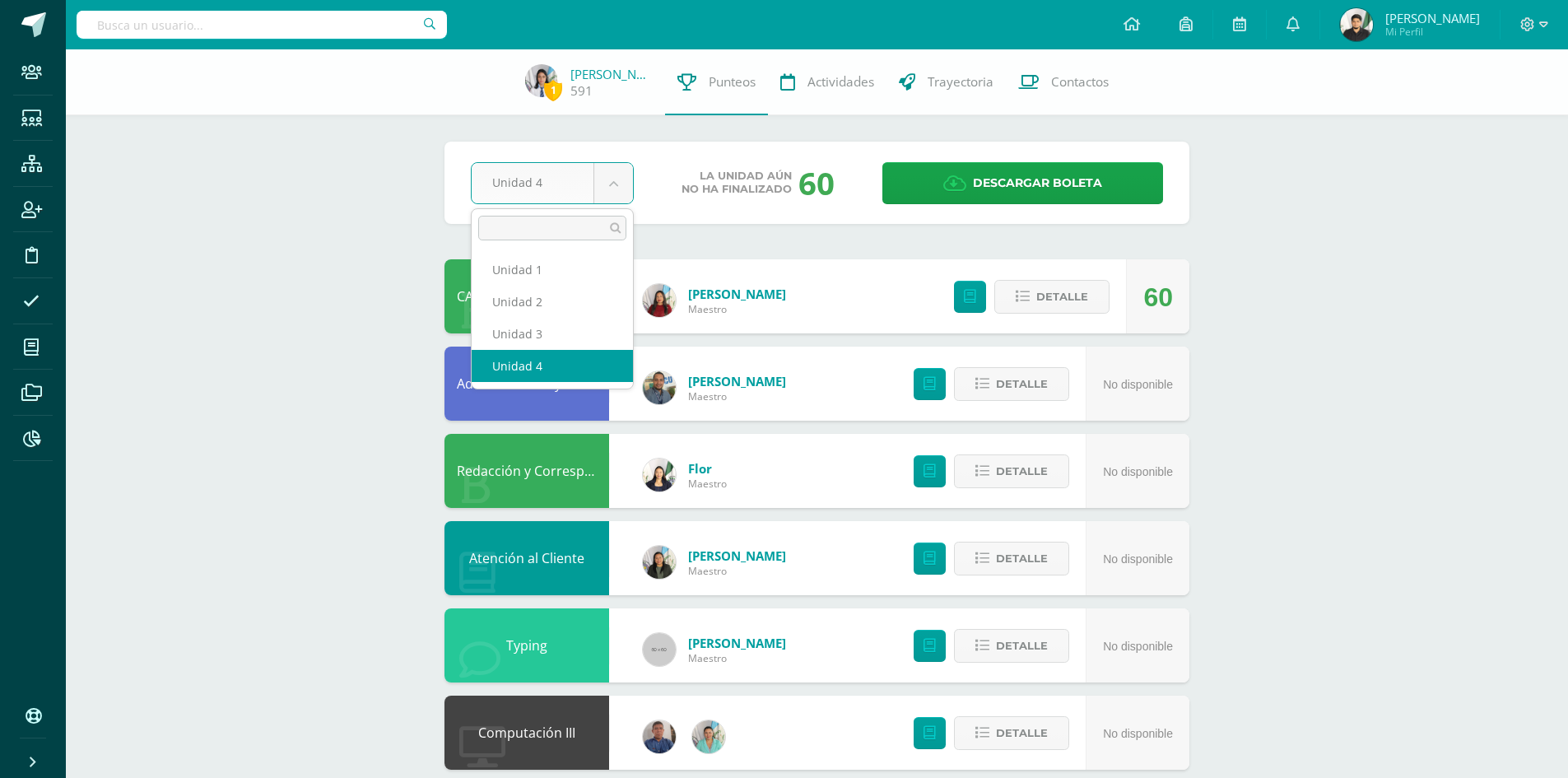
click at [627, 186] on body "Staff Estudiantes Estructura Inscripción Disciplina Asistencia Mis cursos Archi…" at bounding box center [784, 619] width 1568 height 1238
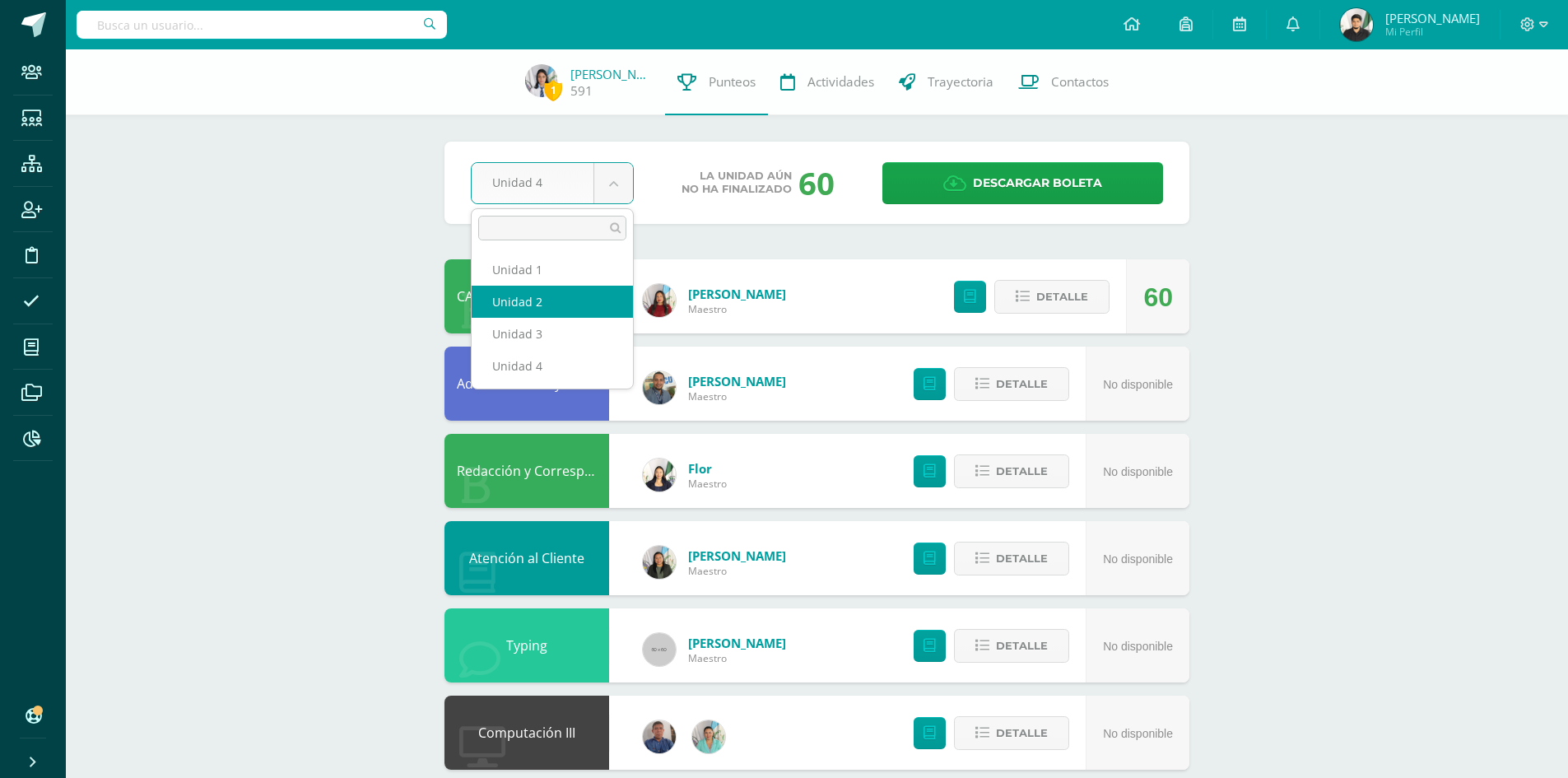
select select "Unidad 2"
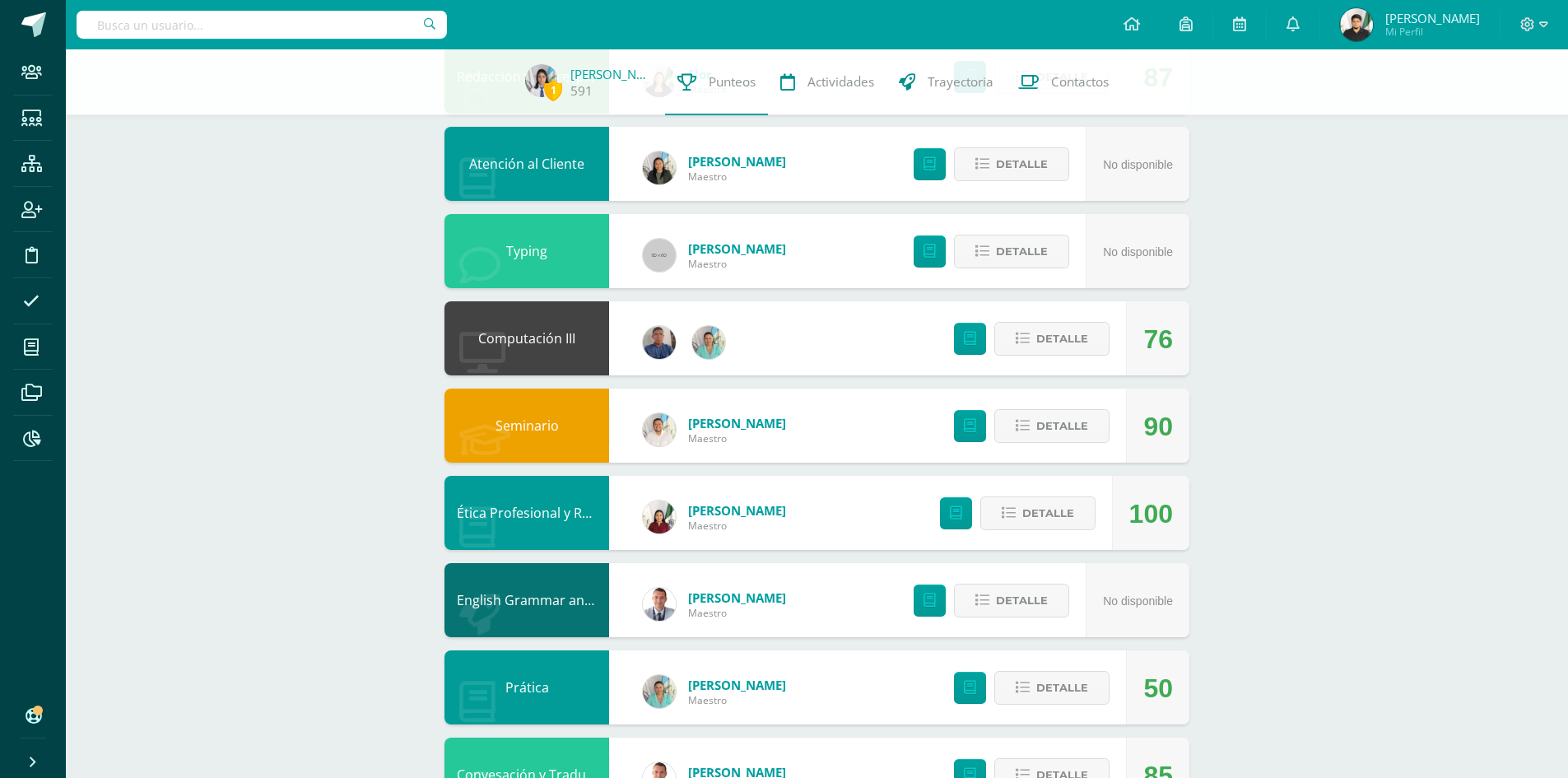
scroll to position [461, 0]
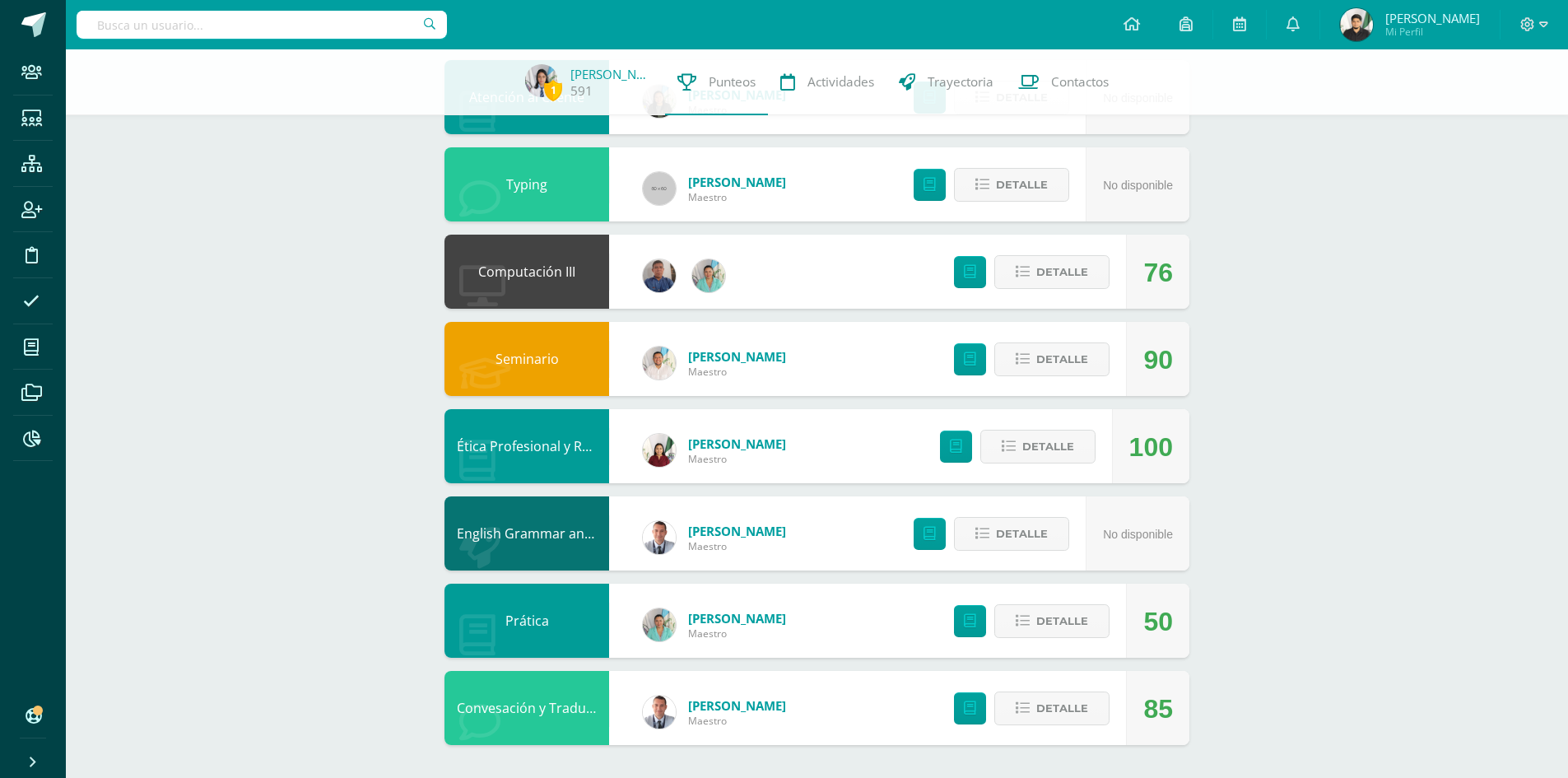
click at [37, 759] on icon at bounding box center [33, 762] width 13 height 17
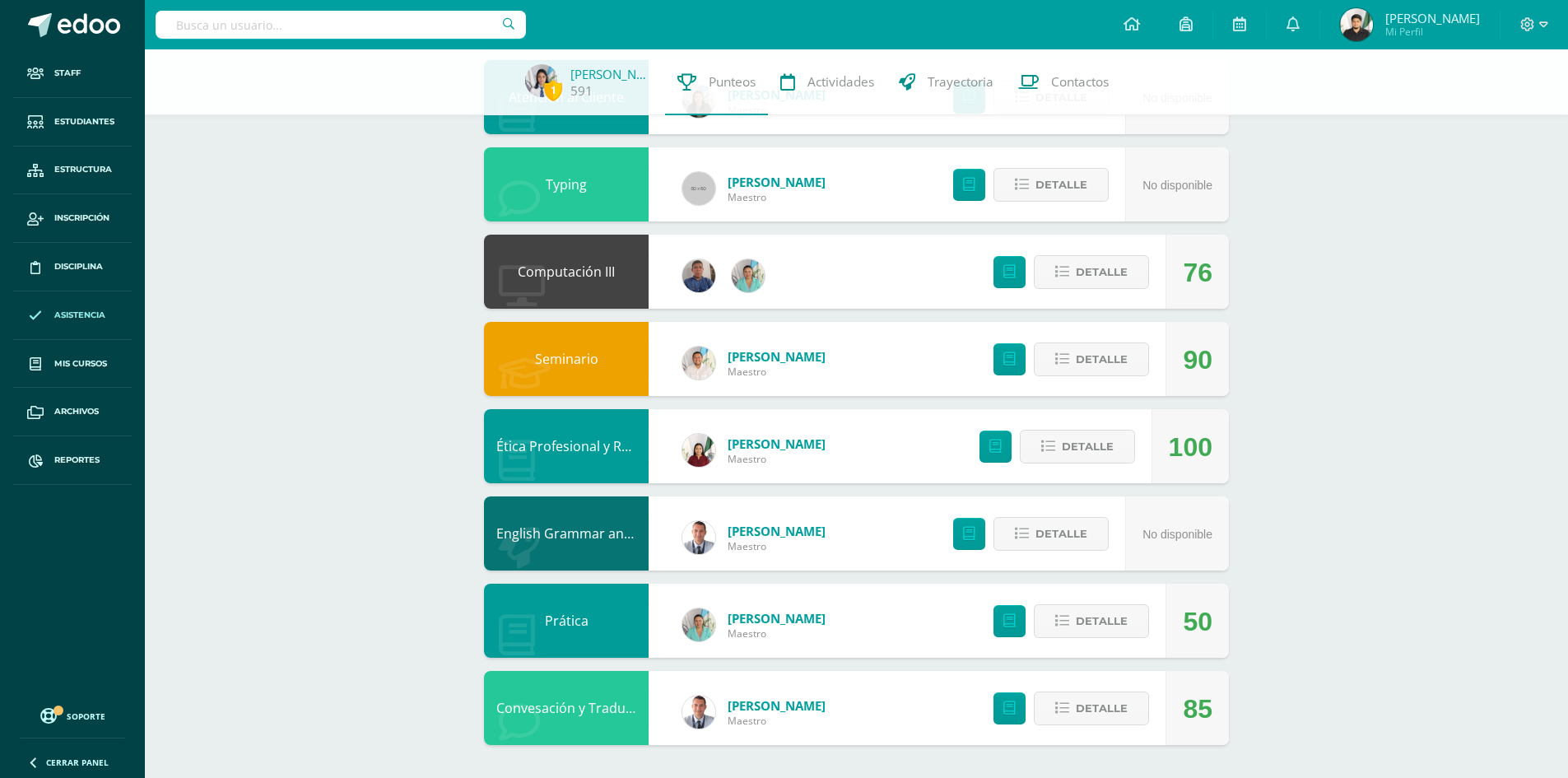
click at [65, 319] on span "Asistencia" at bounding box center [79, 315] width 51 height 13
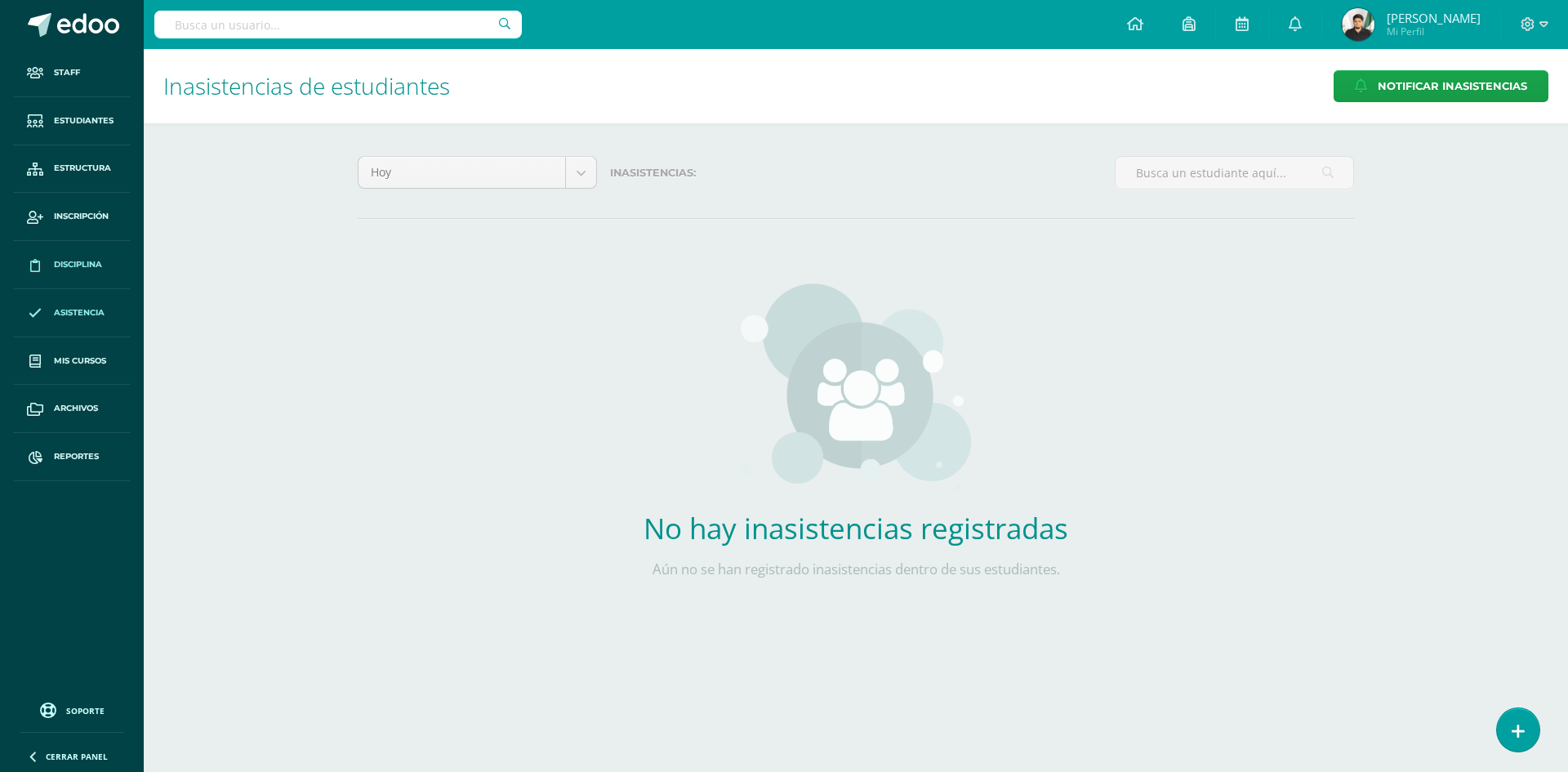
click at [78, 266] on span "Disciplina" at bounding box center [78, 264] width 48 height 13
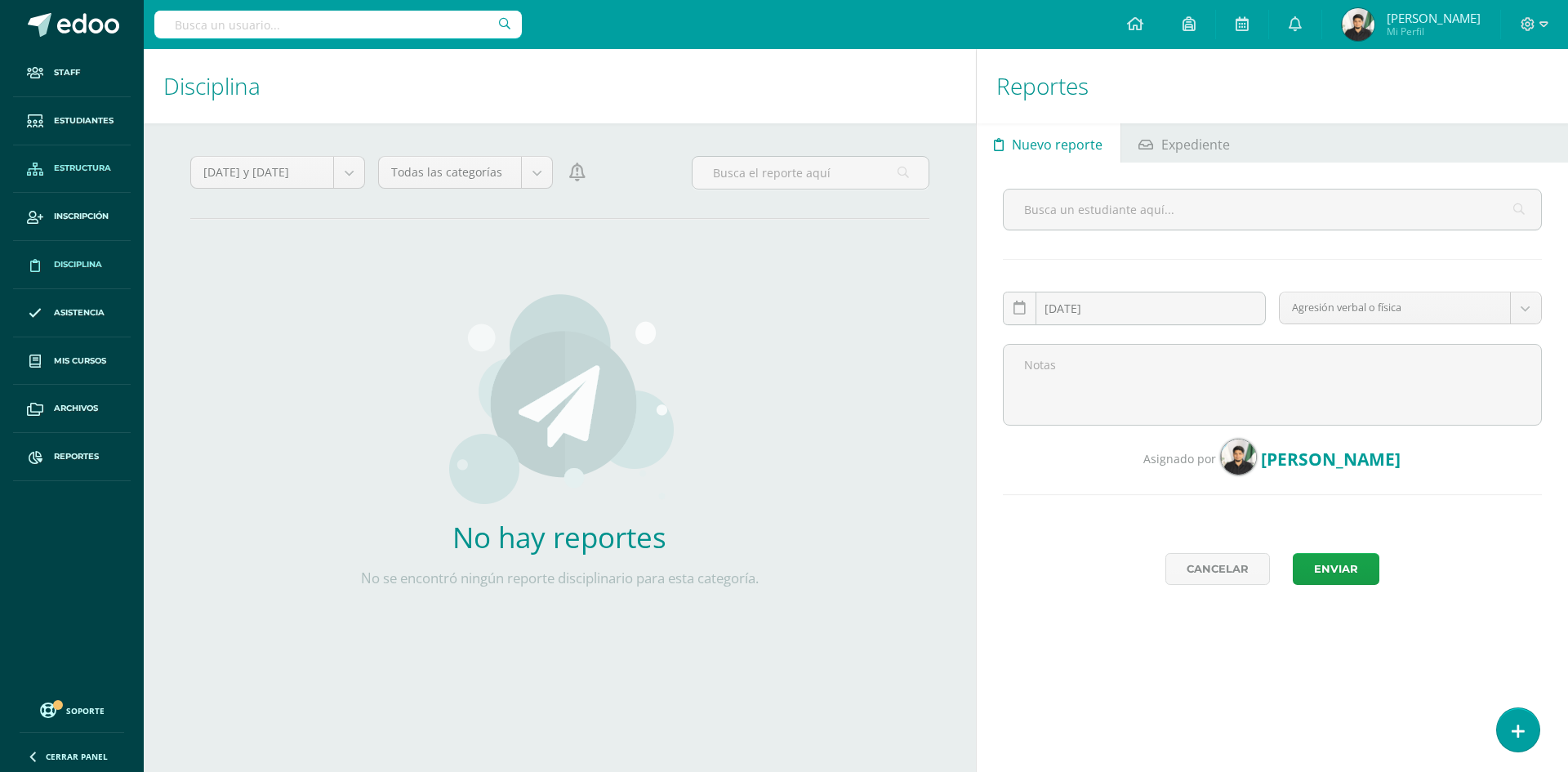
click at [93, 162] on span "Estructura" at bounding box center [82, 168] width 57 height 13
click at [65, 69] on span "Staff" at bounding box center [67, 73] width 26 height 13
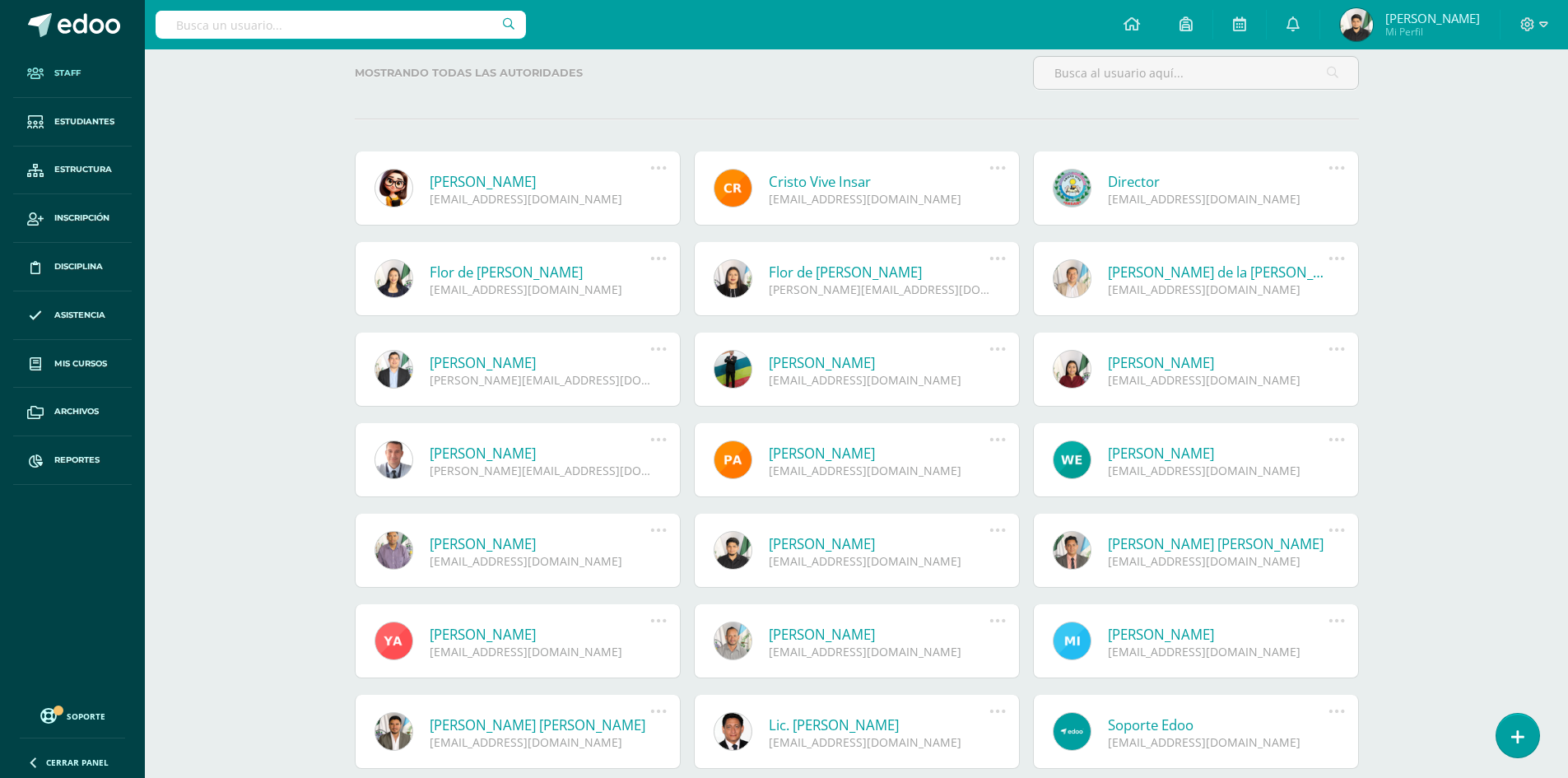
scroll to position [165, 0]
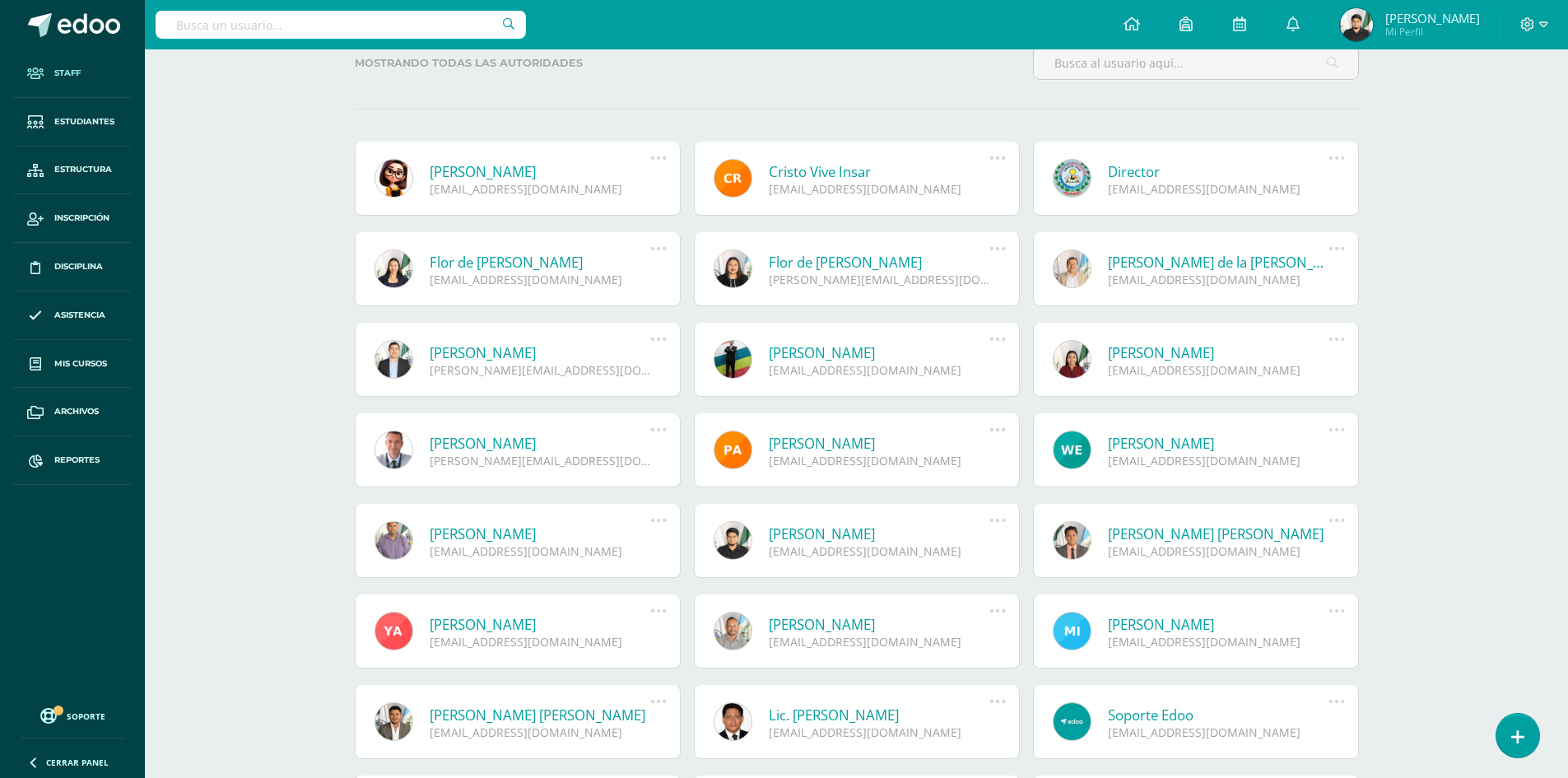
click at [1131, 172] on link "Director" at bounding box center [1218, 171] width 221 height 19
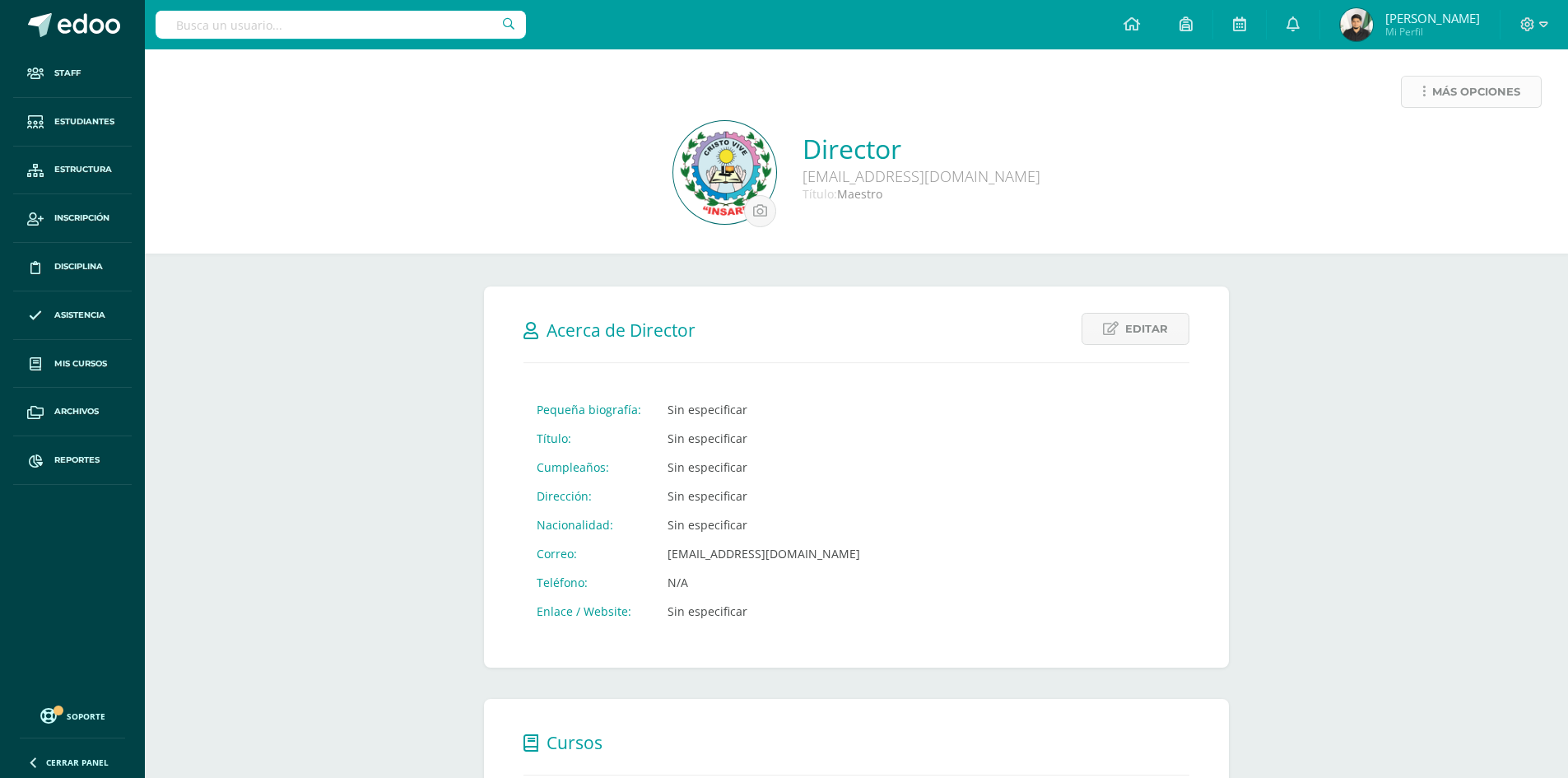
click at [1467, 95] on span "Más opciones" at bounding box center [1476, 92] width 88 height 31
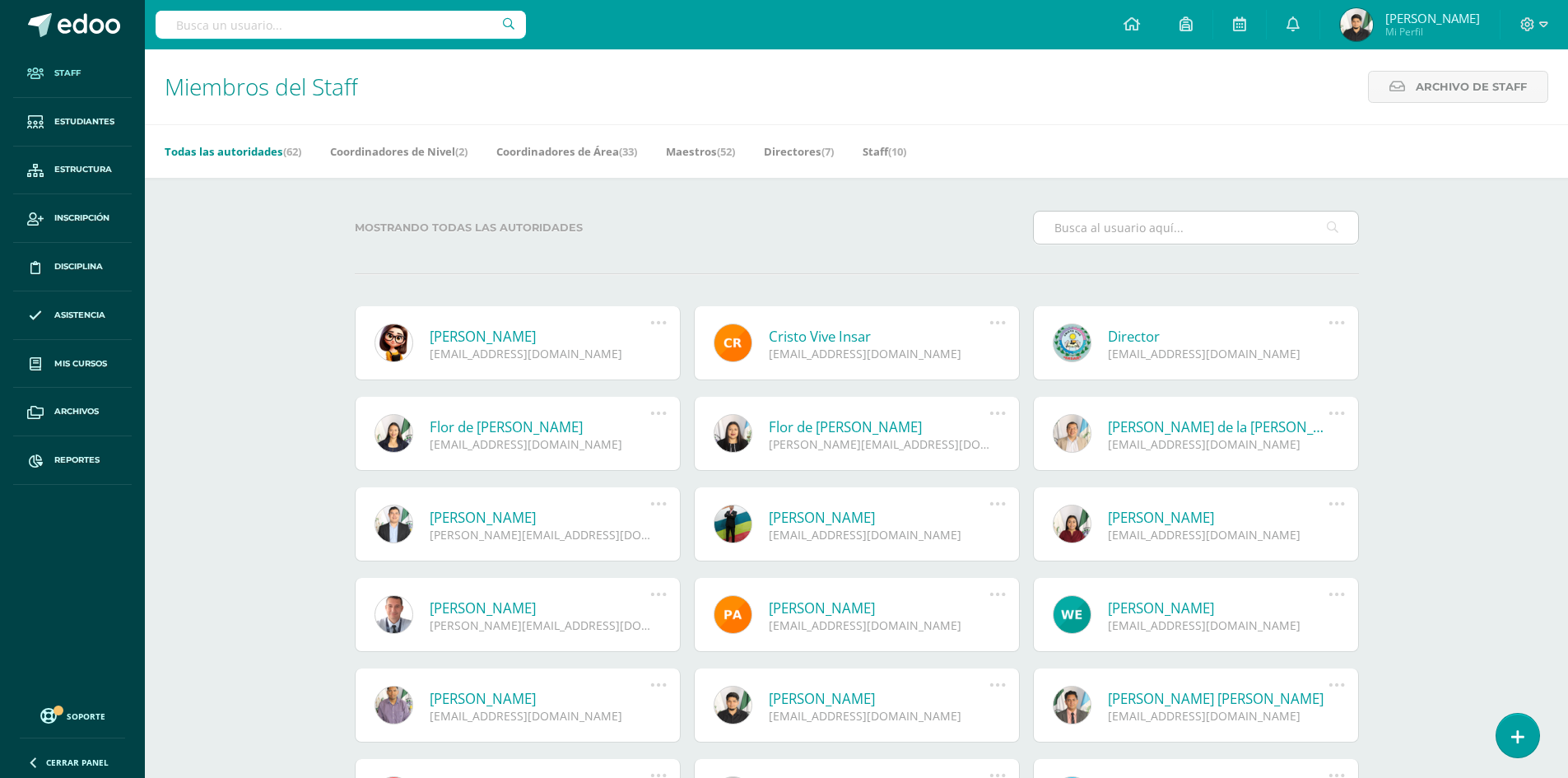
click at [1193, 235] on input "text" at bounding box center [1196, 227] width 325 height 32
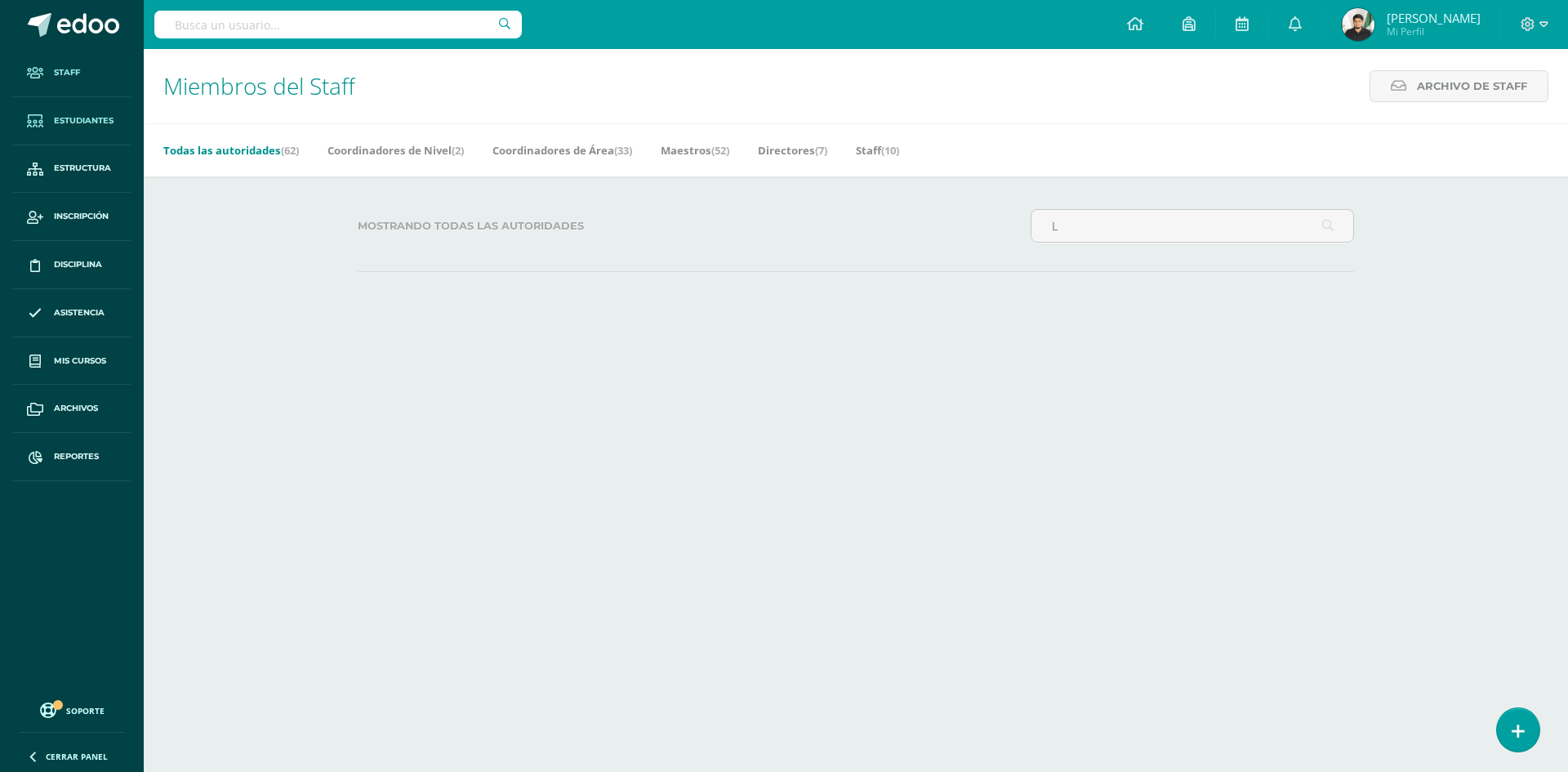
type input "L"
click at [89, 116] on span "Estudiantes" at bounding box center [83, 121] width 59 height 13
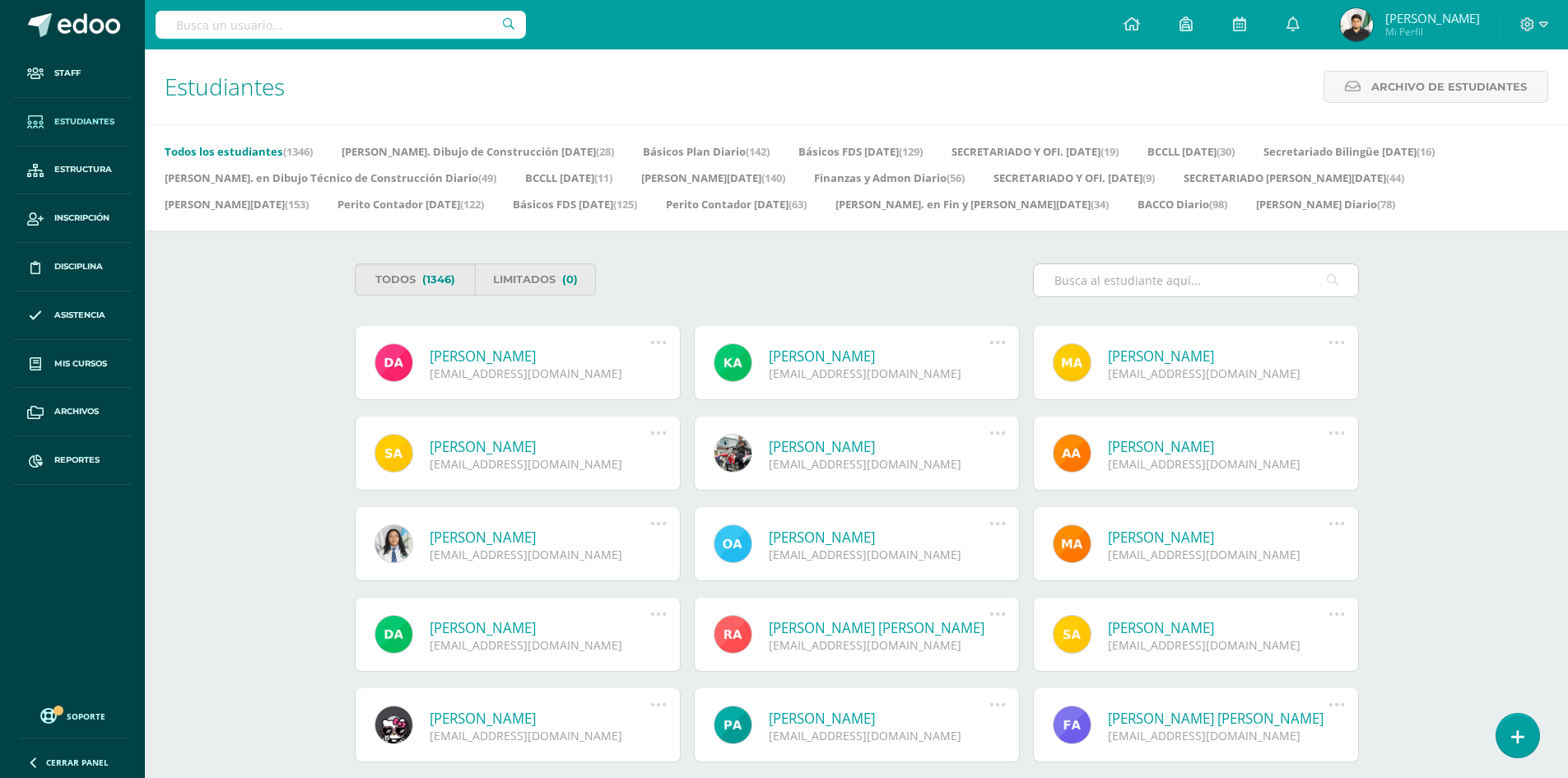
click at [1105, 285] on input "text" at bounding box center [1196, 280] width 325 height 32
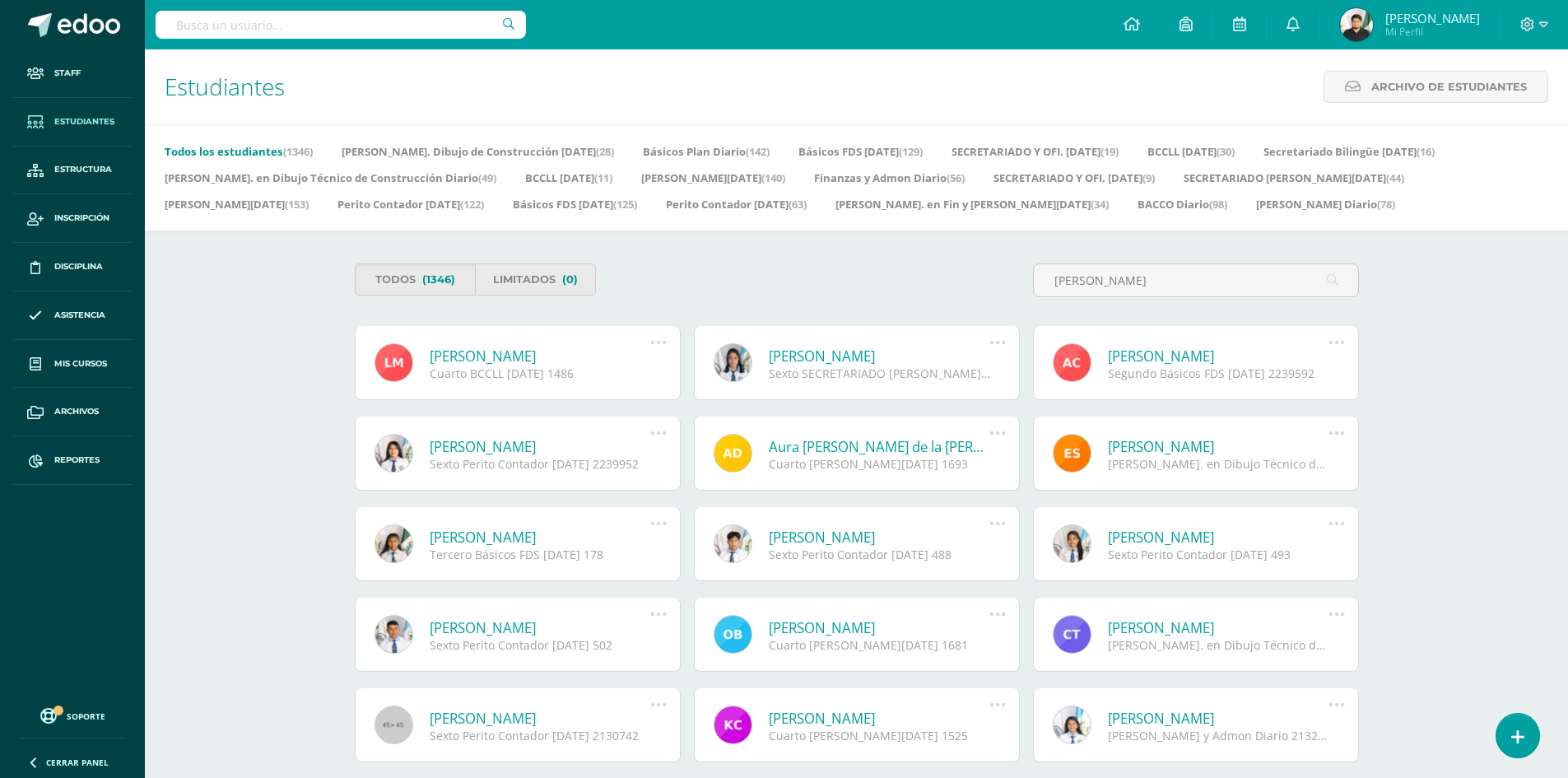
type input "[PERSON_NAME]"
click at [910, 357] on link "[PERSON_NAME]" at bounding box center [880, 355] width 221 height 19
click at [998, 343] on icon at bounding box center [998, 343] width 18 height 18
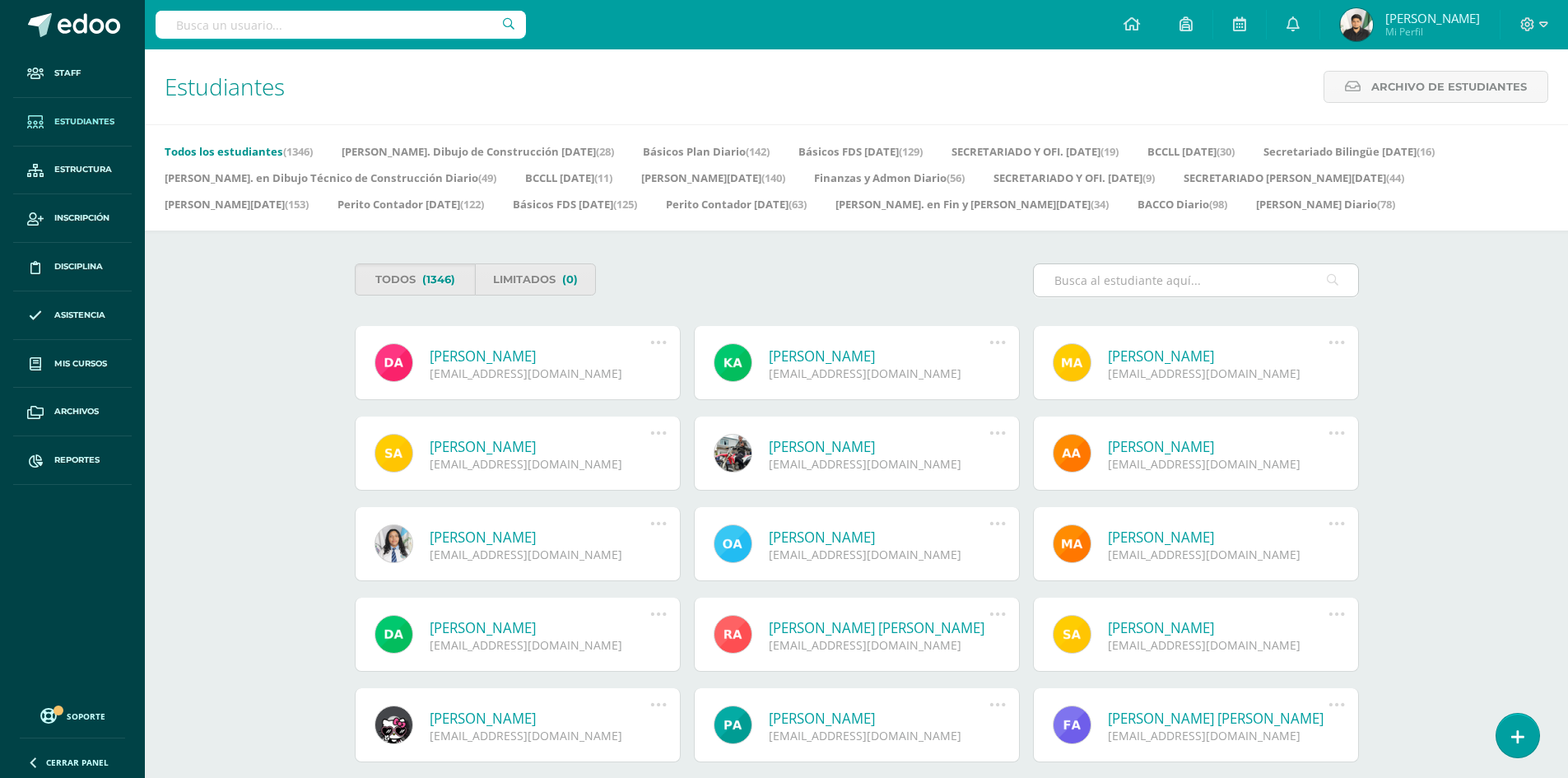
click at [1106, 280] on input "text" at bounding box center [1196, 280] width 325 height 32
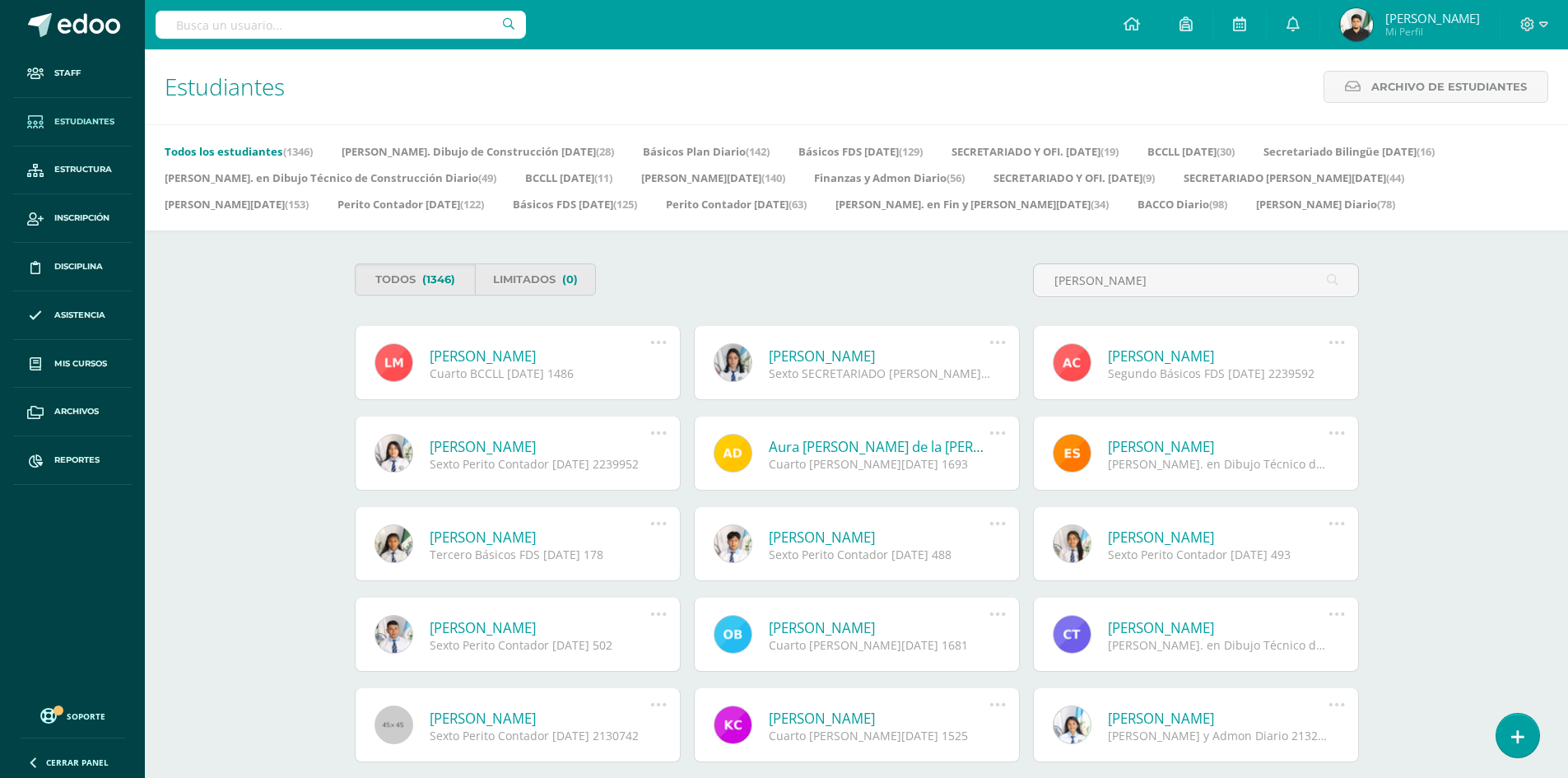
type input "Laura"
click at [999, 340] on icon at bounding box center [998, 343] width 18 height 18
click at [979, 474] on link "Editar" at bounding box center [967, 482] width 165 height 26
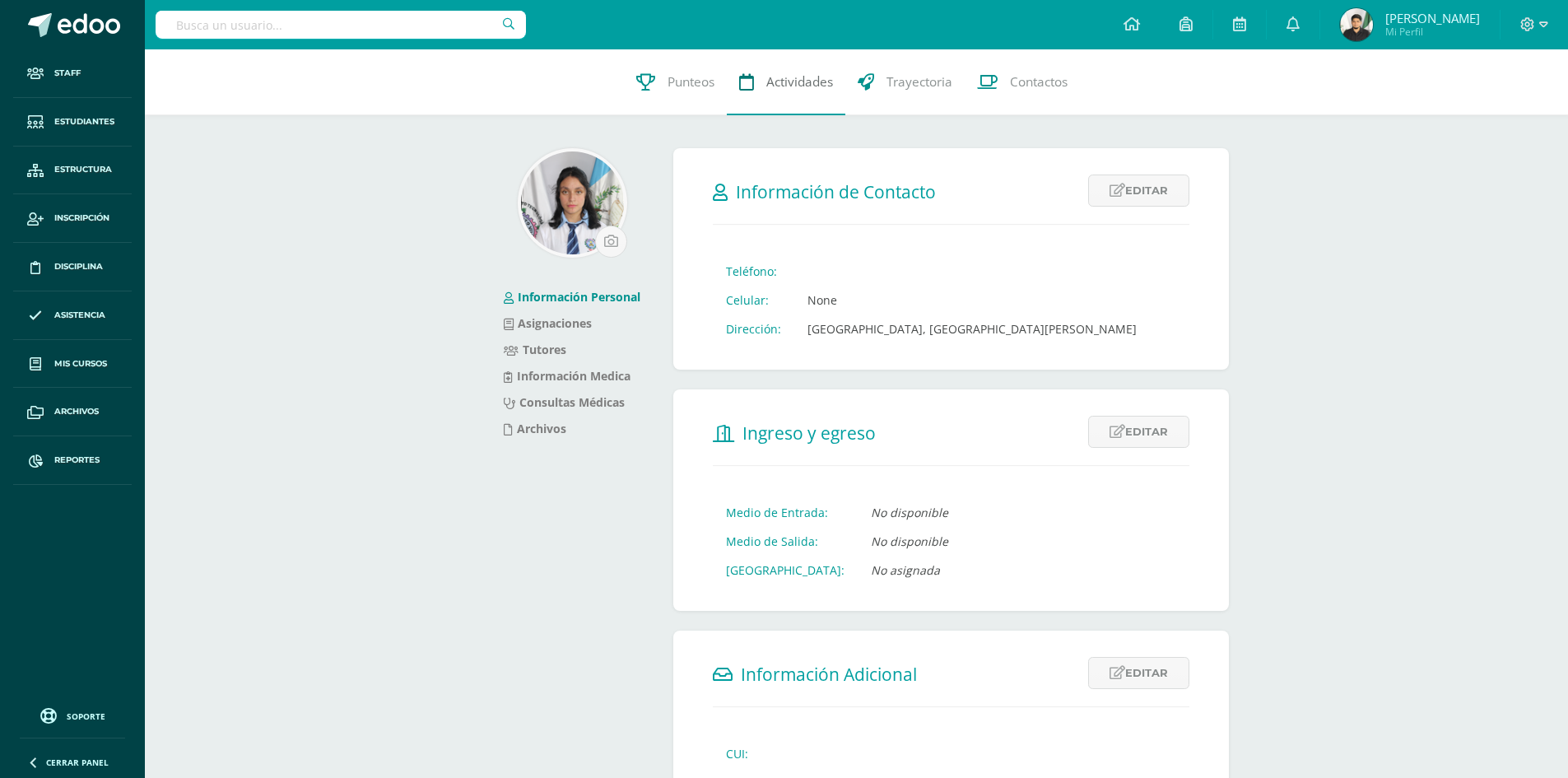
click at [801, 81] on span "Actividades" at bounding box center [800, 82] width 67 height 17
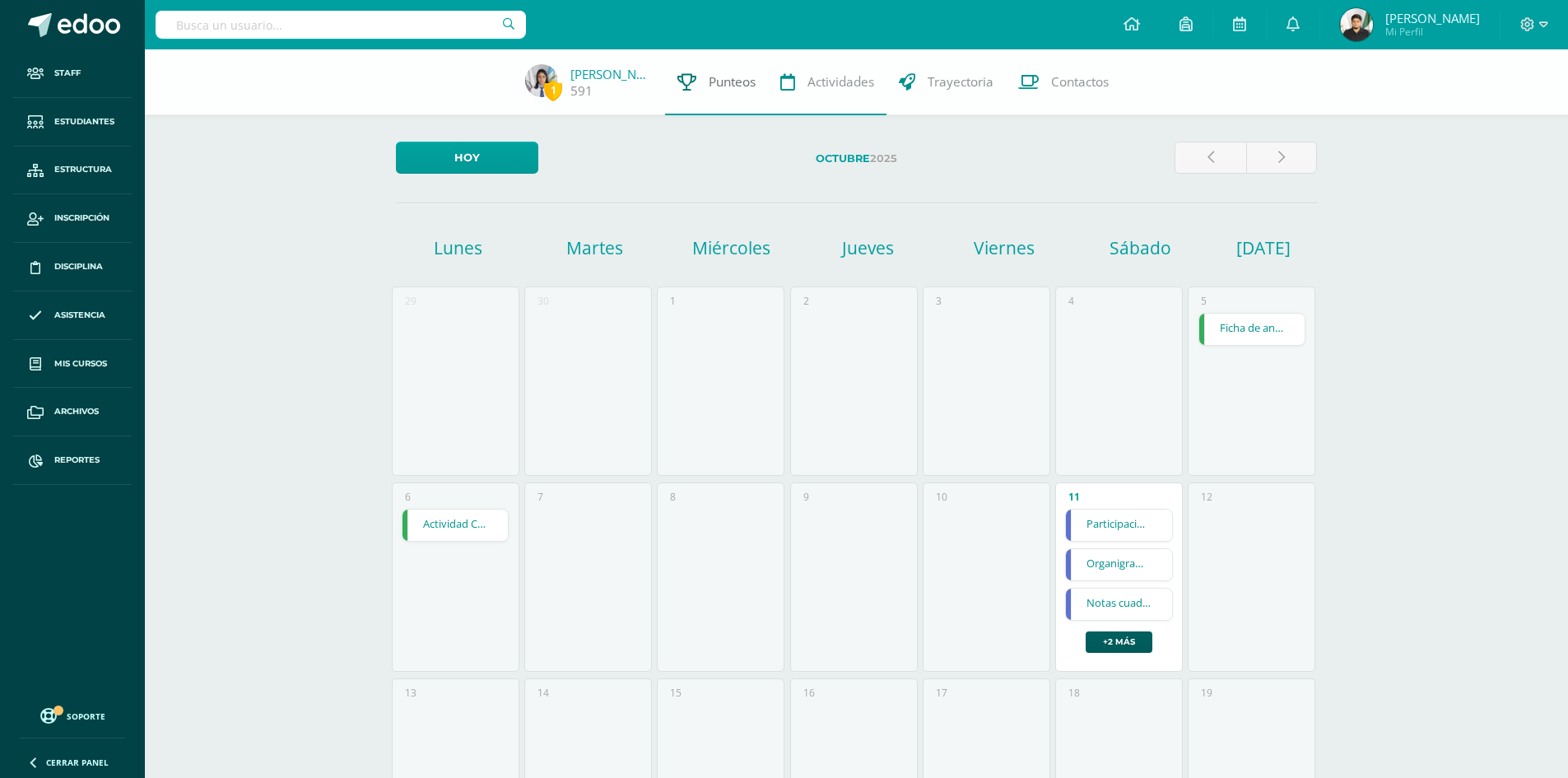
click at [752, 82] on span "Punteos" at bounding box center [732, 82] width 47 height 17
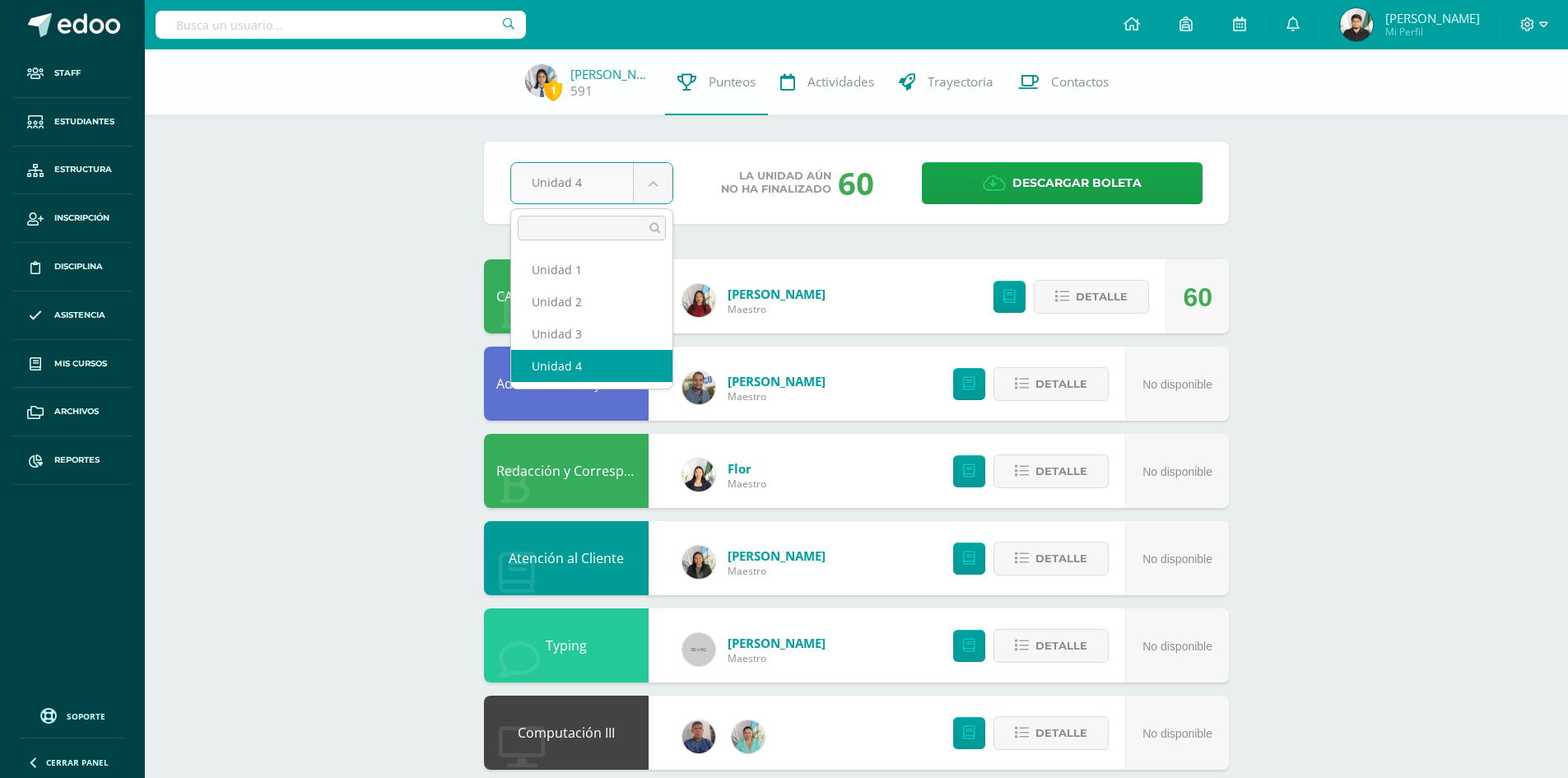
click at [653, 196] on body "Staff Estudiantes Estructura Inscripción Disciplina Asistencia Mis cursos Archi…" at bounding box center [784, 619] width 1568 height 1238
select select "Unidad 2"
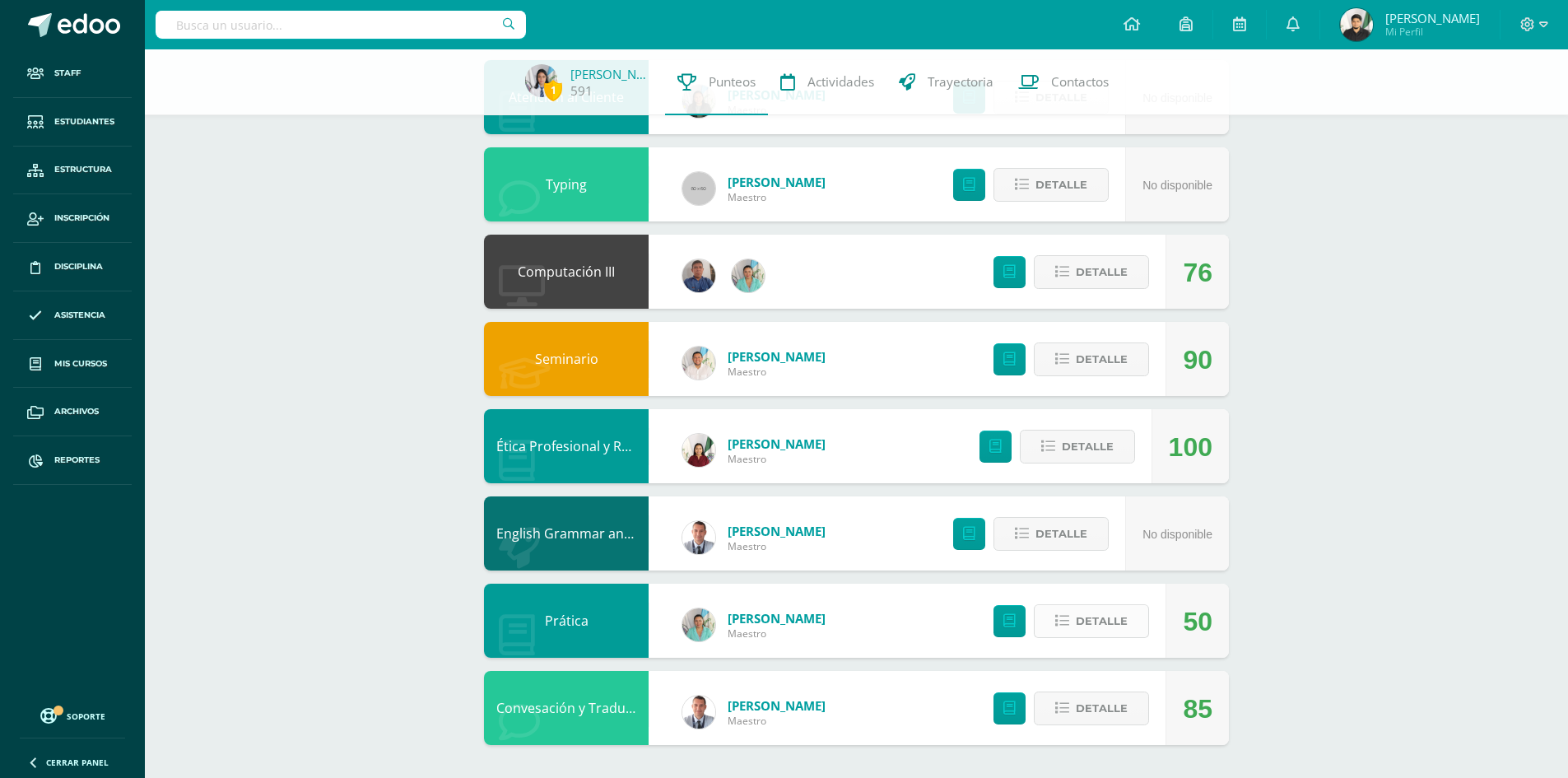
click at [1099, 623] on span "Detalle" at bounding box center [1101, 621] width 52 height 31
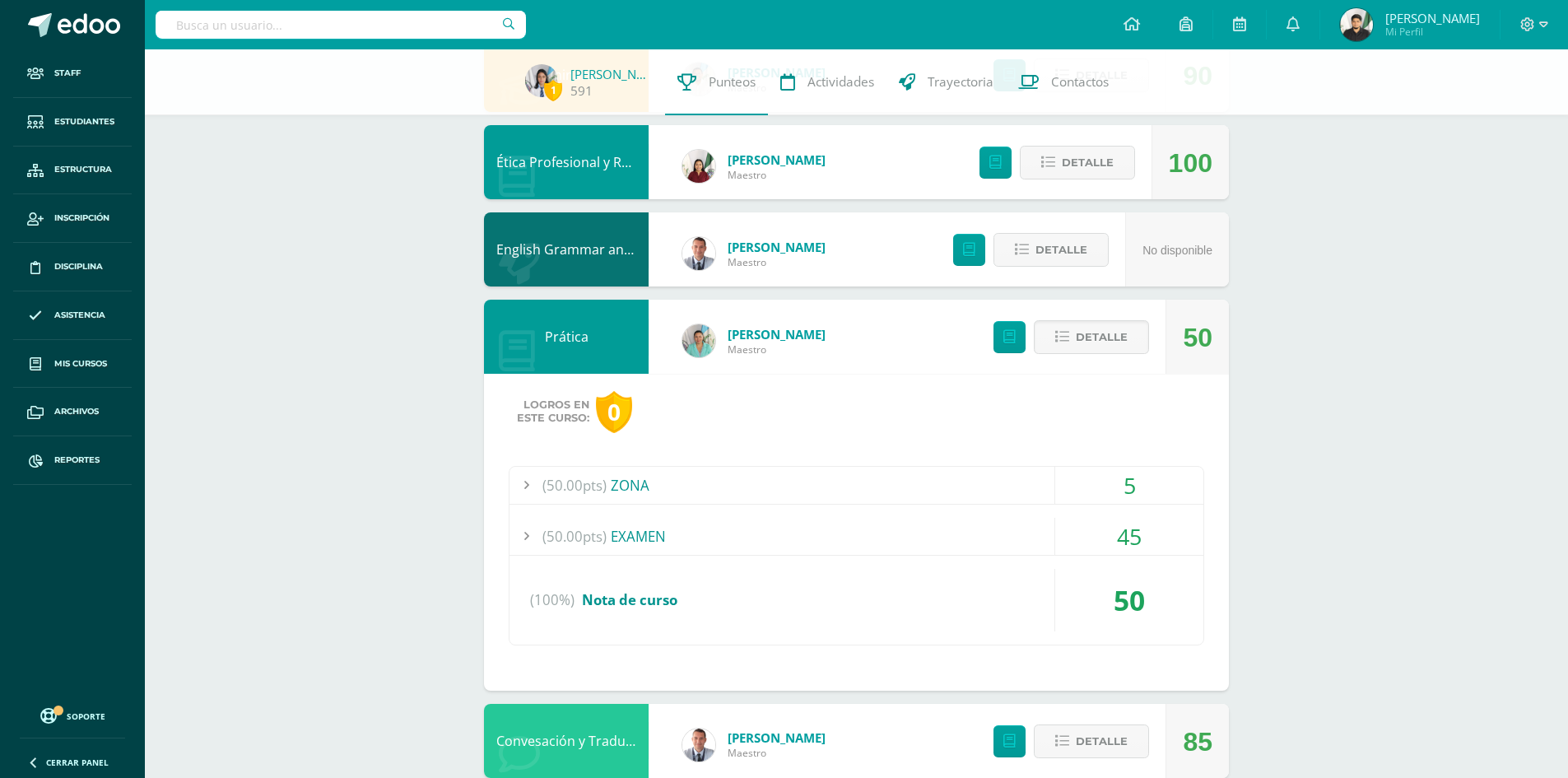
scroll to position [778, 0]
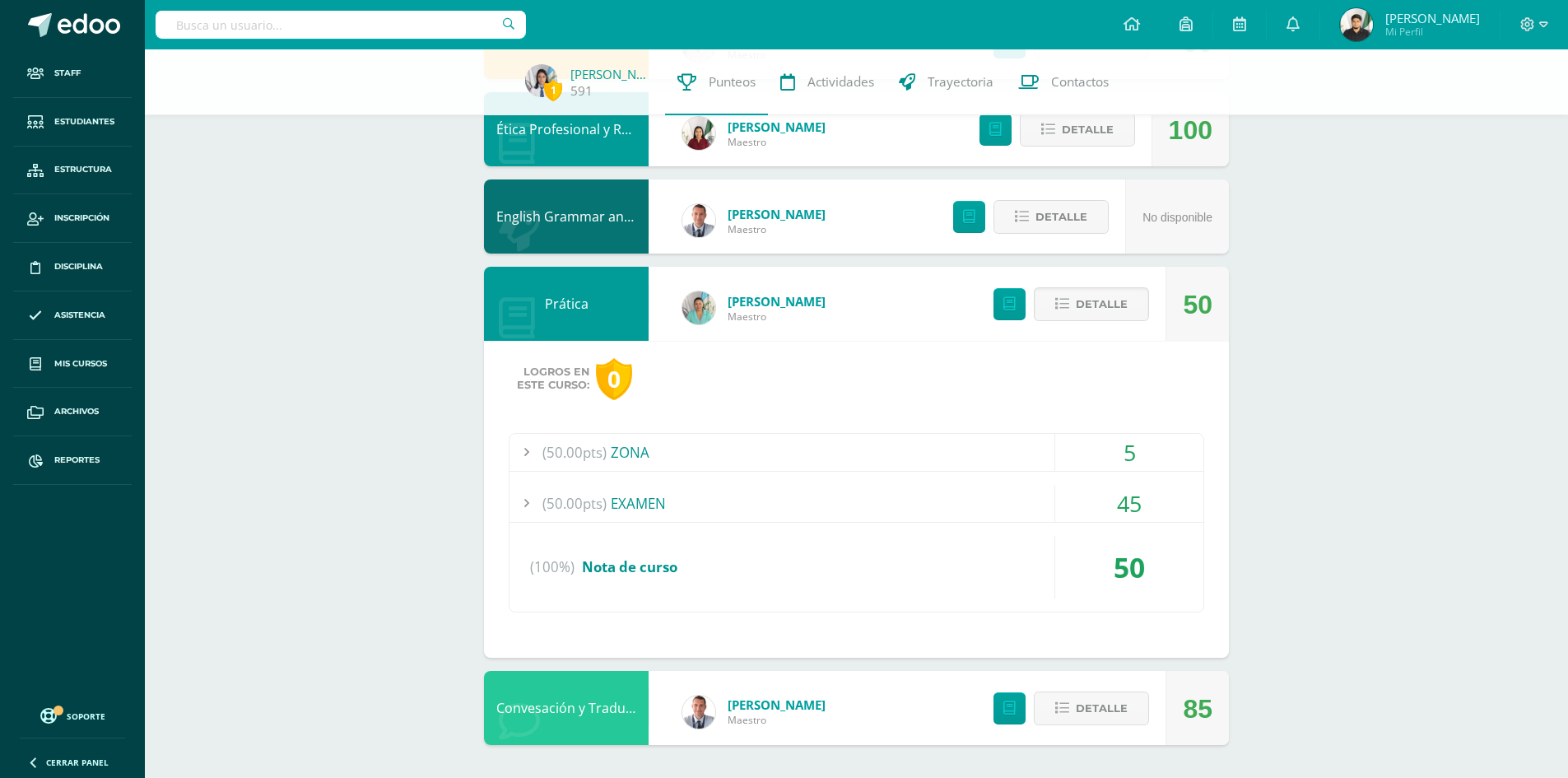
click at [518, 454] on div at bounding box center [526, 452] width 33 height 37
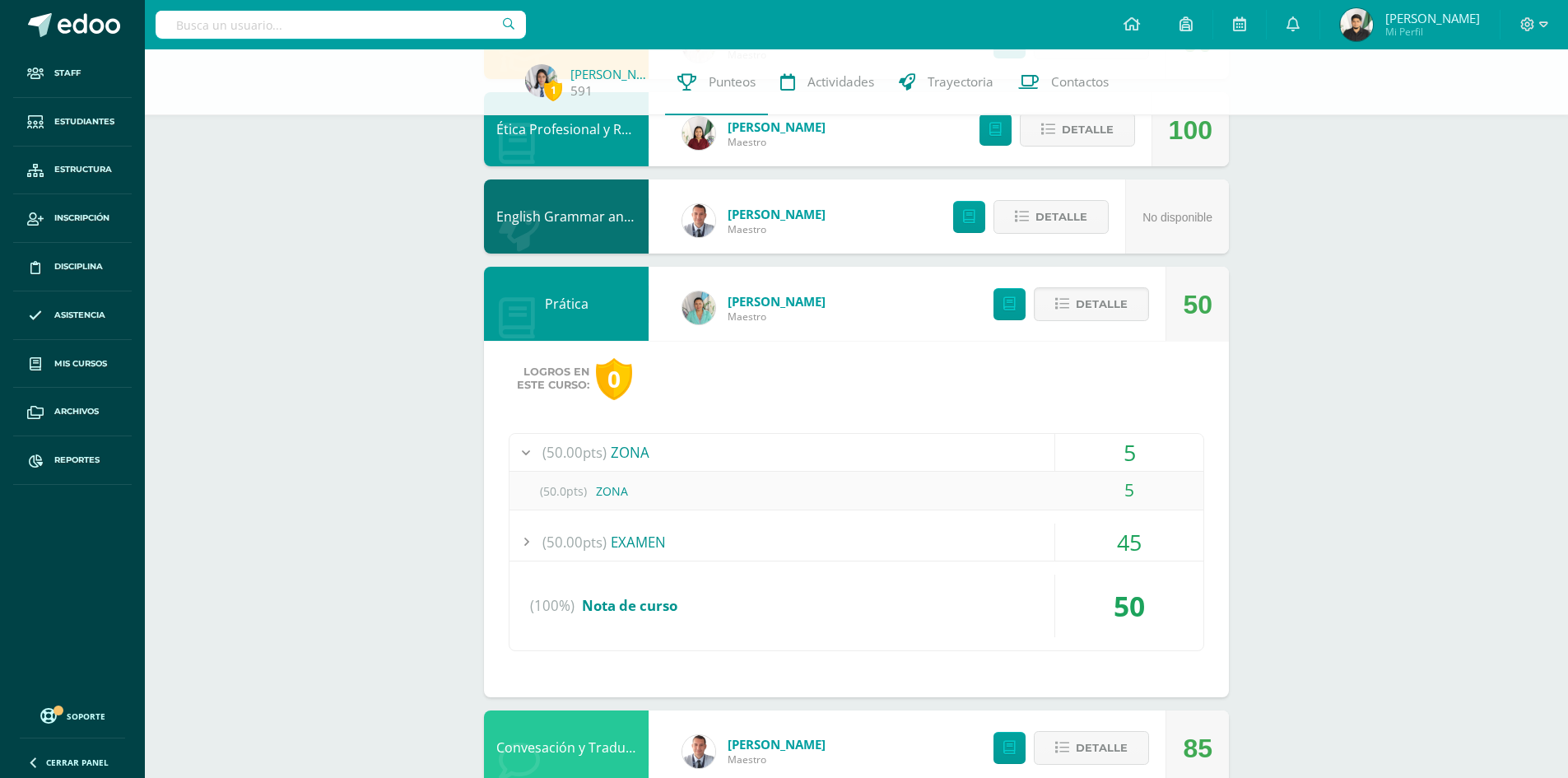
click at [614, 495] on div "(50.0pts) ZONA" at bounding box center [856, 491] width 694 height 37
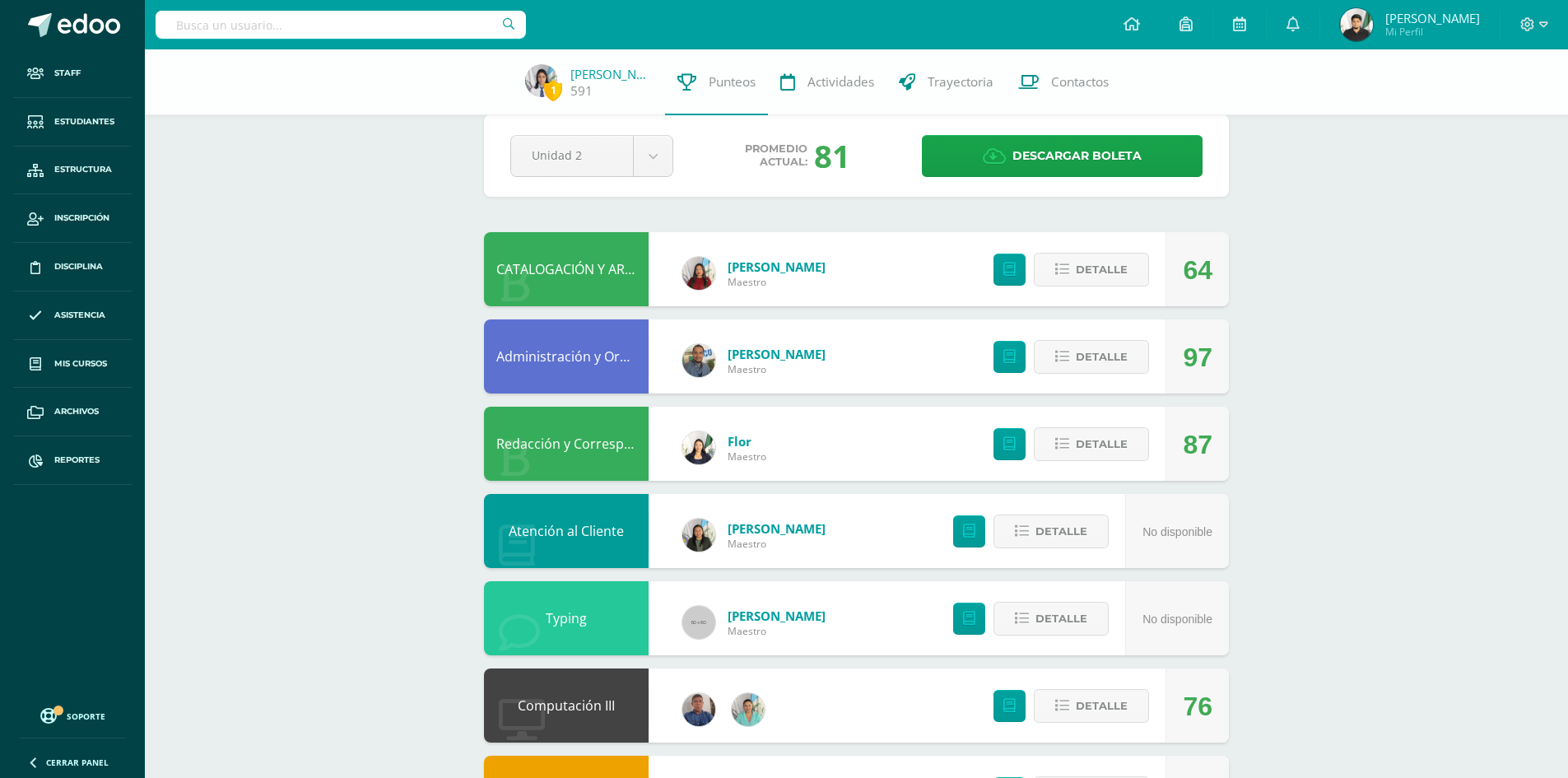
scroll to position [0, 0]
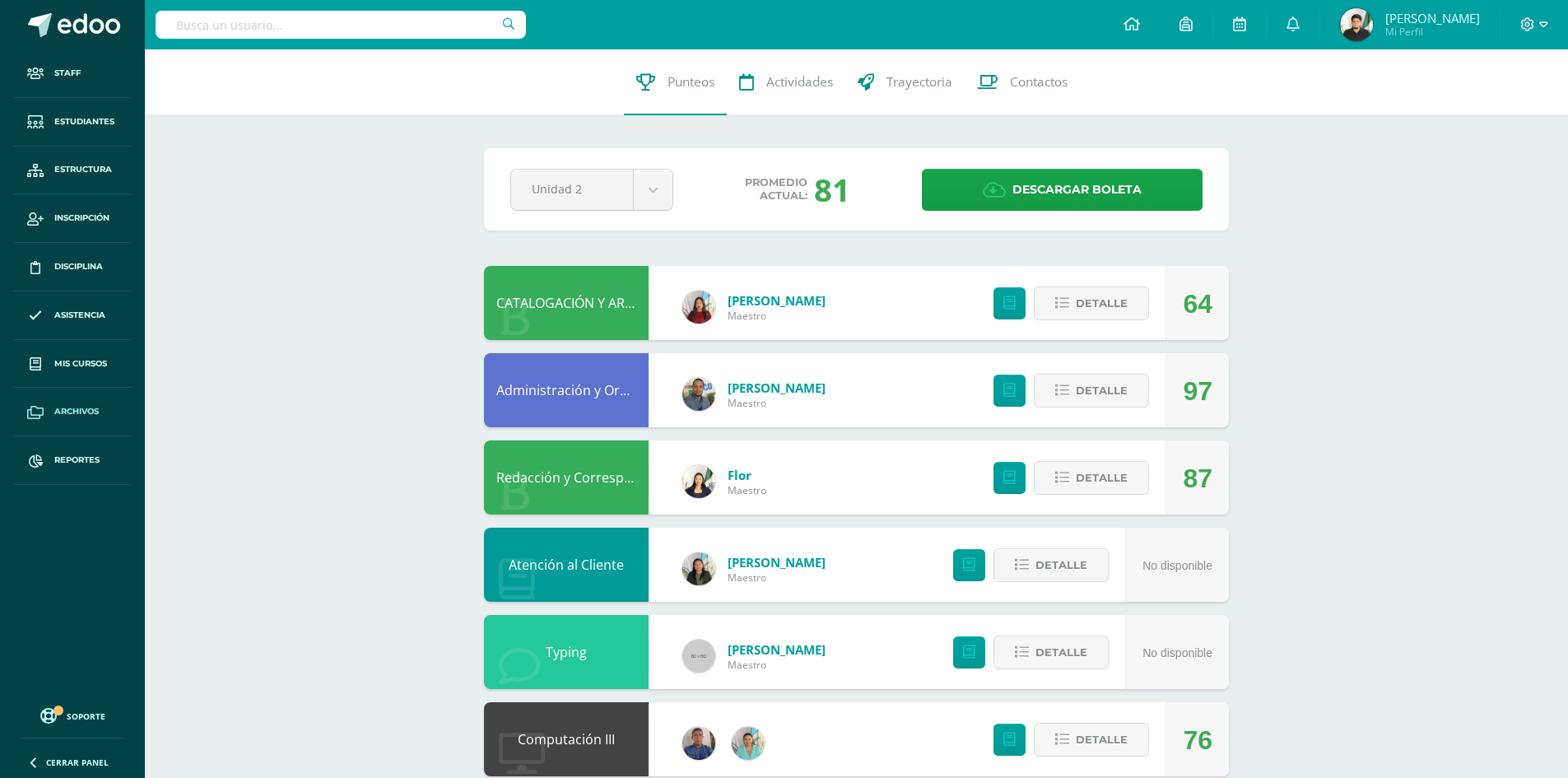
click at [65, 410] on span "Archivos" at bounding box center [76, 412] width 44 height 13
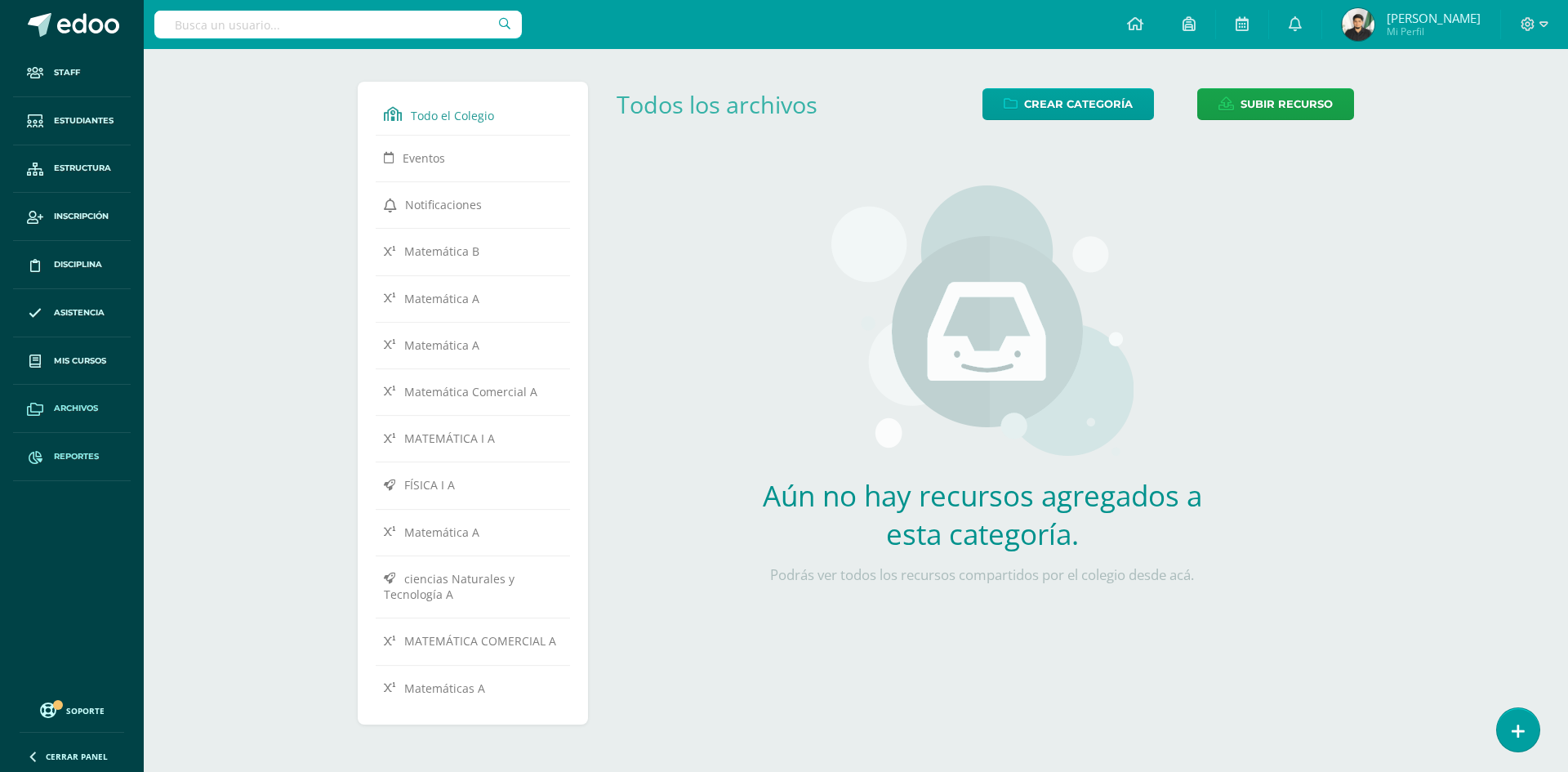
click at [72, 447] on link "Reportes" at bounding box center [72, 457] width 117 height 48
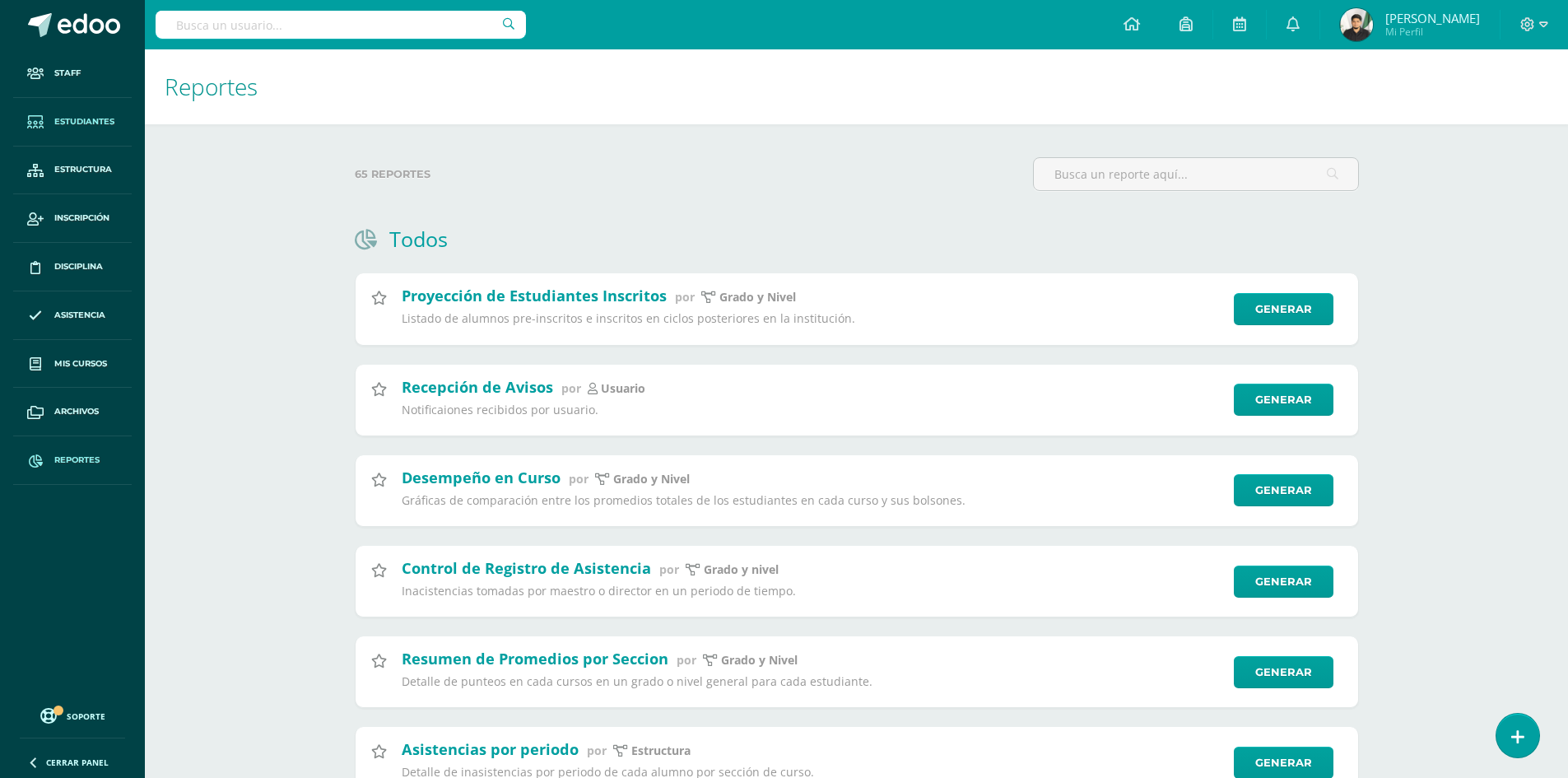
click at [65, 120] on span "Estudiantes" at bounding box center [84, 121] width 60 height 13
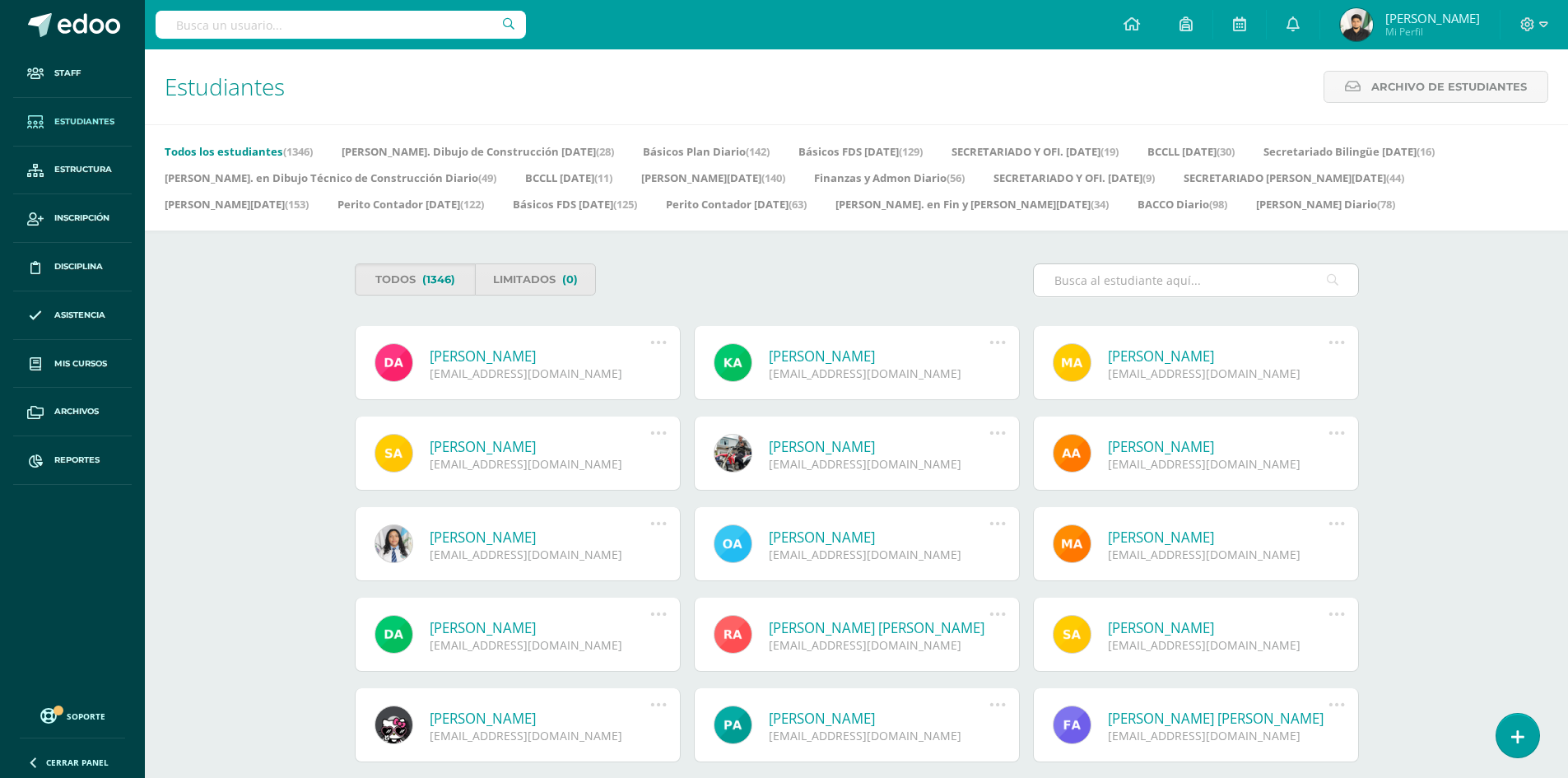
click at [1174, 285] on input "text" at bounding box center [1196, 280] width 325 height 32
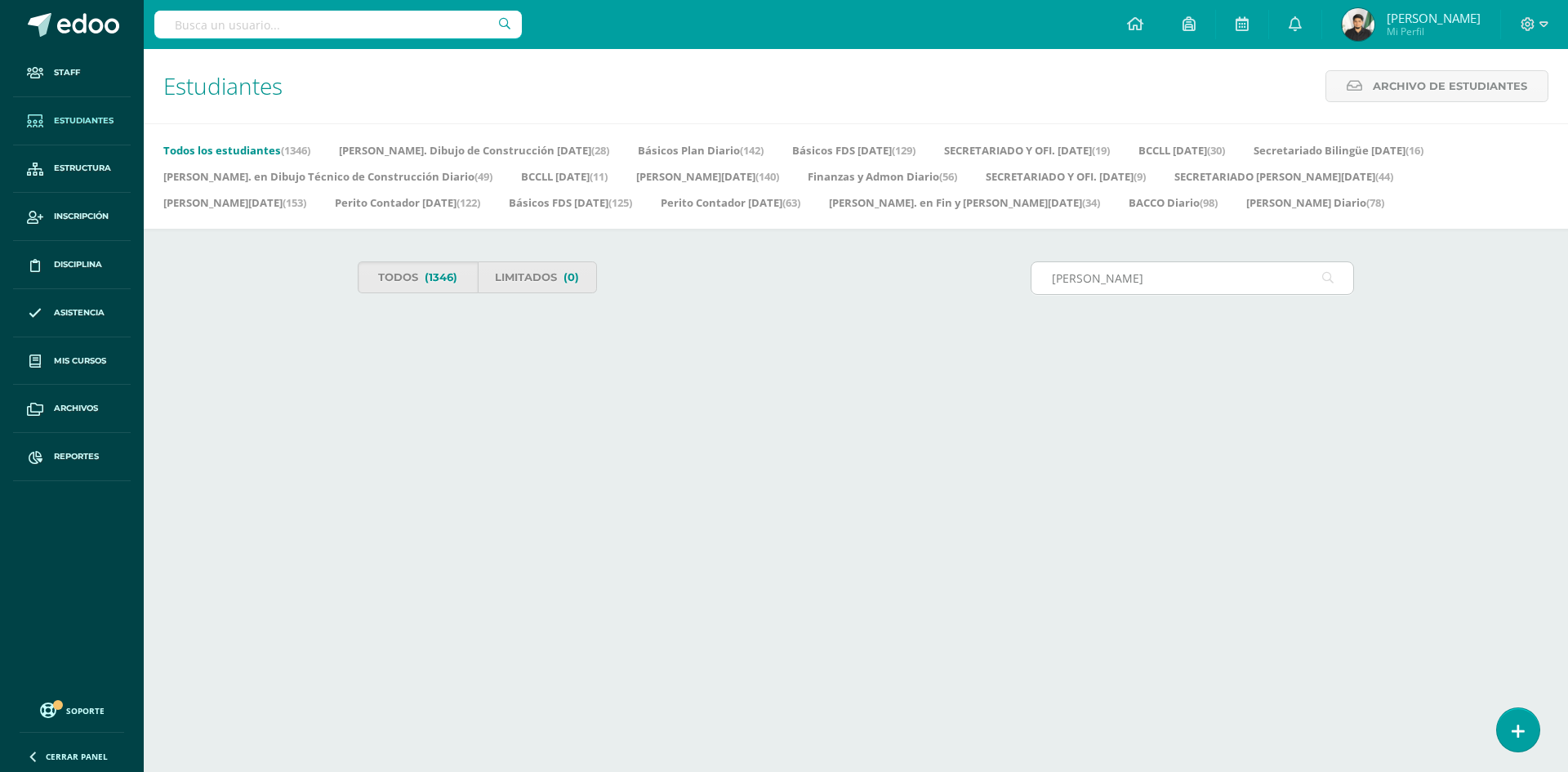
type input "laura marissa"
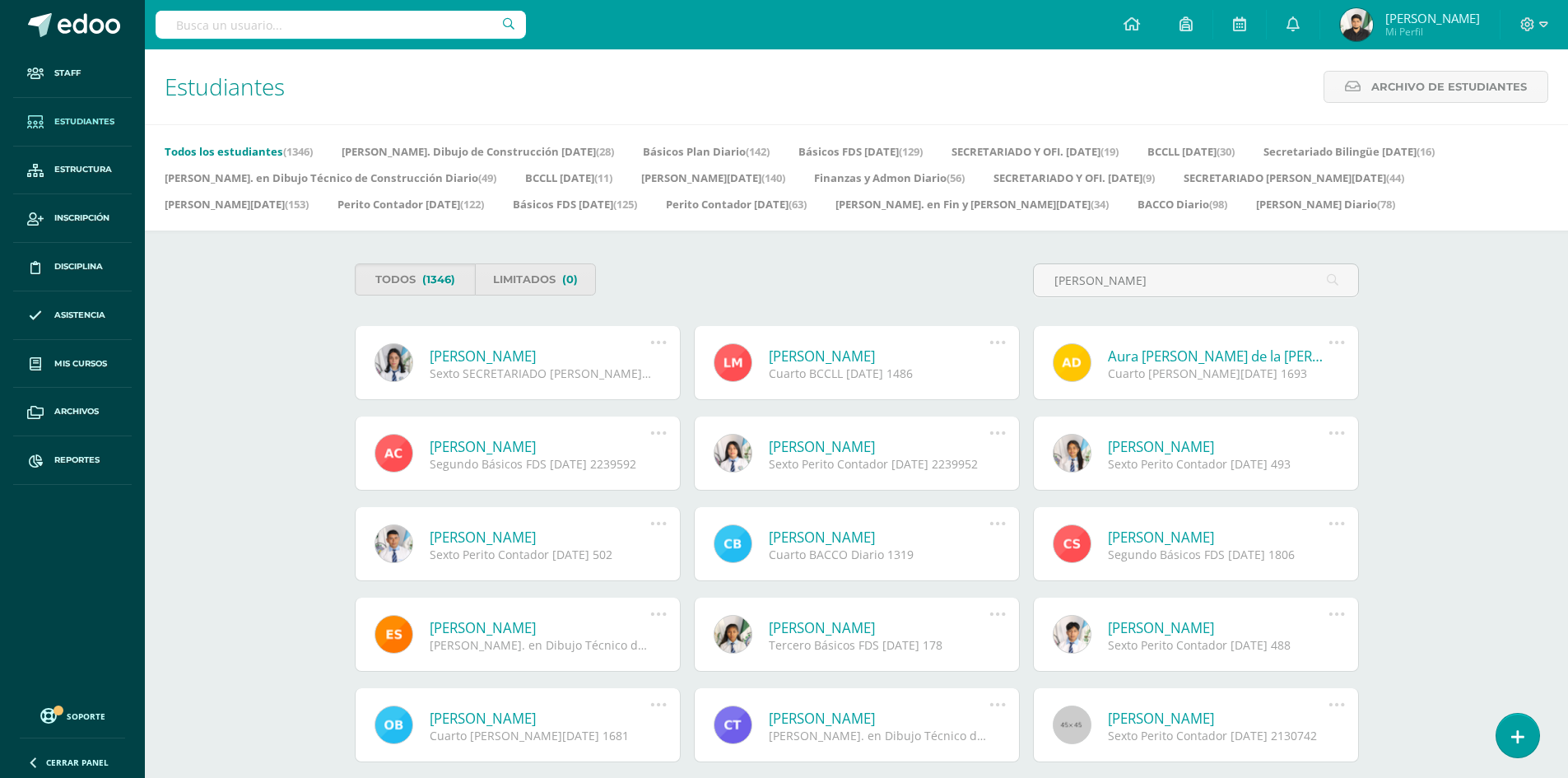
click at [667, 340] on link at bounding box center [658, 342] width 42 height 17
click at [425, 362] on div "Laura Marissa Hernández Martínez Sexto SECRETARIADO B. SÁBADO 591" at bounding box center [522, 364] width 283 height 35
click at [411, 357] on link at bounding box center [394, 362] width 38 height 38
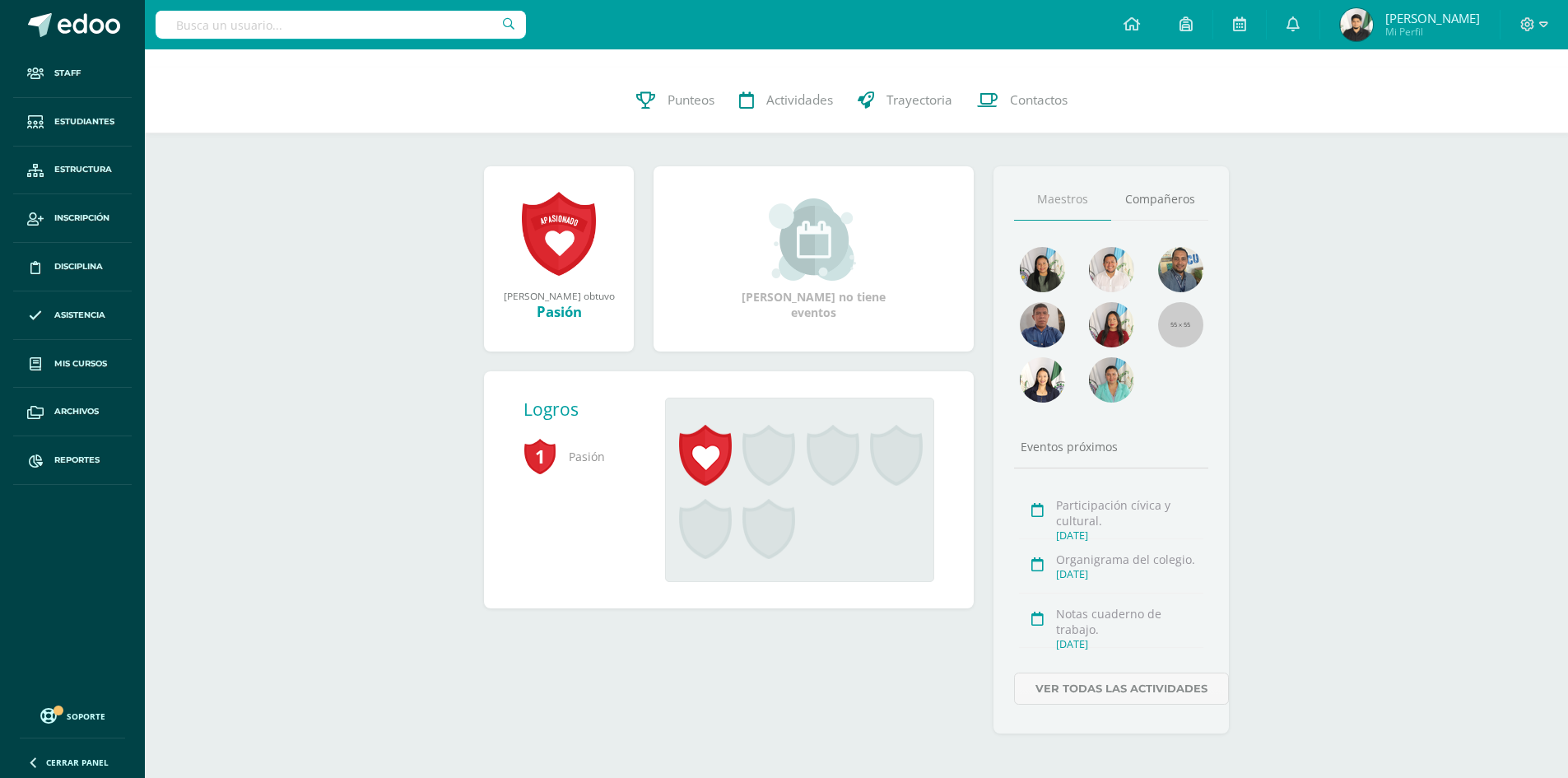
scroll to position [197, 0]
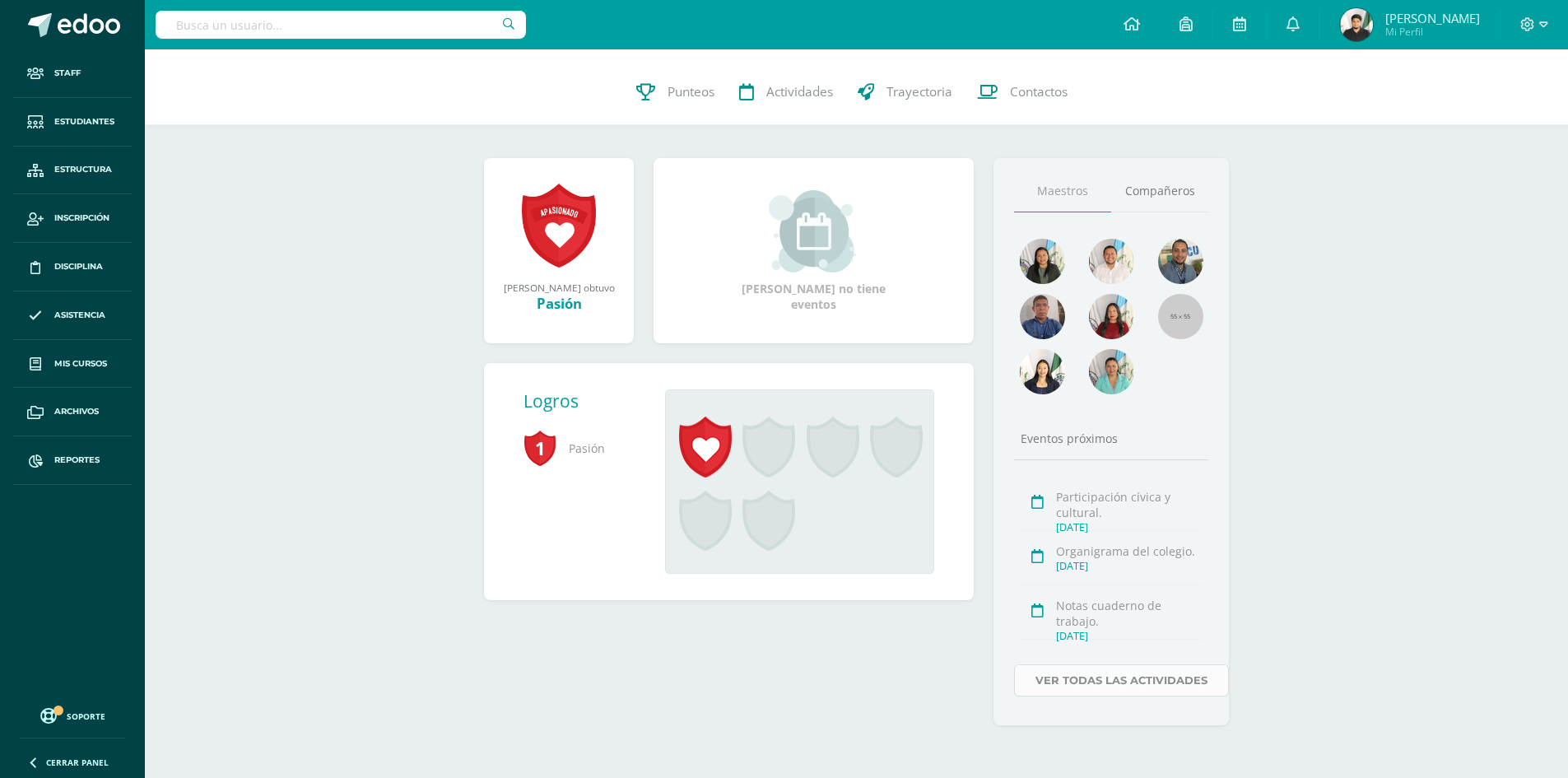
click at [1146, 686] on link "Ver todas las actividades" at bounding box center [1121, 680] width 215 height 32
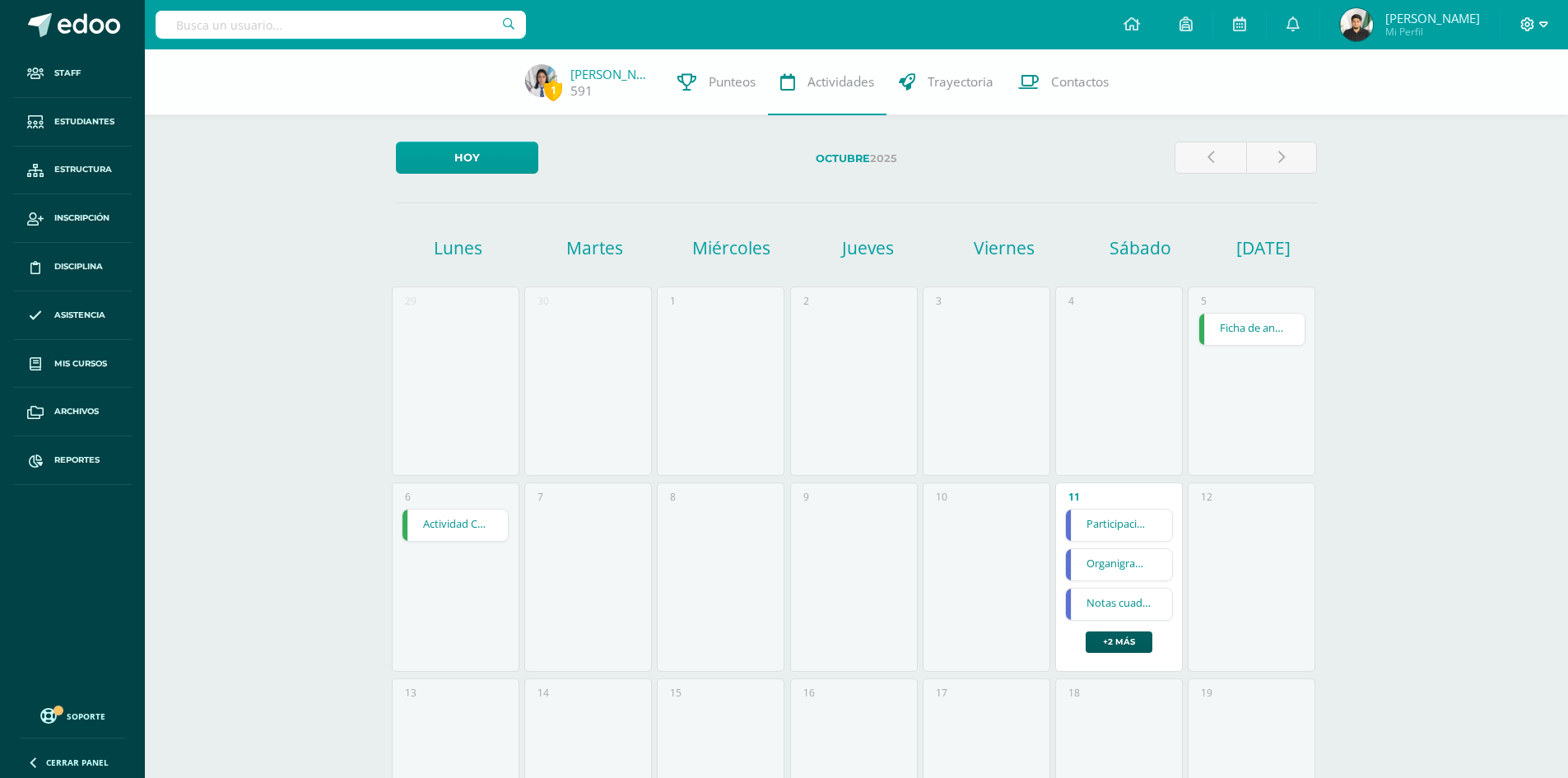
click at [1532, 21] on icon at bounding box center [1527, 24] width 14 height 14
click at [1490, 80] on link "Configuración" at bounding box center [1483, 88] width 130 height 24
click at [1471, 87] on span "Configuración" at bounding box center [1493, 88] width 77 height 16
click at [575, 91] on link "591" at bounding box center [581, 91] width 22 height 17
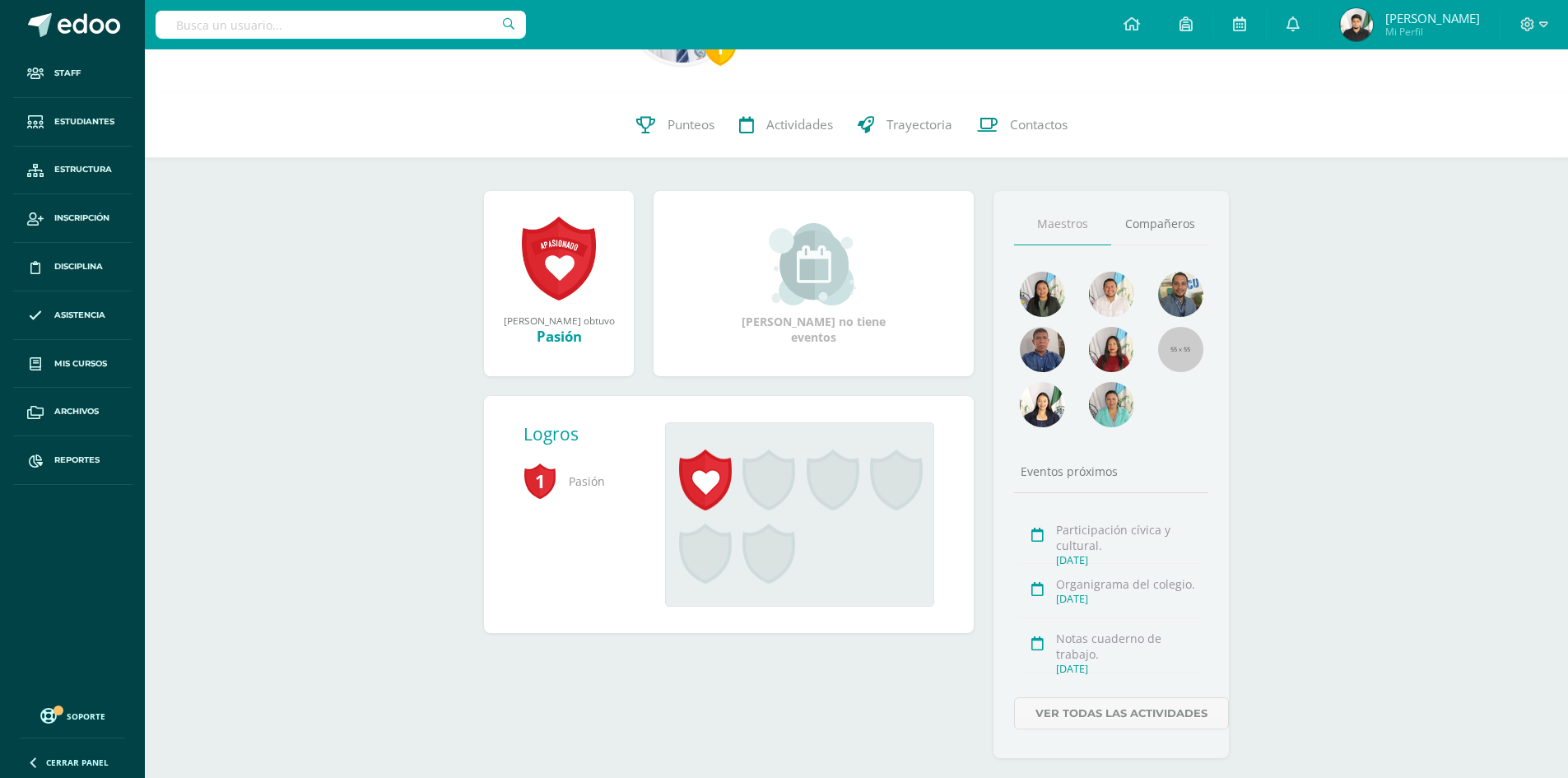
scroll to position [197, 0]
